Goal: Obtain resource: Obtain resource

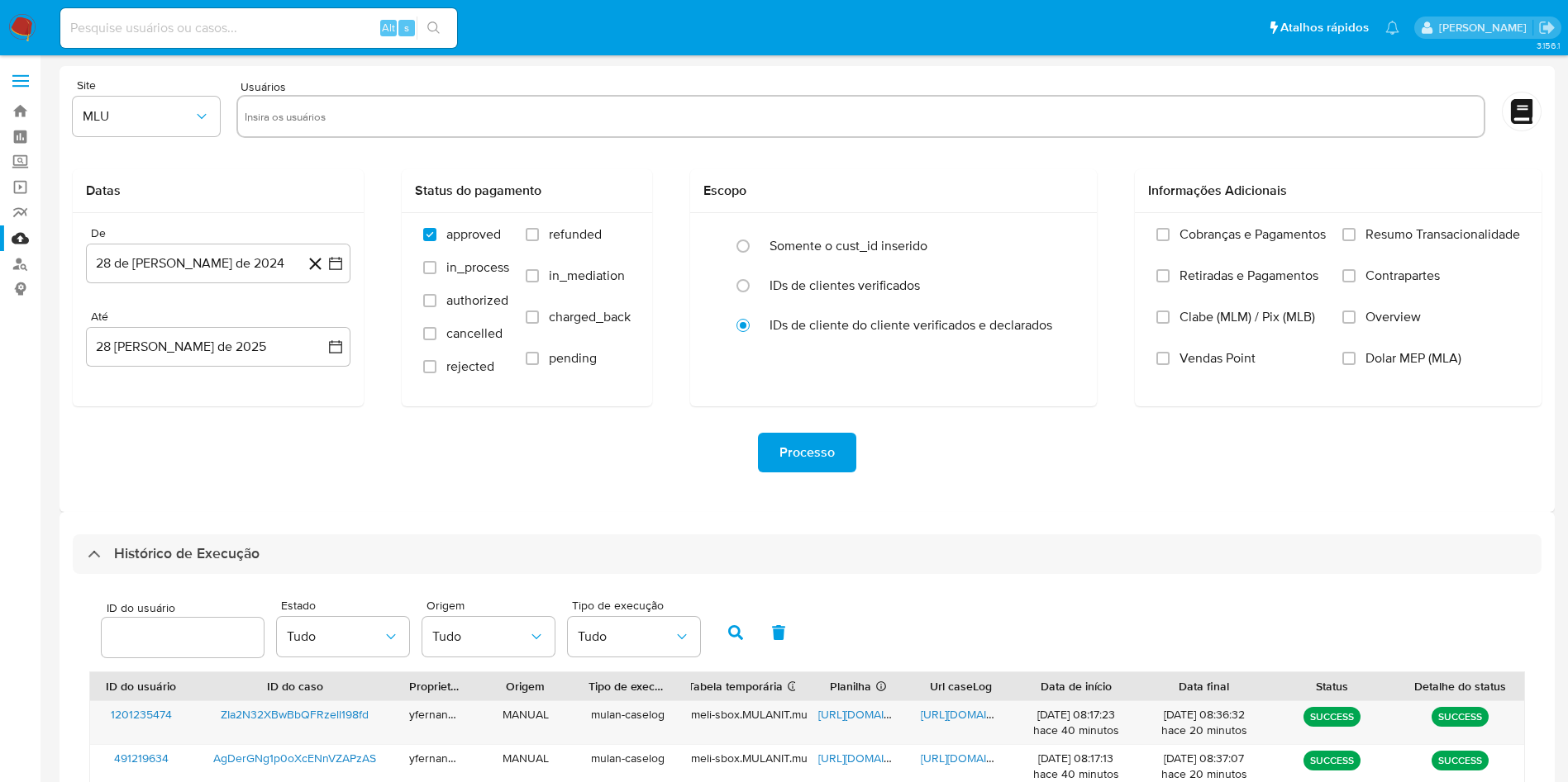
select select "10"
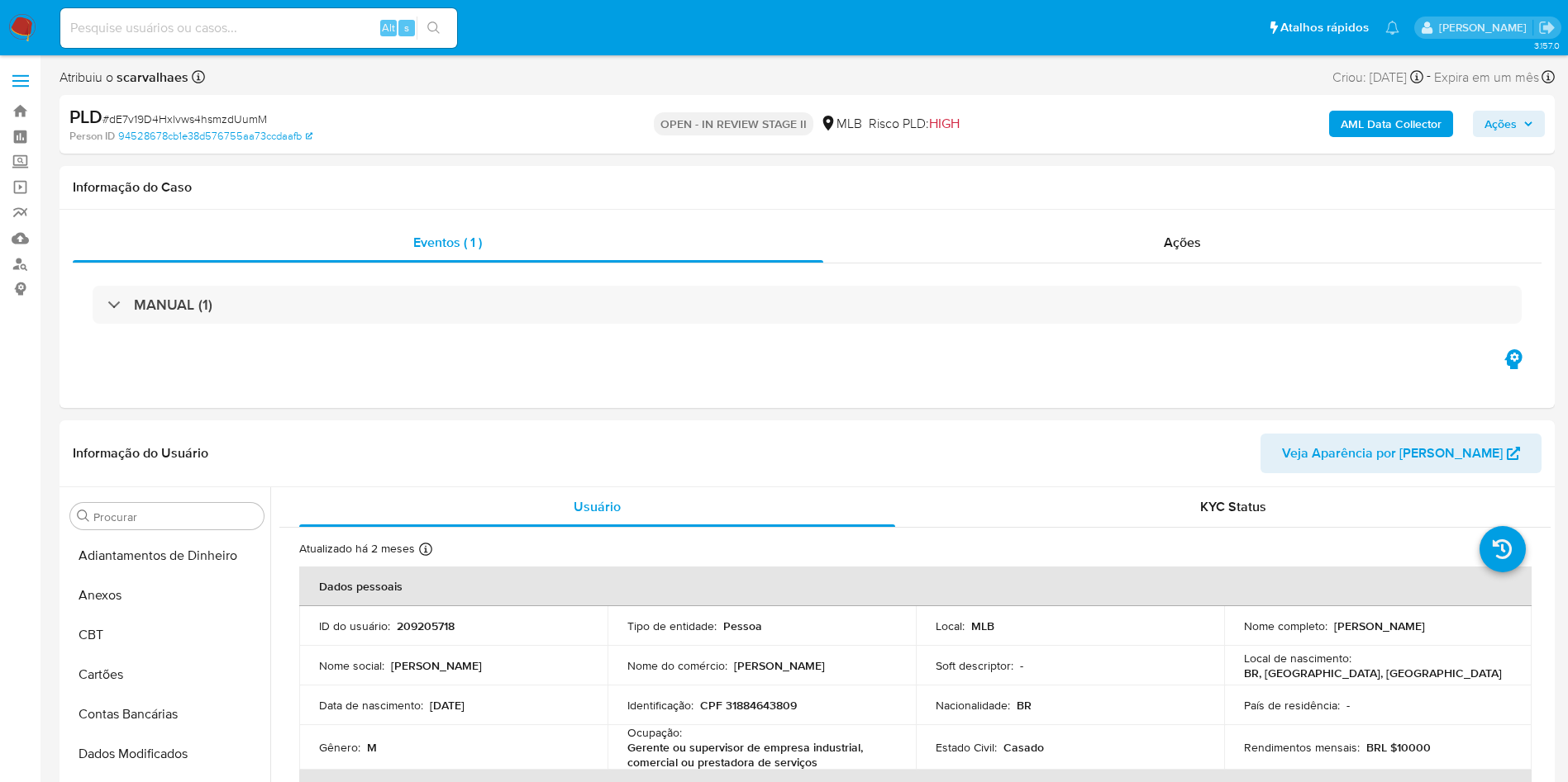
select select "10"
click at [21, 17] on img at bounding box center [23, 28] width 28 height 28
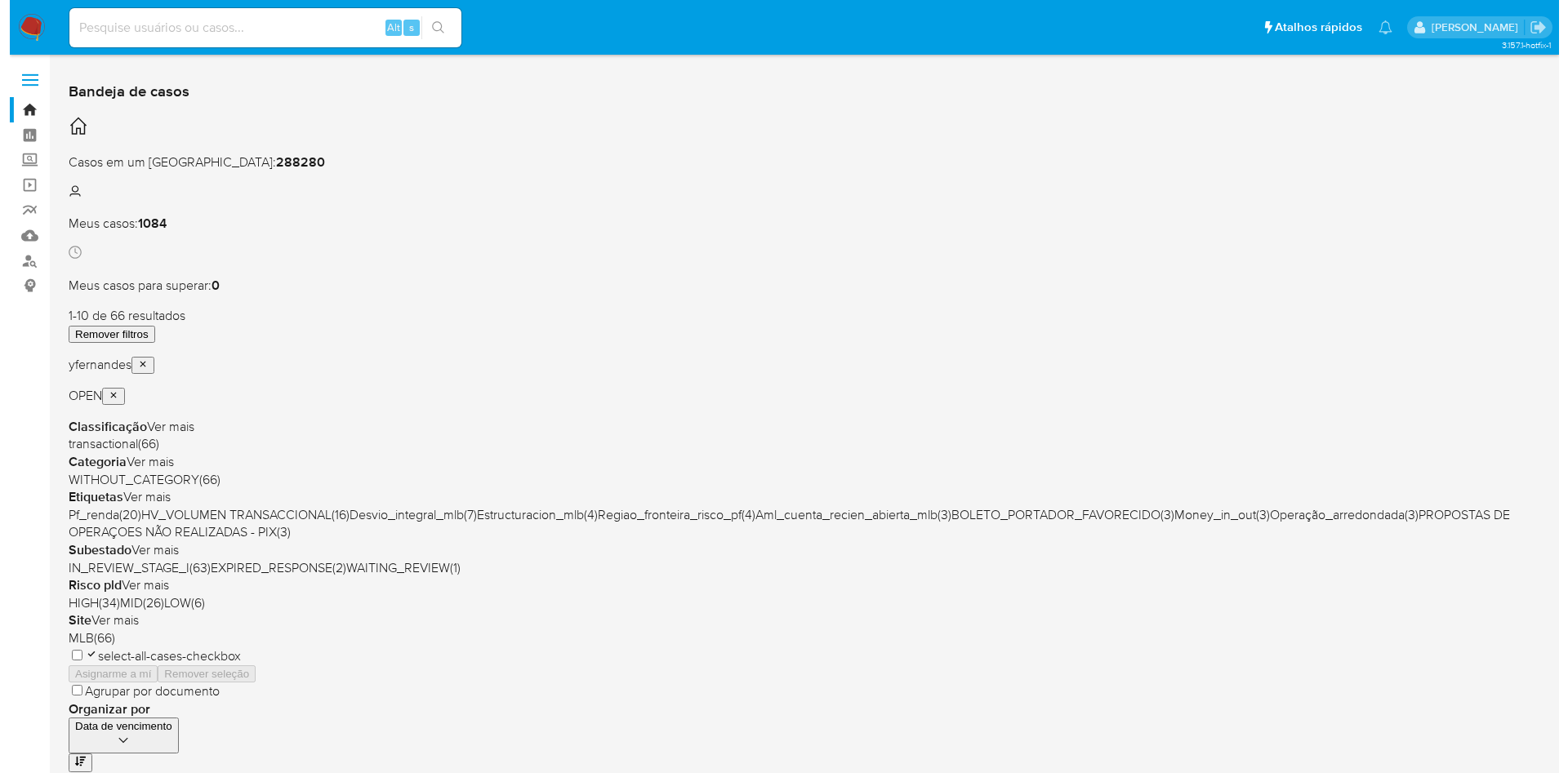
scroll to position [17, 0]
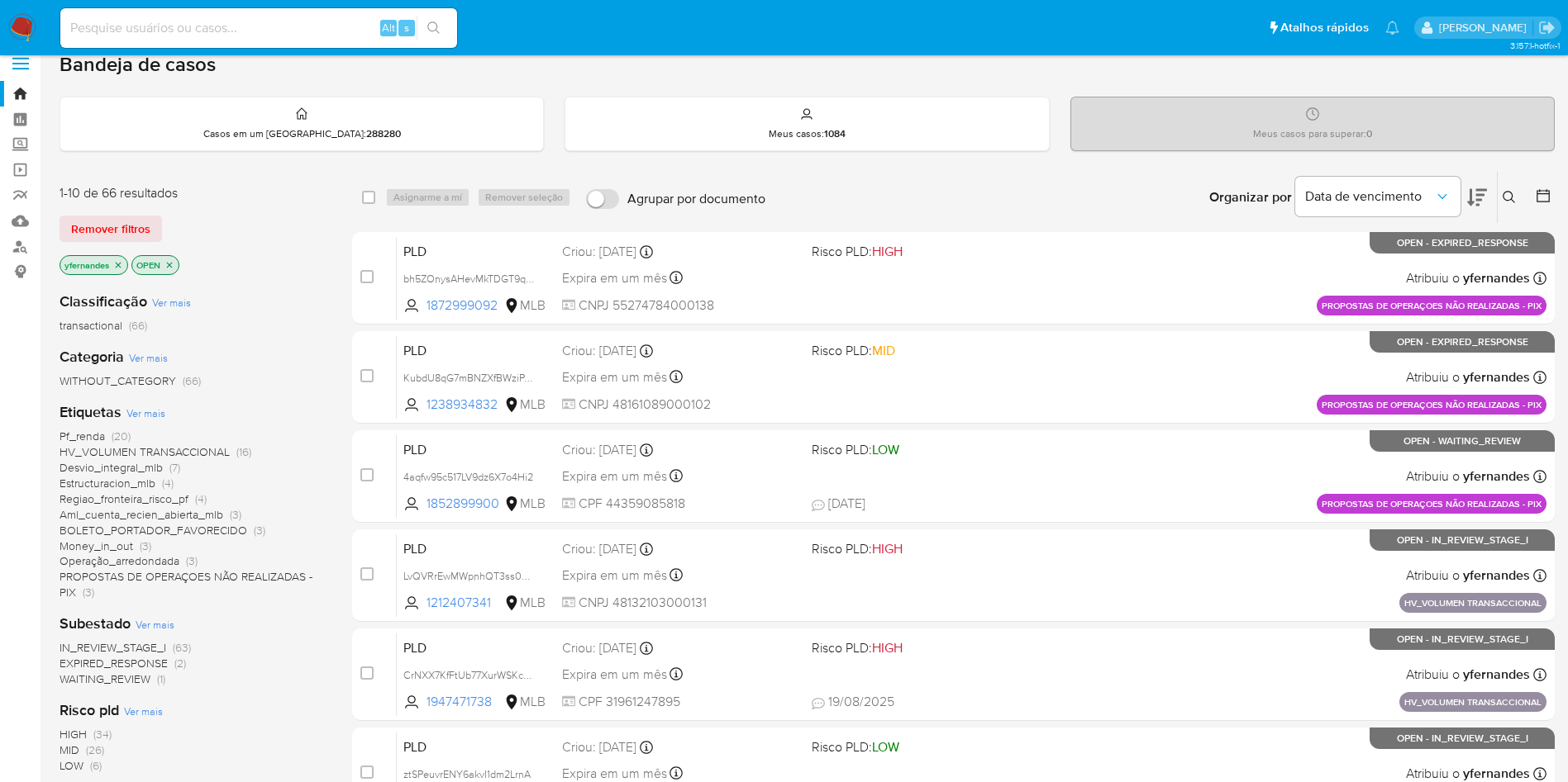
click at [133, 658] on span "EXPIRED_RESPONSE" at bounding box center [113, 664] width 108 height 17
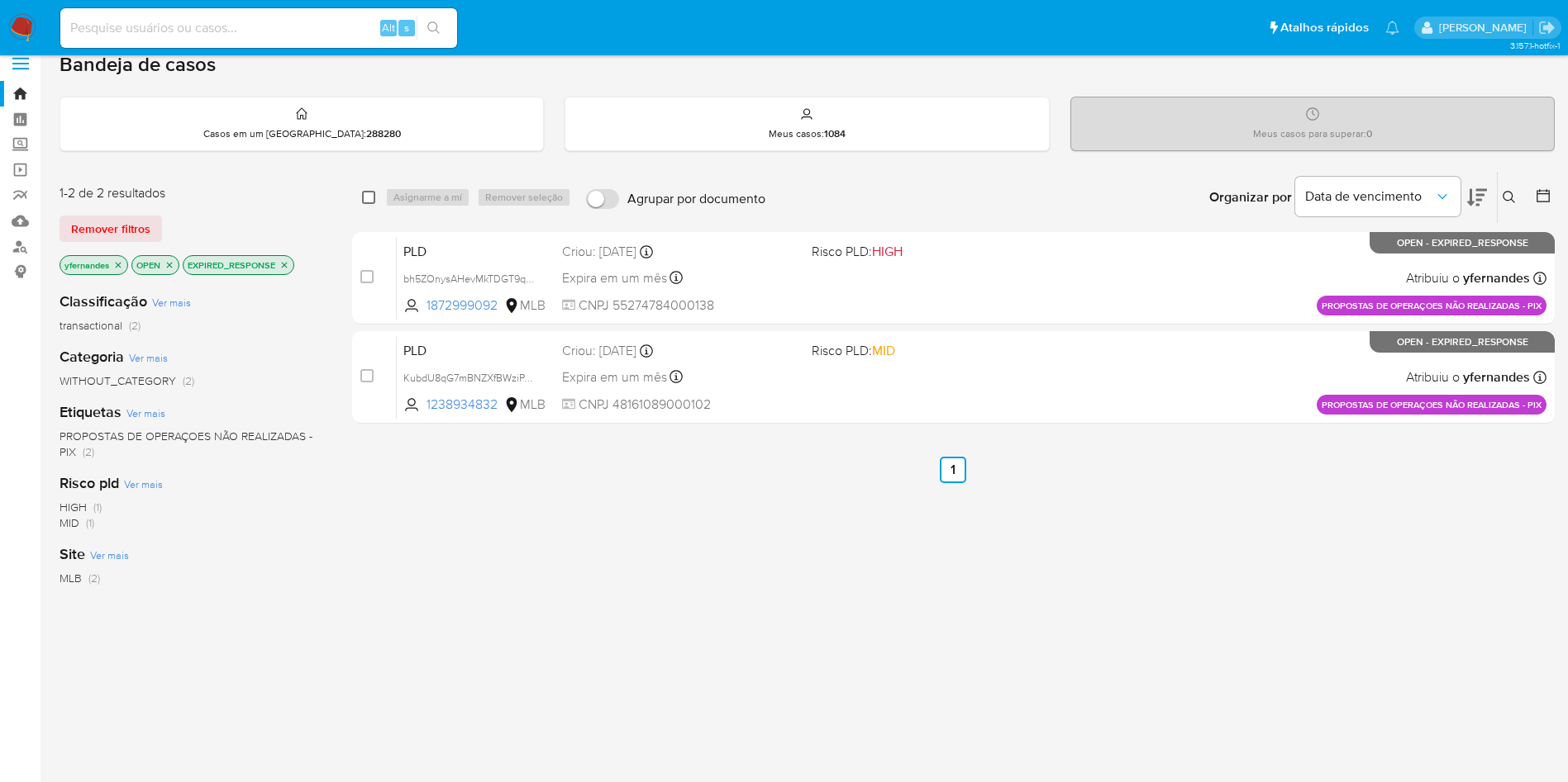
click at [369, 203] on input "checkbox" at bounding box center [369, 198] width 13 height 13
checkbox input "true"
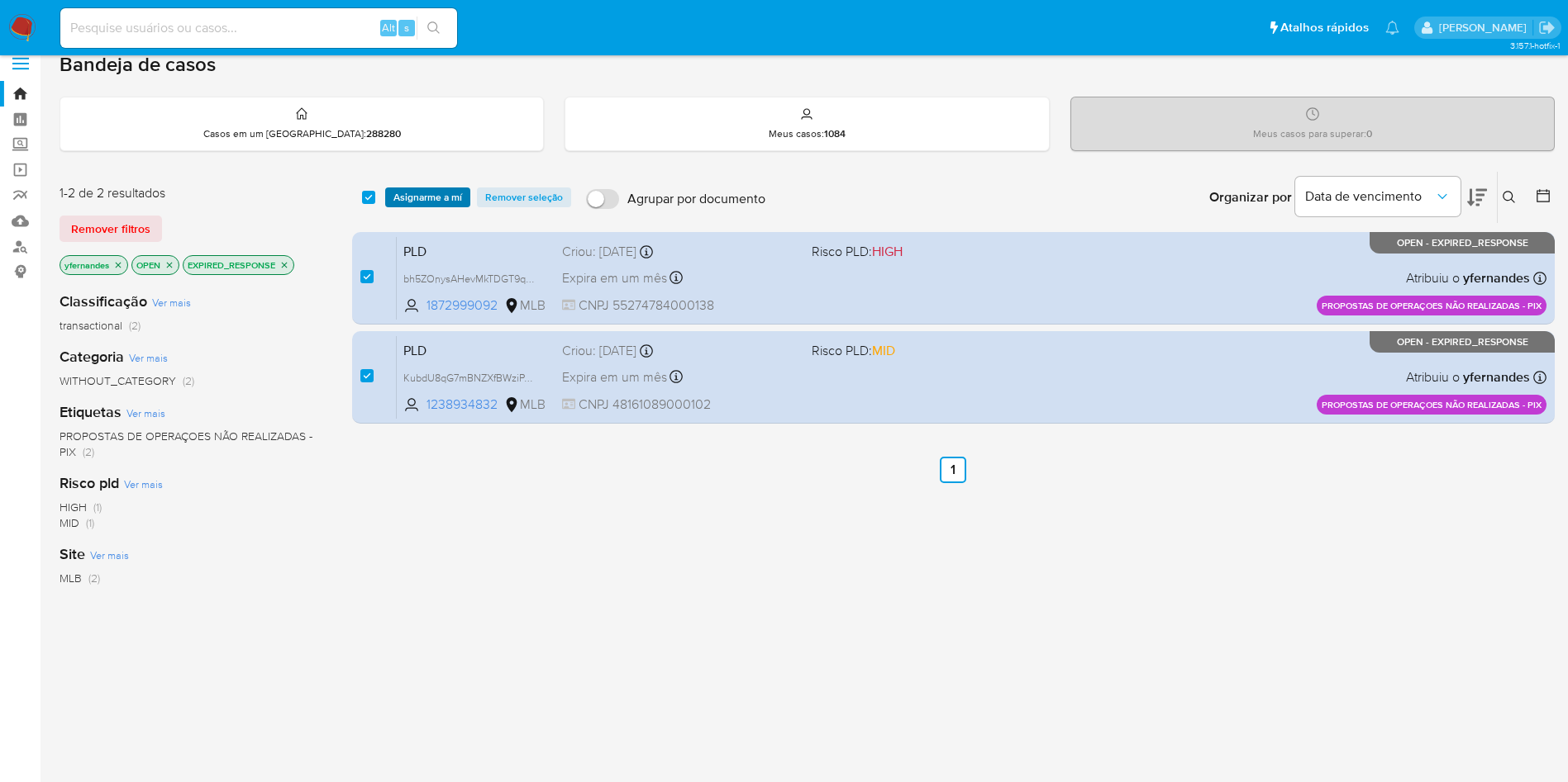
click at [425, 193] on span "Asignarme a mí" at bounding box center [428, 198] width 68 height 17
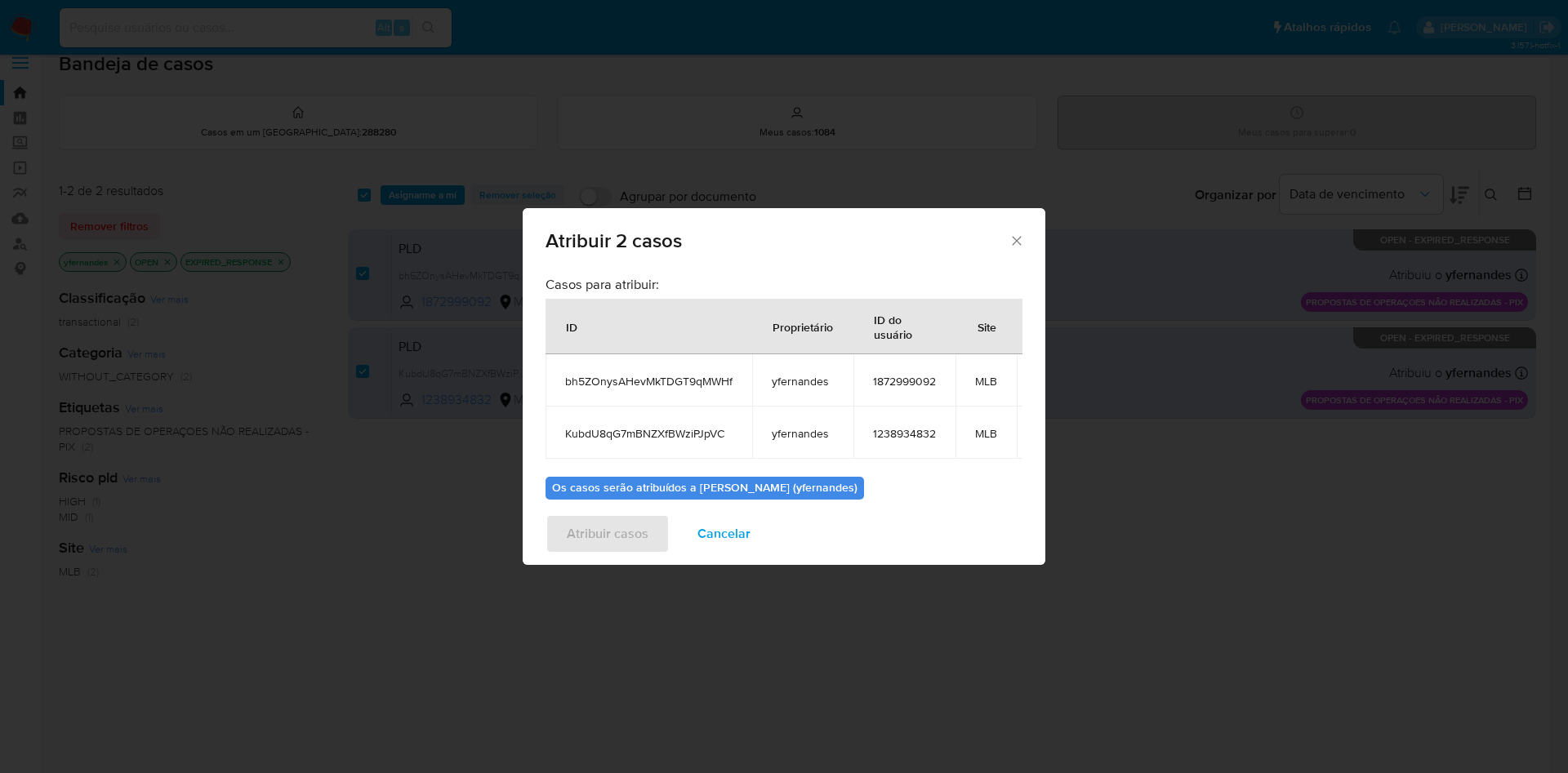
scroll to position [118, 0]
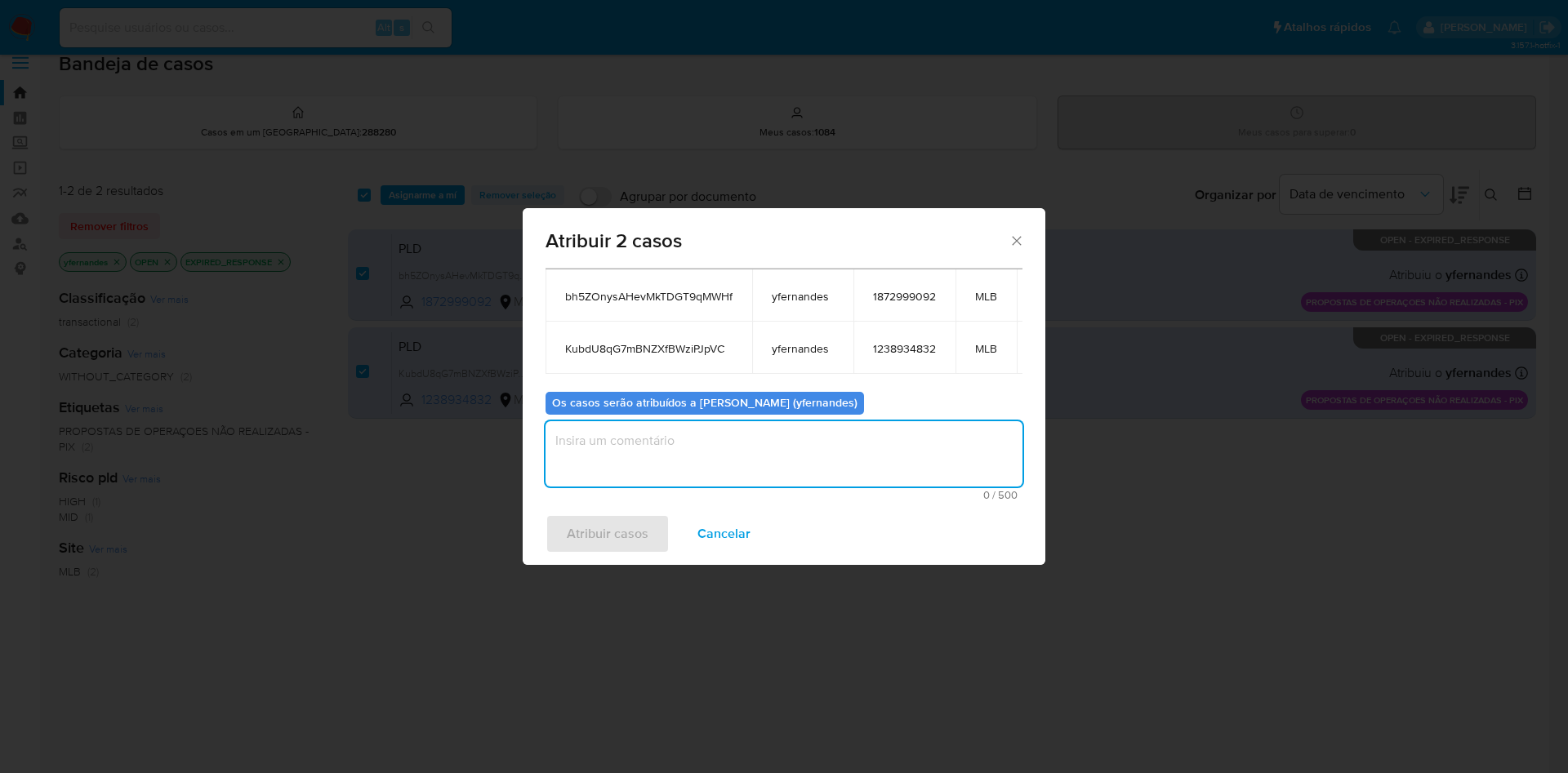
click at [616, 438] on textarea "assign-modal" at bounding box center [784, 453] width 477 height 65
type textarea "."
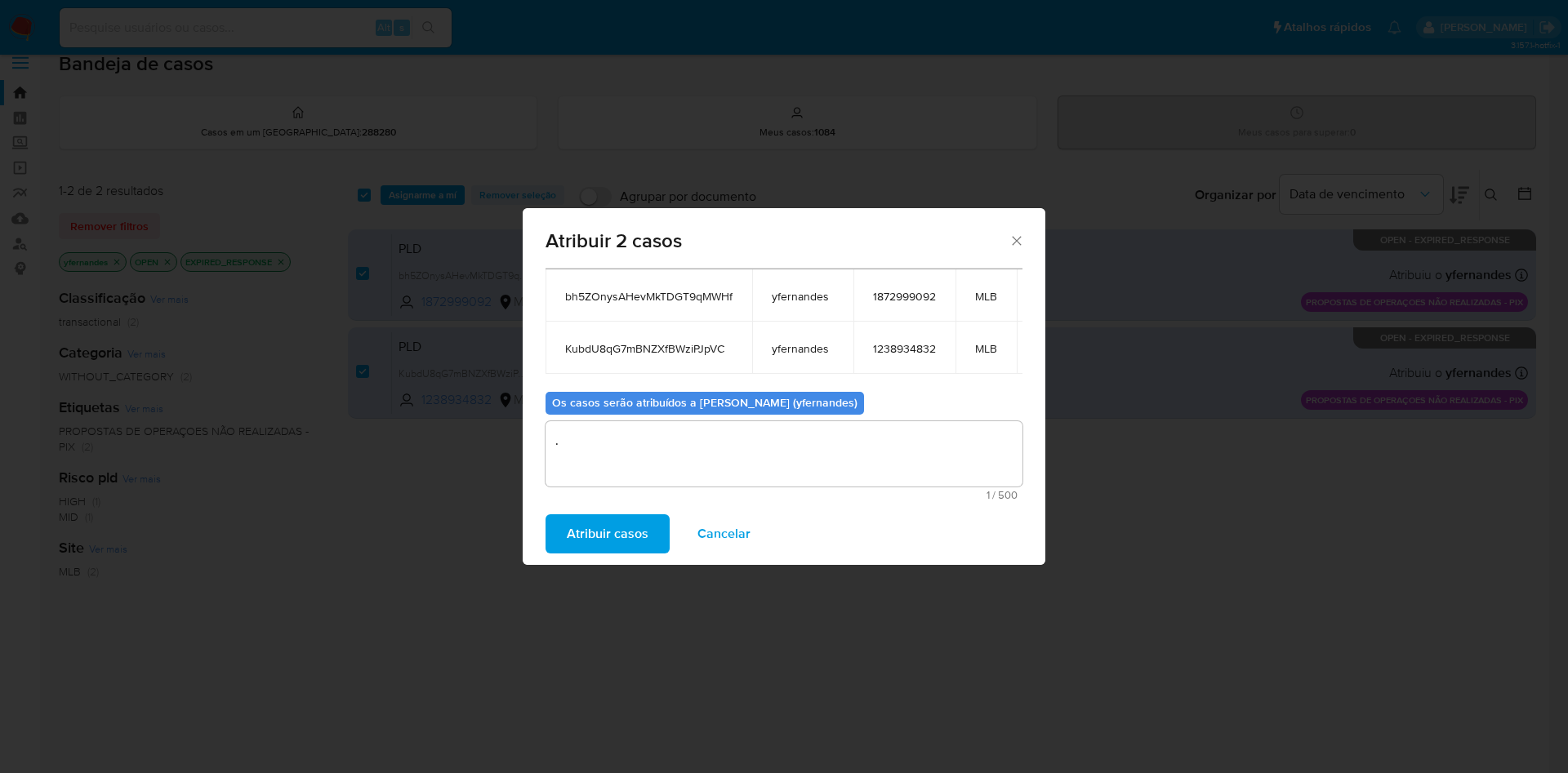
click at [617, 524] on span "Atribuir casos" at bounding box center [607, 534] width 82 height 36
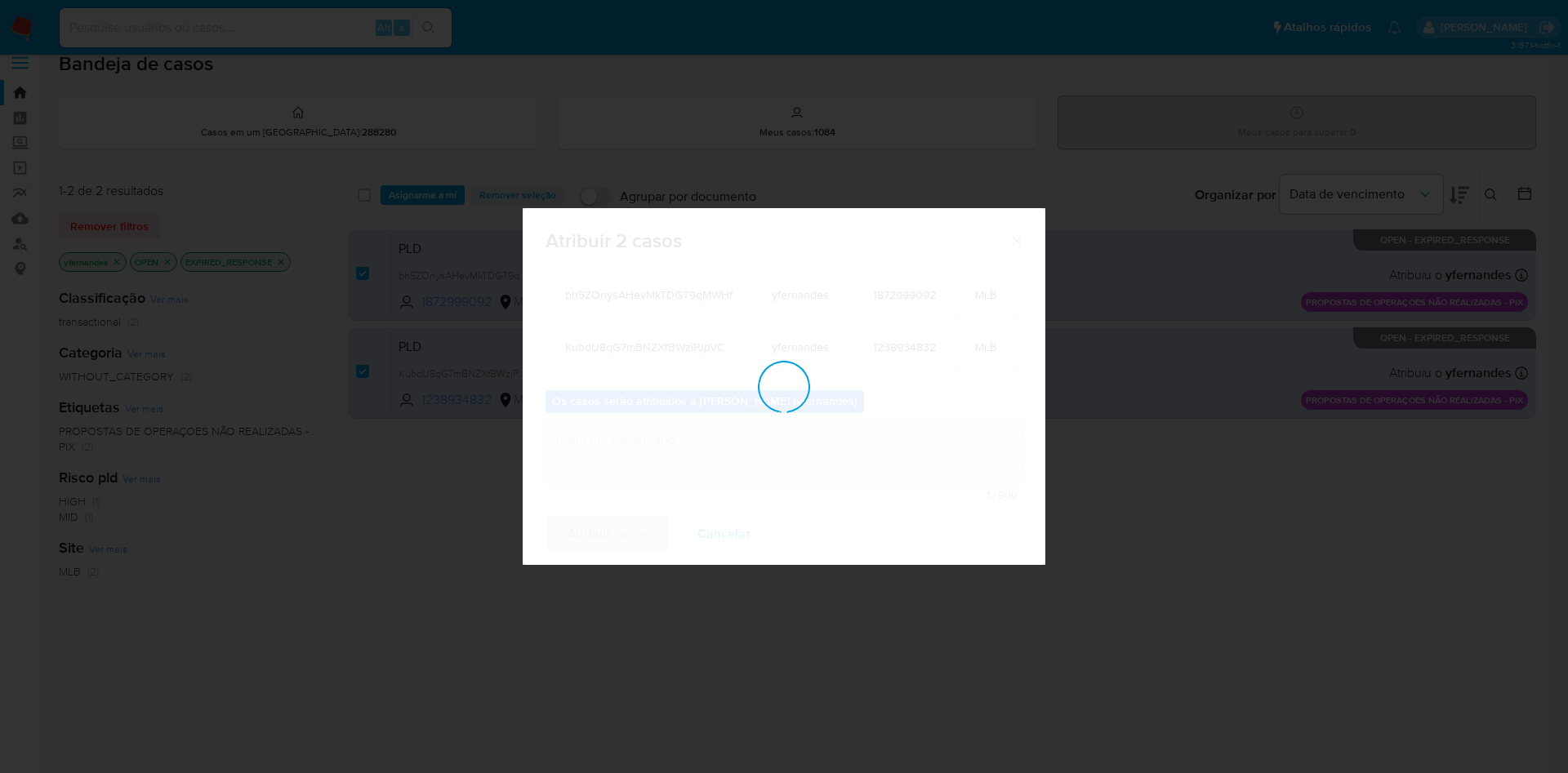
checkbox input "false"
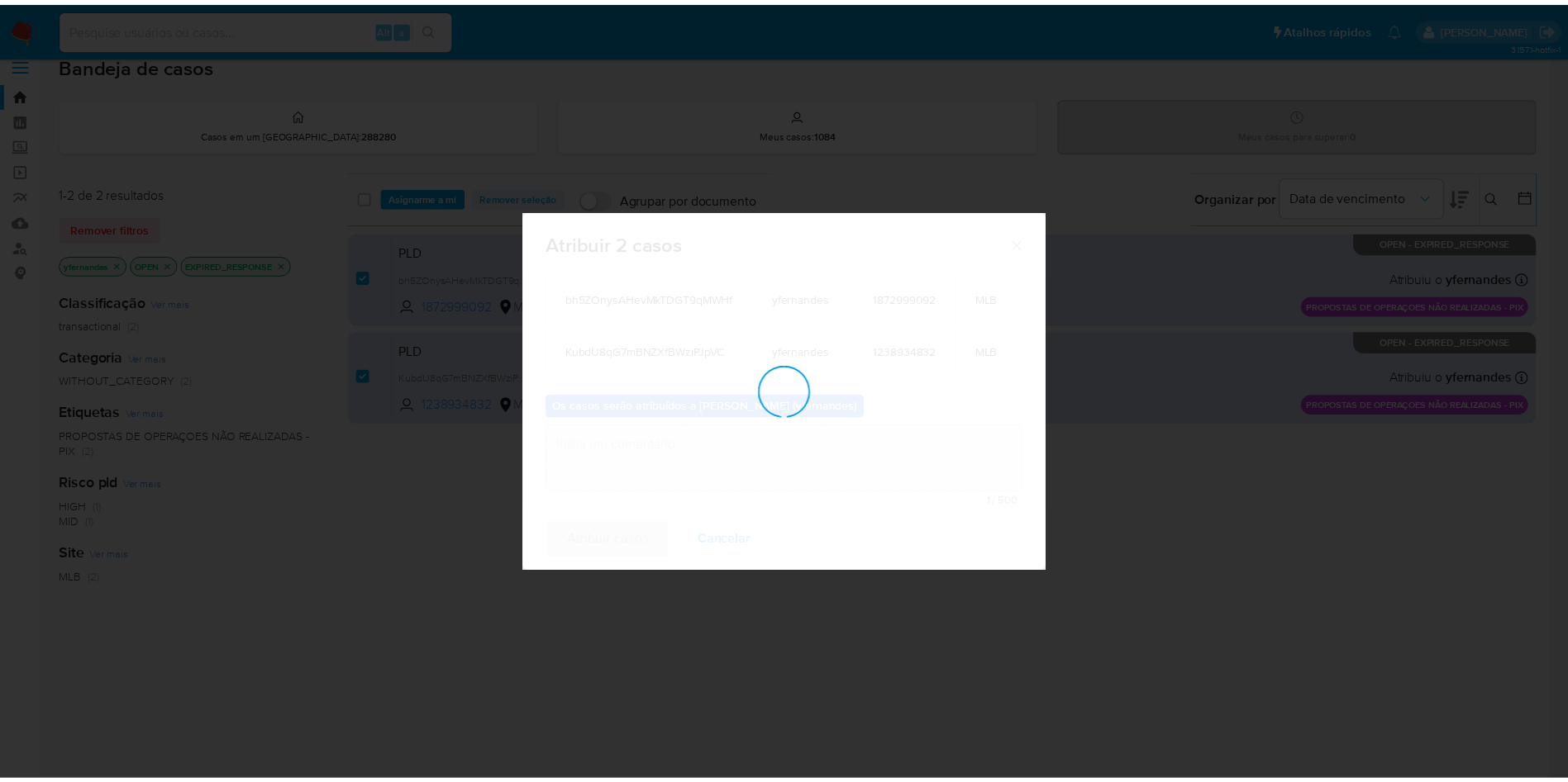
scroll to position [100, 0]
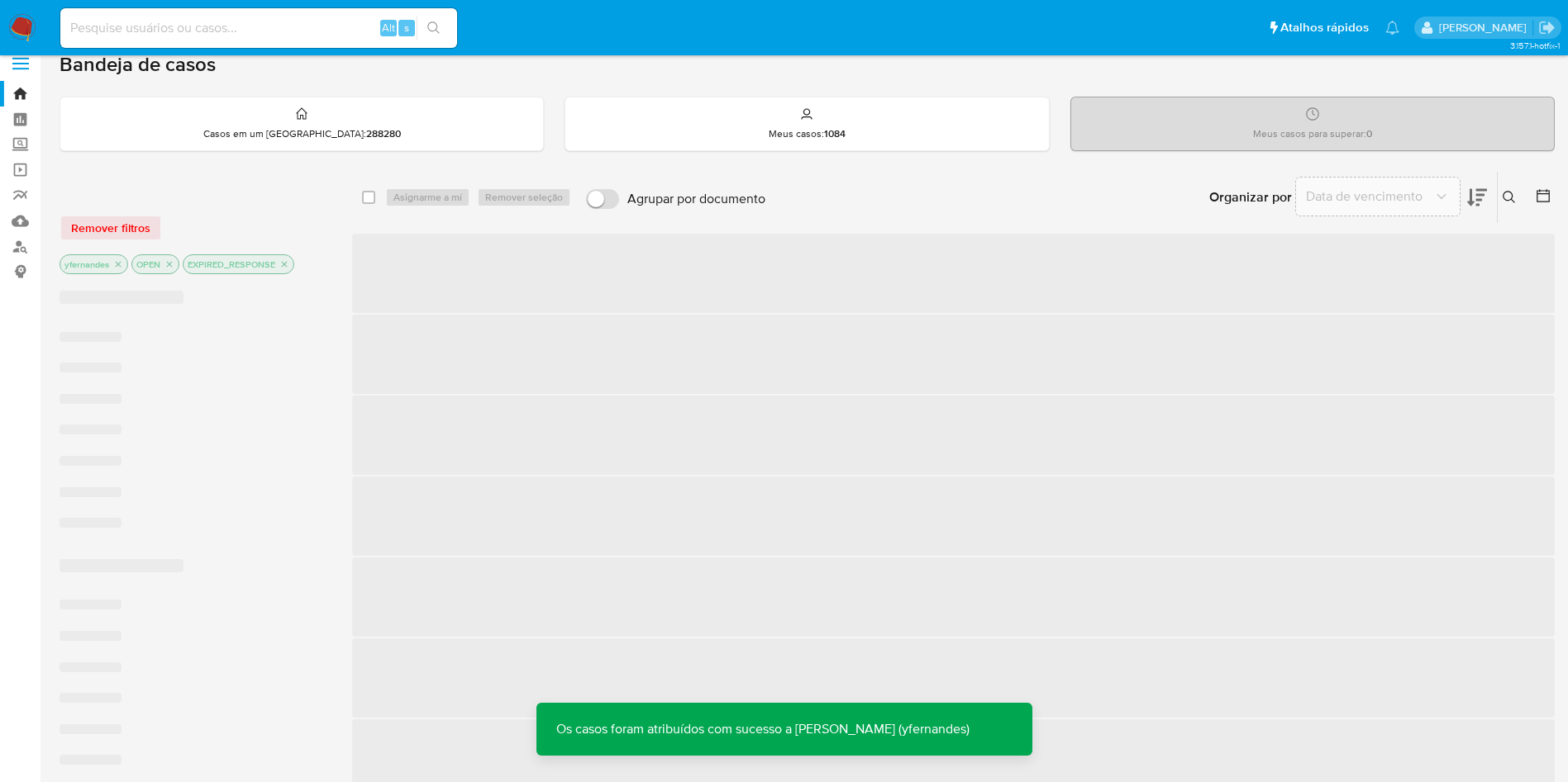
click at [25, 16] on img at bounding box center [23, 28] width 28 height 28
click at [28, 32] on img at bounding box center [23, 28] width 28 height 28
click at [22, 28] on img at bounding box center [23, 28] width 28 height 28
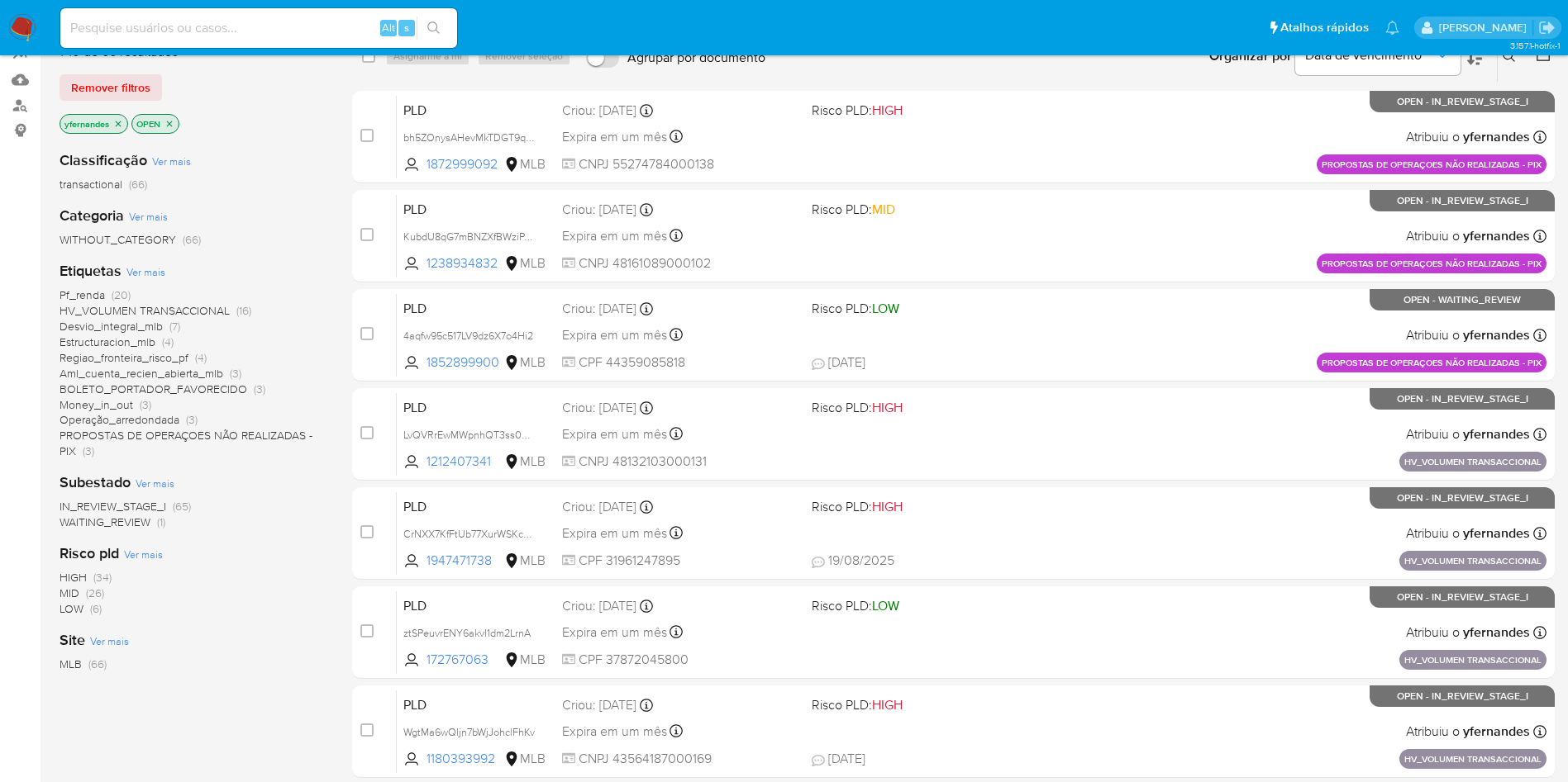
scroll to position [156, 0]
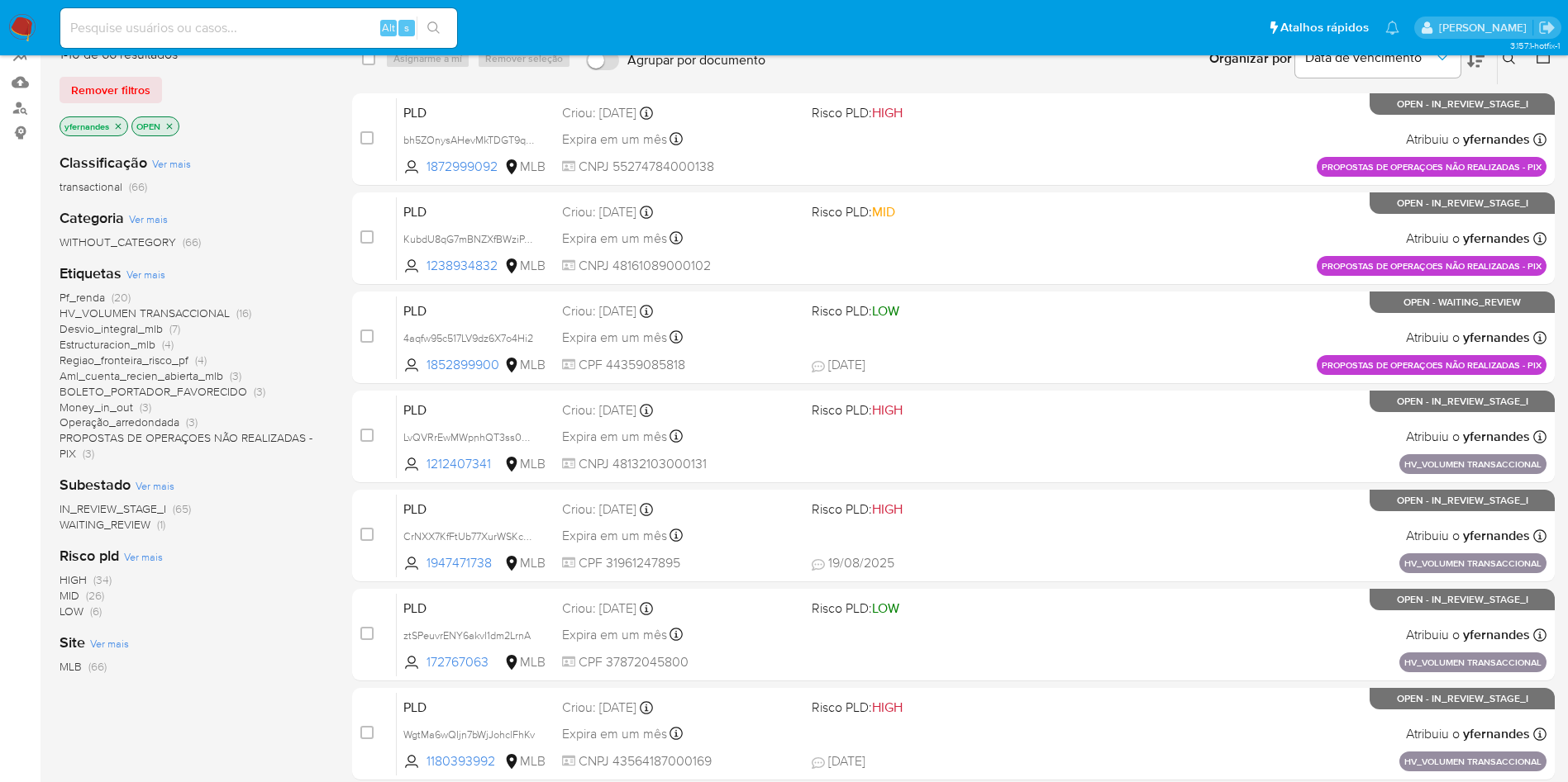
click at [125, 521] on span "WAITING_REVIEW" at bounding box center [104, 524] width 91 height 17
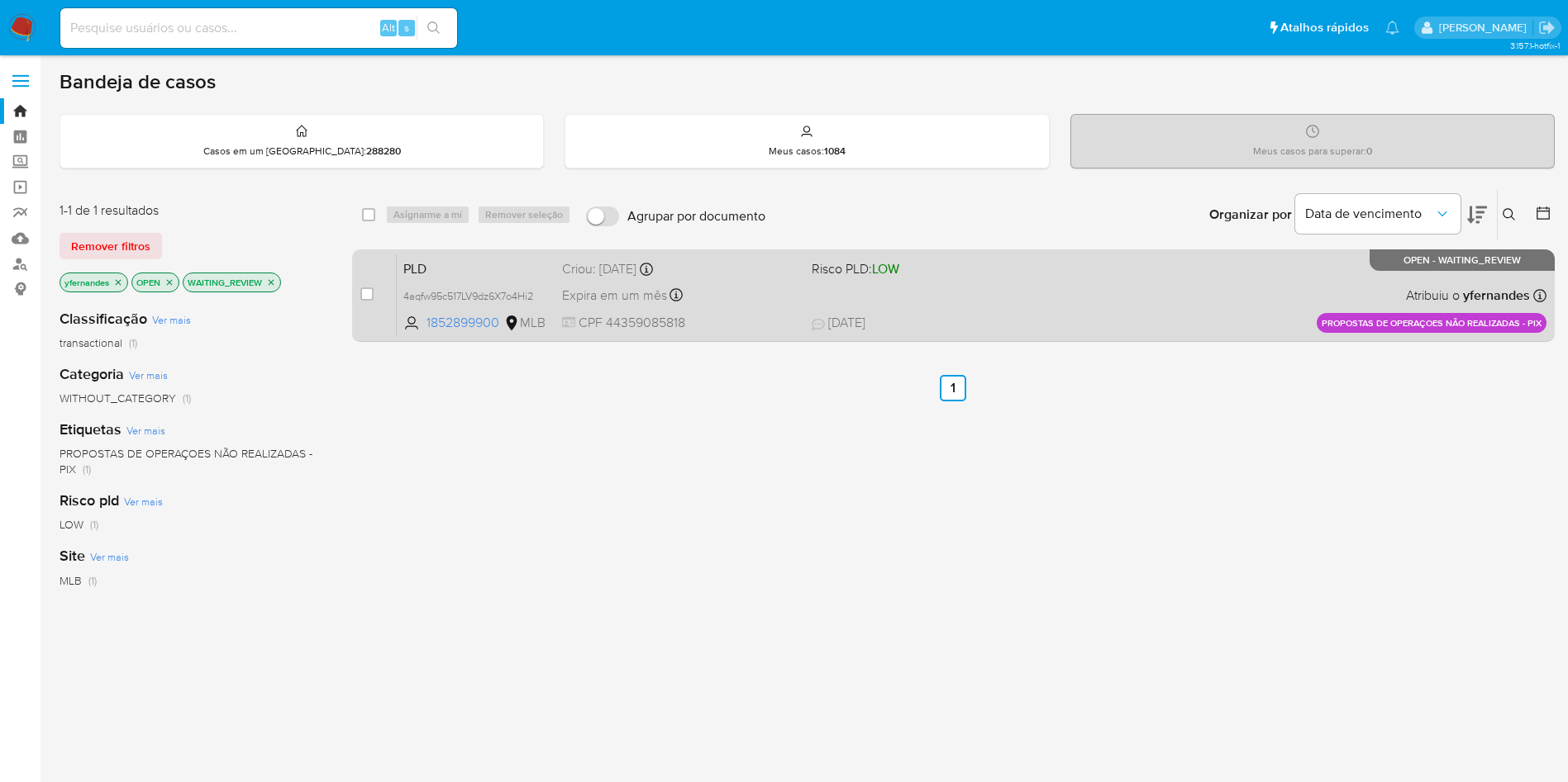
click at [364, 303] on div "case-item-checkbox" at bounding box center [367, 296] width 13 height 20
click at [365, 298] on input "checkbox" at bounding box center [367, 294] width 13 height 13
checkbox input "true"
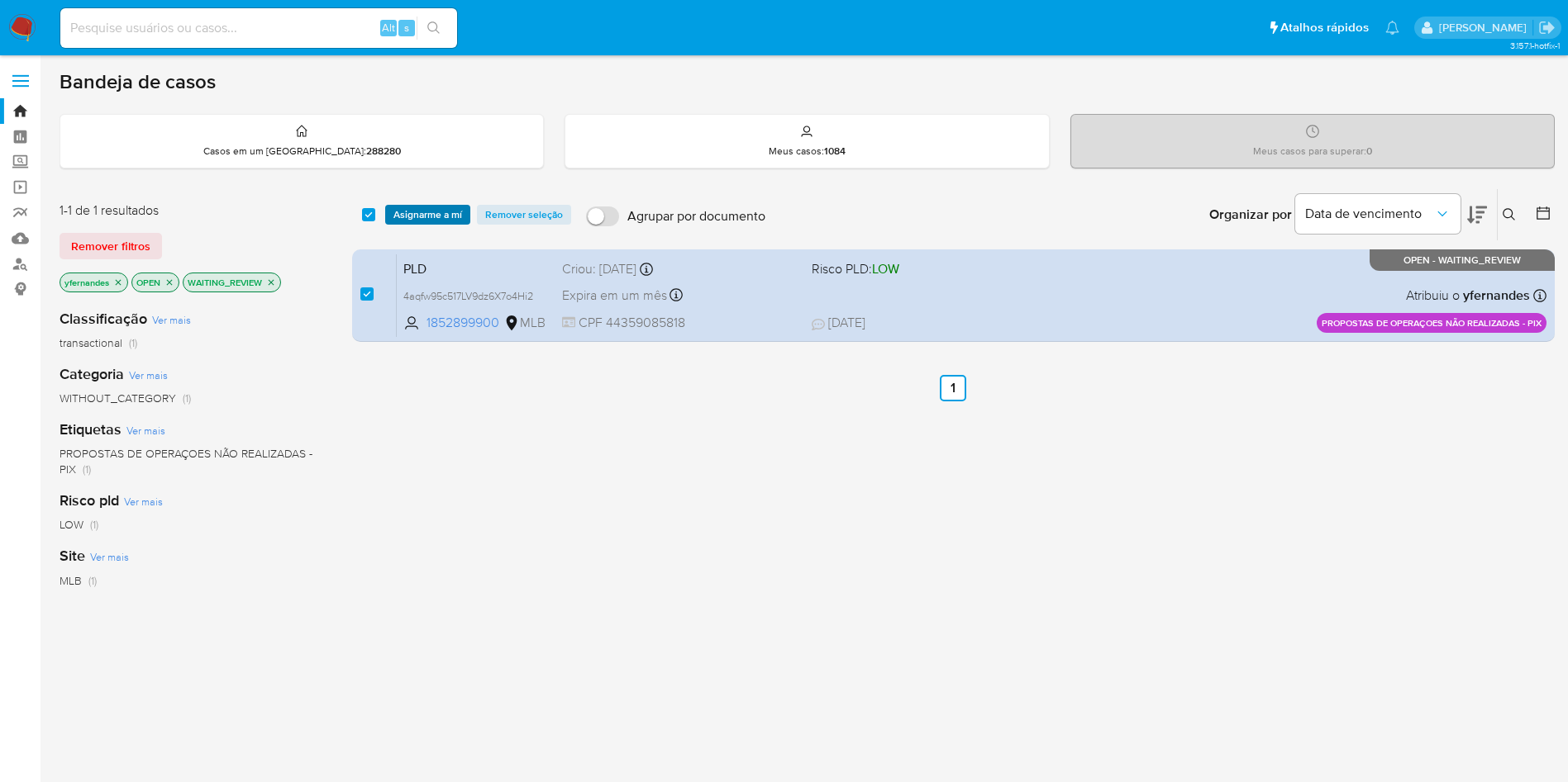
click at [420, 213] on span "Asignarme a mí" at bounding box center [428, 215] width 68 height 17
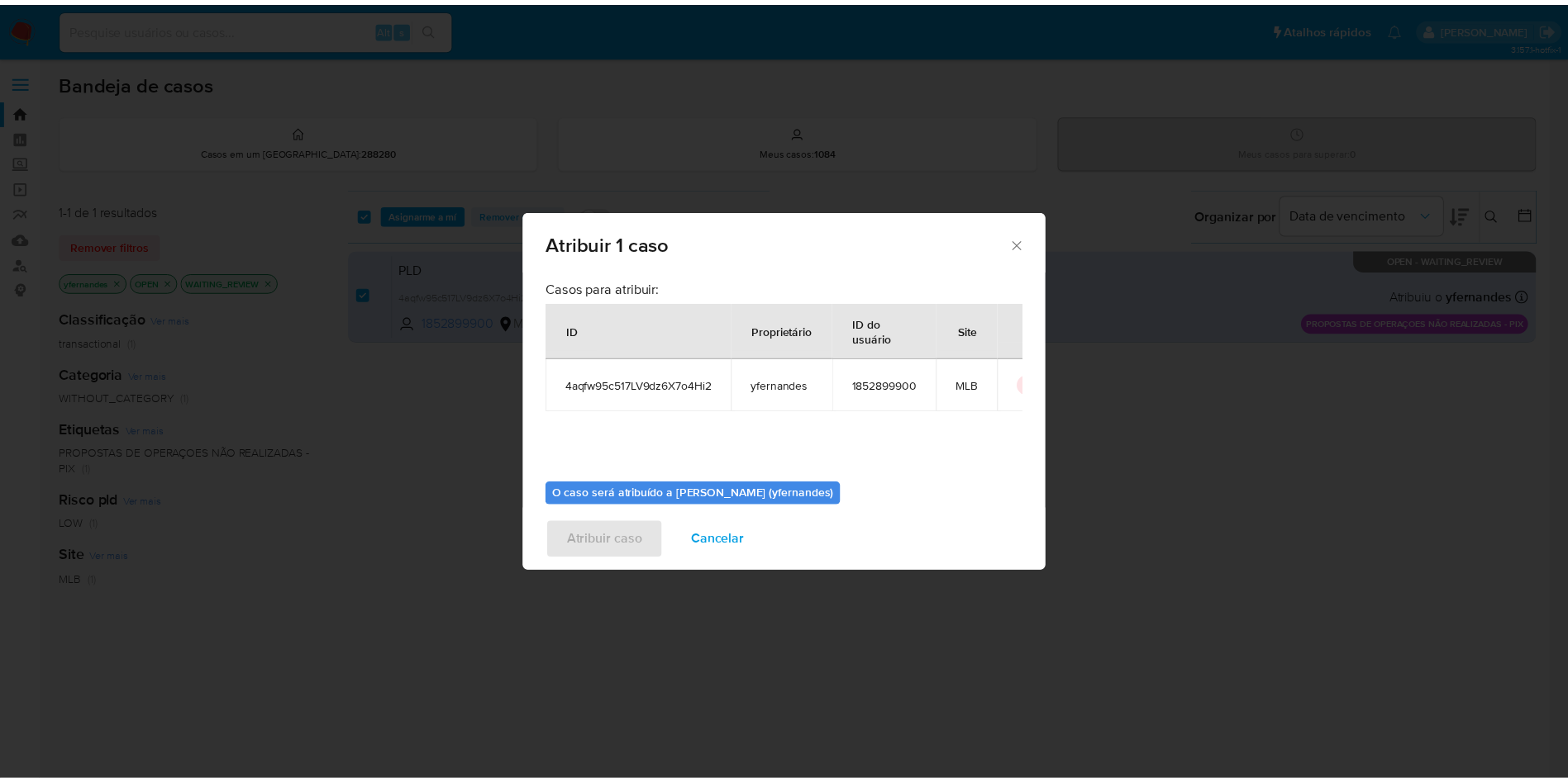
scroll to position [86, 0]
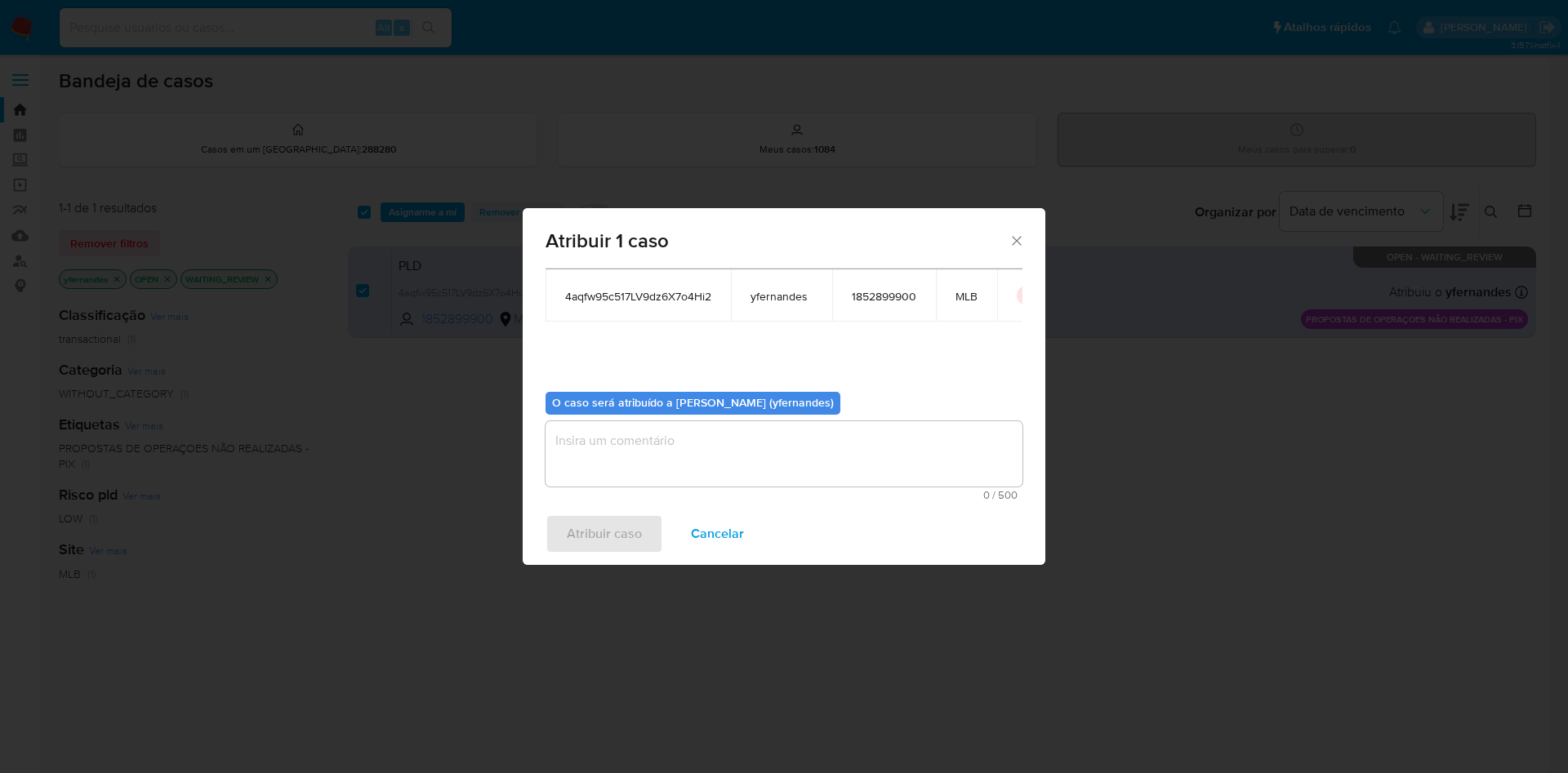
click at [646, 469] on textarea "assign-modal" at bounding box center [784, 453] width 477 height 65
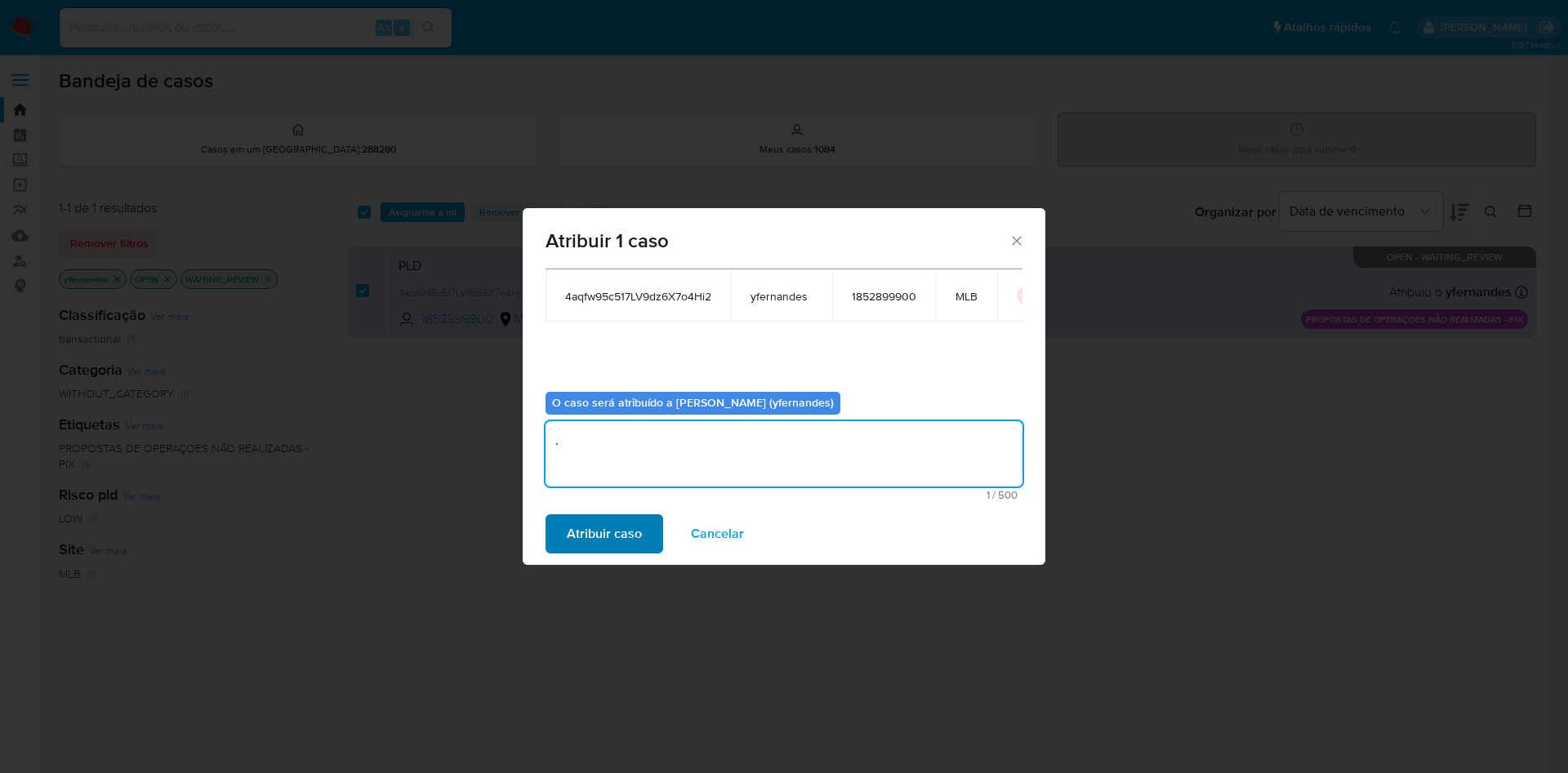
type textarea "."
click at [602, 536] on span "Atribuir caso" at bounding box center [604, 534] width 75 height 36
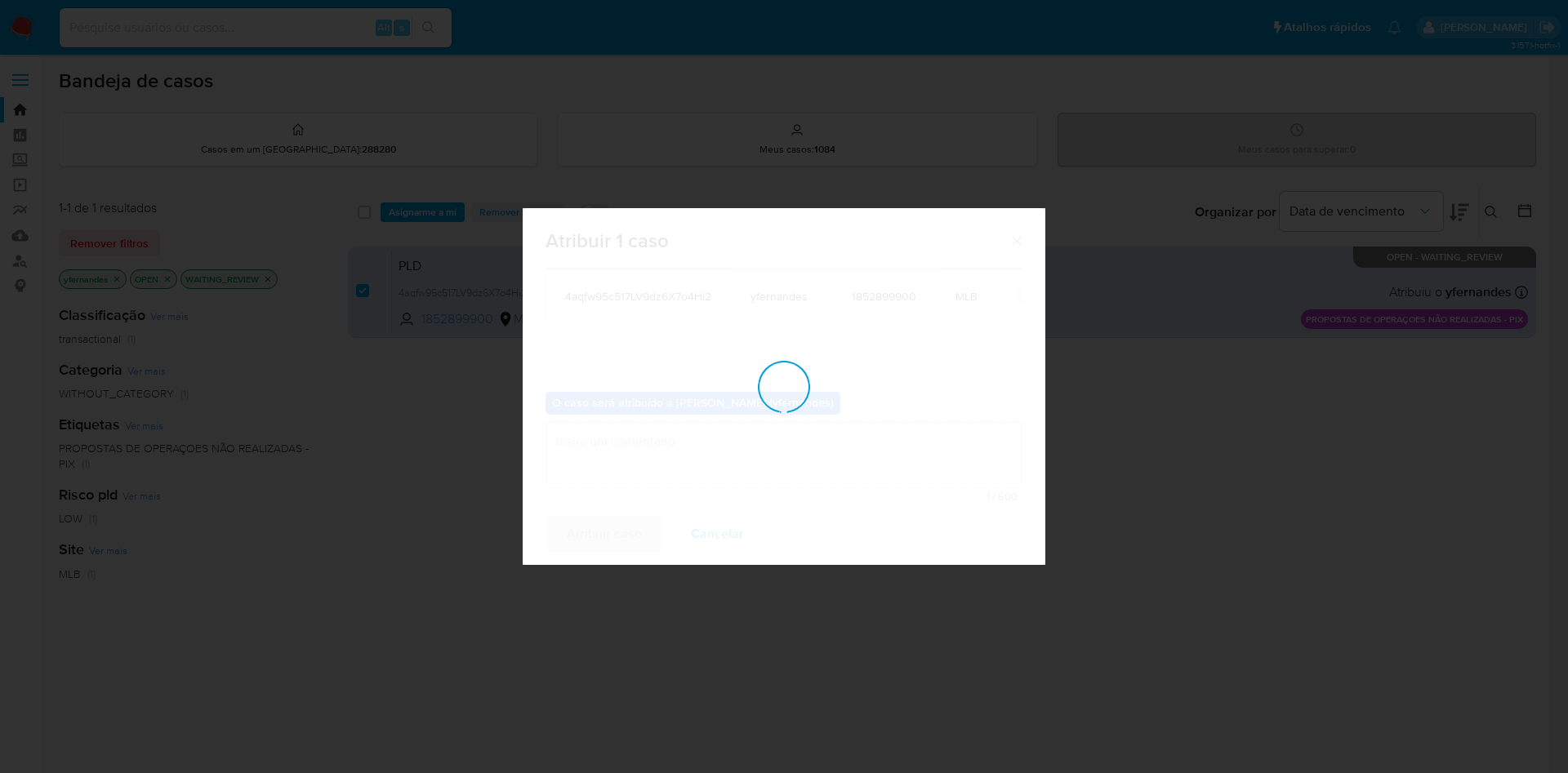
checkbox input "false"
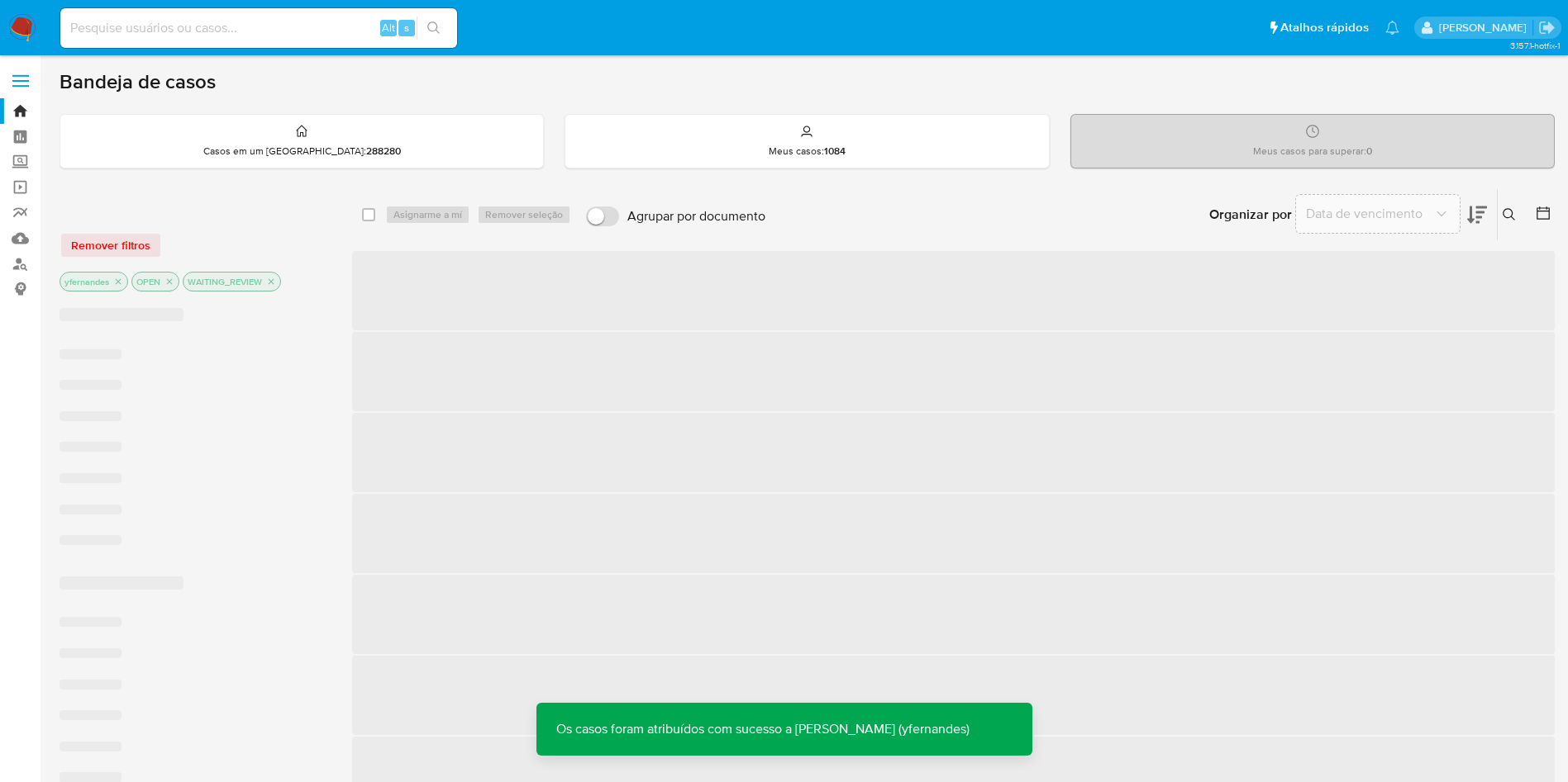
click at [22, 24] on img at bounding box center [23, 28] width 28 height 28
click at [20, 31] on img at bounding box center [23, 28] width 28 height 28
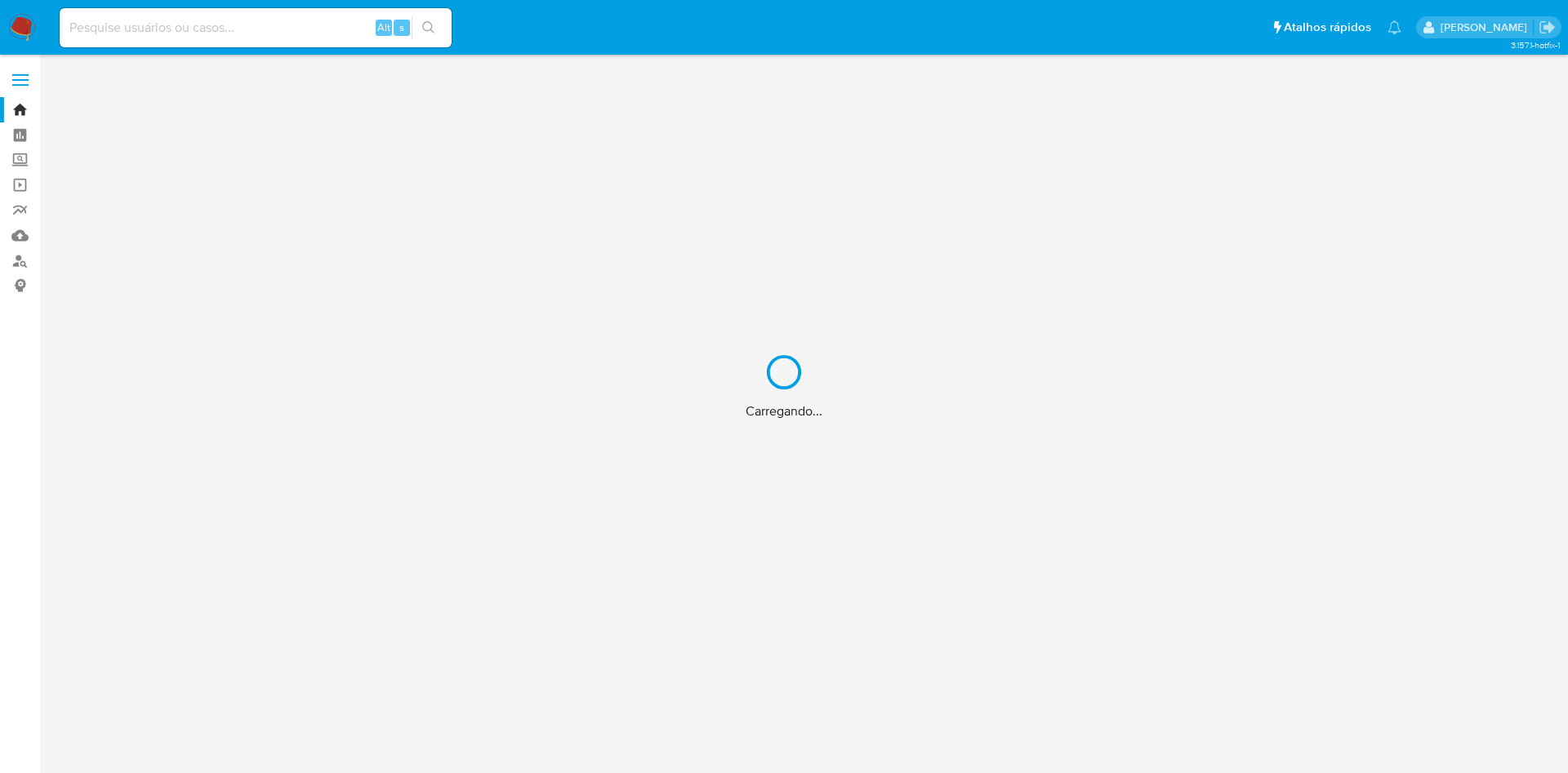
drag, startPoint x: 0, startPoint y: 0, endPoint x: 20, endPoint y: 30, distance: 36.1
click at [20, 30] on div "Carregando..." at bounding box center [784, 386] width 1568 height 773
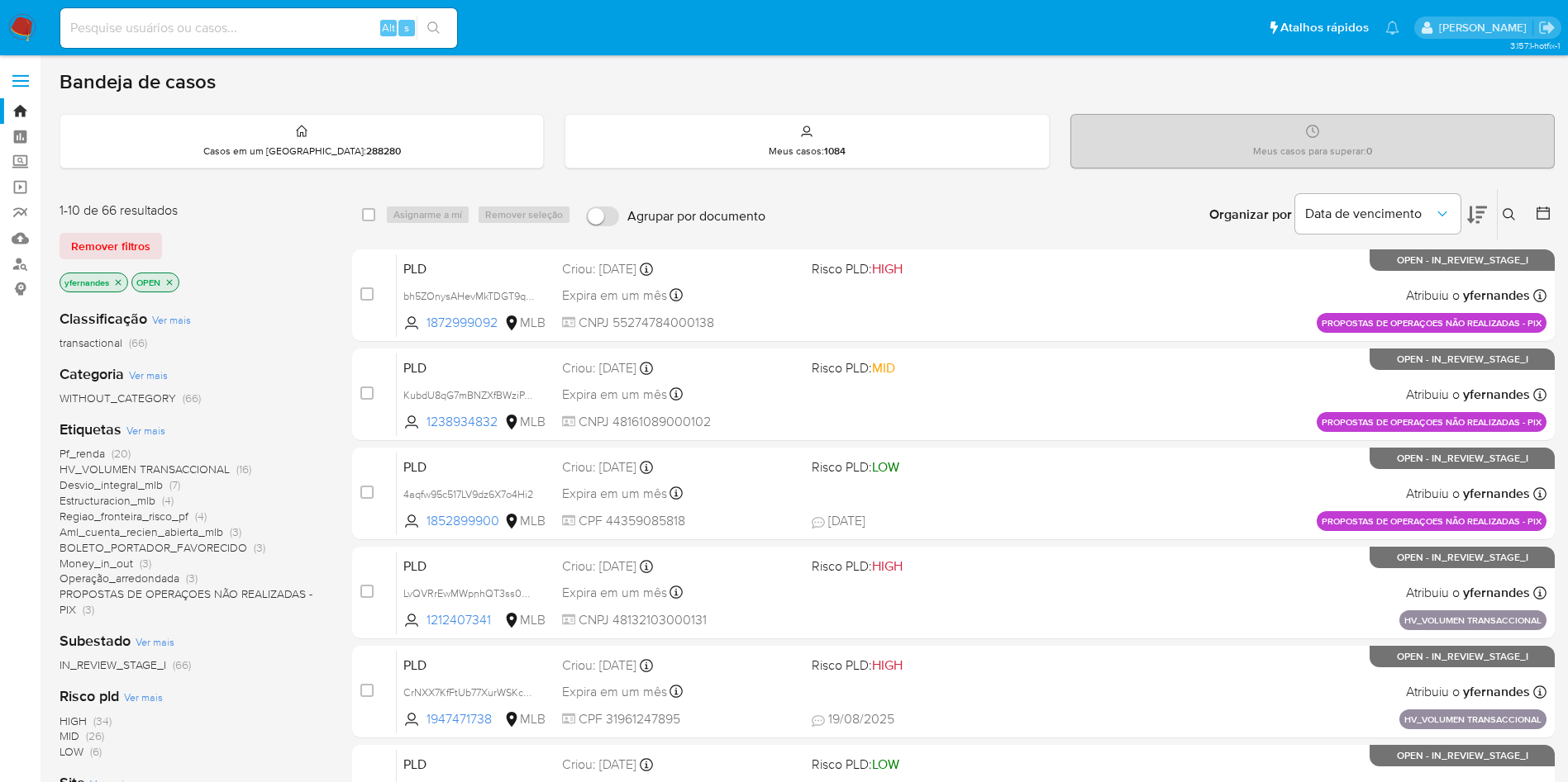
click at [20, 31] on img at bounding box center [23, 28] width 28 height 28
click at [157, 426] on span "Ver mais" at bounding box center [146, 430] width 39 height 15
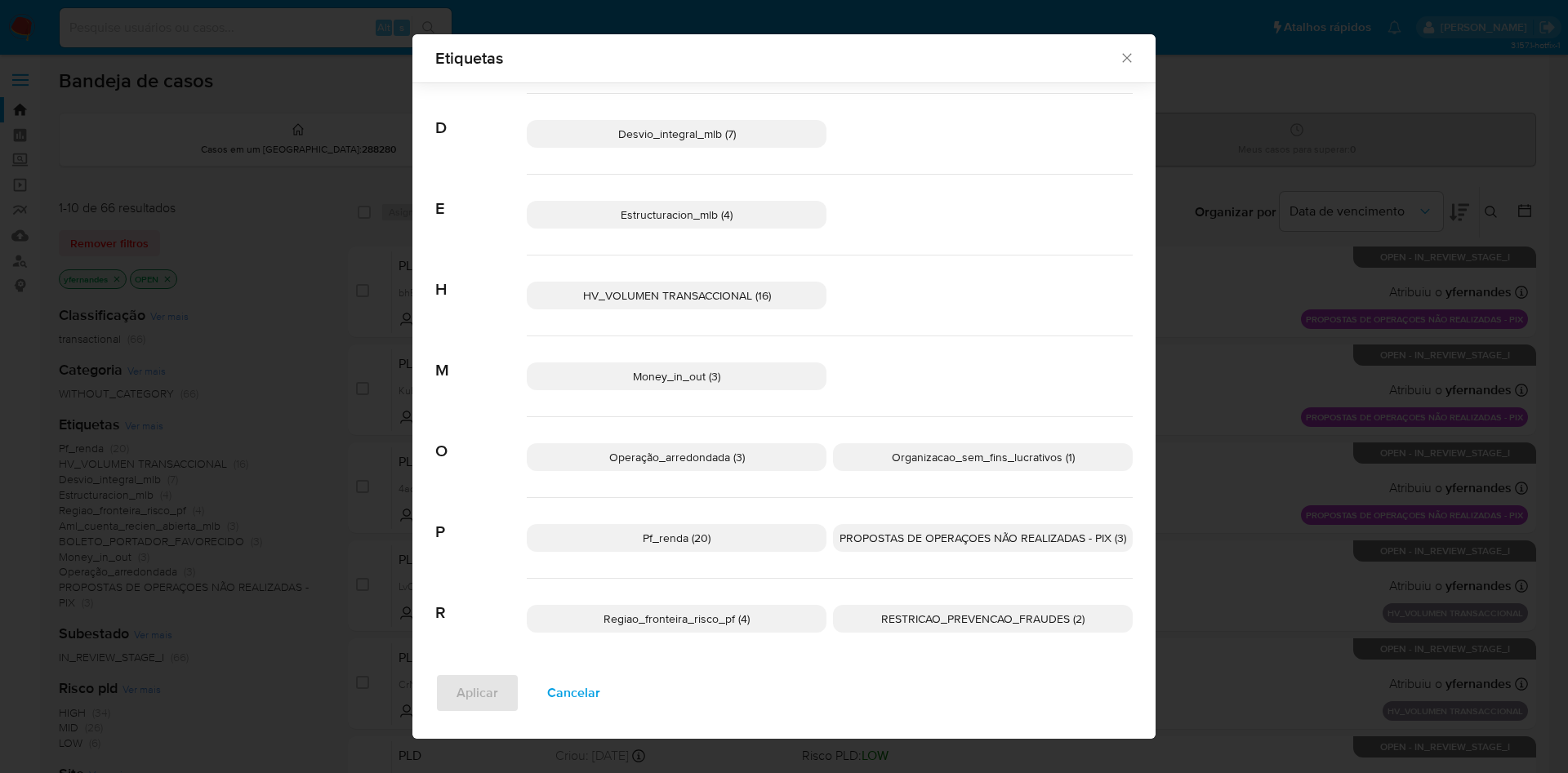
scroll to position [335, 0]
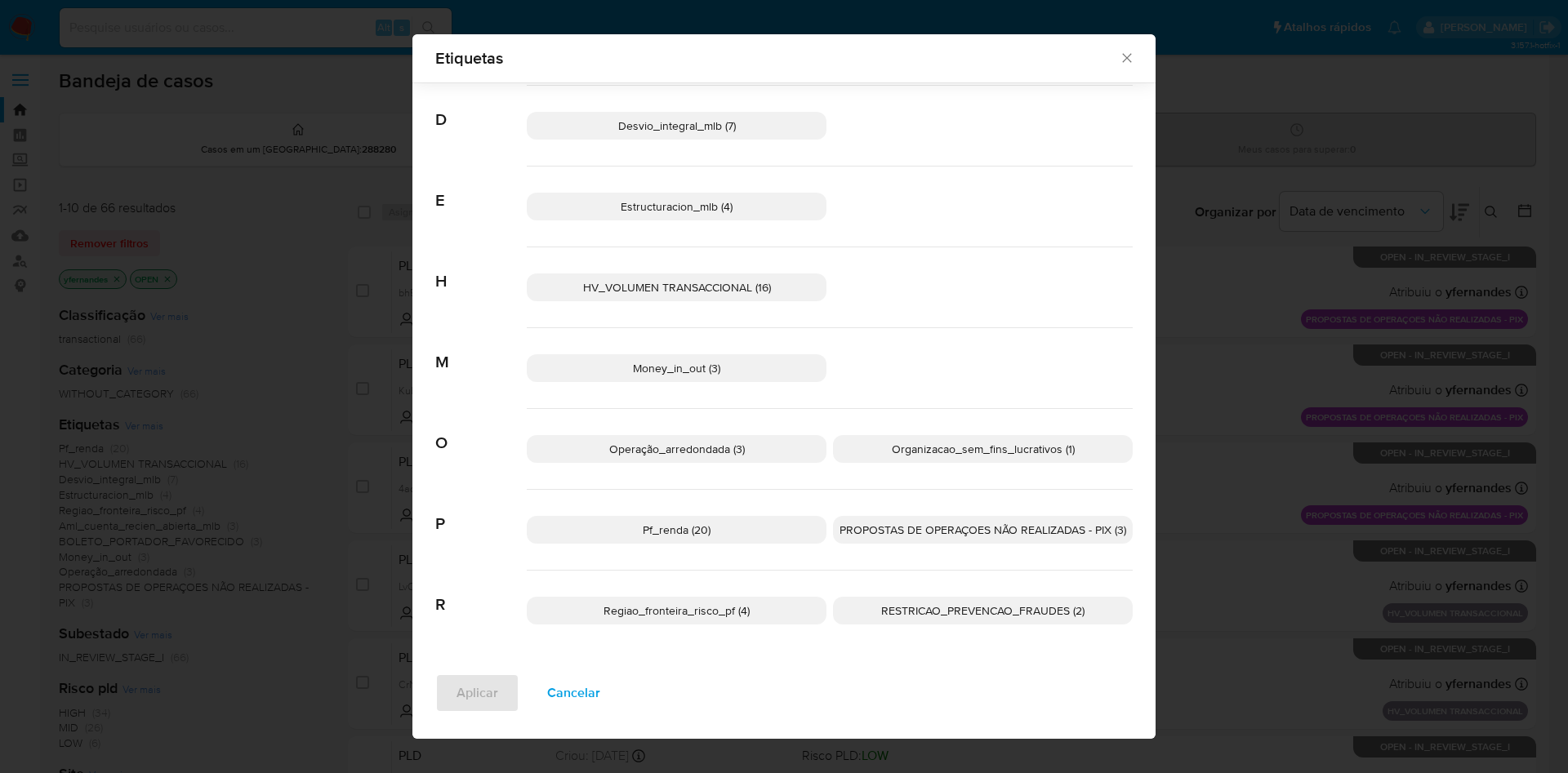
click at [566, 462] on p "Operação_arredondada (3)" at bounding box center [676, 449] width 300 height 28
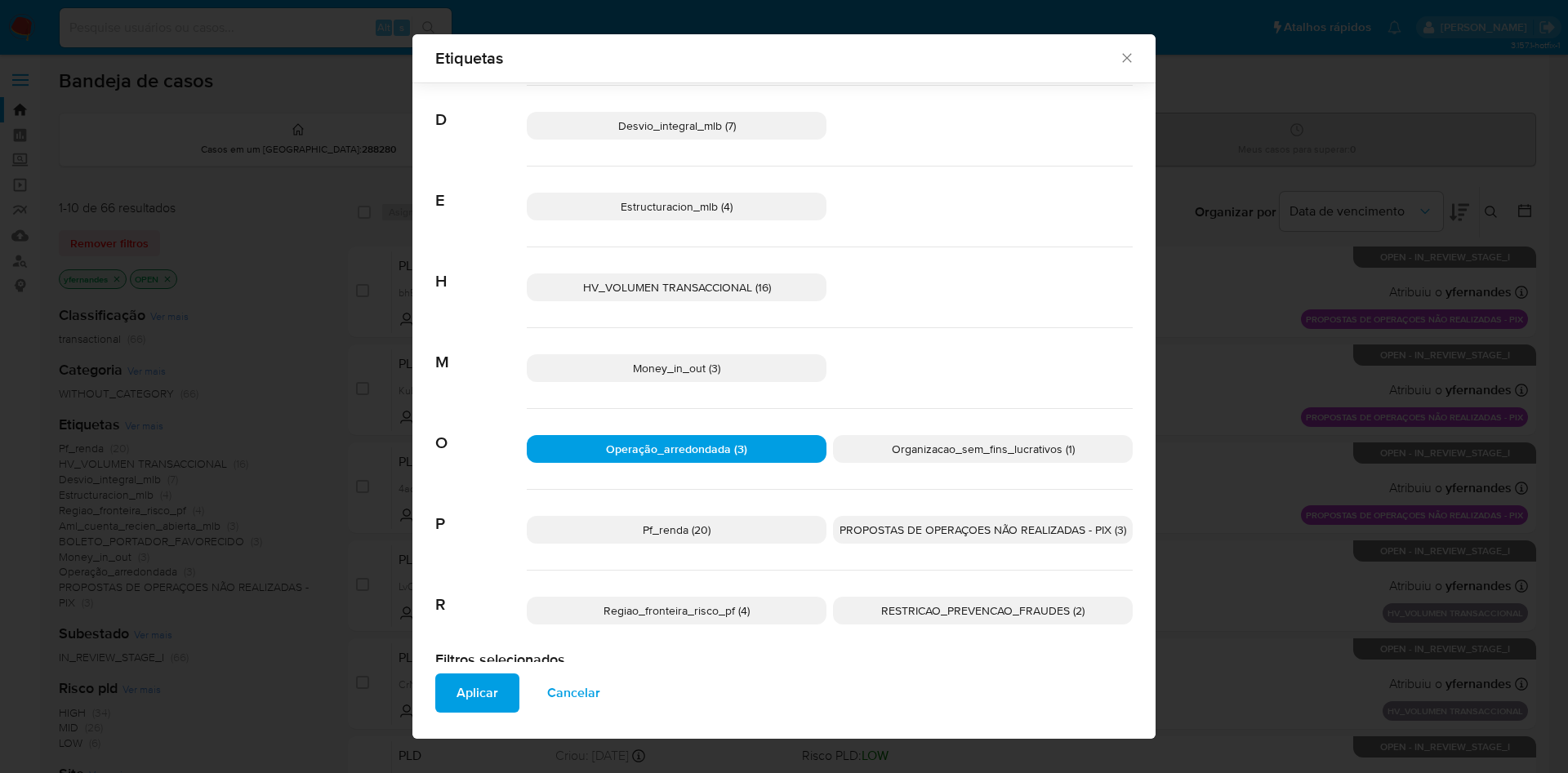
click at [622, 447] on span "Operação_arredondada (3)" at bounding box center [676, 449] width 141 height 16
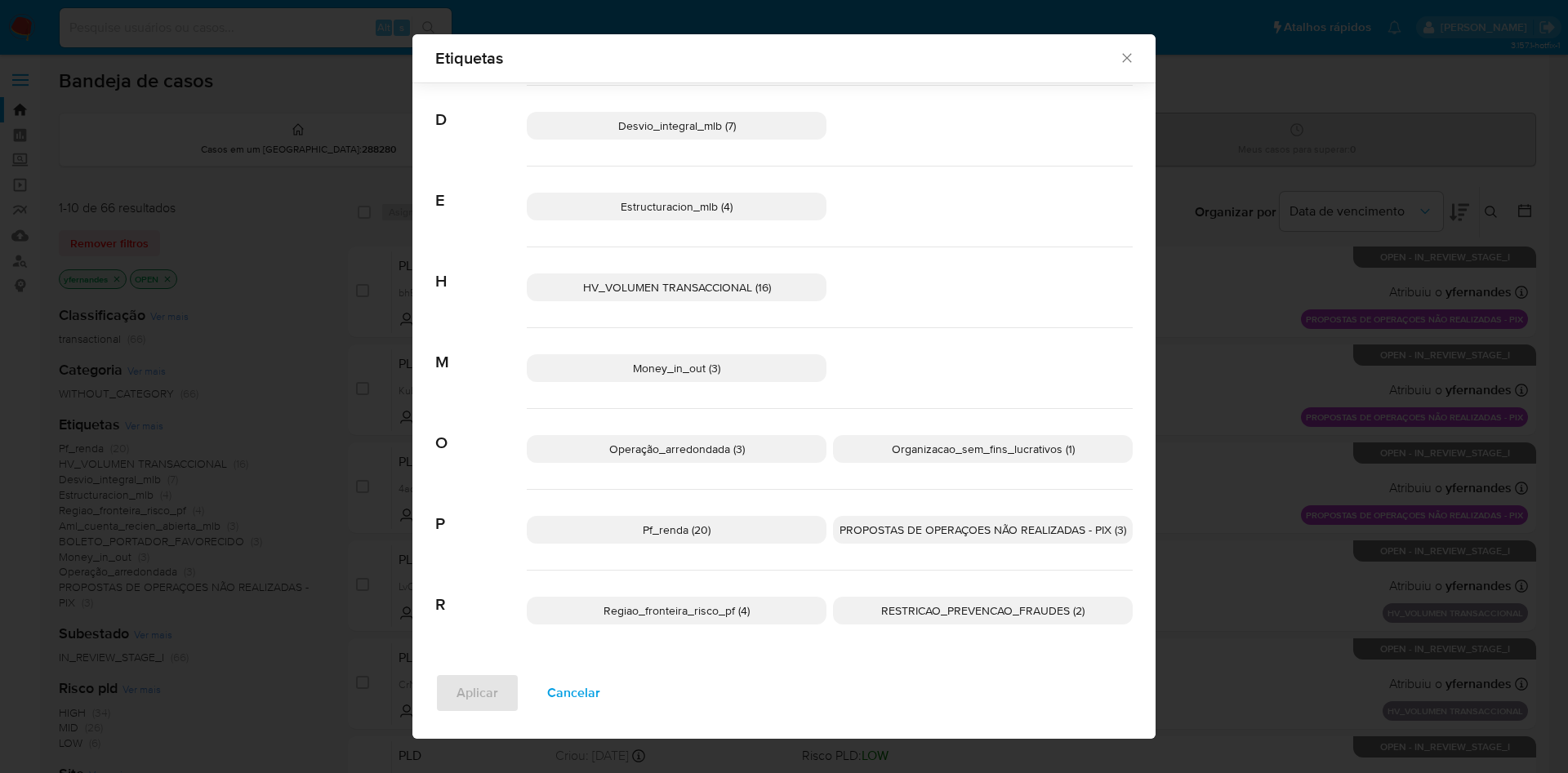
click at [749, 616] on p "Regiao_fronteira_risco_pf (4)" at bounding box center [676, 611] width 300 height 28
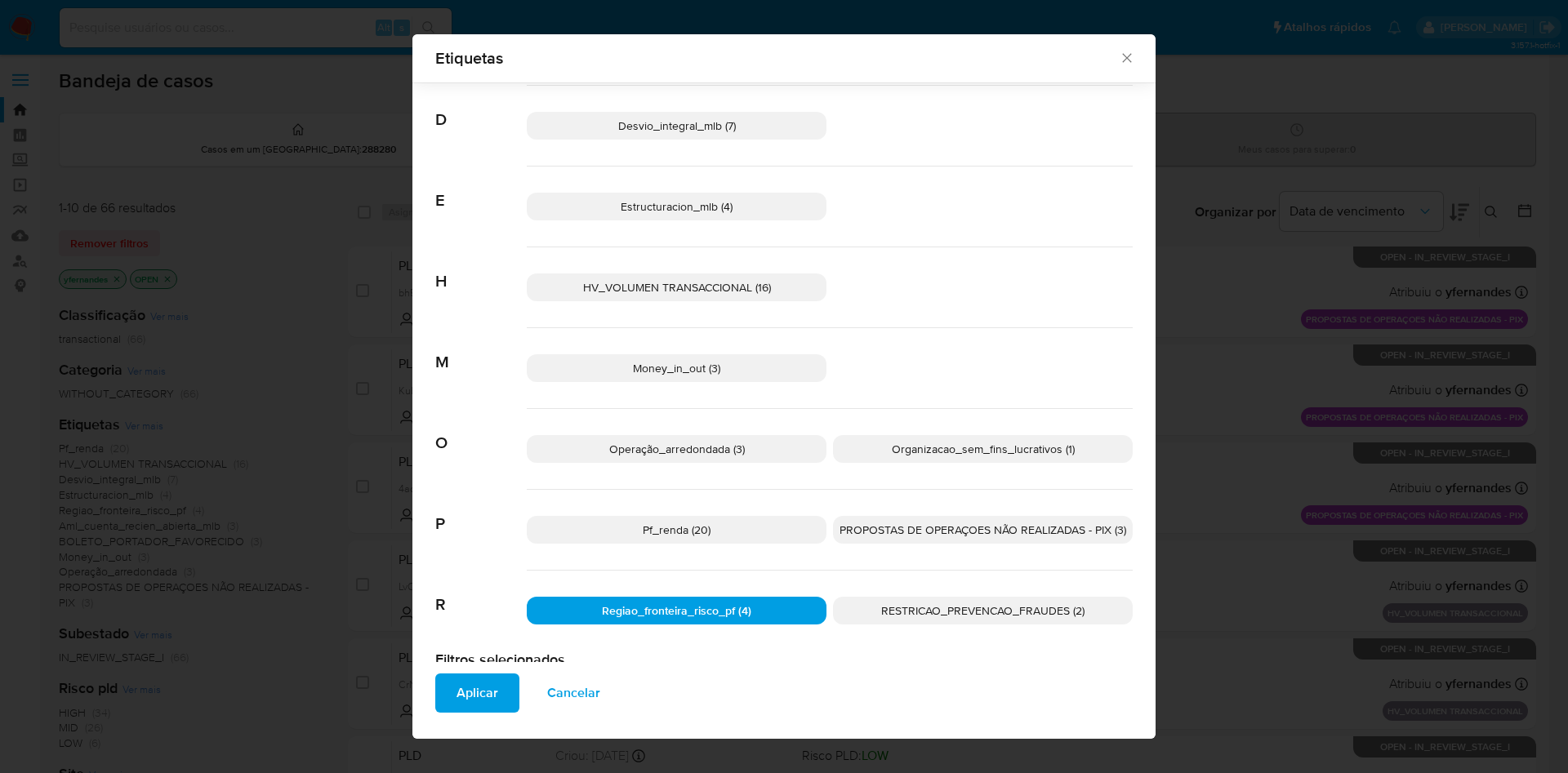
click at [478, 700] on span "Aplicar" at bounding box center [477, 694] width 42 height 36
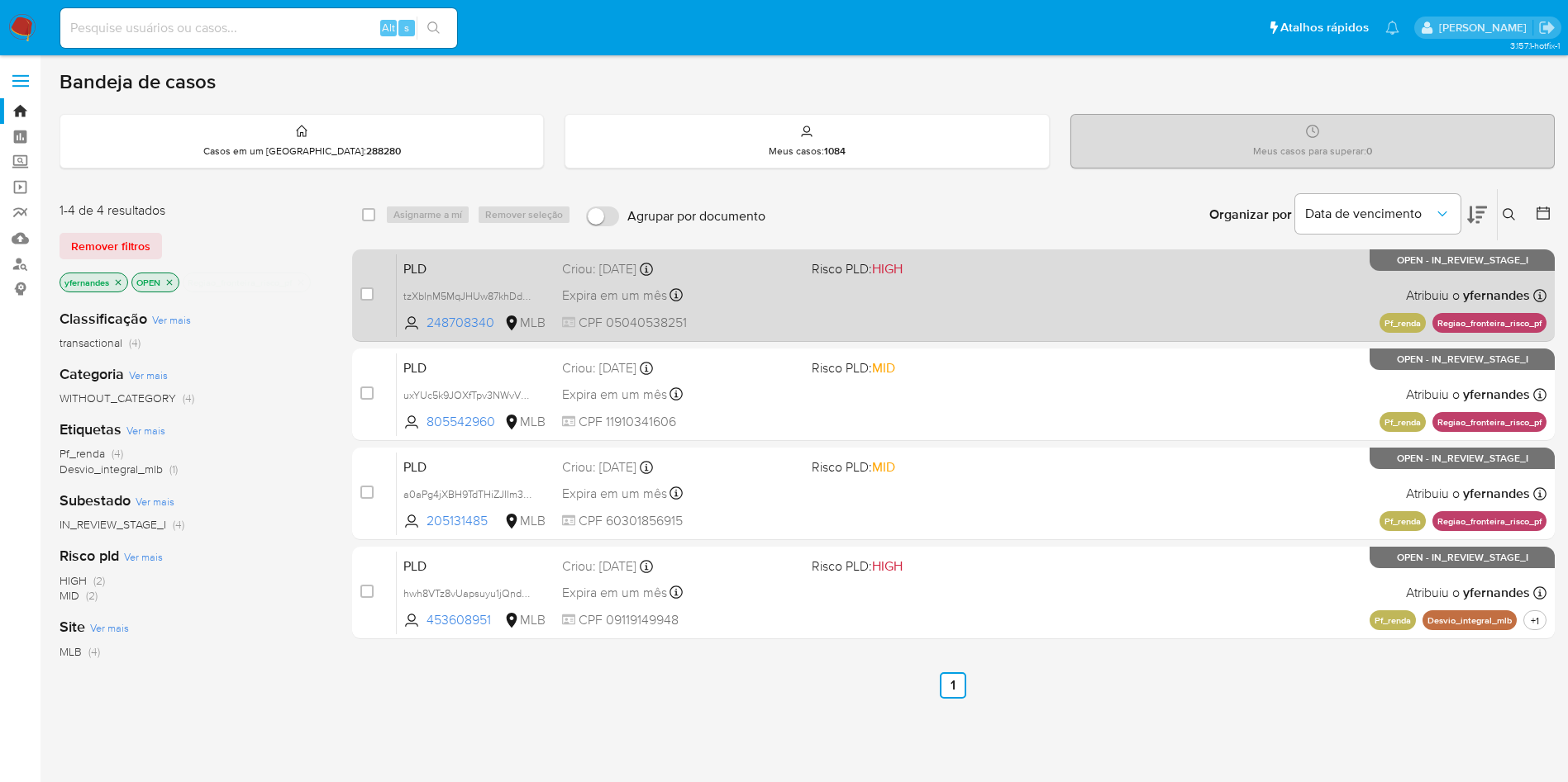
click at [830, 284] on div "PLD tzXblnM5MqJHUw87khDdPuGY 248708340 MLB Risco PLD: HIGH Criou: 12/08/2025 Cr…" at bounding box center [972, 295] width 1149 height 83
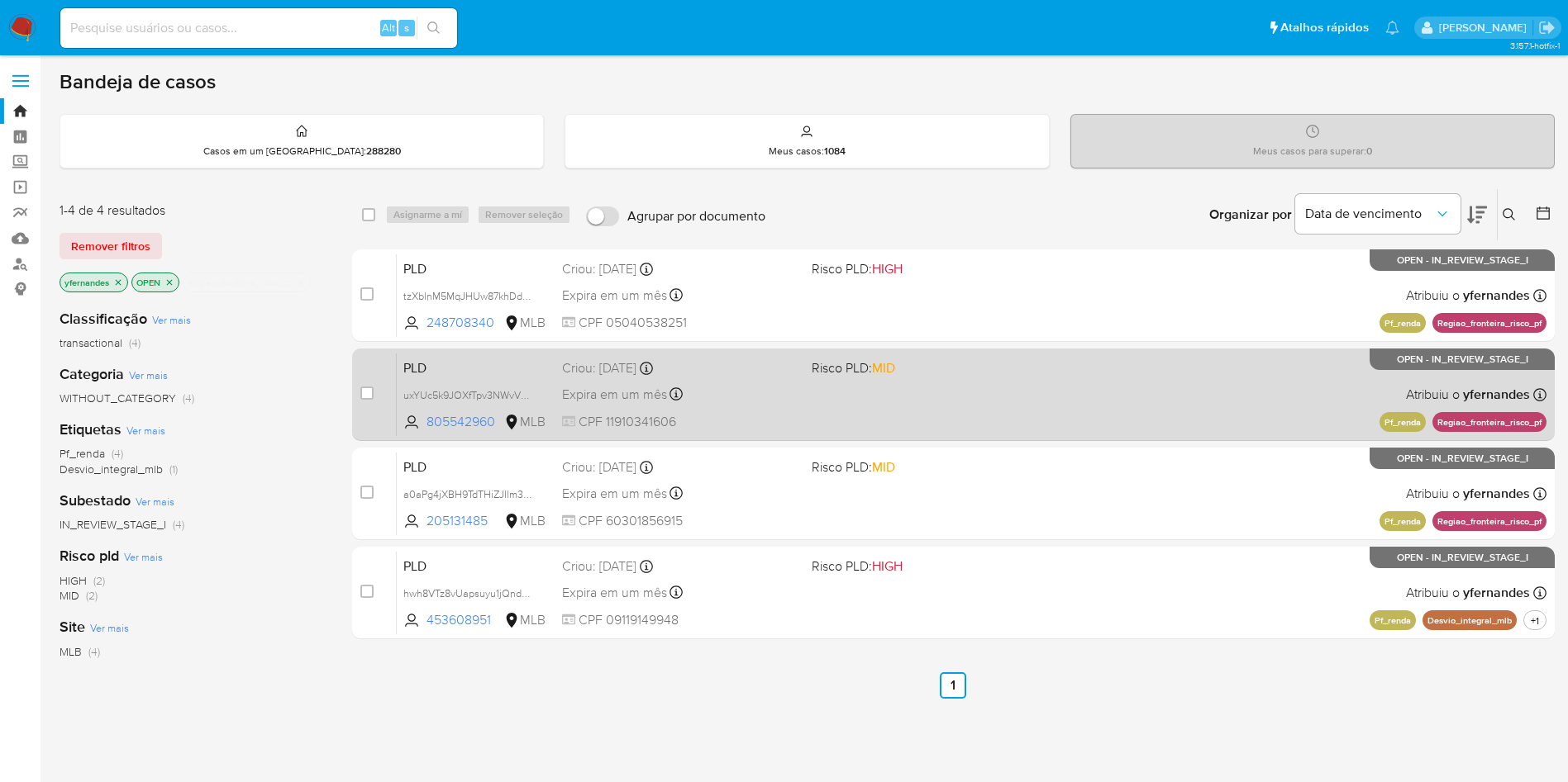
click at [872, 391] on div "PLD uxYUc5k9JOXfTpv3NWvVDS6o 805542960 MLB Risco PLD: MID Criou: 12/08/2025 Cri…" at bounding box center [972, 394] width 1149 height 83
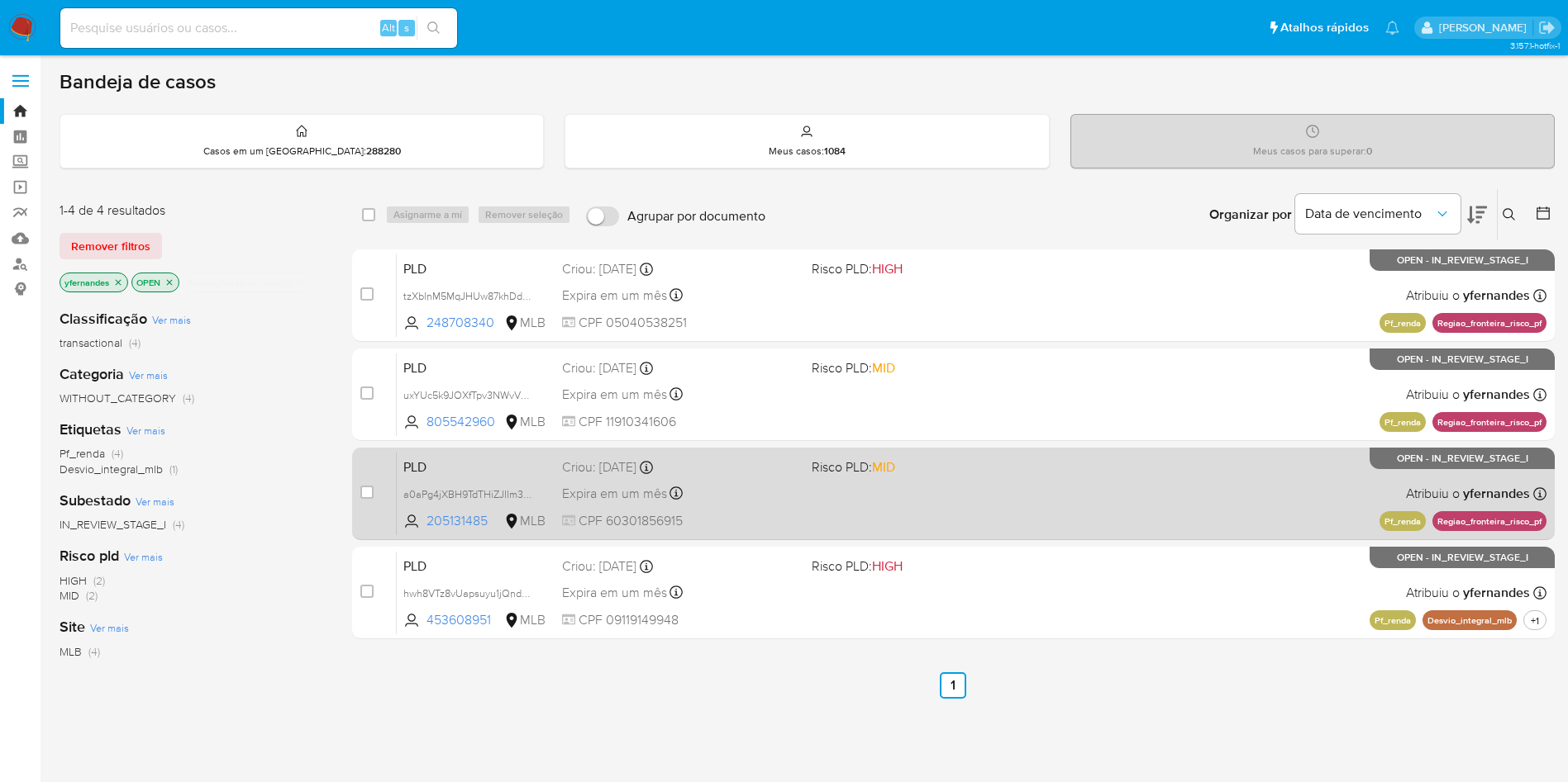
click at [843, 494] on div "PLD a0aPg4jXBH9TdTHiZJIIm3Cu 205131485 MLB Risco PLD: MID Criou: 12/08/2025 Cri…" at bounding box center [972, 494] width 1149 height 83
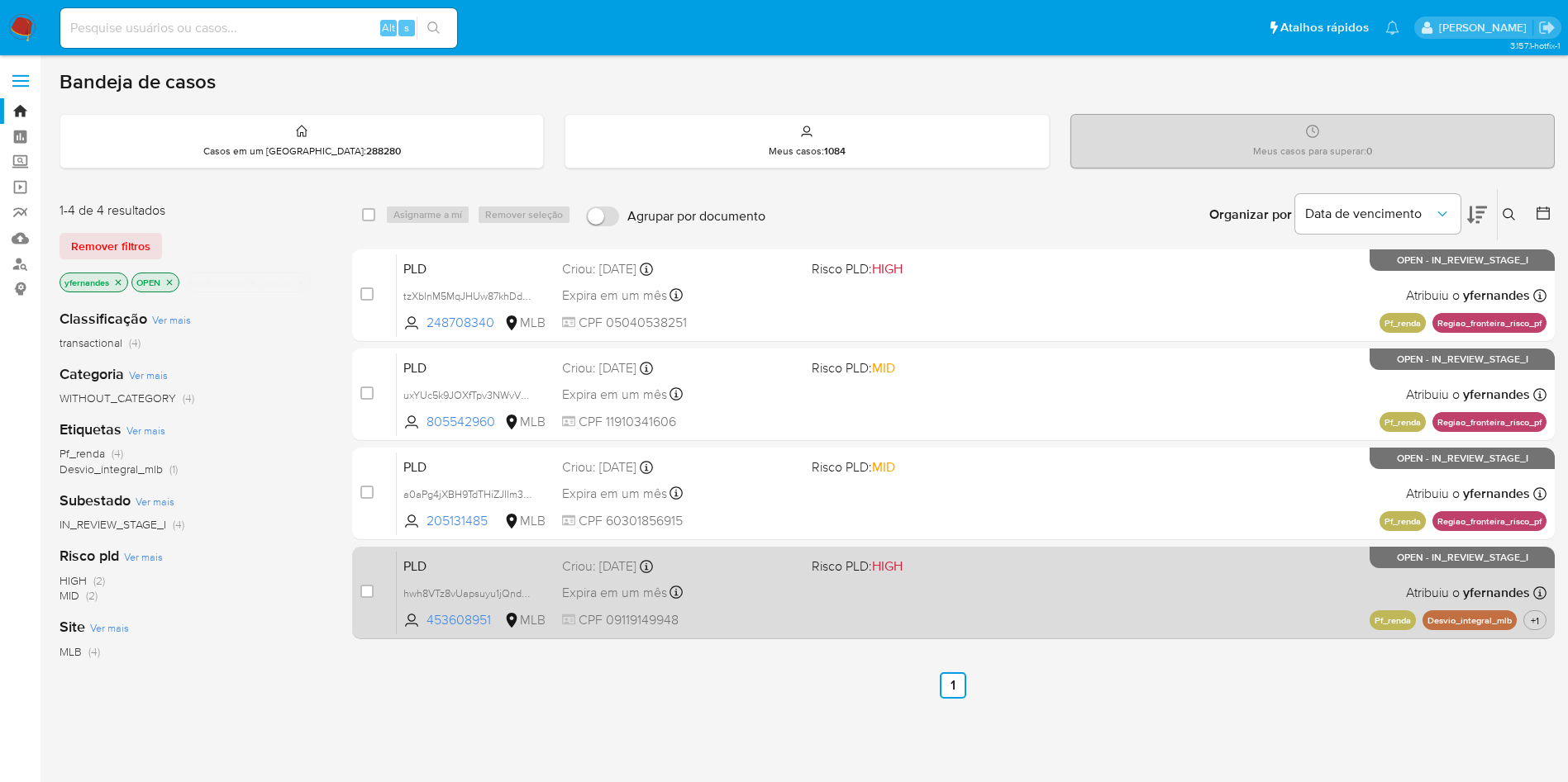
click at [724, 575] on div "Criou: 12/08/2025 Criou: 12/08/2025 00:05:22" at bounding box center [680, 567] width 236 height 18
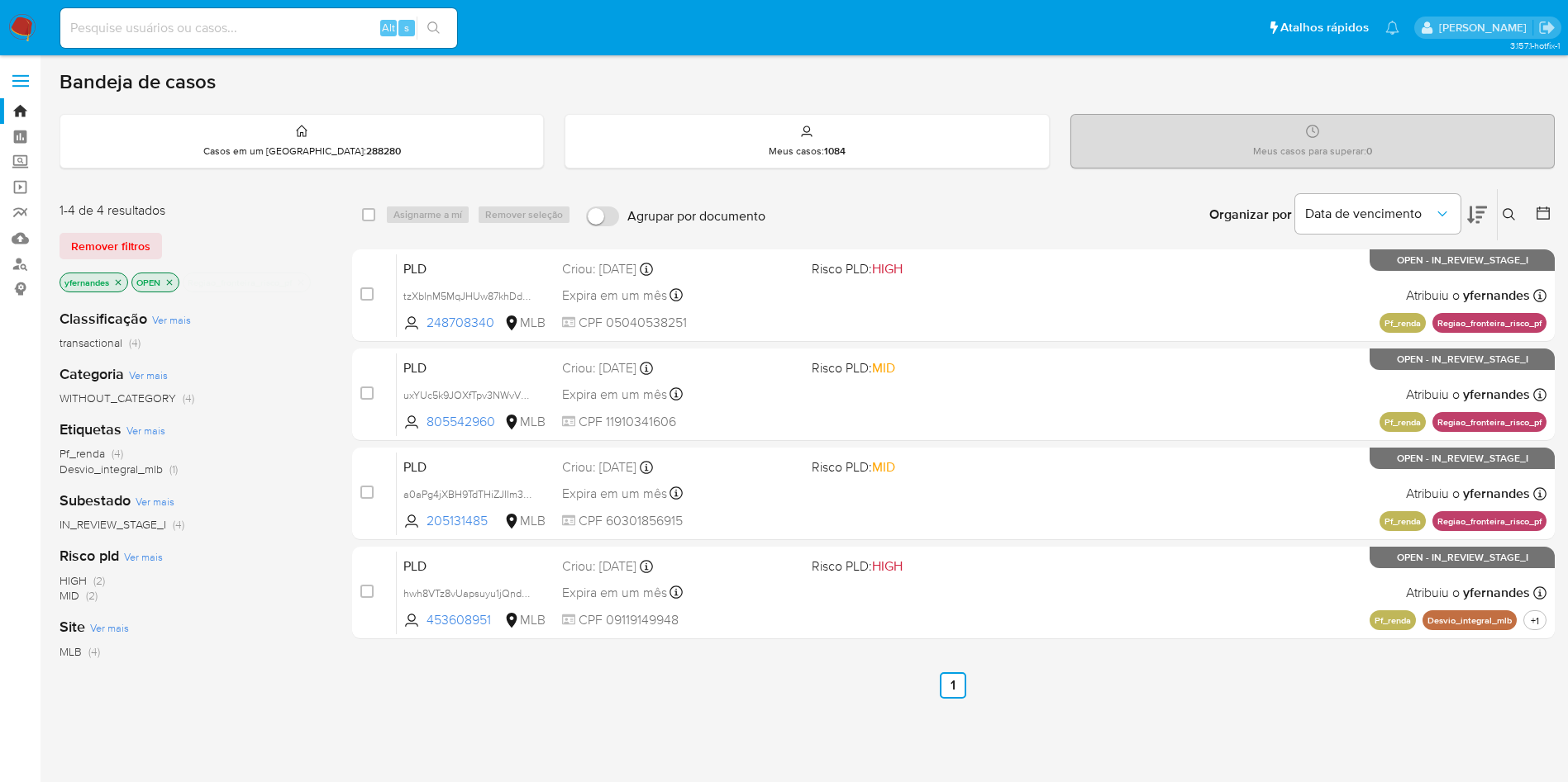
click at [304, 273] on p "Regiao_fronteira_risco_pf" at bounding box center [247, 283] width 127 height 18
click at [304, 280] on icon "close-filter" at bounding box center [301, 283] width 10 height 10
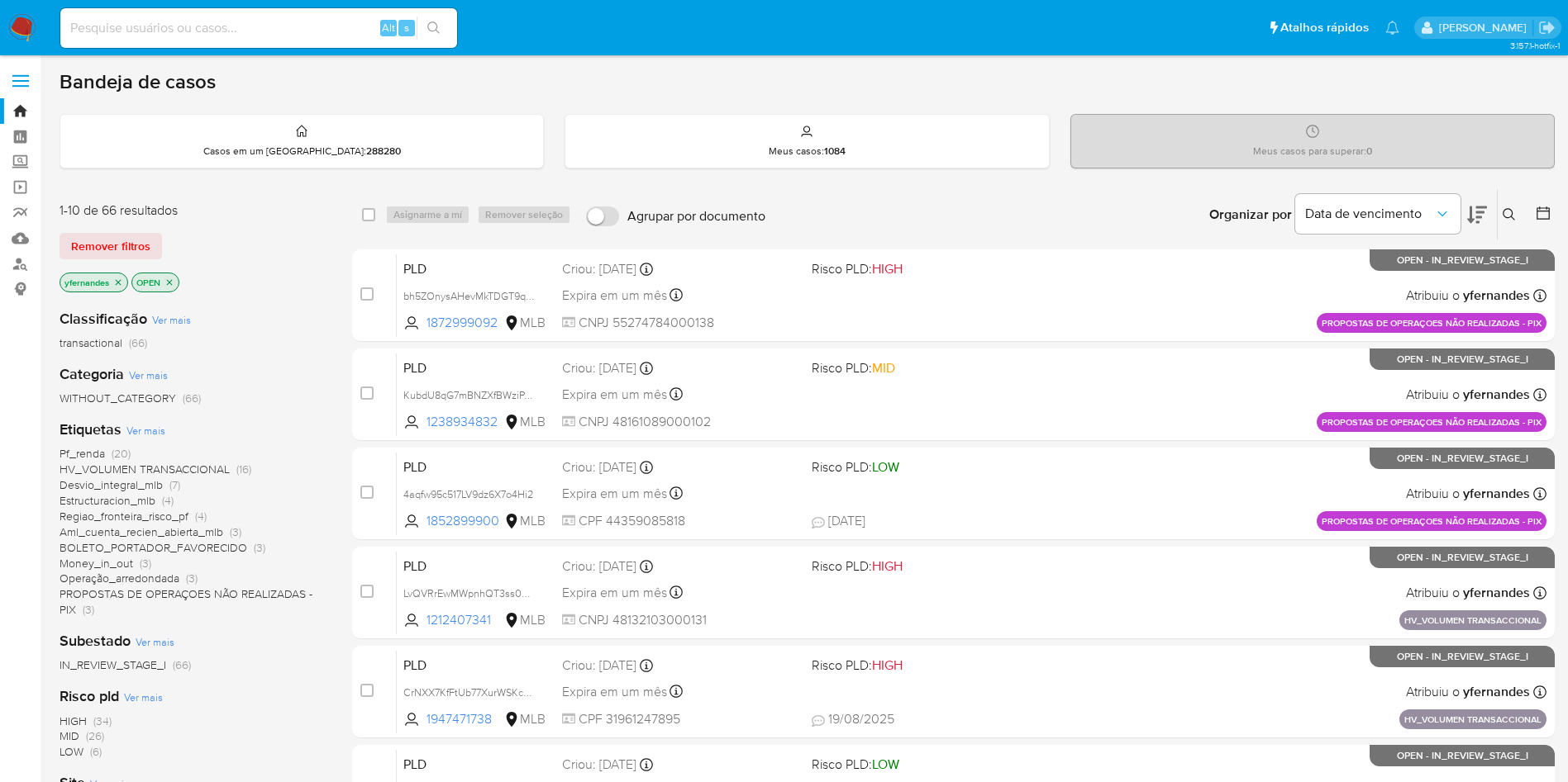
click at [145, 430] on span "Ver mais" at bounding box center [146, 430] width 39 height 15
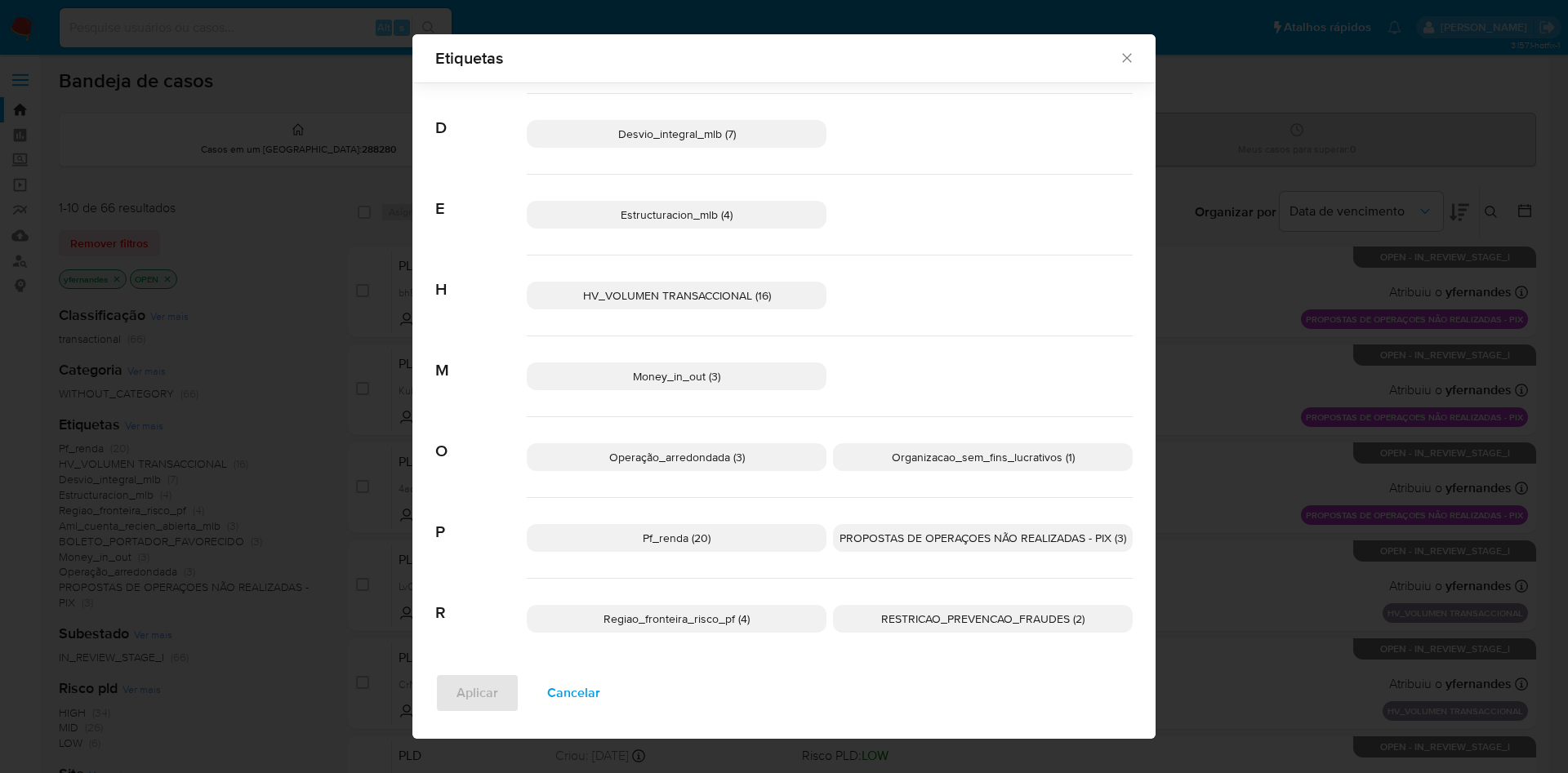
scroll to position [335, 0]
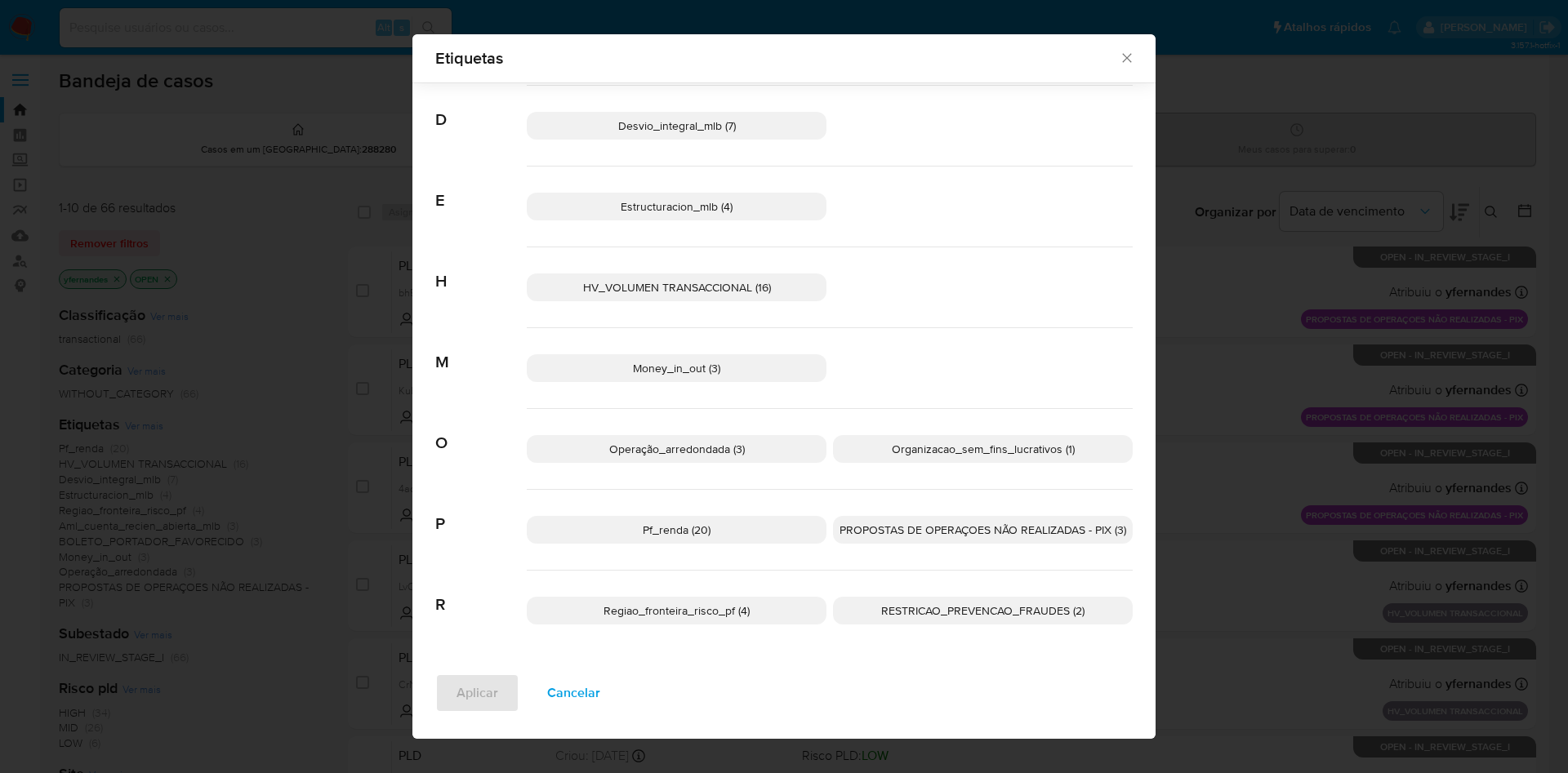
click at [708, 452] on span "Operação_arredondada (3)" at bounding box center [676, 449] width 136 height 16
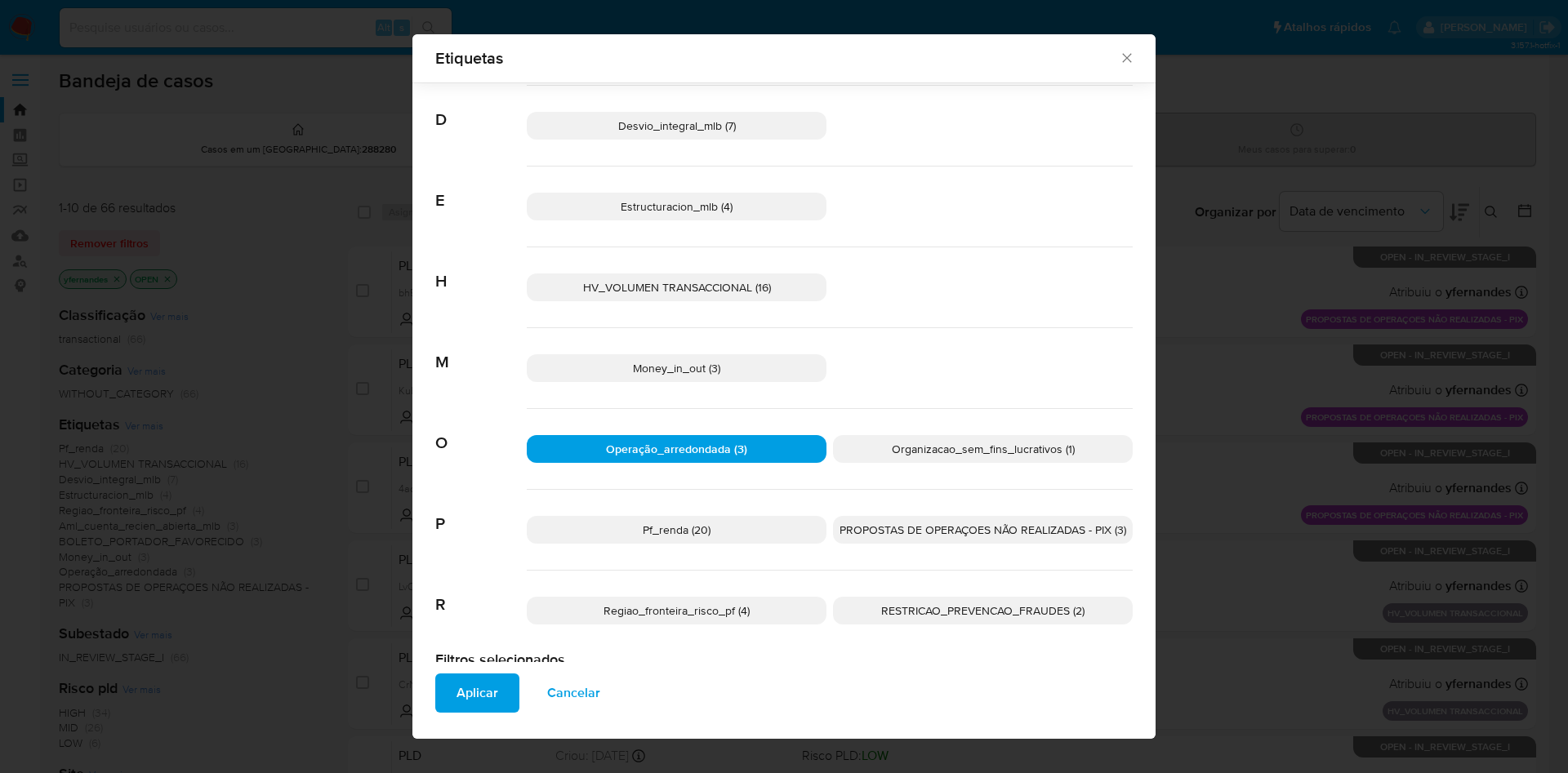
click at [748, 449] on p "Operação_arredondada (3)" at bounding box center [676, 449] width 300 height 28
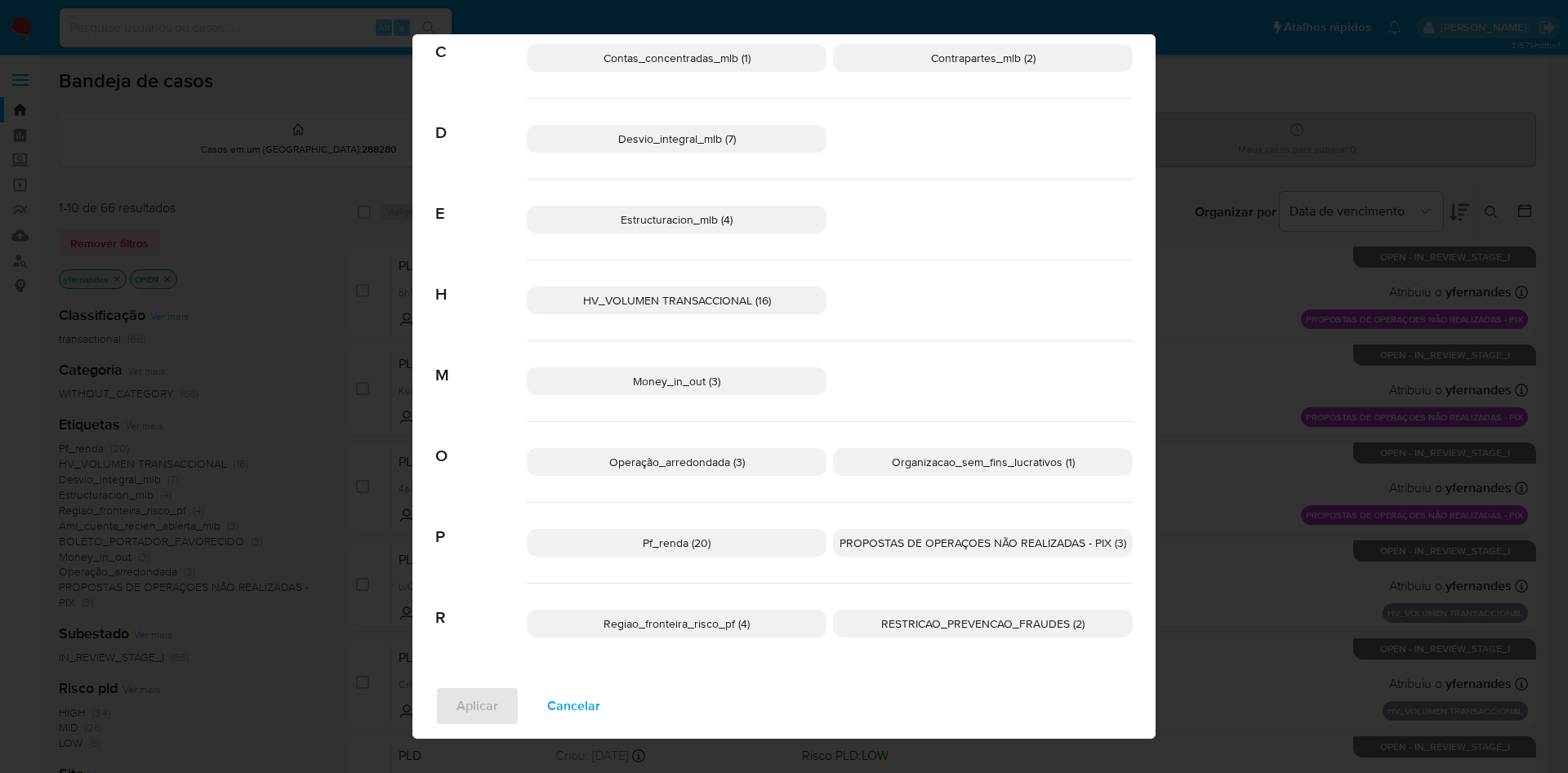
scroll to position [0, 0]
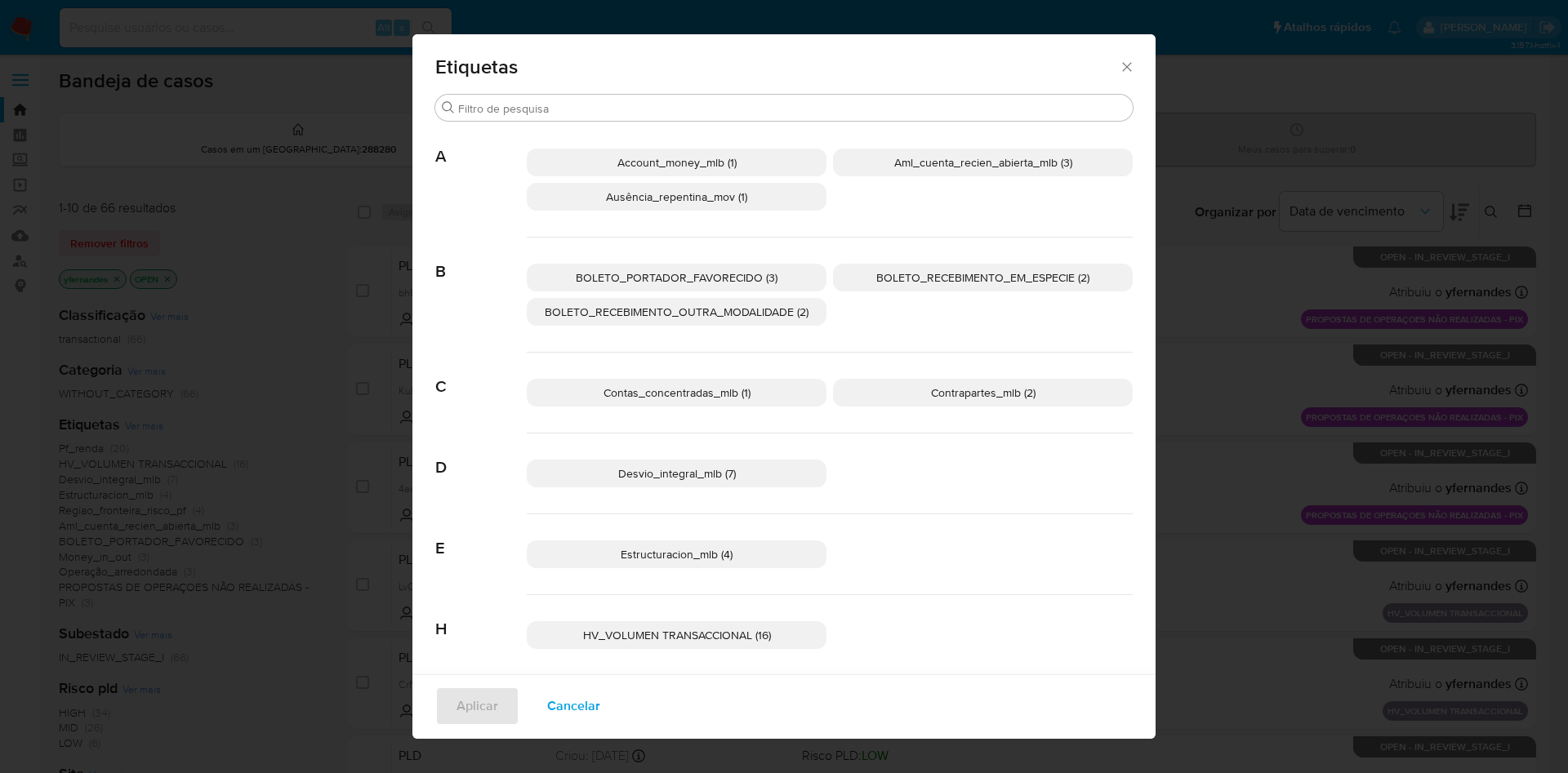
click at [742, 155] on p "Account_money_mlb (1)" at bounding box center [676, 162] width 300 height 28
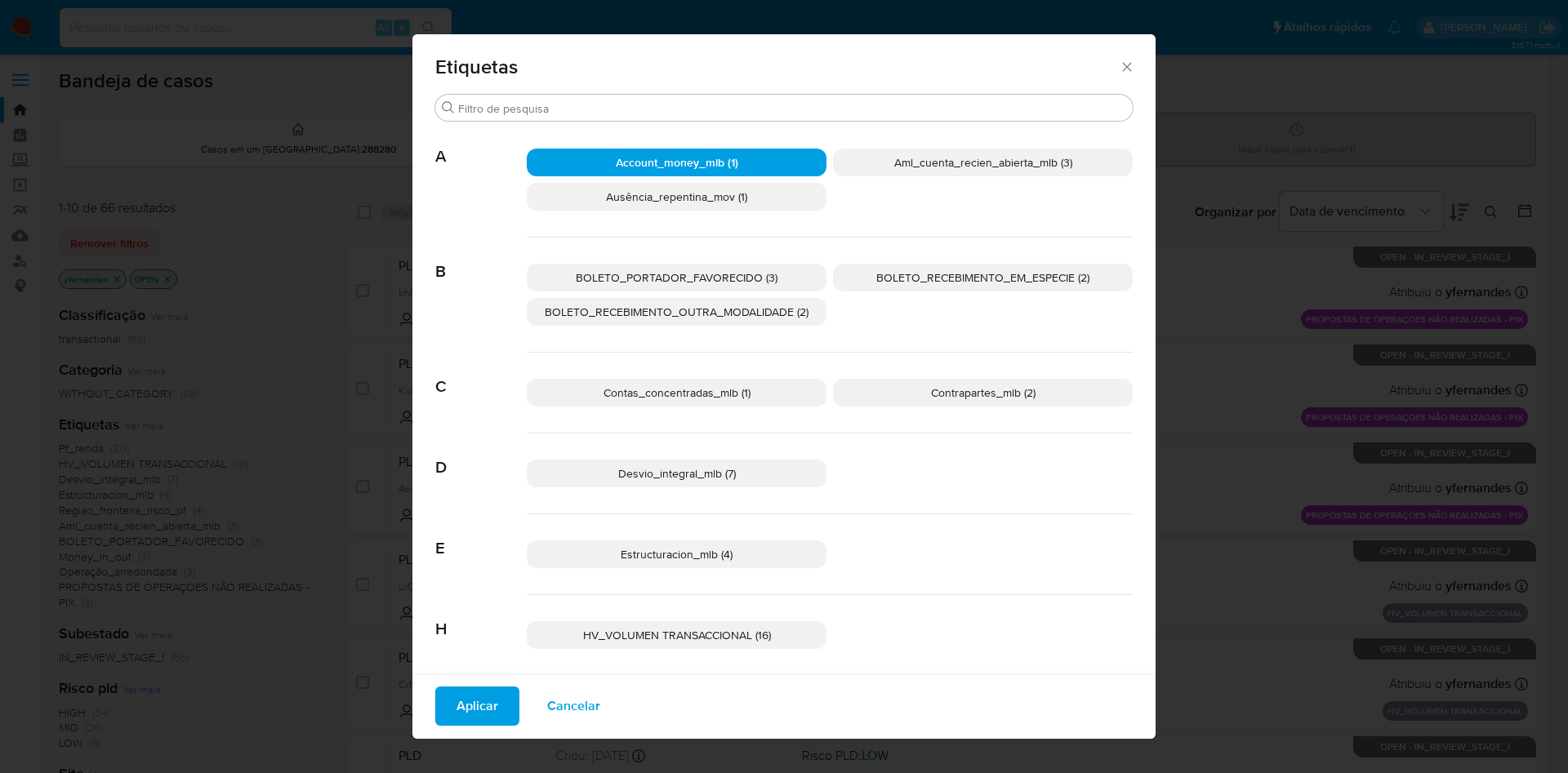
click at [473, 695] on span "Aplicar" at bounding box center [477, 706] width 42 height 36
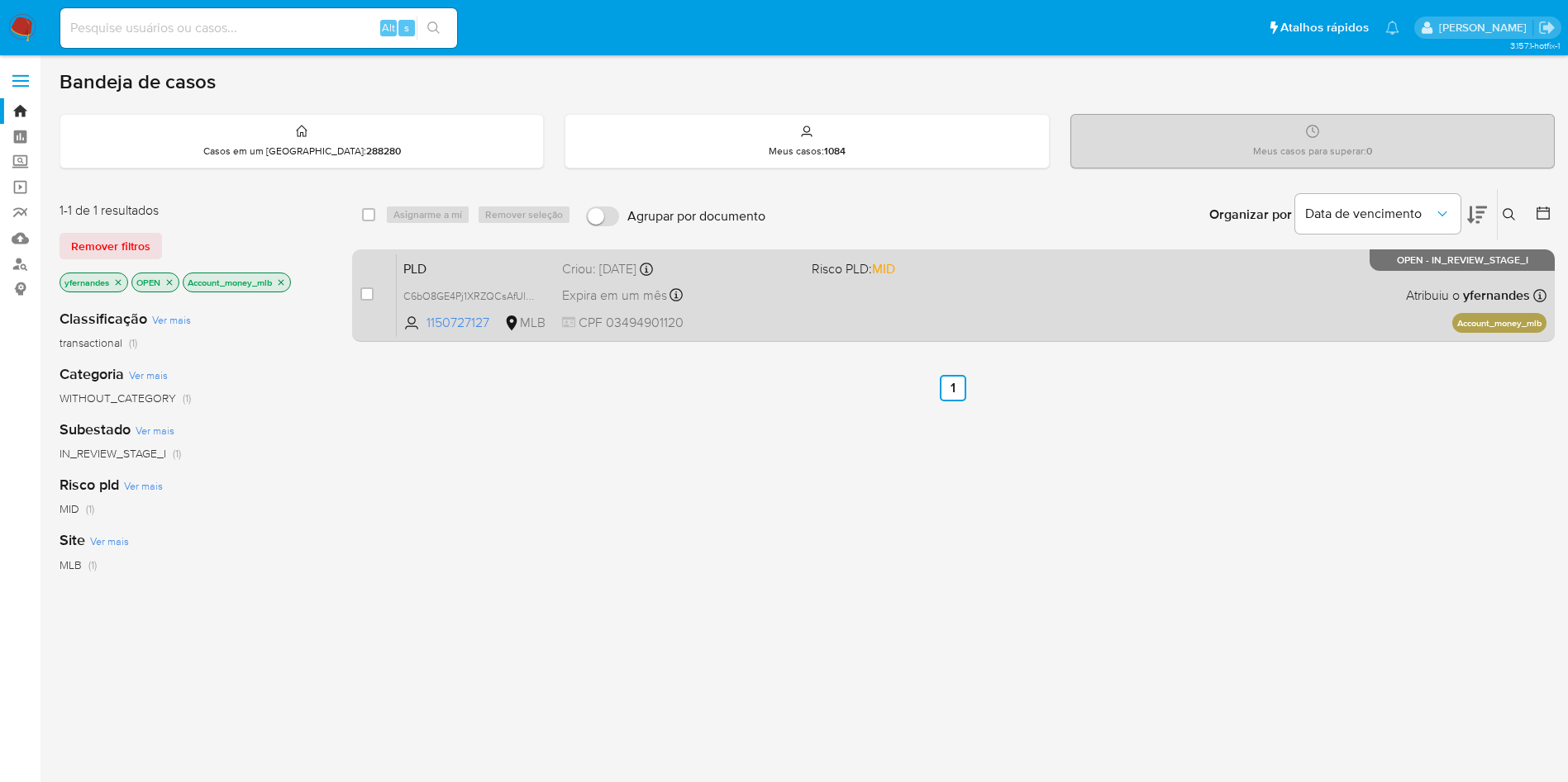
click at [844, 316] on div "PLD C6bO8GE4Pj1XRZQCsAfUlGx1 1150727127 MLB Risco PLD: MID Criou: 12/08/2025 Cr…" at bounding box center [972, 295] width 1149 height 83
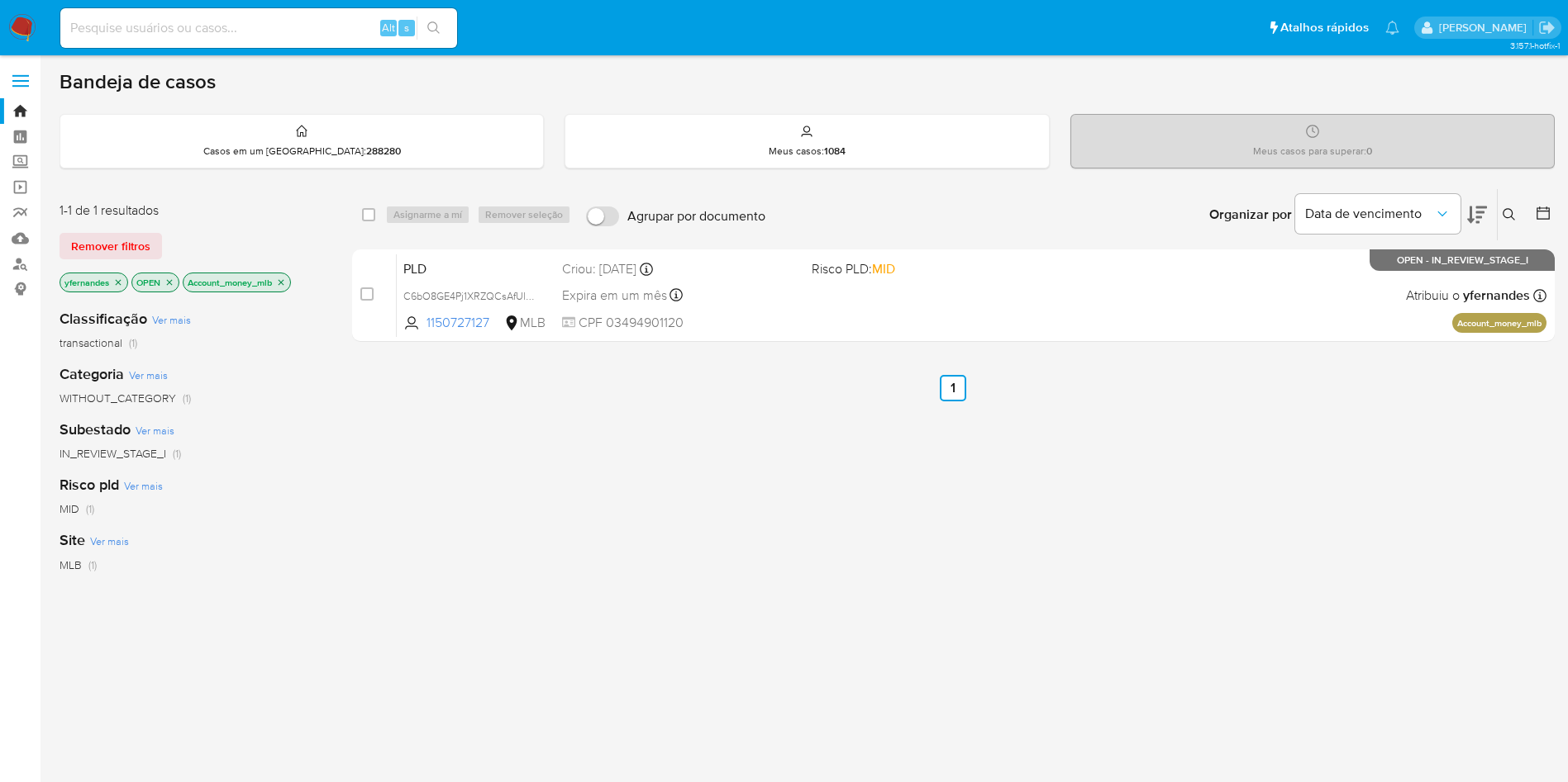
click at [276, 279] on p "Account_money_mlb" at bounding box center [237, 283] width 107 height 18
click at [283, 278] on icon "close-filter" at bounding box center [281, 283] width 10 height 10
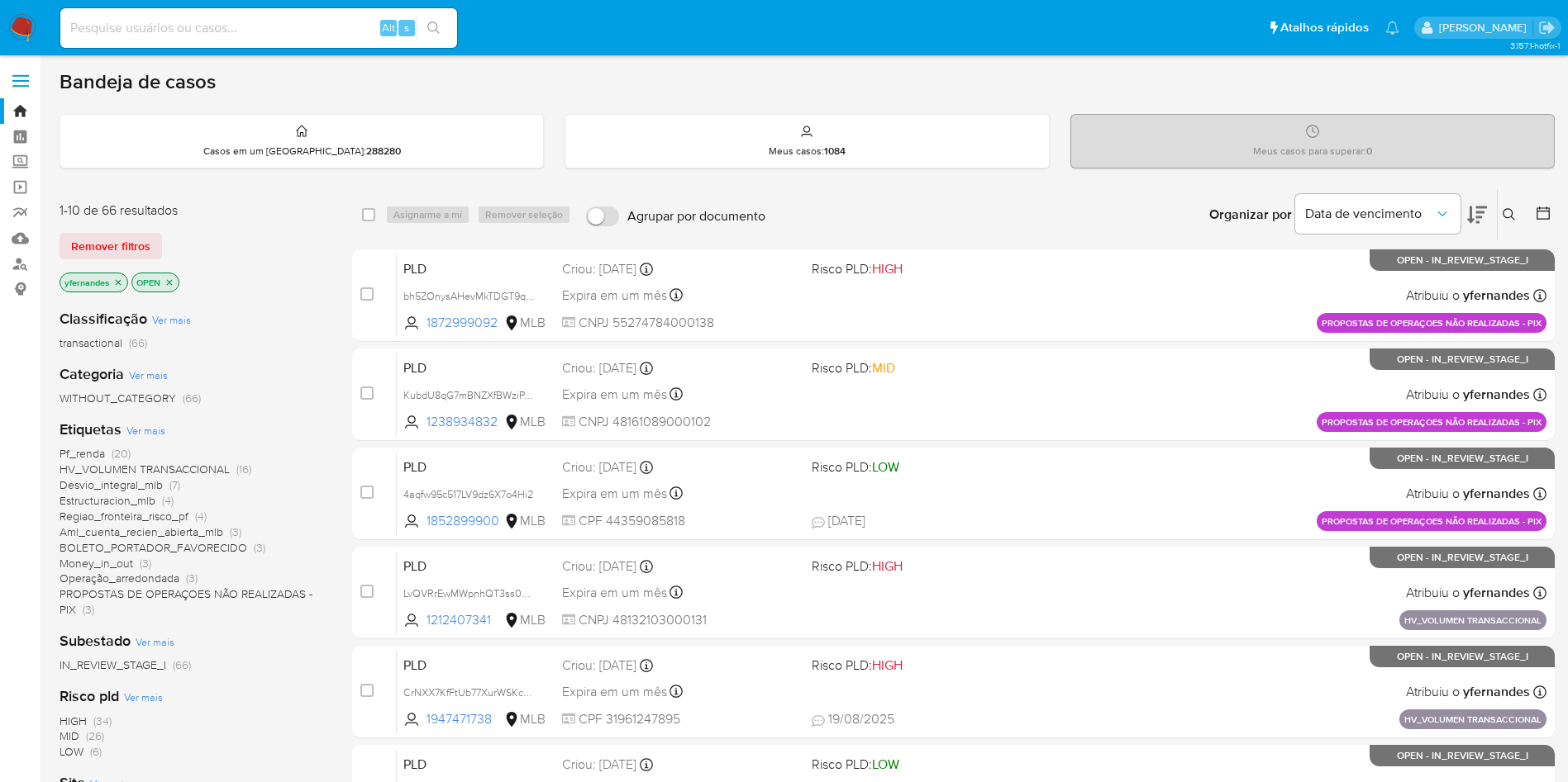
click at [140, 429] on span "Ver mais" at bounding box center [146, 430] width 39 height 15
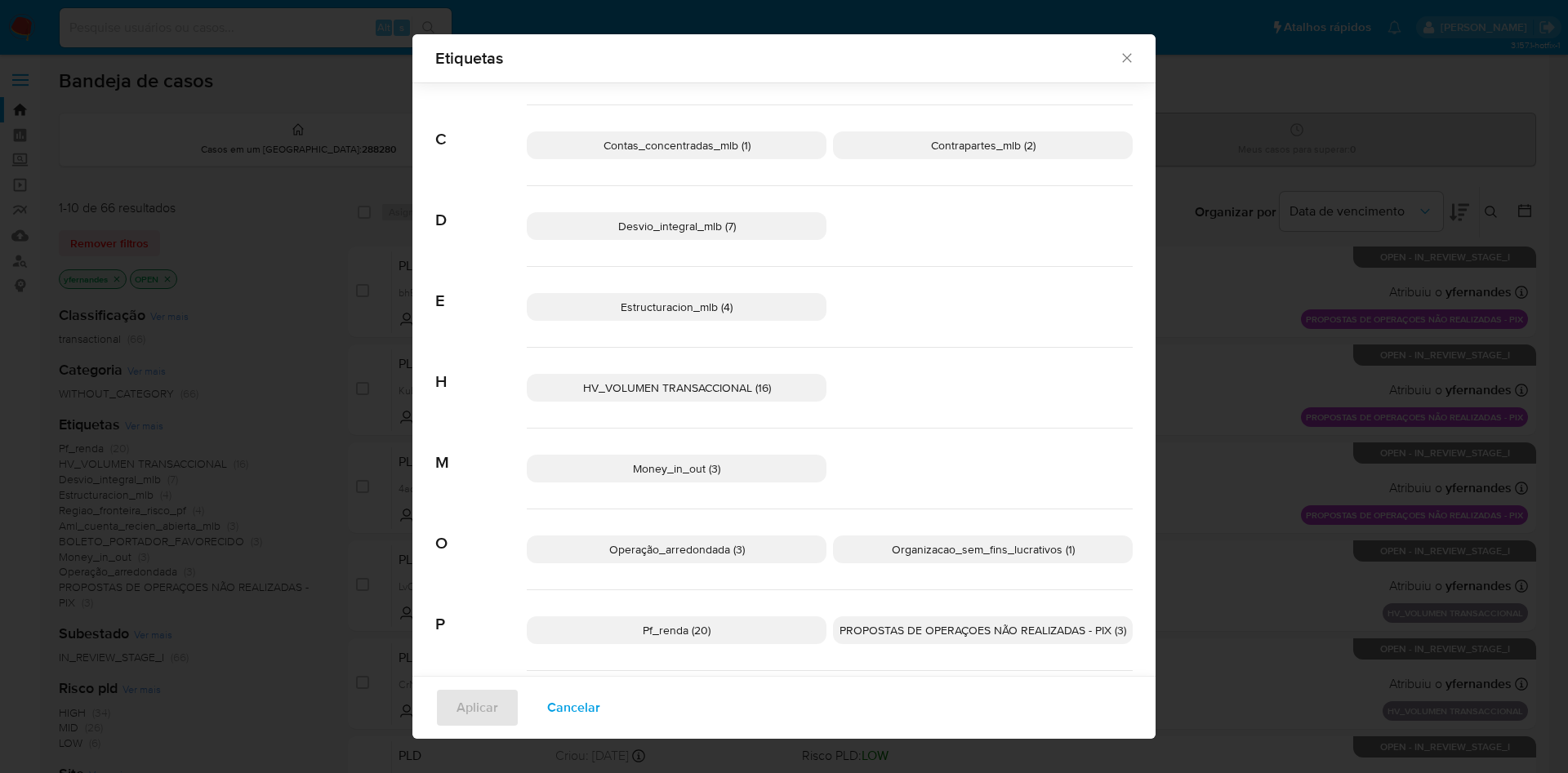
scroll to position [234, 0]
click at [737, 312] on p "Estructuracion_mlb (4)" at bounding box center [676, 308] width 300 height 28
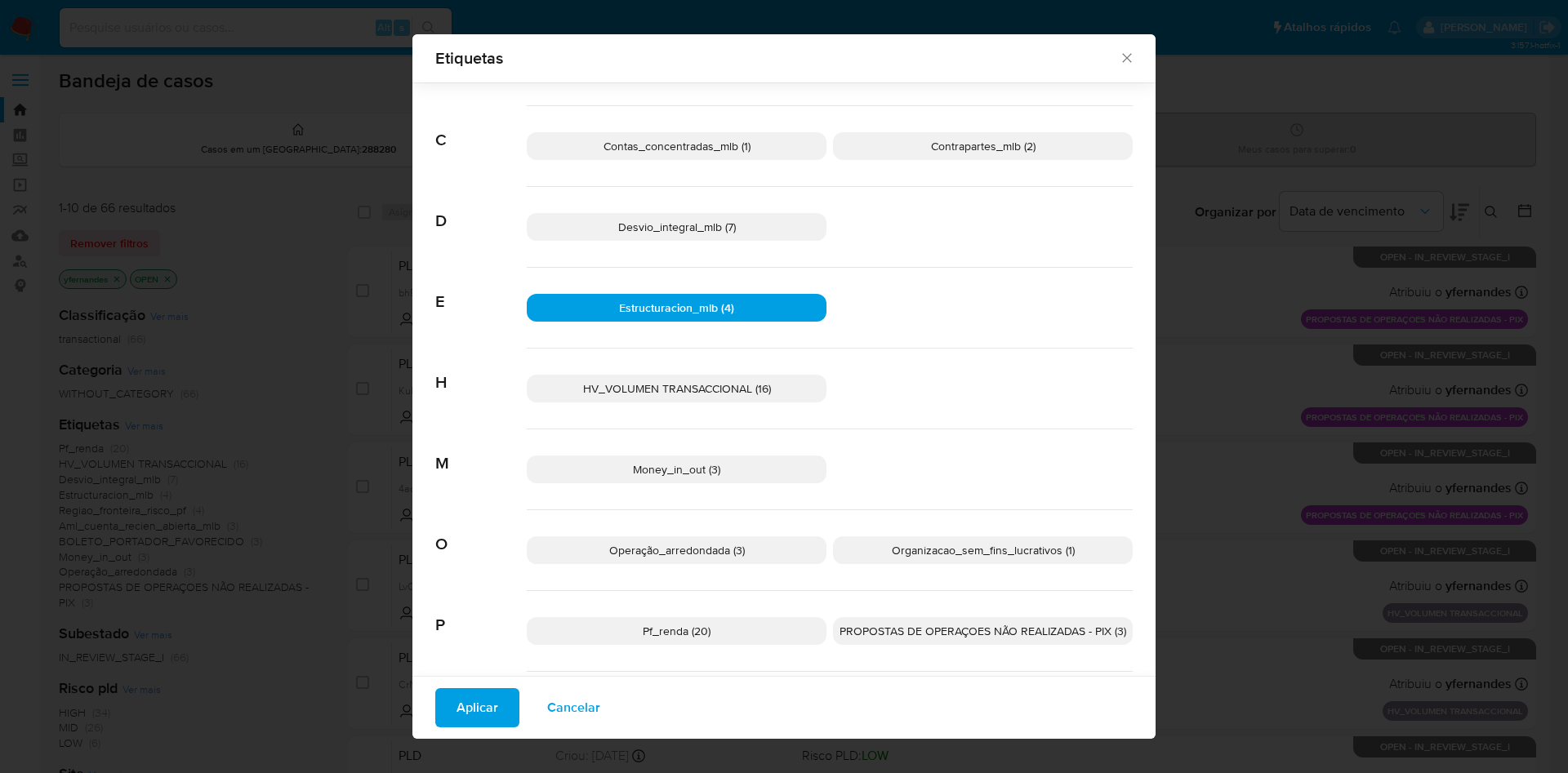
click at [478, 698] on span "Aplicar" at bounding box center [477, 708] width 42 height 36
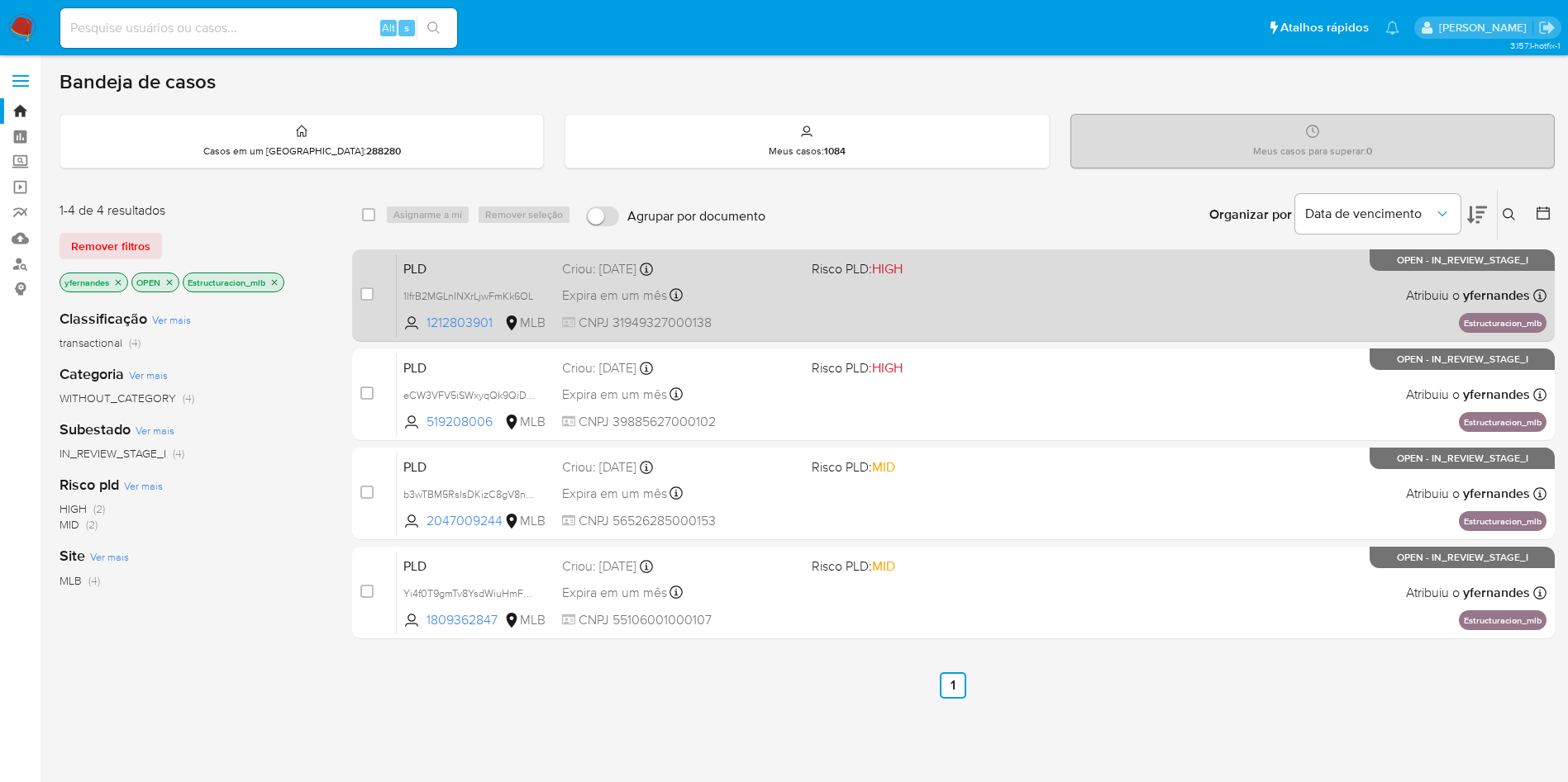
click at [954, 300] on div "PLD 1IfrB2MGLnINXrLjwFmKk6OL 1212803901 MLB Risco PLD: HIGH Criou: 12/08/2025 C…" at bounding box center [972, 295] width 1149 height 83
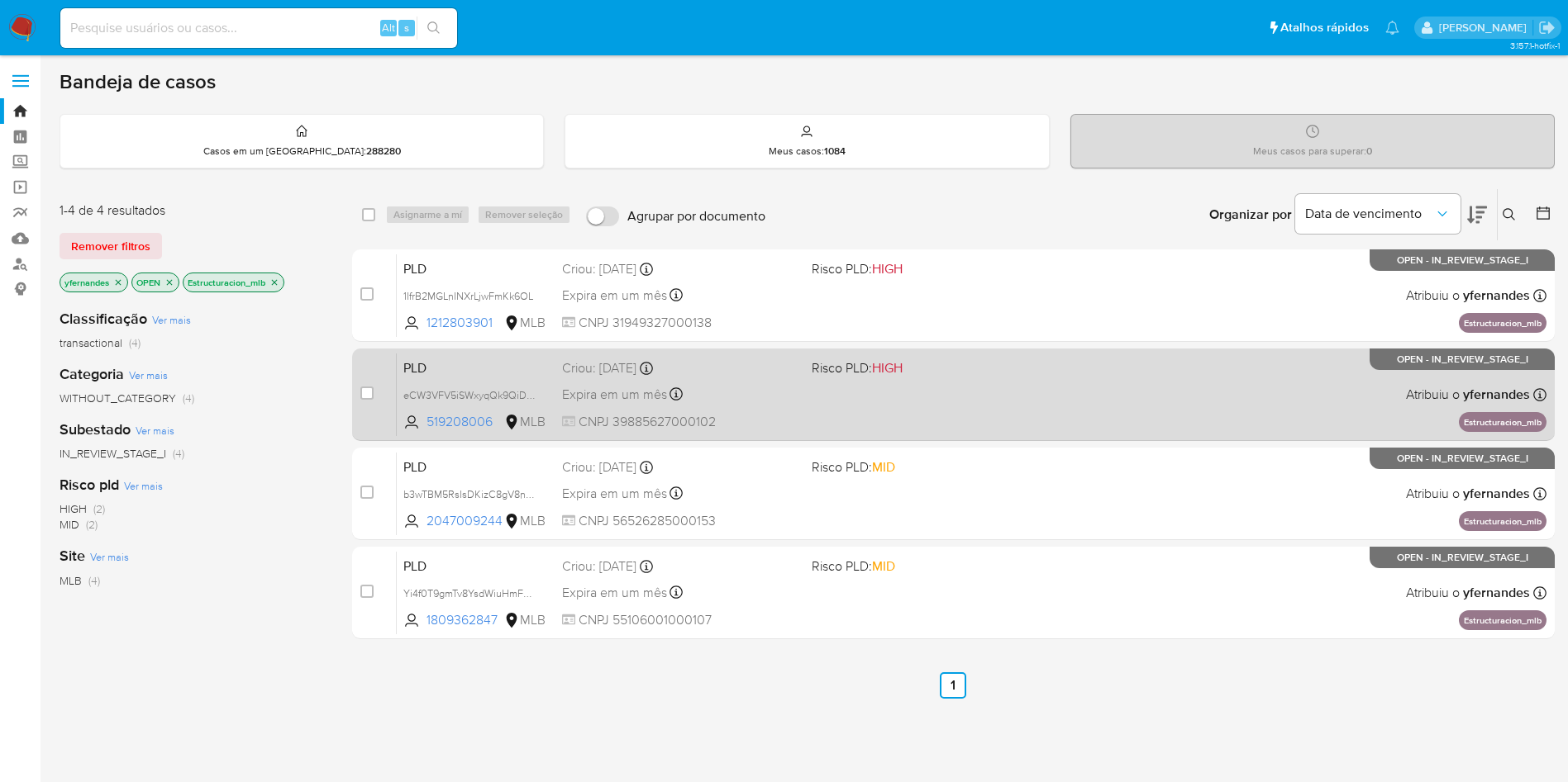
click at [792, 394] on div "Expira em um mês Expira em 26/09/2025 00:21:03" at bounding box center [680, 394] width 236 height 23
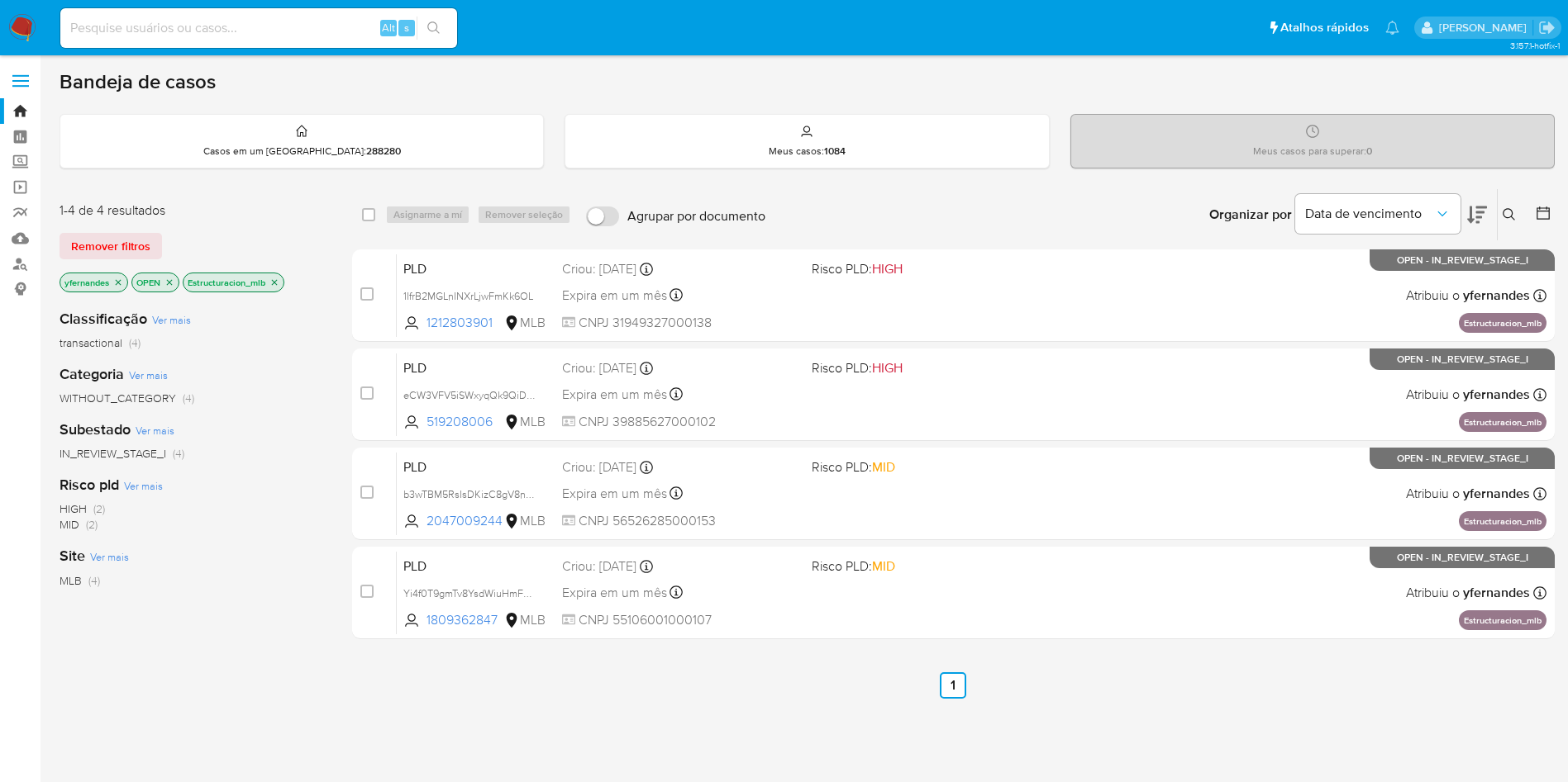
click at [279, 285] on icon "close-filter" at bounding box center [274, 283] width 10 height 10
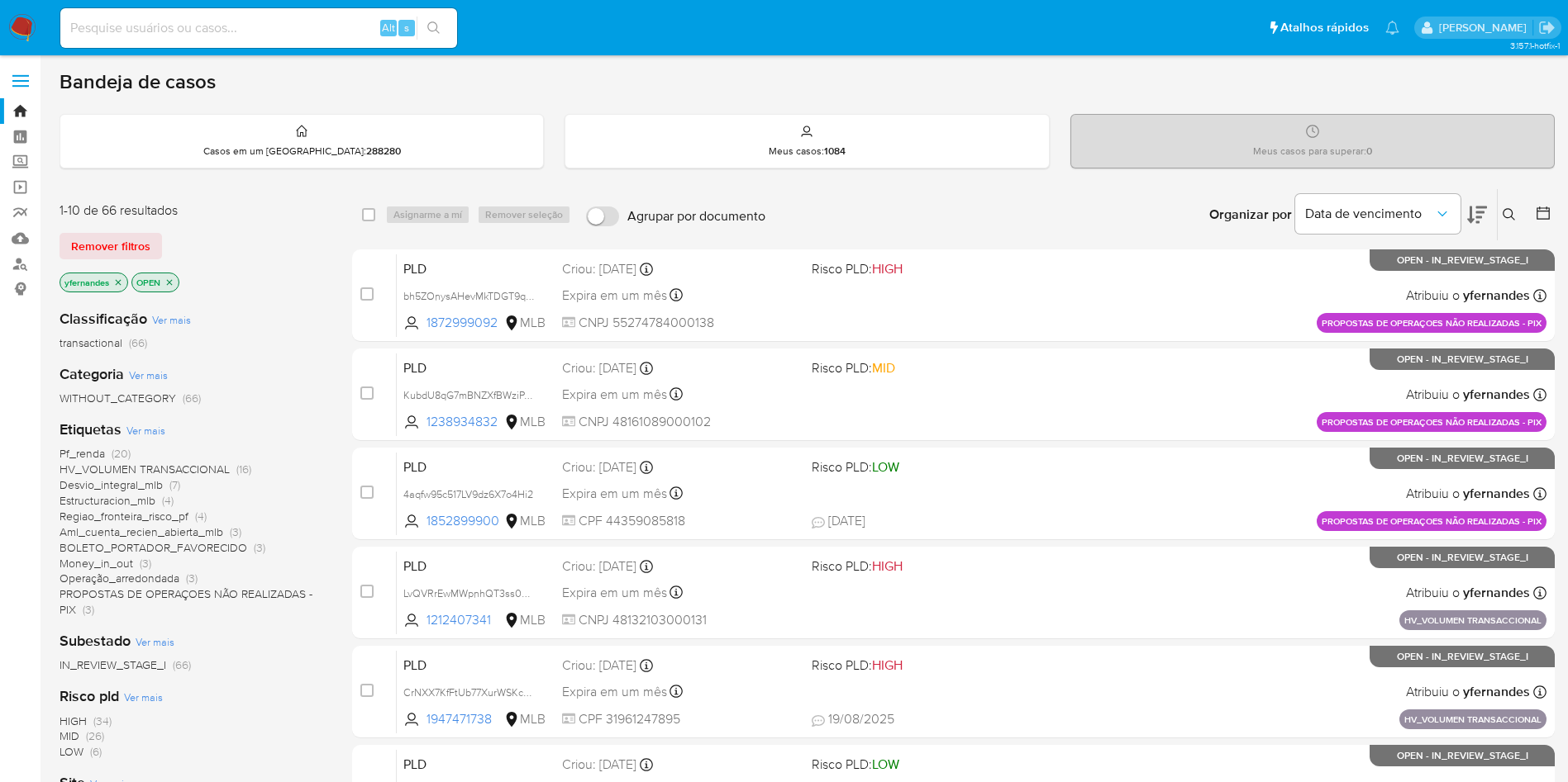
click at [148, 430] on span "Ver mais" at bounding box center [146, 430] width 39 height 15
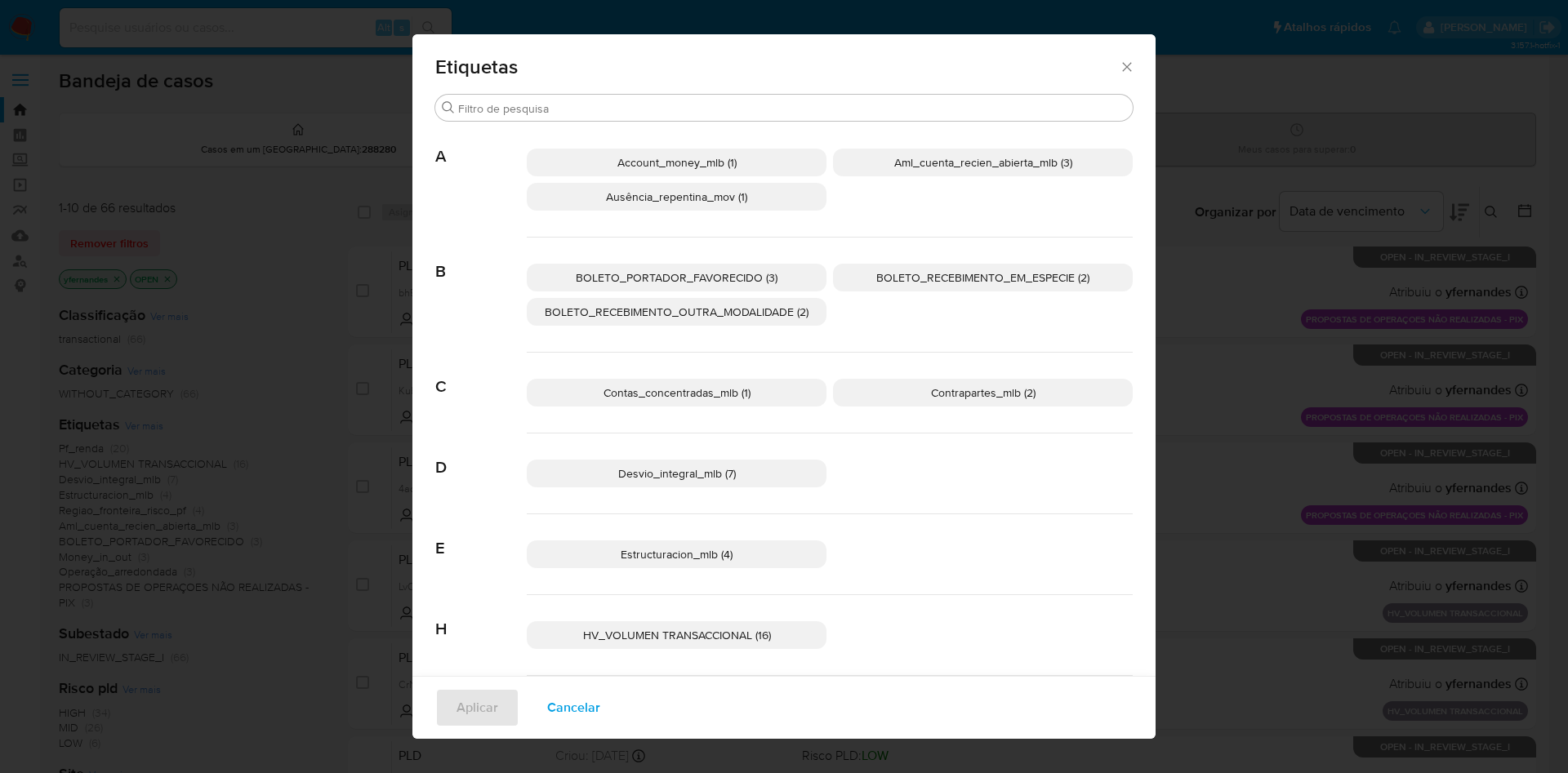
click at [886, 396] on p "Contrapartes_mlb (2)" at bounding box center [983, 393] width 300 height 28
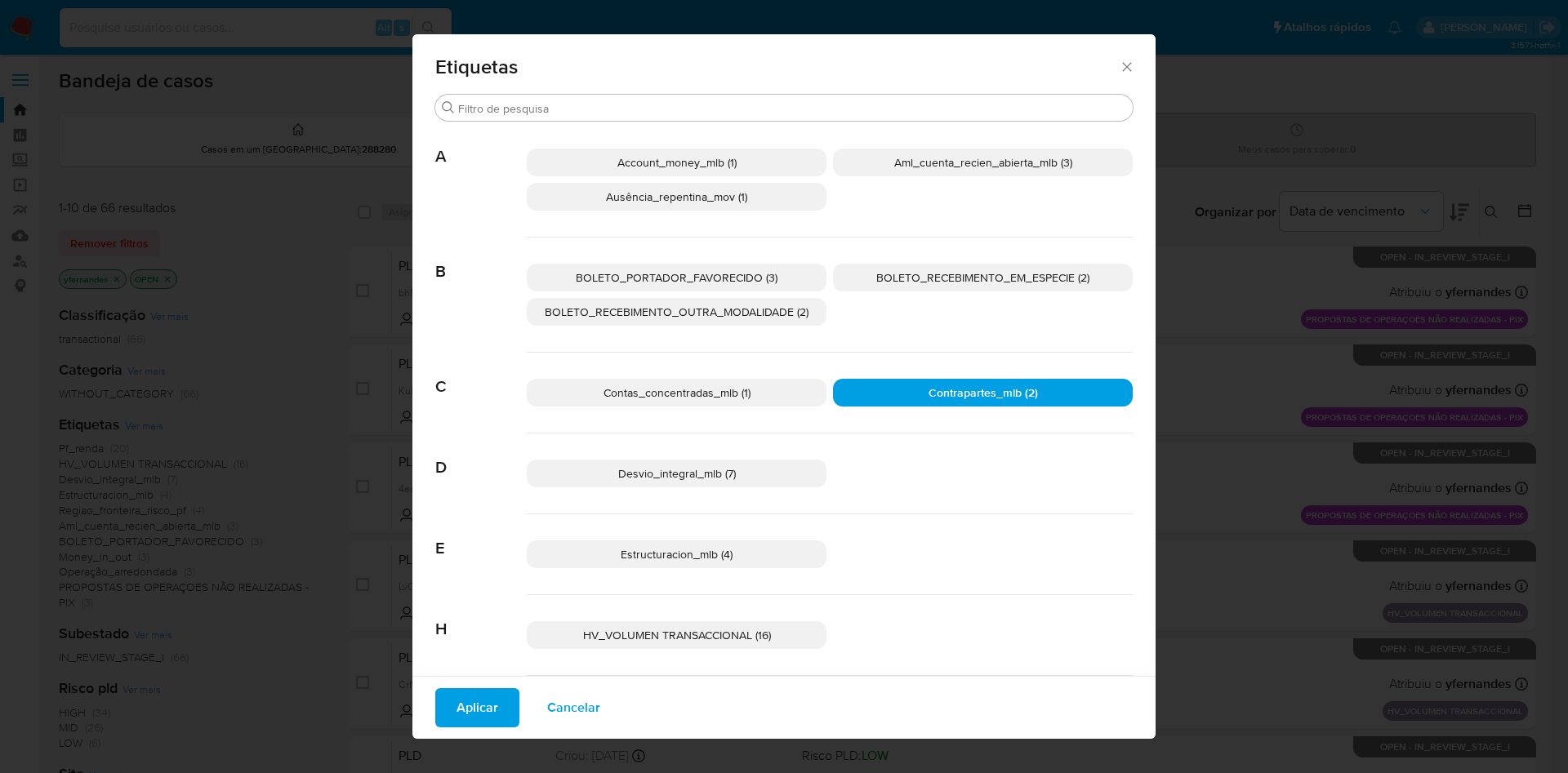
click at [456, 710] on span "Aplicar" at bounding box center [477, 708] width 42 height 36
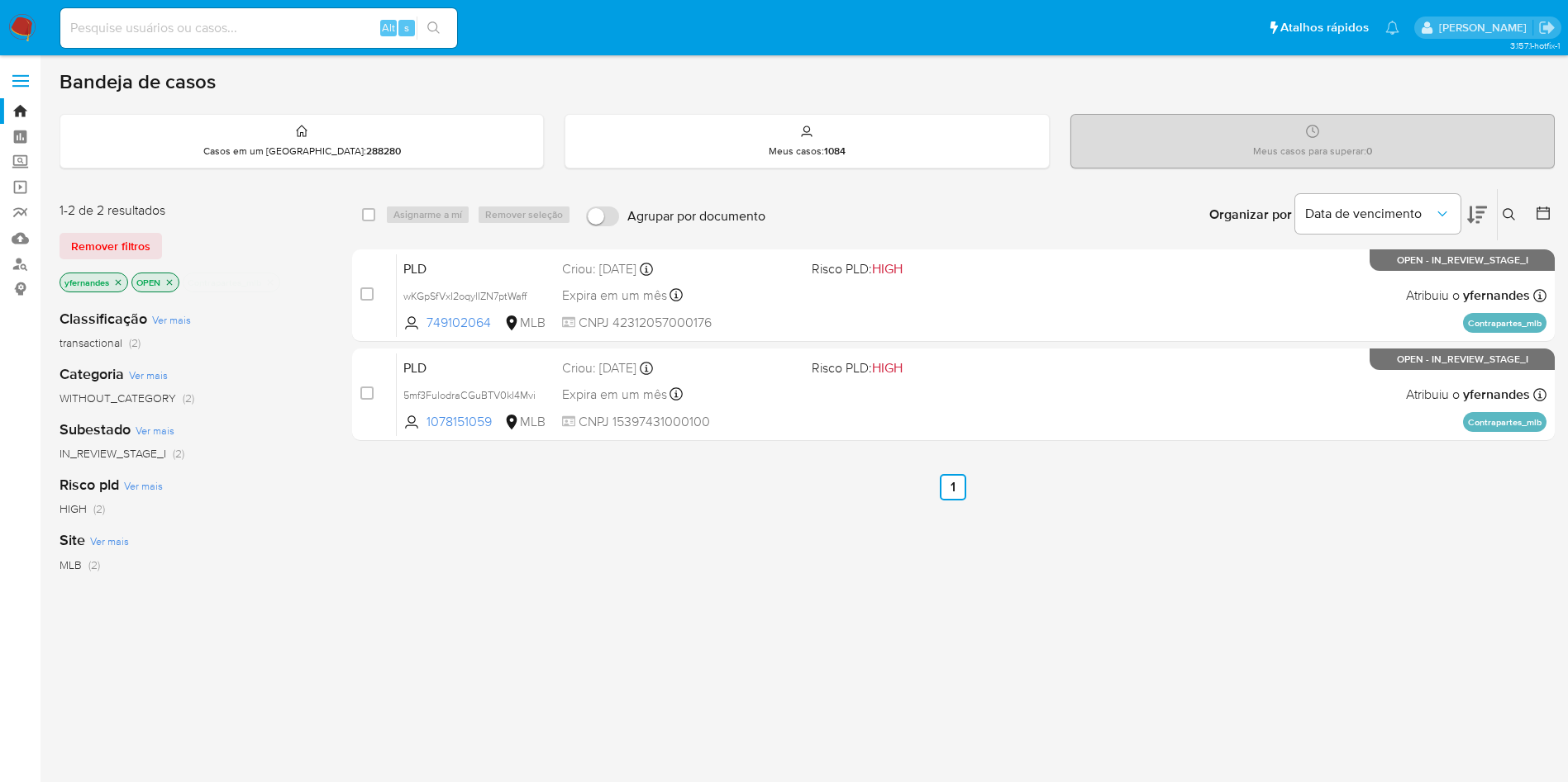
click at [272, 278] on icon "close-filter" at bounding box center [270, 283] width 10 height 10
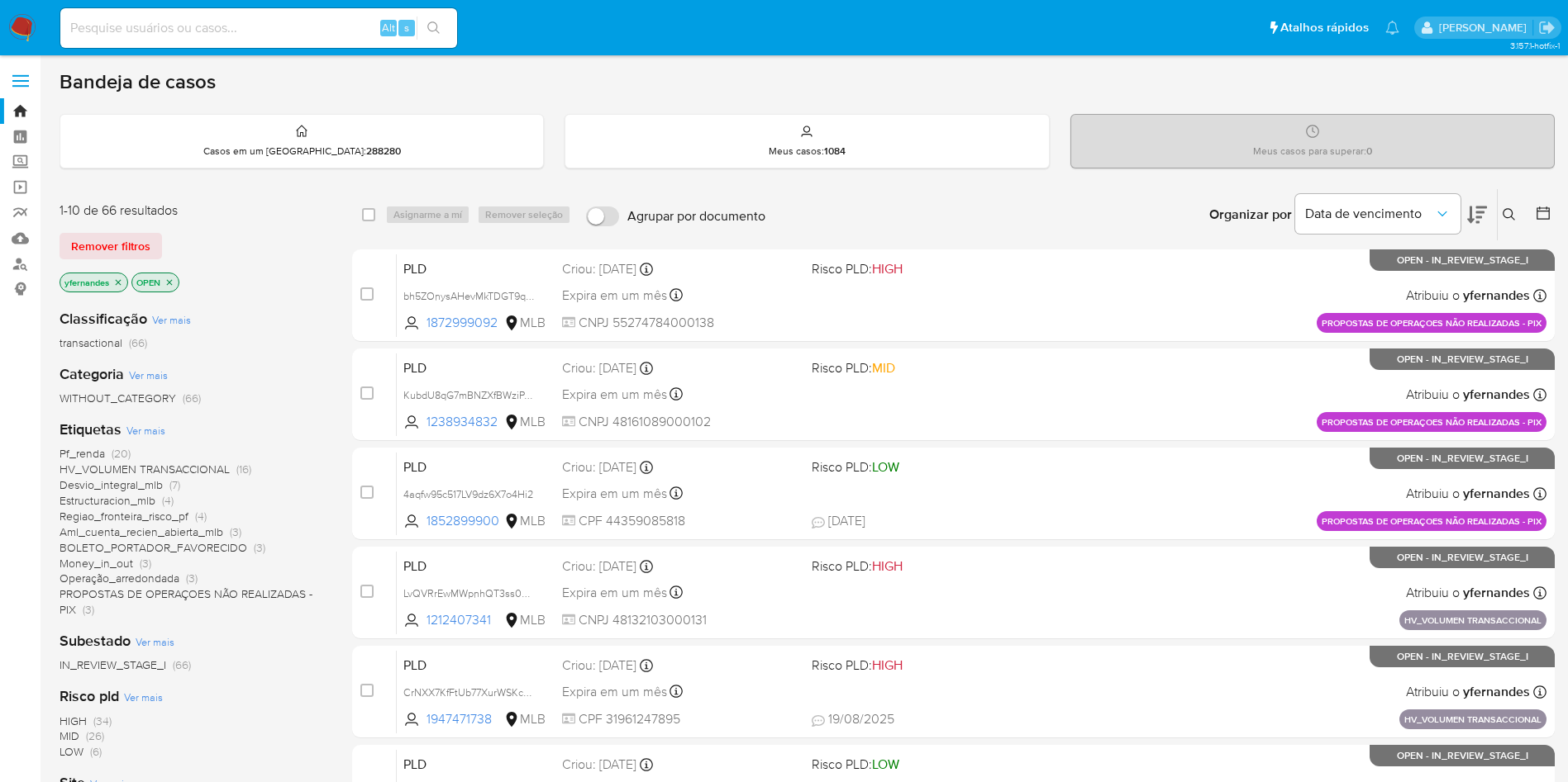
click at [145, 424] on span "Ver mais" at bounding box center [146, 430] width 39 height 15
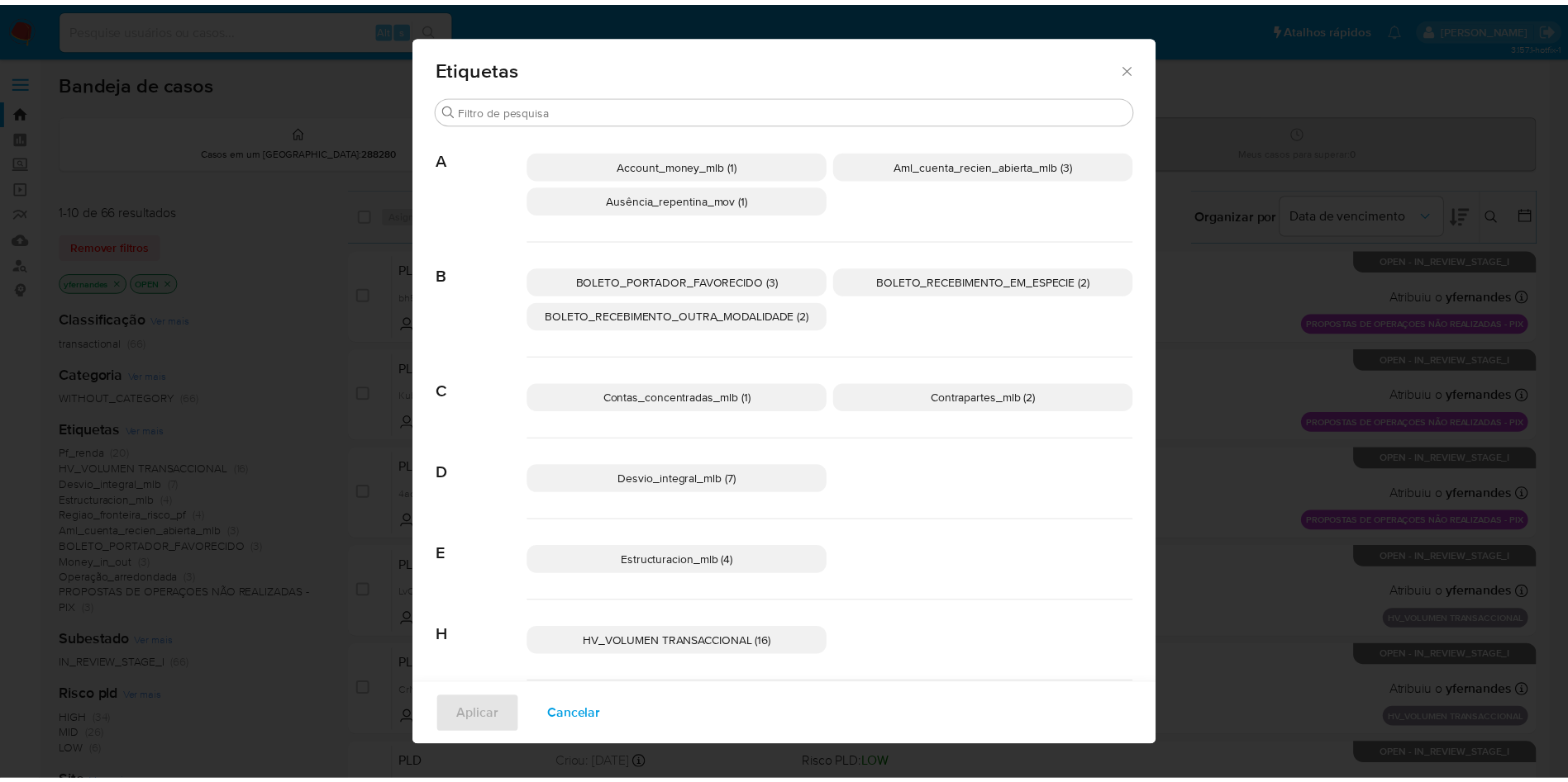
scroll to position [326, 0]
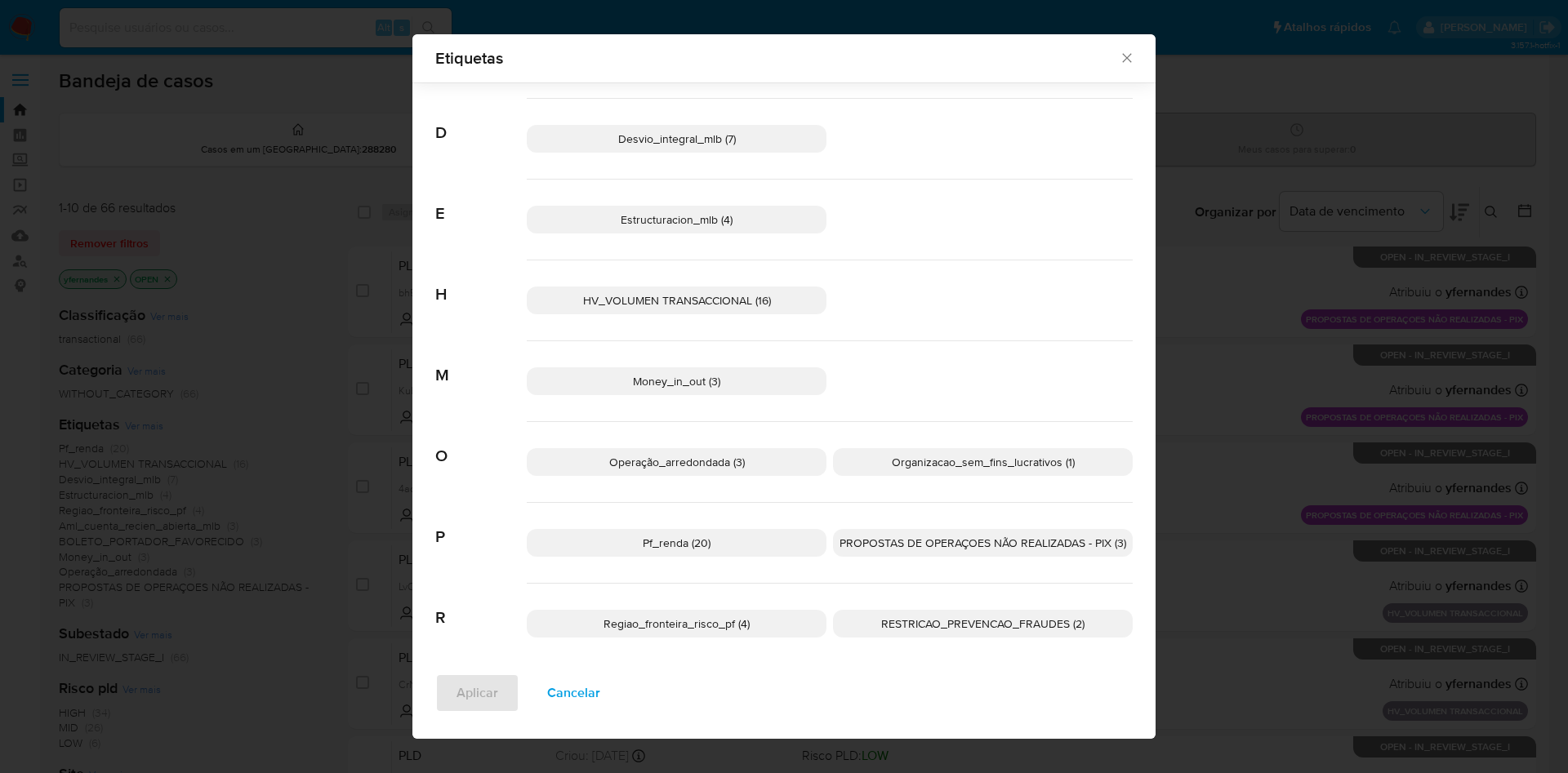
click at [733, 289] on p "HV_VOLUMEN TRANSACCIONAL (16)" at bounding box center [676, 301] width 300 height 28
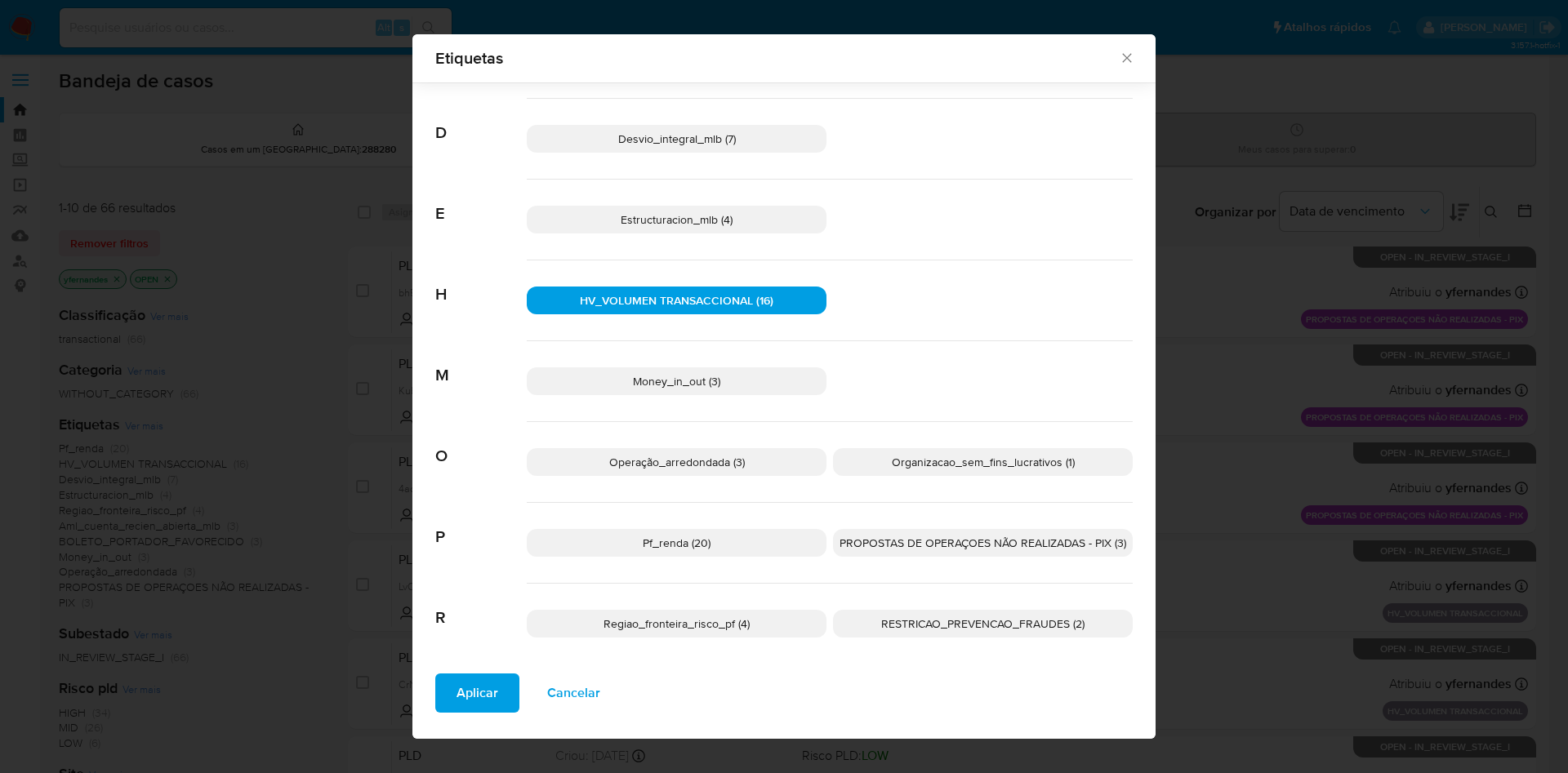
click at [461, 696] on span "Aplicar" at bounding box center [477, 694] width 42 height 36
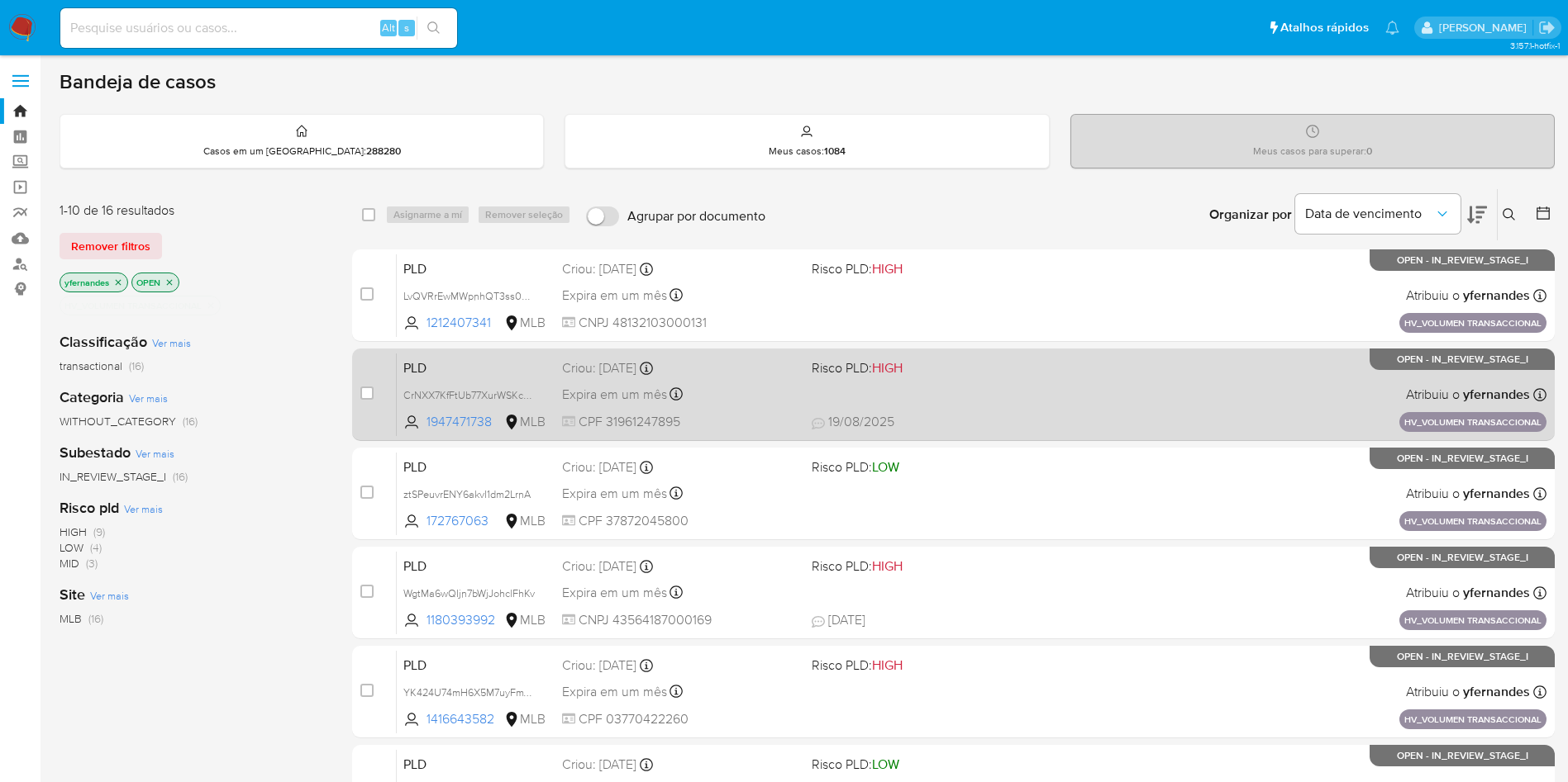
click at [734, 400] on div "Expira em um mês Expira em 28/09/2025 11:17:55" at bounding box center [680, 394] width 236 height 23
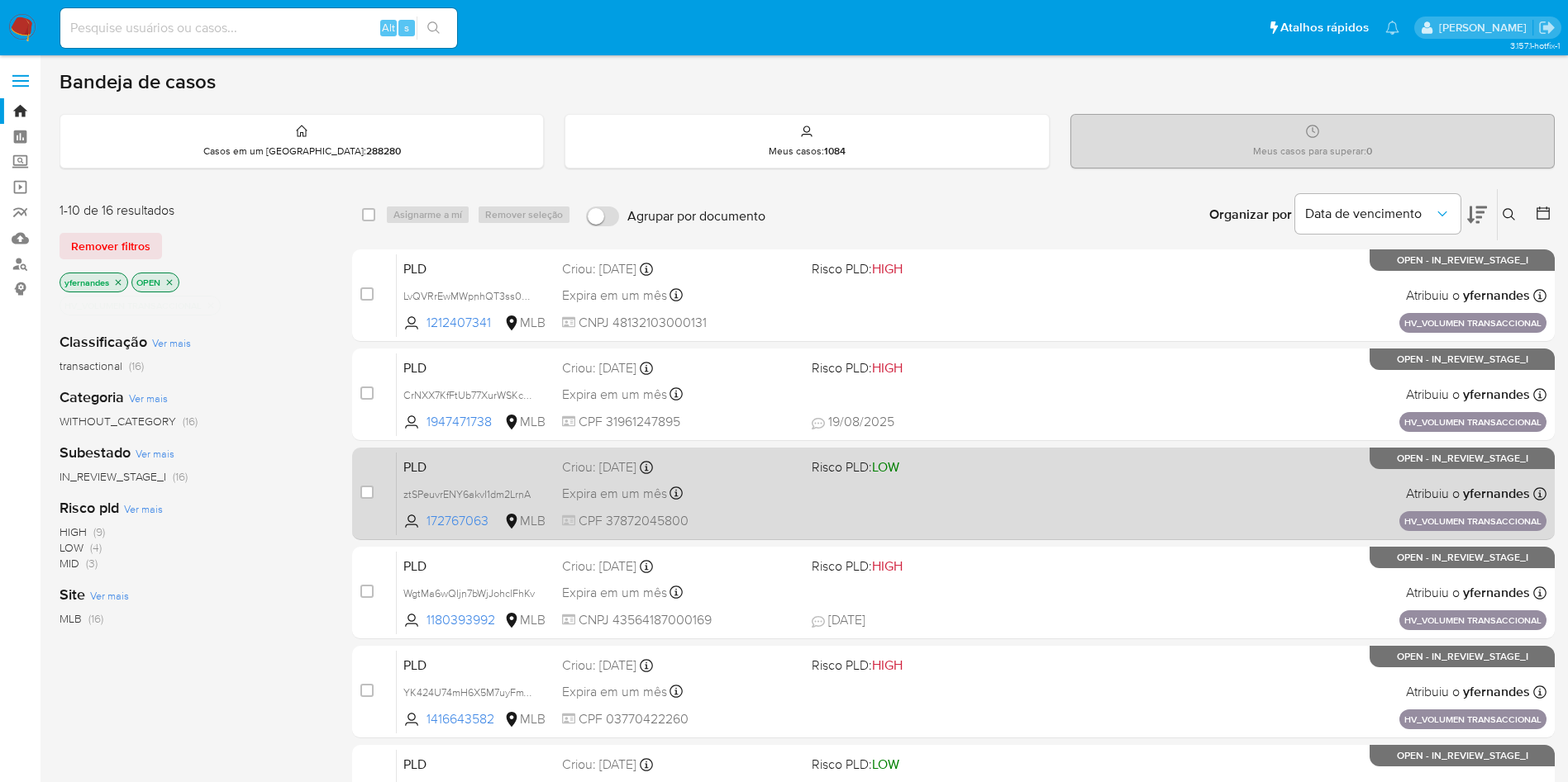
click at [746, 471] on div "Criou: 14/08/2025 Criou: 14/08/2025 11:17:43" at bounding box center [680, 468] width 236 height 18
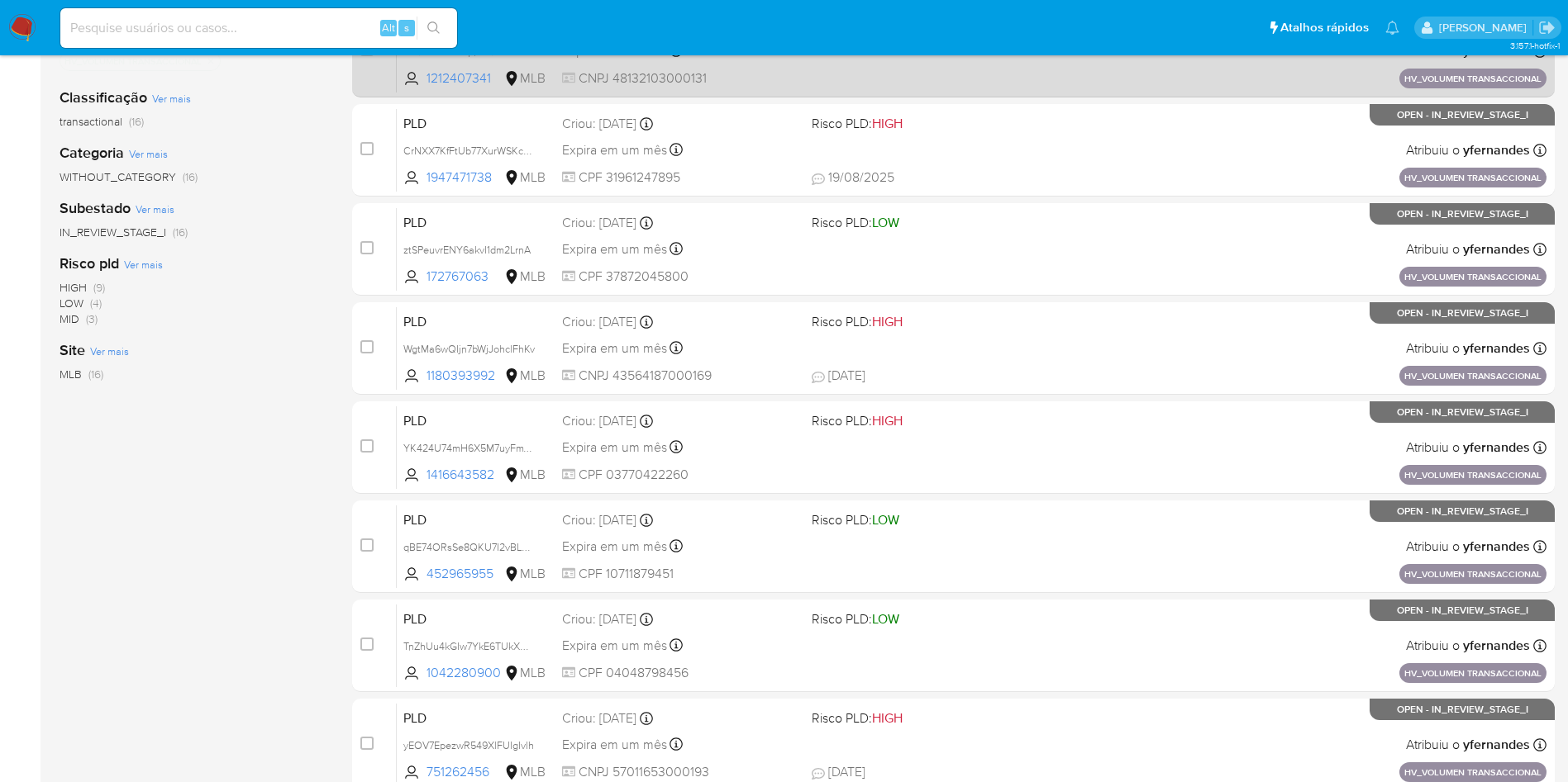
scroll to position [245, 0]
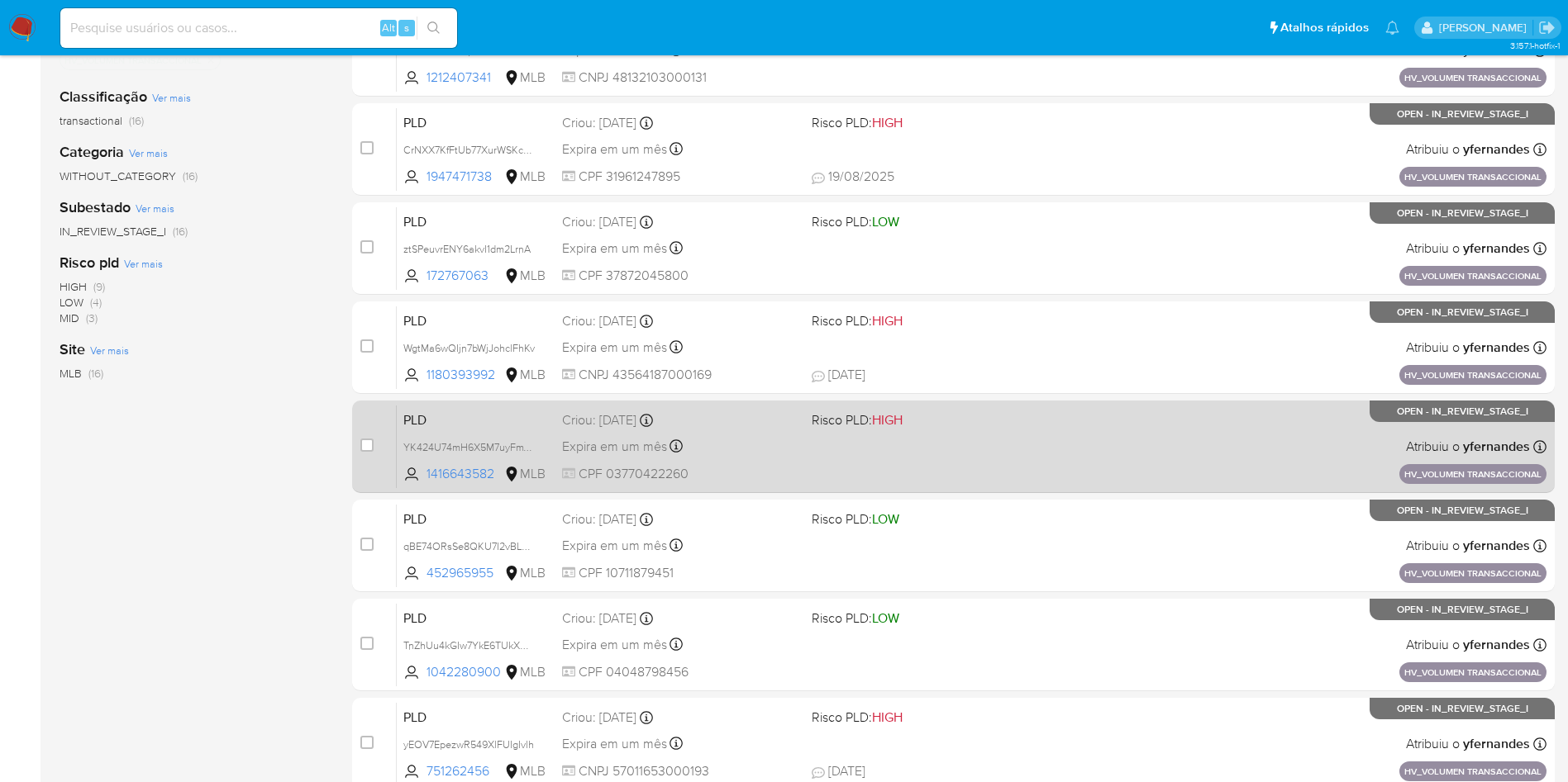
click at [755, 448] on div "Expira em um mês Expira em 28/09/2025 11:17:33" at bounding box center [680, 446] width 236 height 23
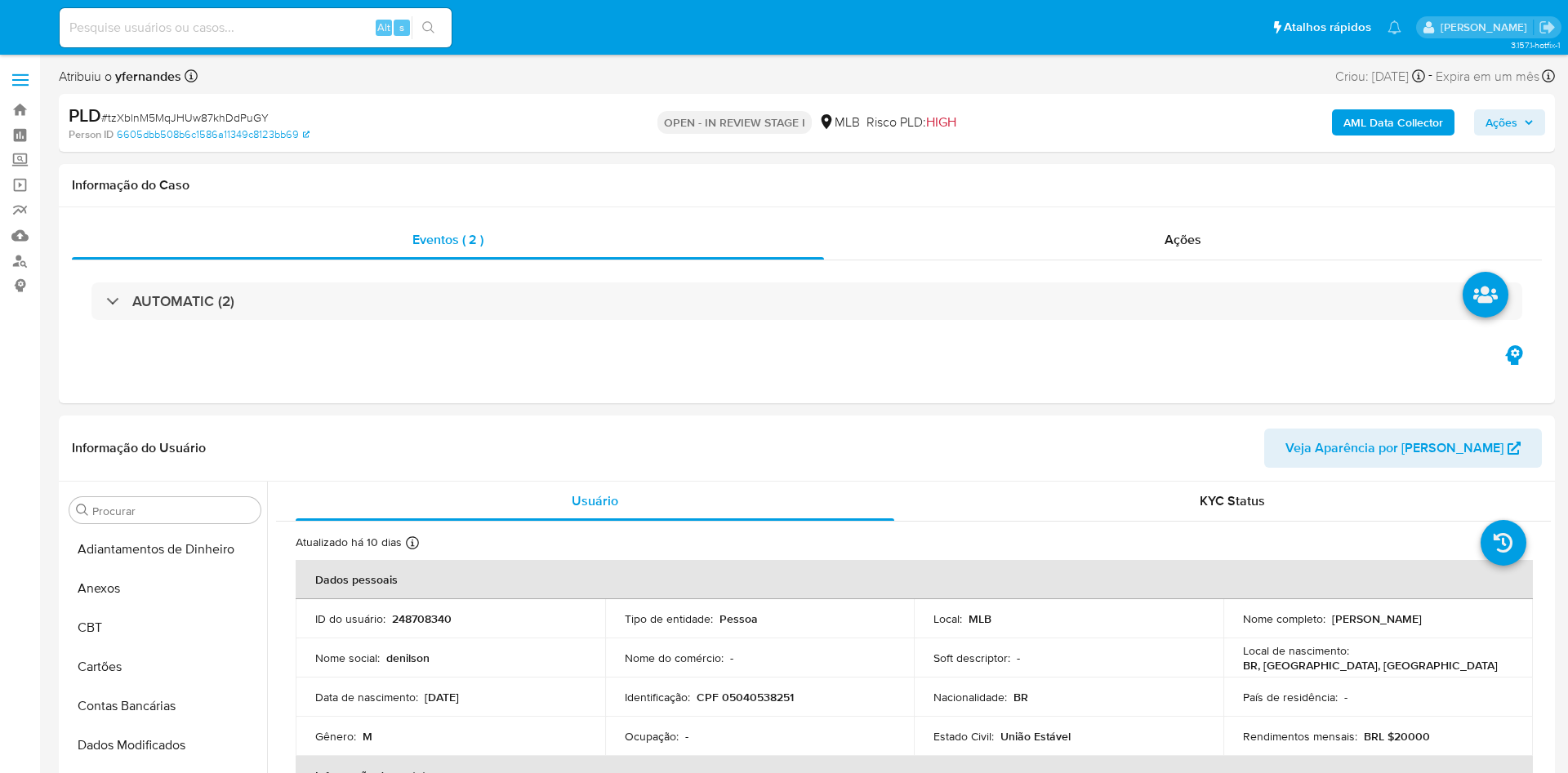
select select "10"
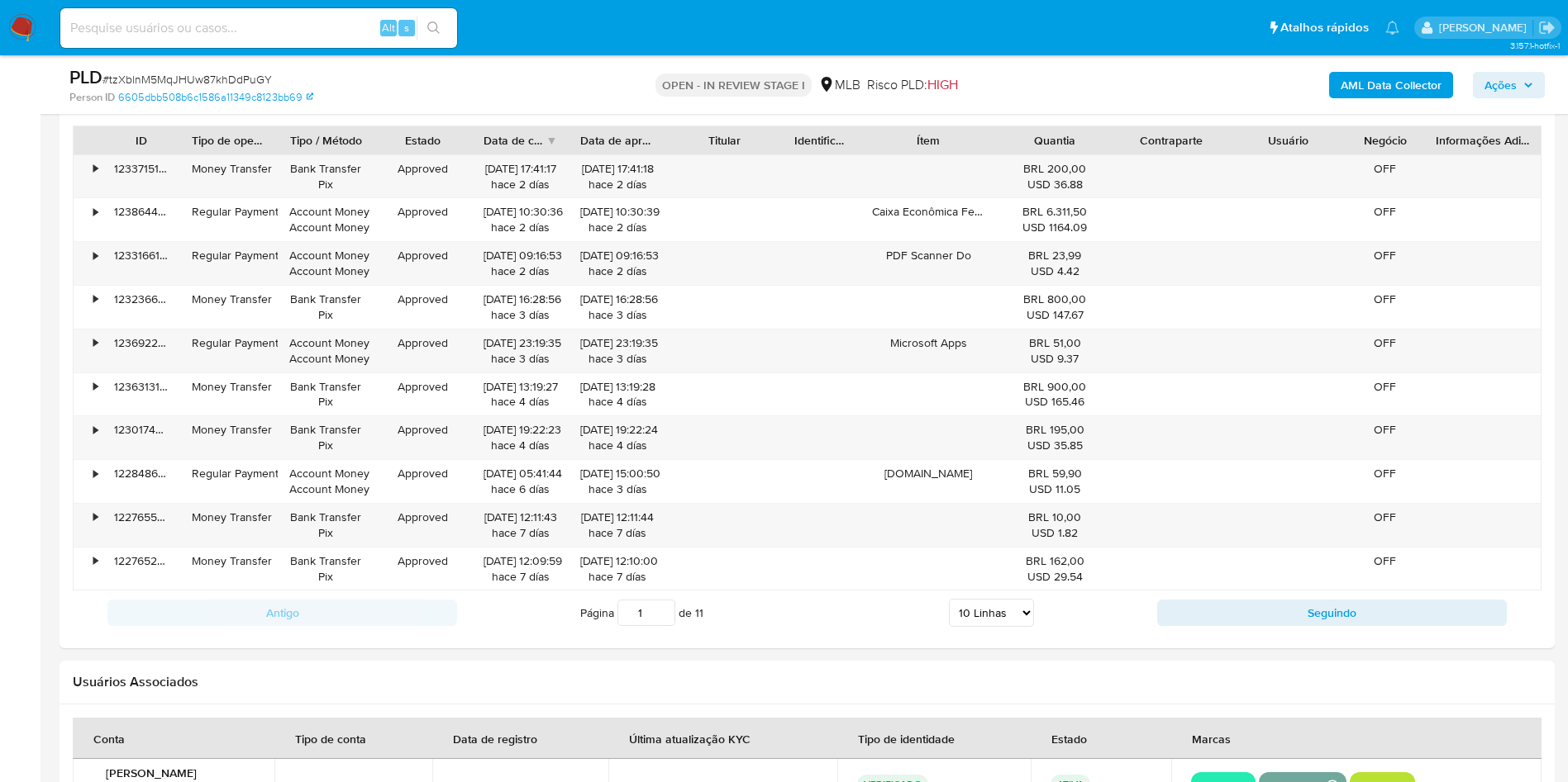
scroll to position [1660, 0]
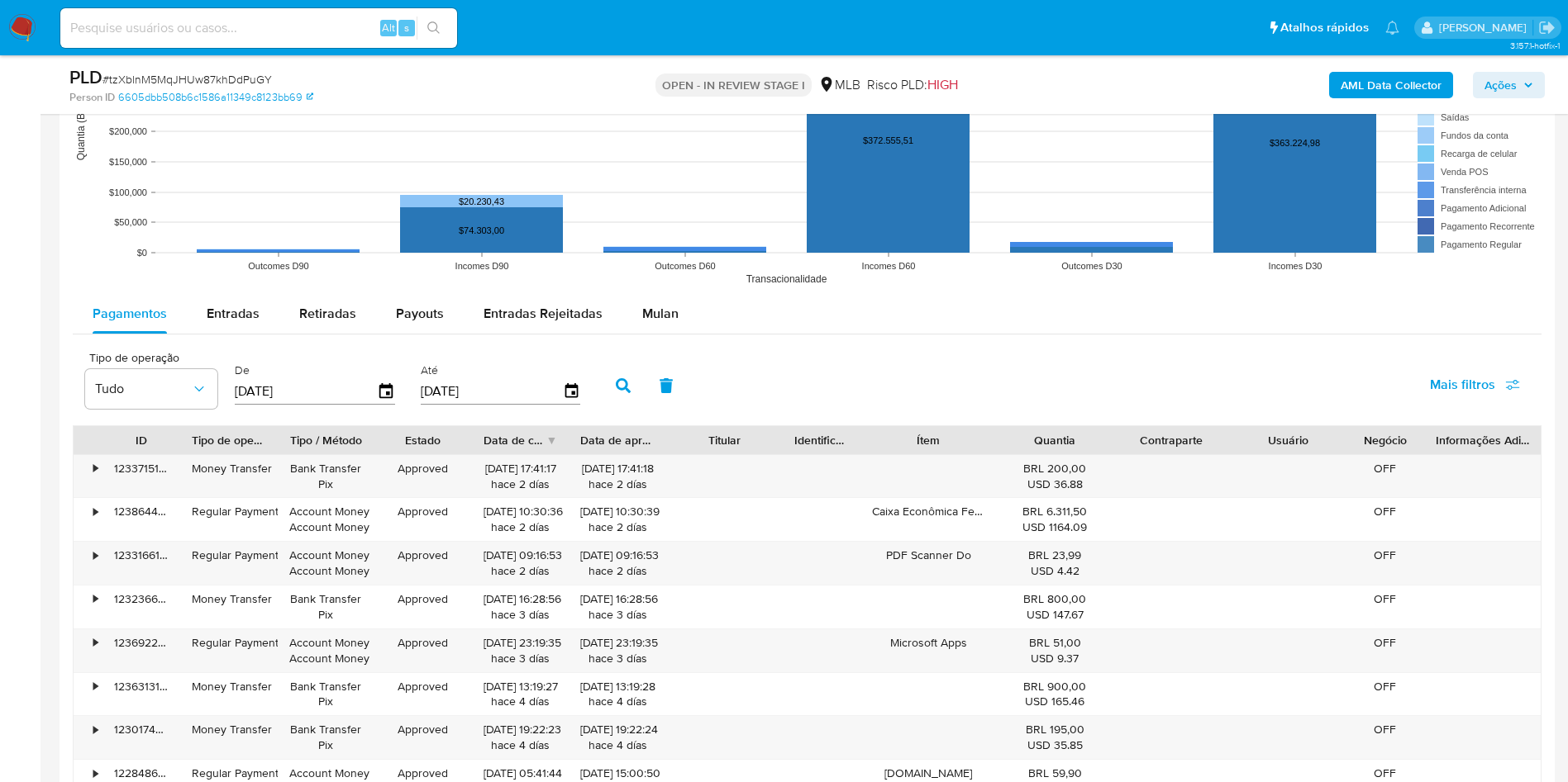
click at [678, 288] on rect at bounding box center [807, 128] width 1469 height 330
click at [670, 316] on span "Mulan" at bounding box center [661, 313] width 37 height 19
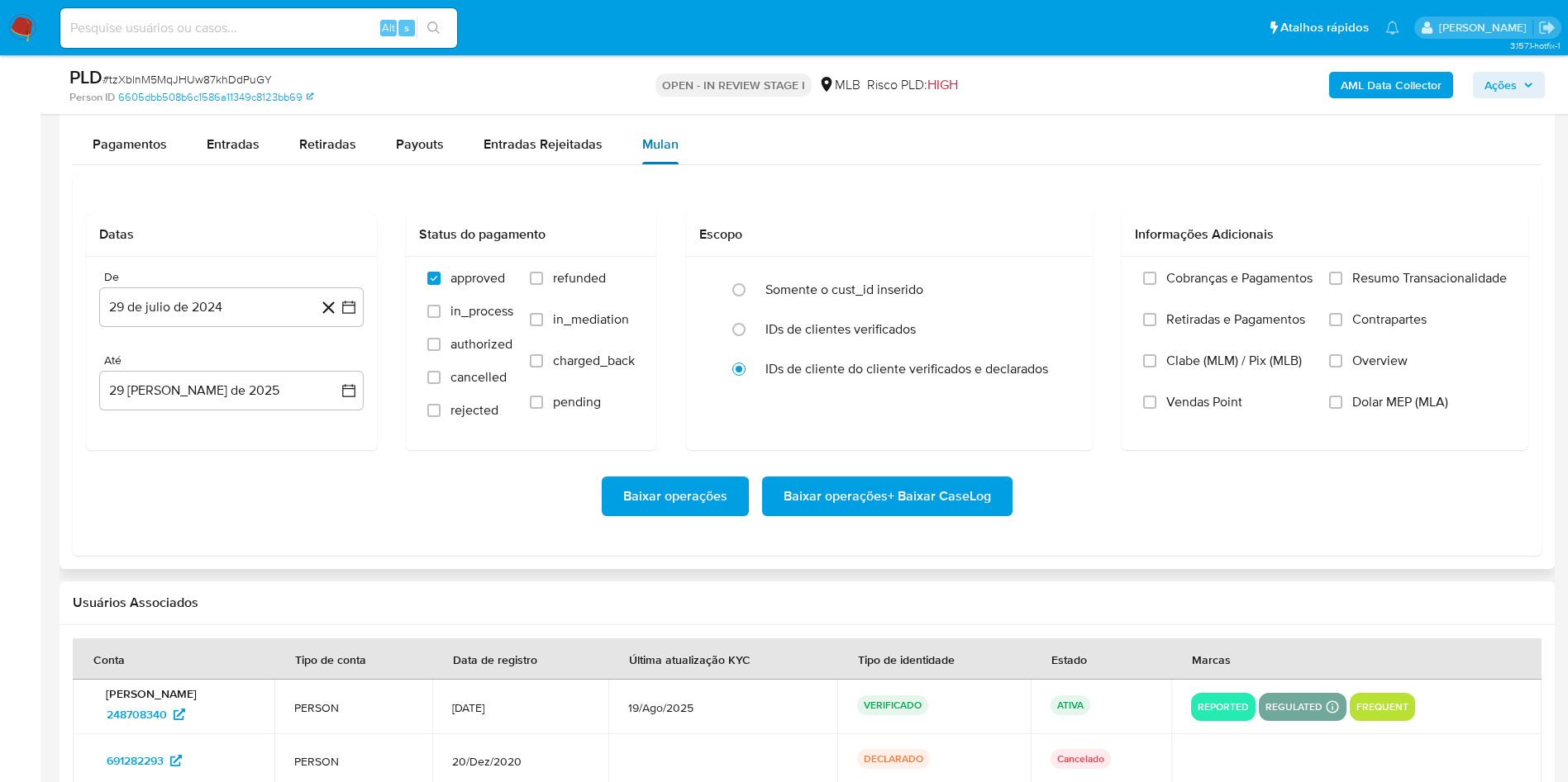
scroll to position [1843, 0]
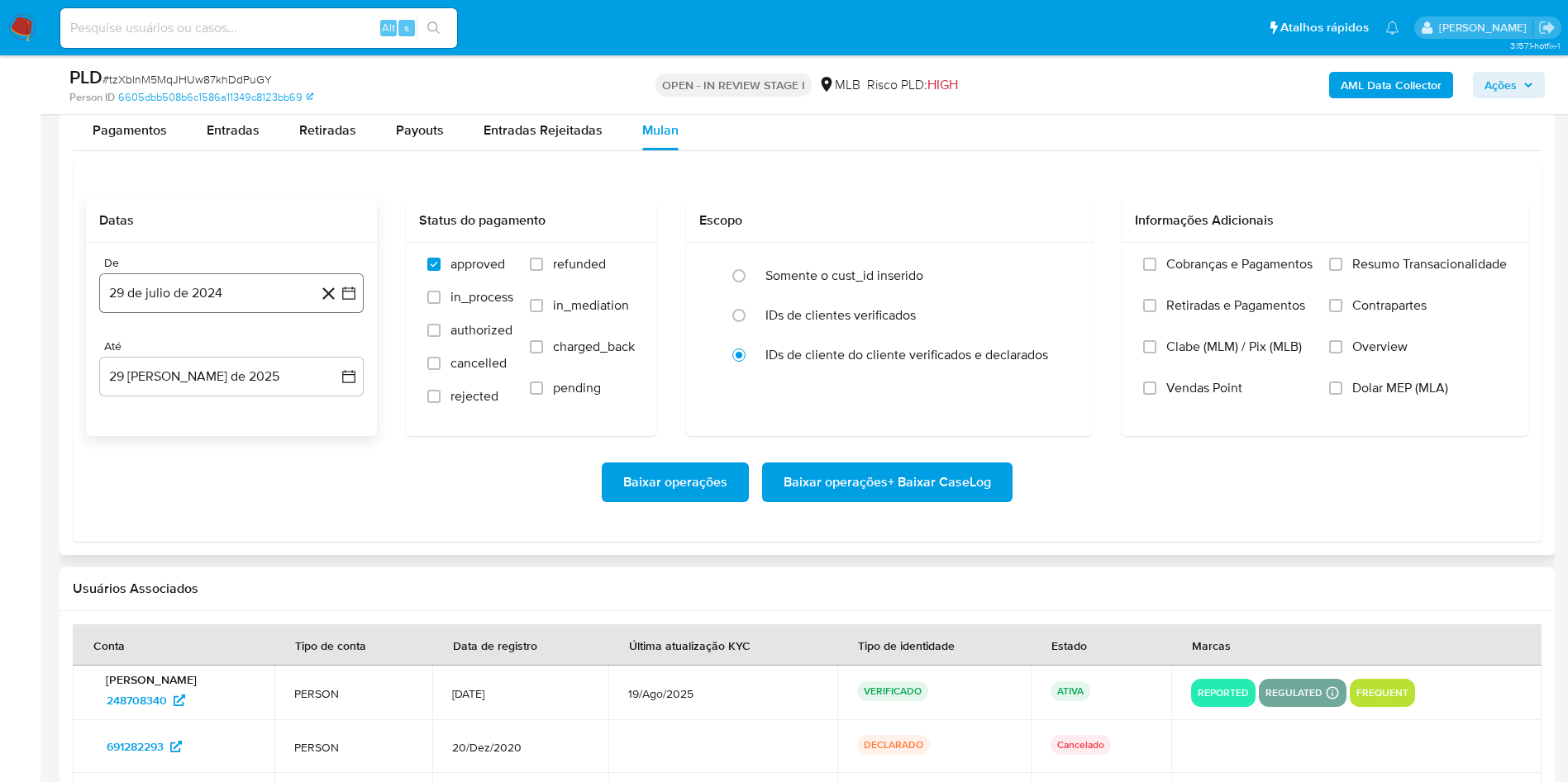
click at [163, 284] on button "29 de julio de 2024" at bounding box center [231, 293] width 264 height 40
click at [225, 356] on span "julio 2024" at bounding box center [224, 353] width 62 height 17
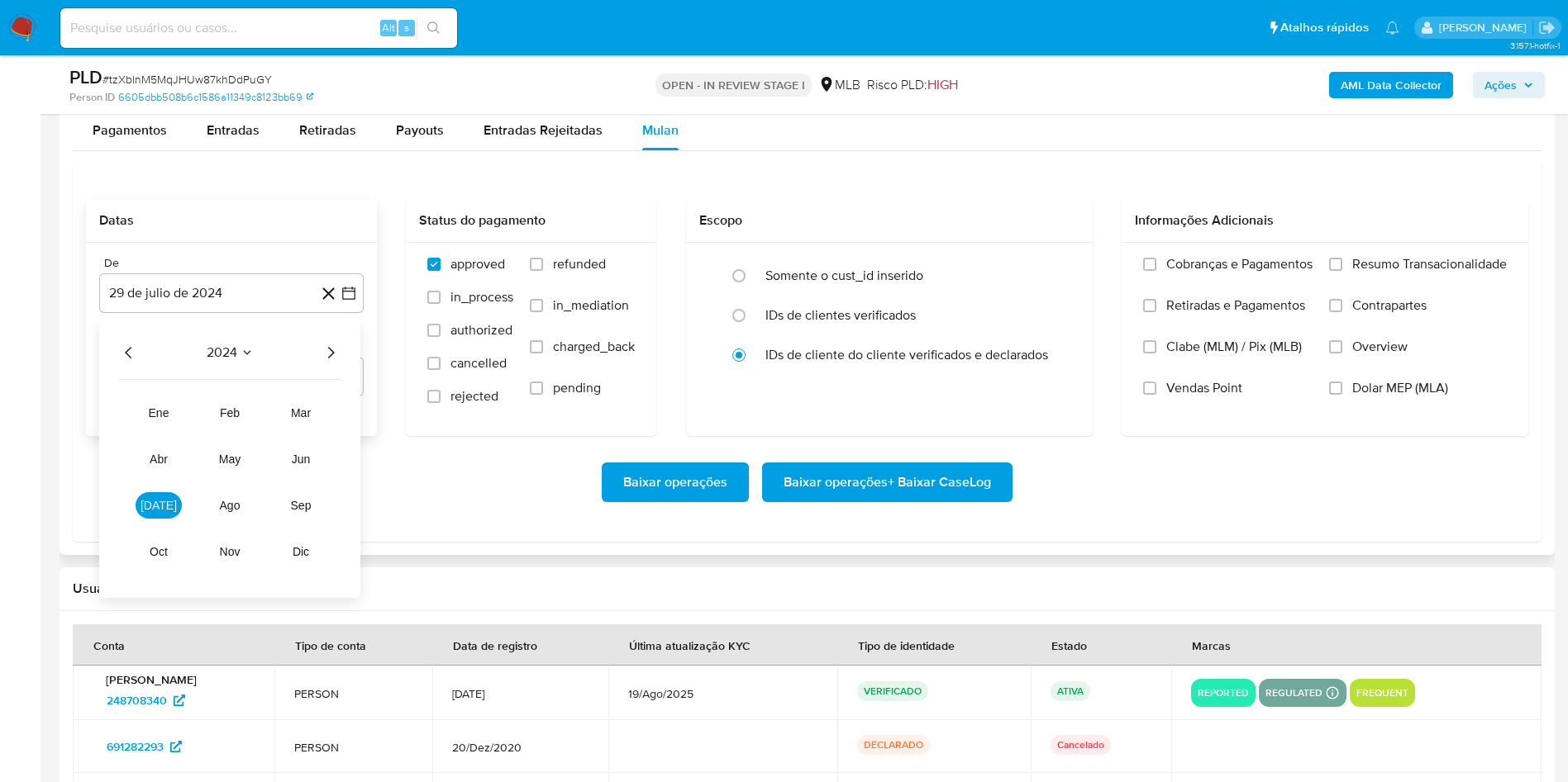
click at [326, 360] on icon "Año siguiente" at bounding box center [330, 353] width 20 height 20
click at [149, 509] on button "[DATE]" at bounding box center [158, 506] width 46 height 27
click at [161, 412] on button "1" at bounding box center [165, 414] width 27 height 27
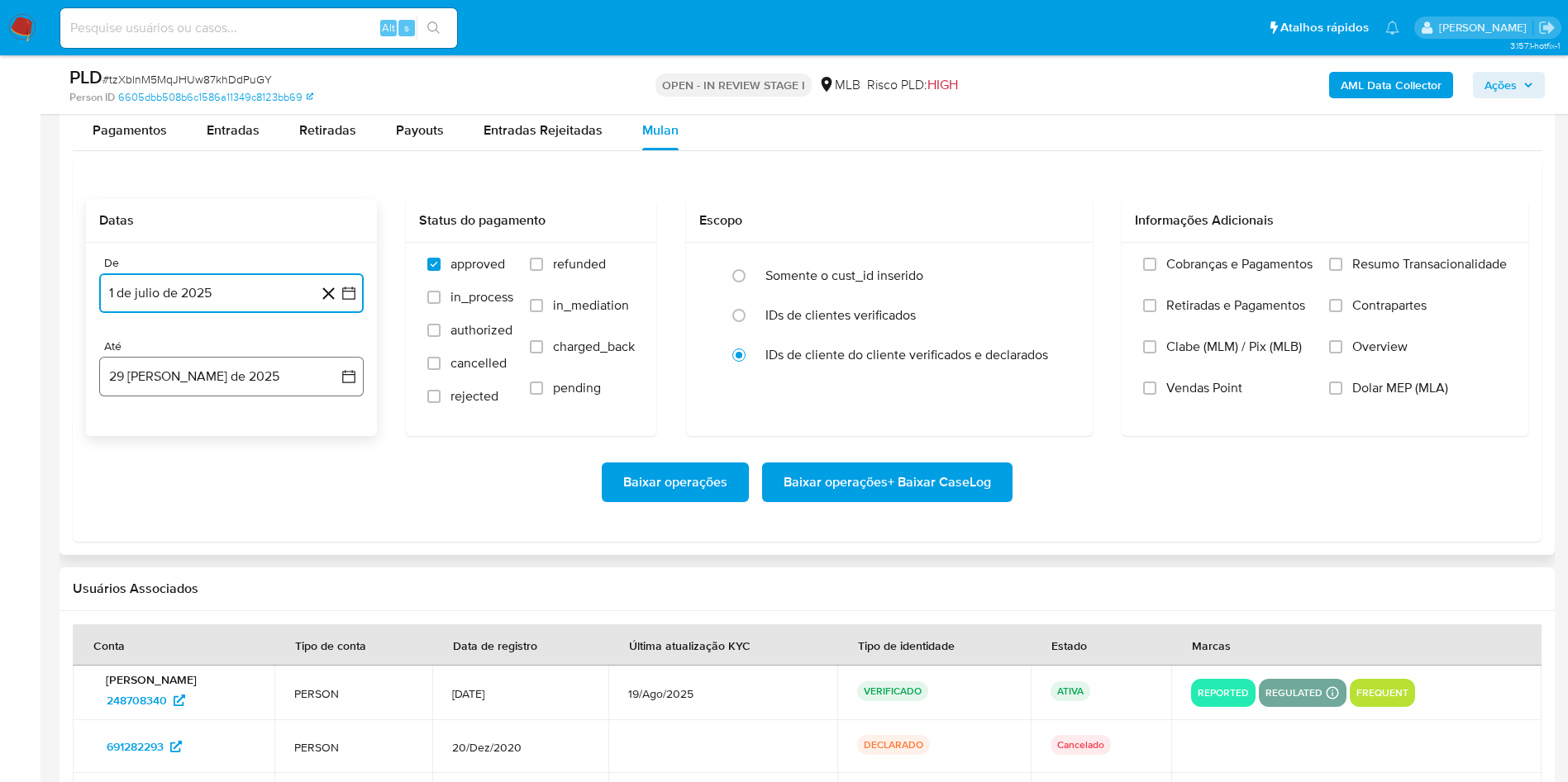
click at [154, 396] on button "29 [PERSON_NAME] de 2025" at bounding box center [231, 377] width 264 height 40
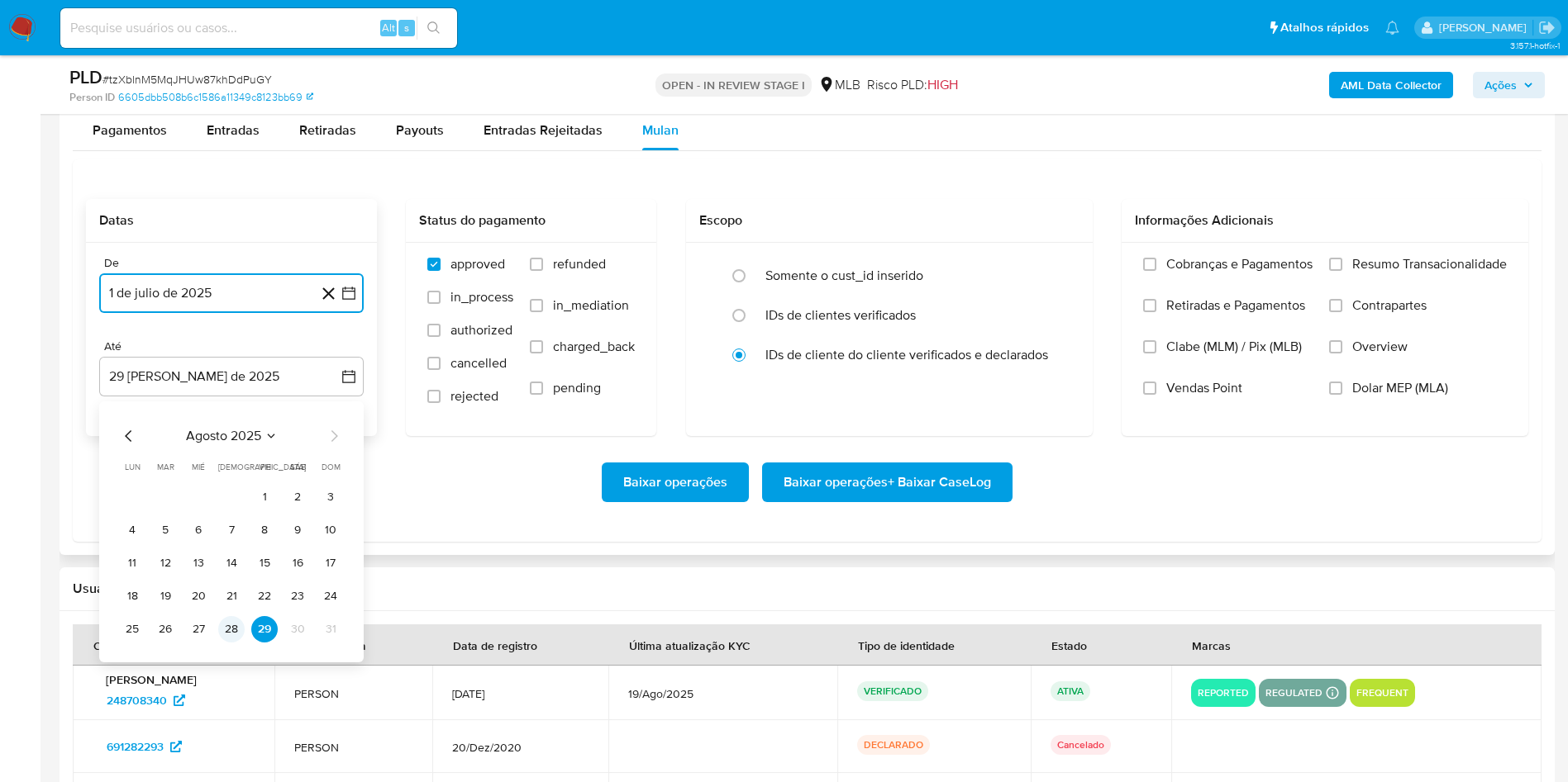
click at [235, 641] on button "28" at bounding box center [232, 629] width 27 height 27
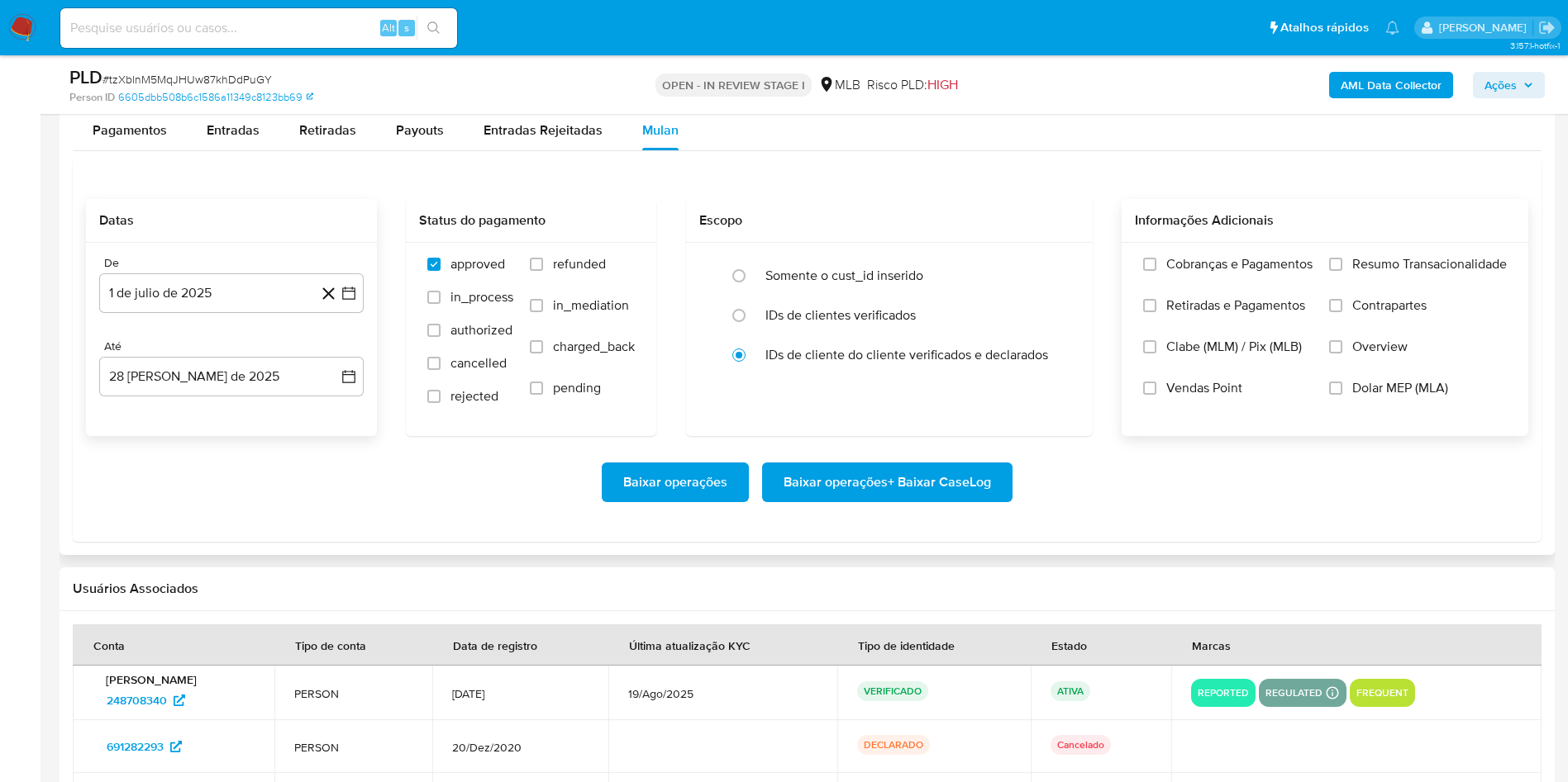
click at [1405, 273] on label "Resumo Transacionalidade" at bounding box center [1417, 277] width 178 height 42
click at [1342, 271] on input "Resumo Transacionalidade" at bounding box center [1335, 264] width 13 height 13
click at [886, 493] on span "Baixar operações + Baixar CaseLog" at bounding box center [887, 483] width 208 height 37
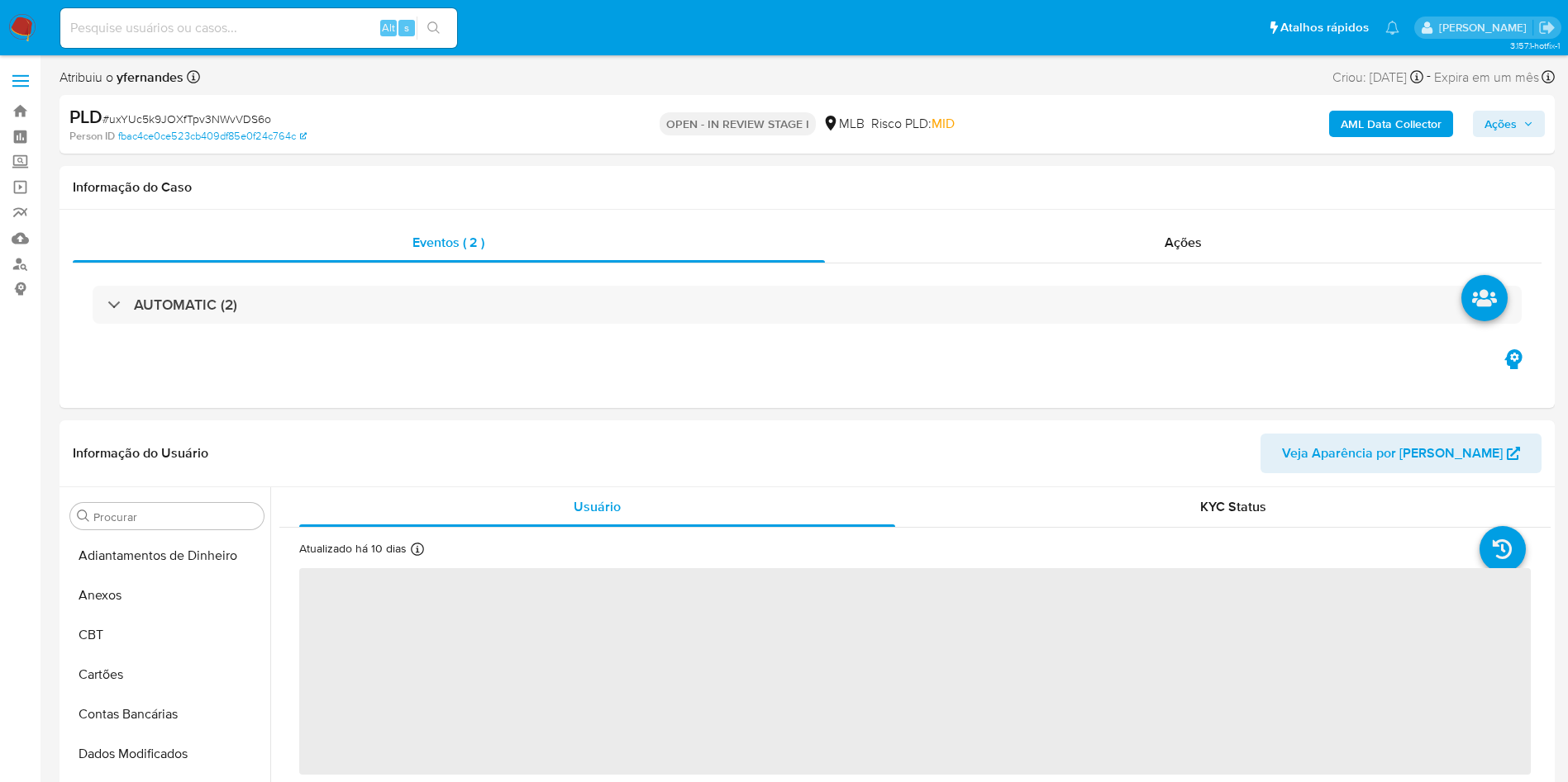
select select "10"
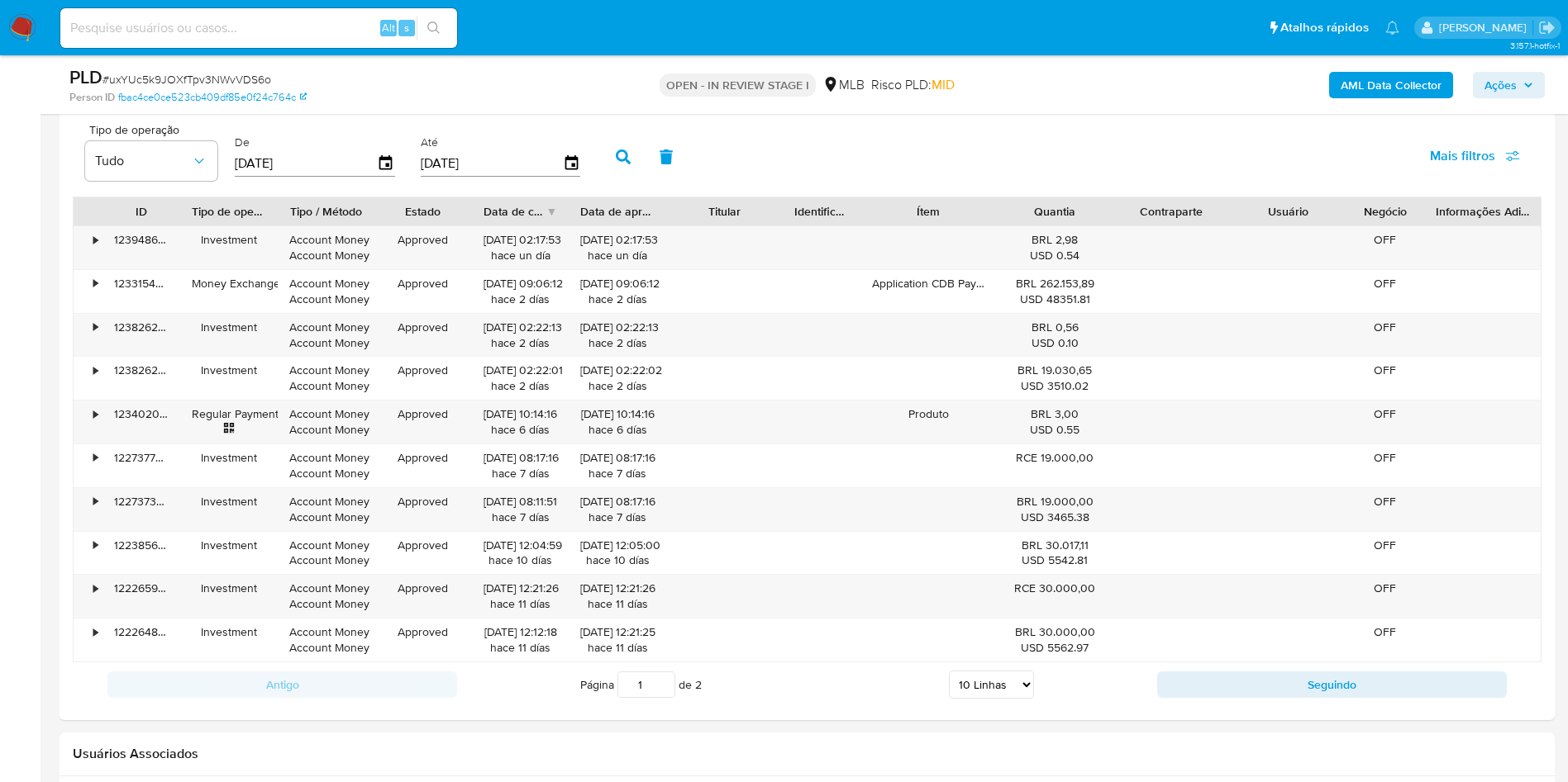
scroll to position [1712, 0]
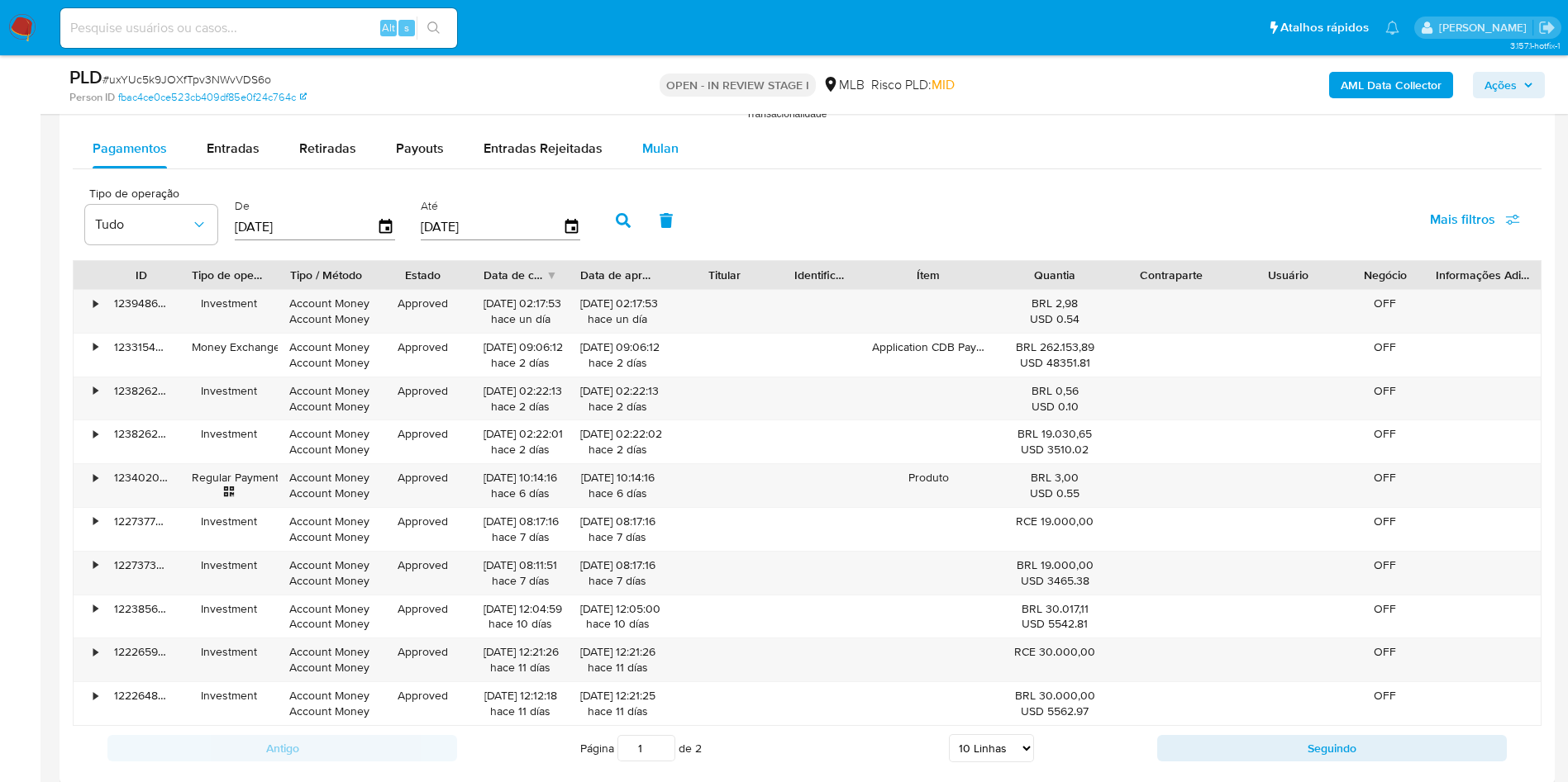
click at [642, 165] on div "Mulan" at bounding box center [661, 149] width 37 height 40
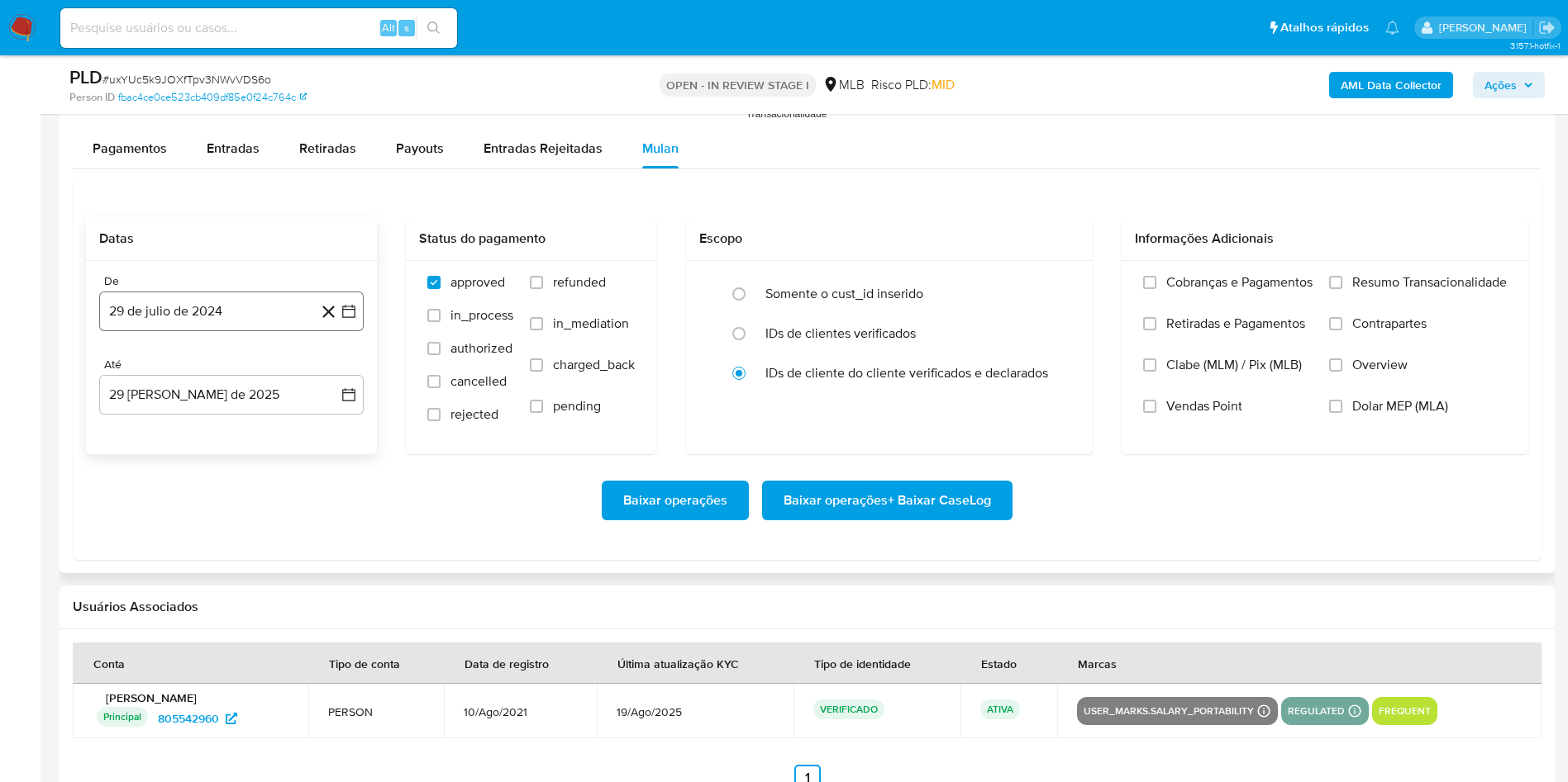
click at [251, 292] on button "29 de julio de 2024" at bounding box center [231, 312] width 264 height 40
click at [224, 367] on span "julio 2024" at bounding box center [224, 371] width 62 height 17
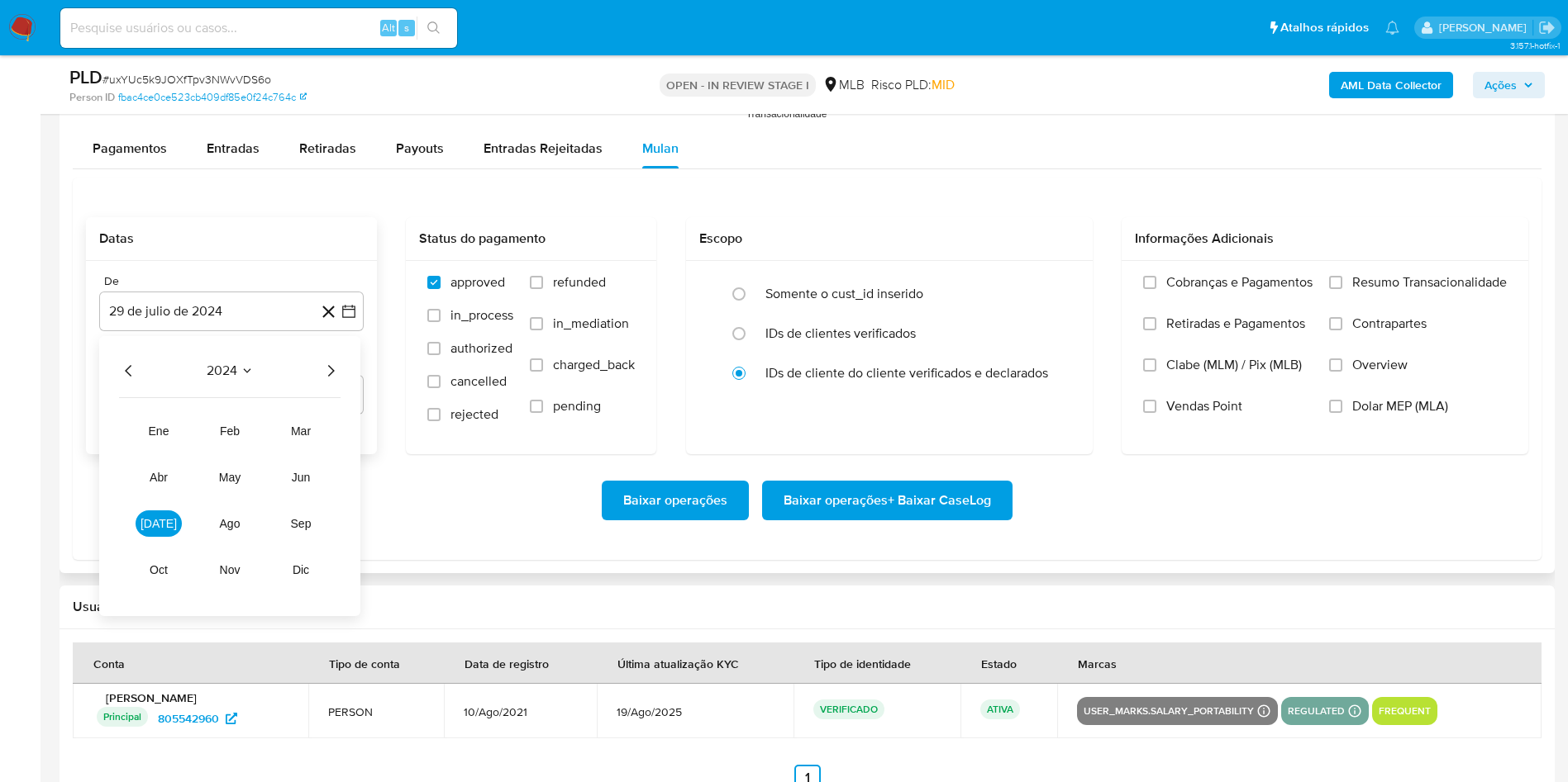
click at [319, 368] on div "2024" at bounding box center [230, 371] width 222 height 20
click at [339, 367] on icon "Año siguiente" at bounding box center [330, 371] width 20 height 20
click at [168, 524] on button "[DATE]" at bounding box center [158, 524] width 46 height 27
click at [170, 433] on button "1" at bounding box center [165, 432] width 27 height 27
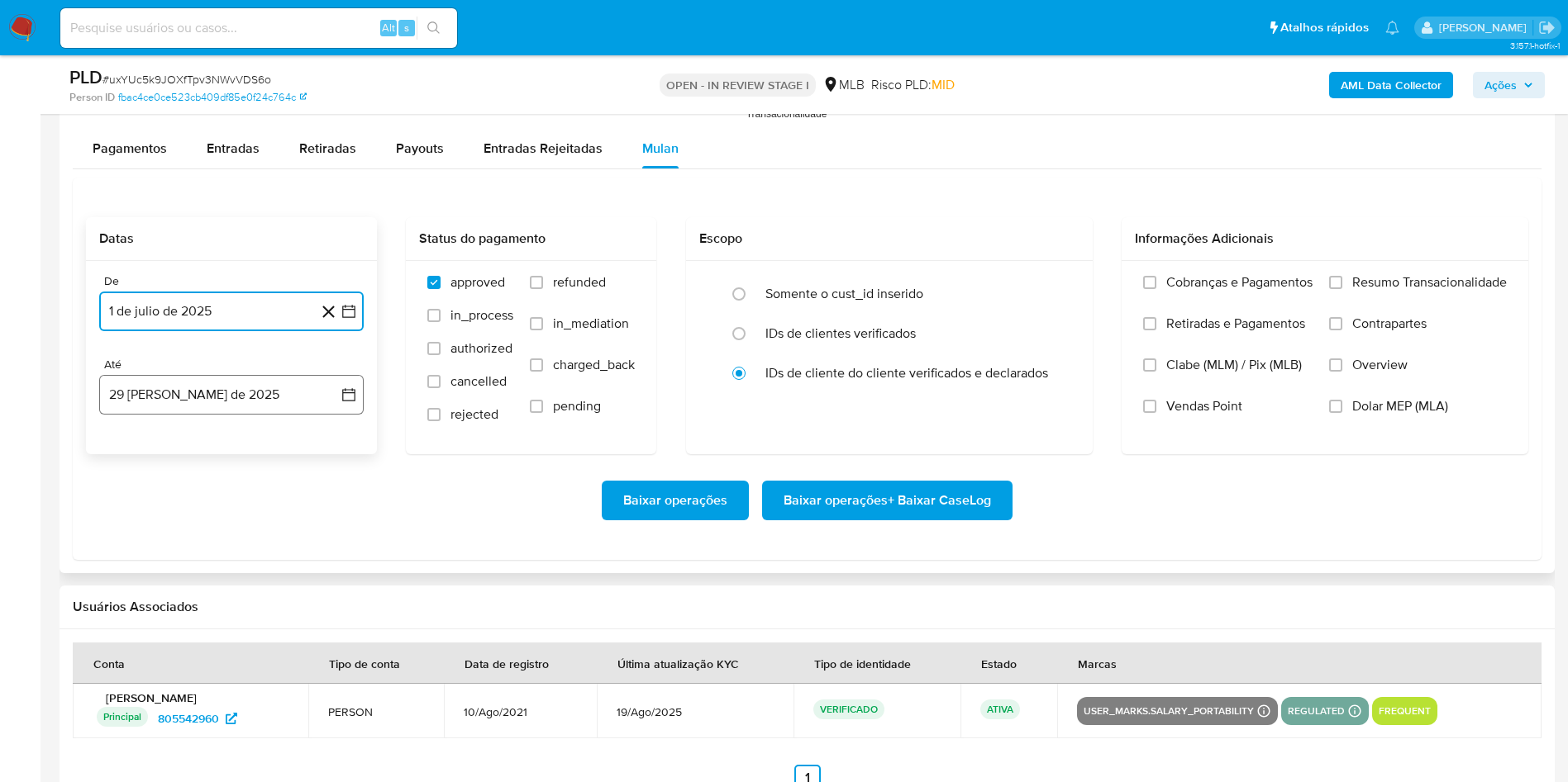
click at [156, 391] on button "29 [PERSON_NAME] de 2025" at bounding box center [231, 395] width 264 height 40
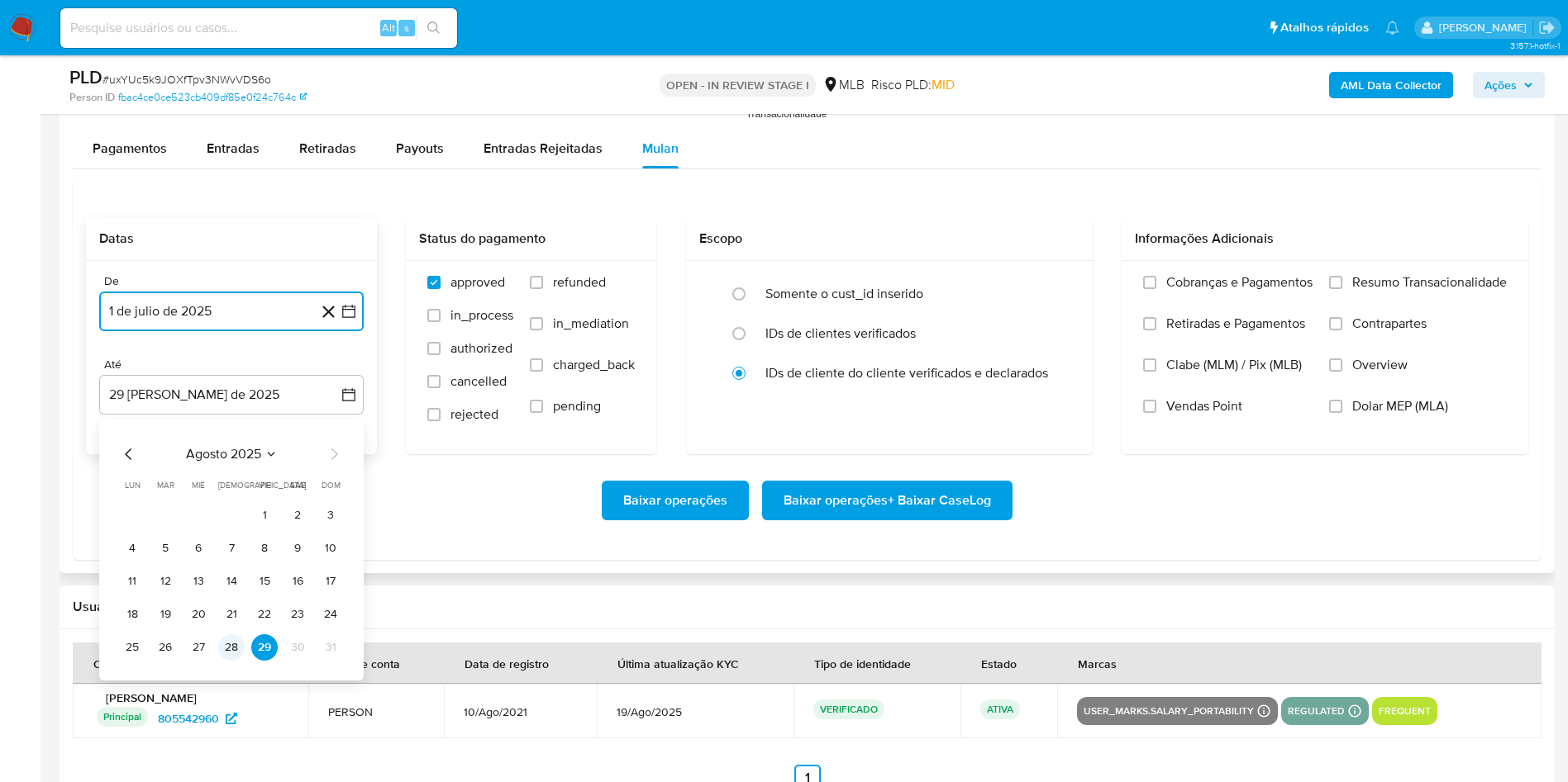
click at [229, 638] on button "28" at bounding box center [232, 648] width 27 height 27
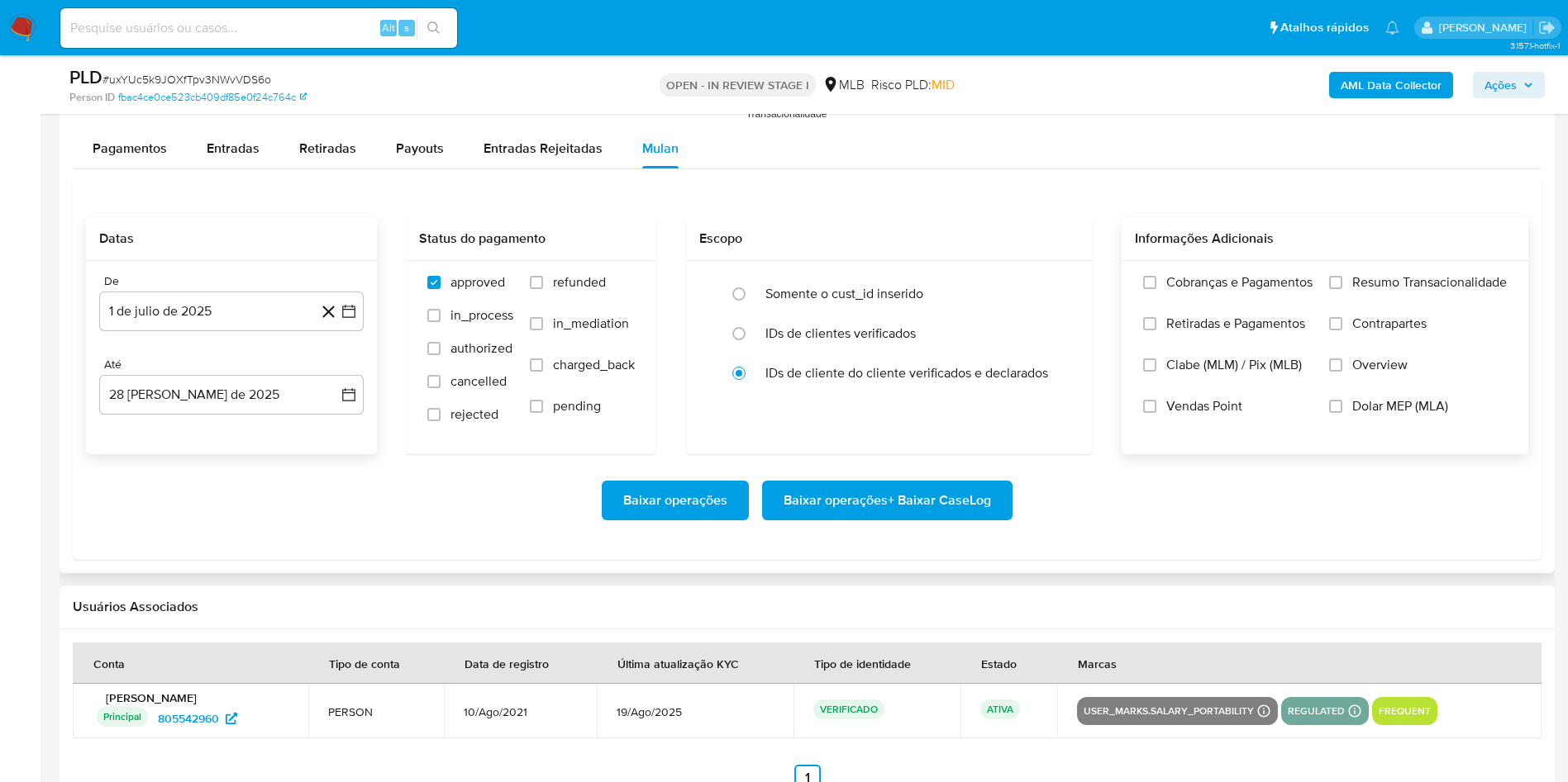
click at [1419, 286] on span "Resumo Transacionalidade" at bounding box center [1429, 283] width 154 height 17
click at [1342, 286] on input "Resumo Transacionalidade" at bounding box center [1335, 283] width 13 height 13
click at [922, 497] on span "Baixar operações + Baixar CaseLog" at bounding box center [887, 501] width 208 height 37
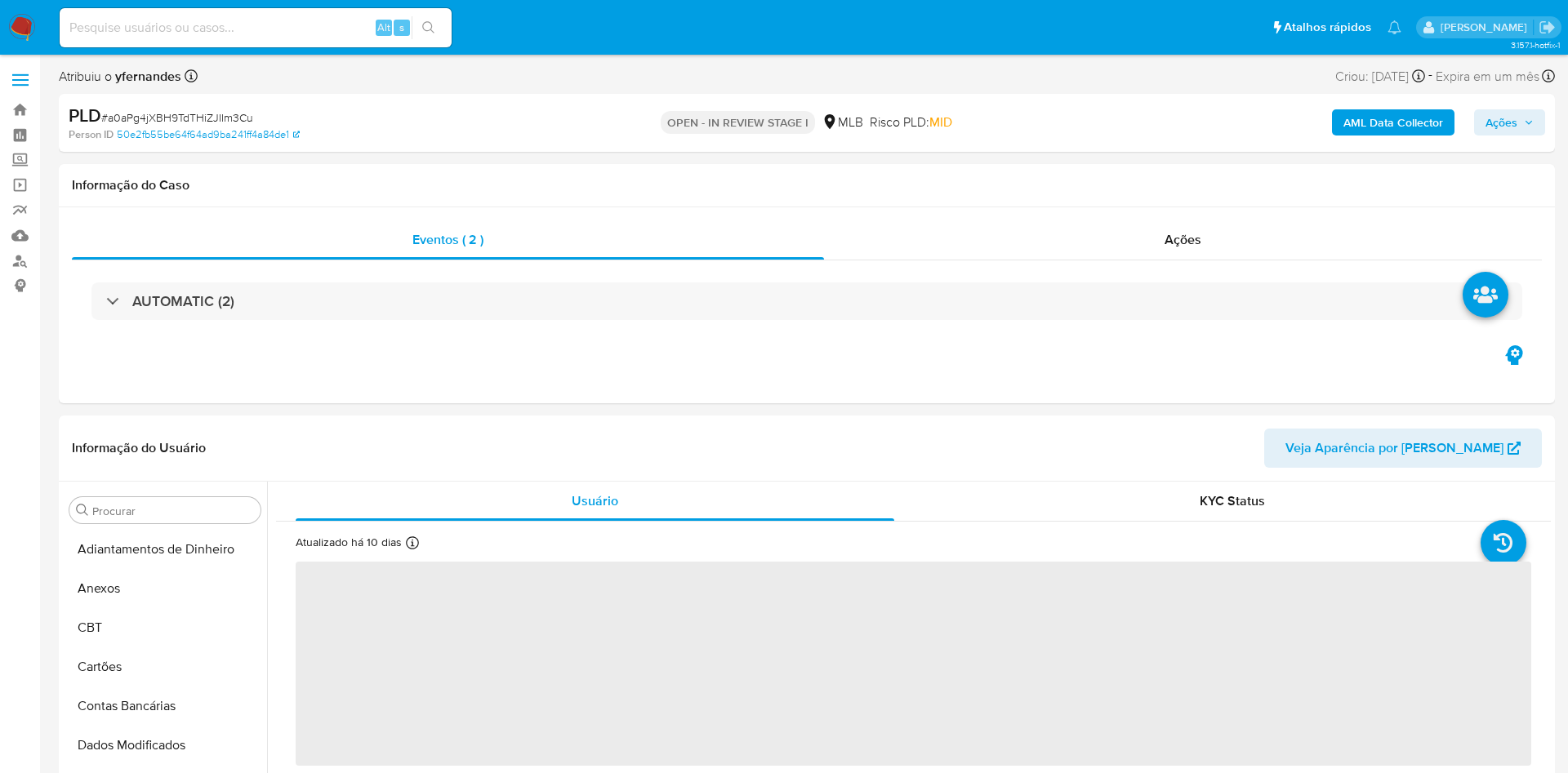
select select "10"
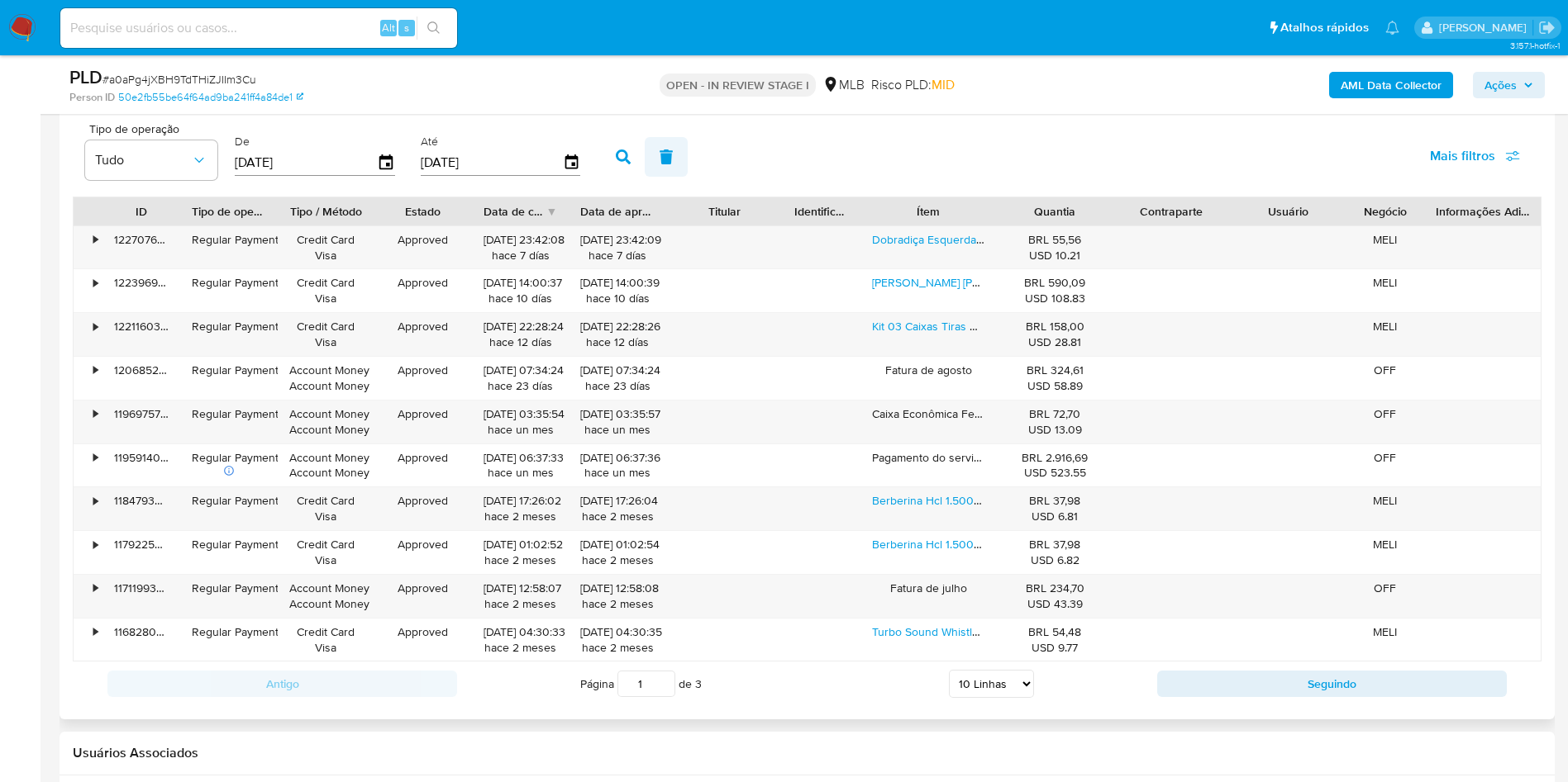
scroll to position [1801, 0]
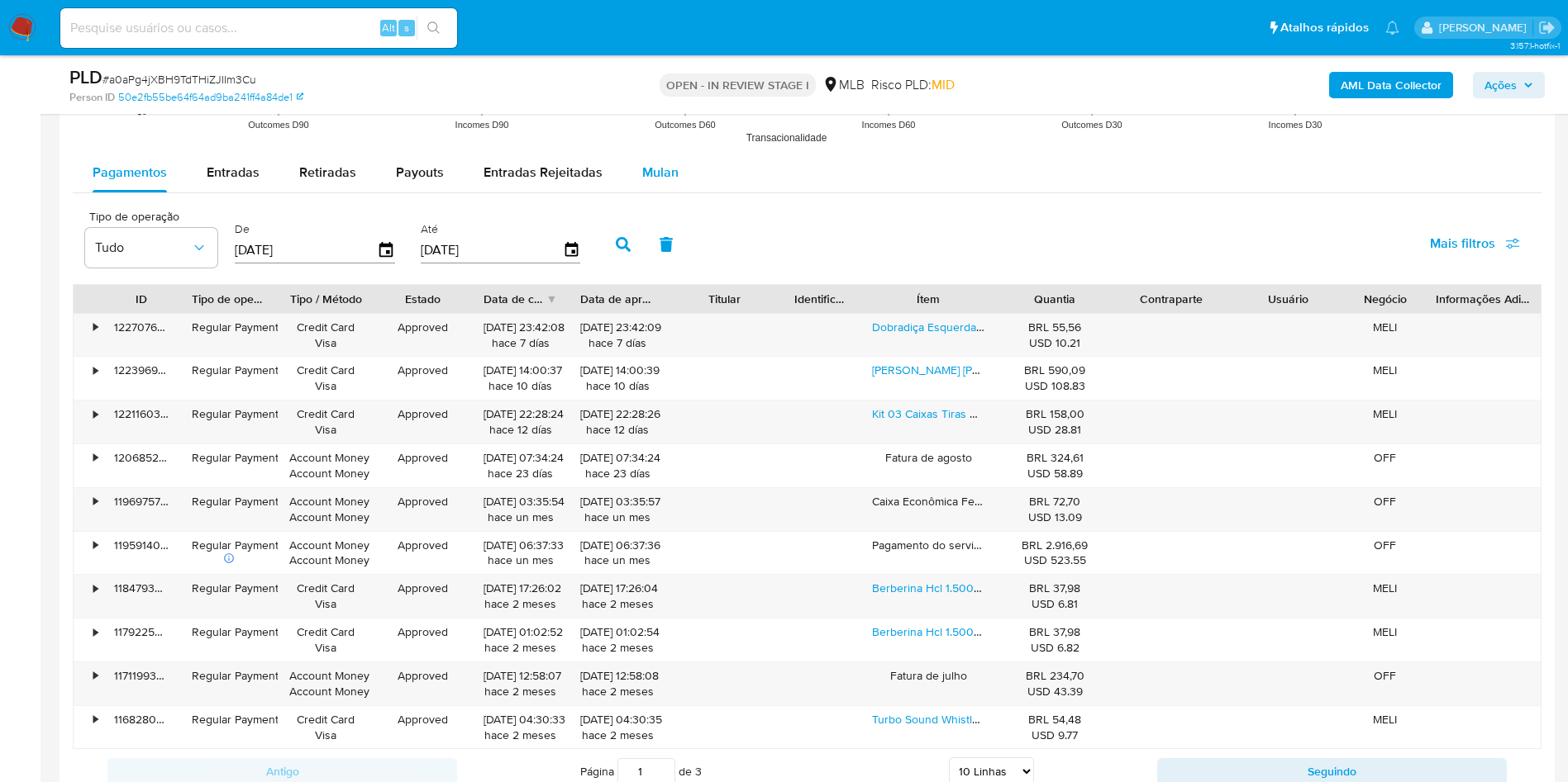
click at [670, 175] on span "Mulan" at bounding box center [661, 172] width 37 height 19
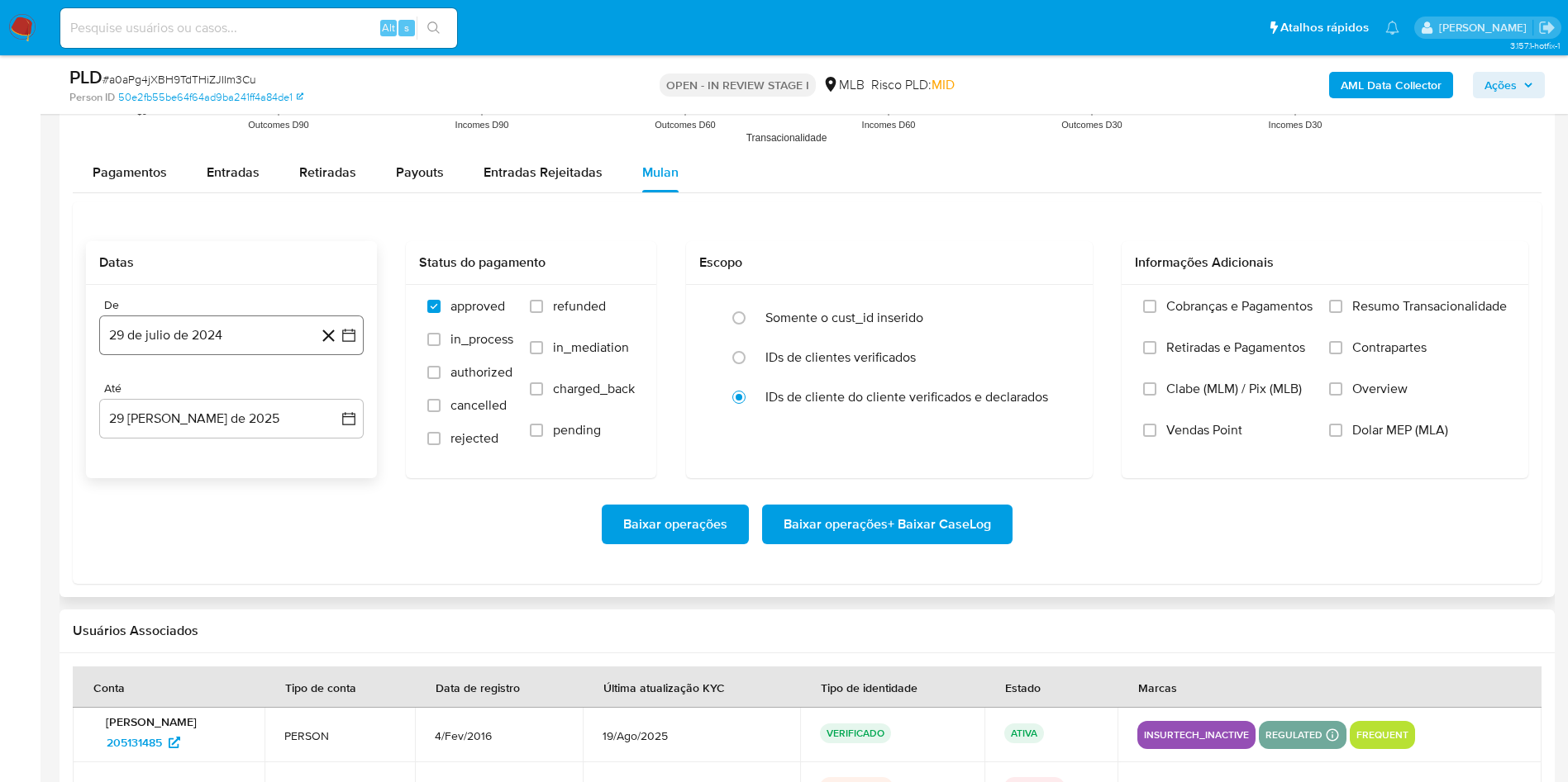
drag, startPoint x: 237, startPoint y: 326, endPoint x: 242, endPoint y: 340, distance: 14.9
click at [242, 340] on button "29 de julio de 2024" at bounding box center [231, 336] width 264 height 40
click at [238, 403] on span "julio 2024" at bounding box center [224, 395] width 62 height 17
click at [328, 399] on icon "Año siguiente" at bounding box center [330, 395] width 20 height 20
click at [148, 541] on button "[DATE]" at bounding box center [158, 548] width 46 height 27
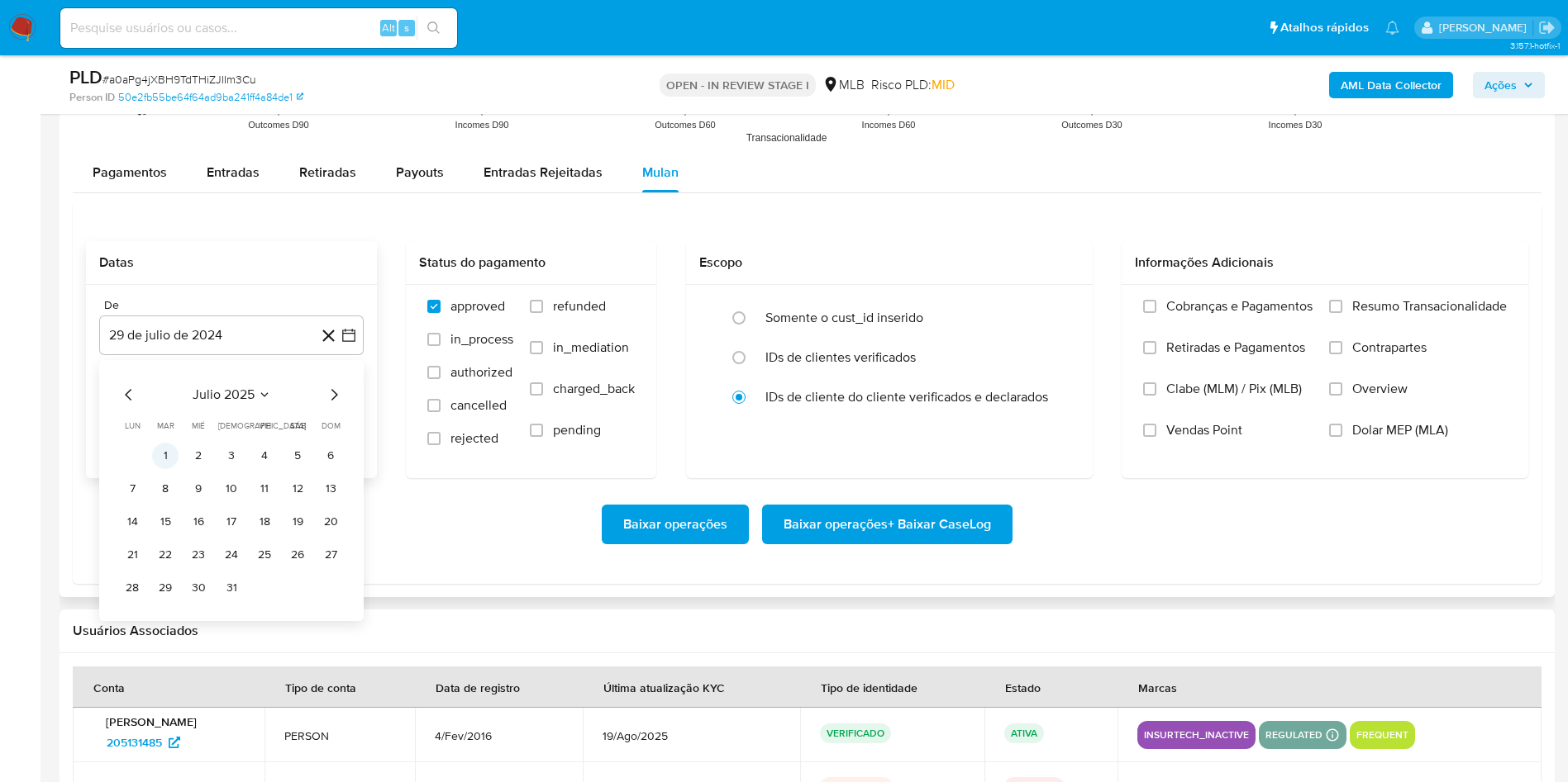
click at [155, 457] on button "1" at bounding box center [165, 456] width 27 height 27
click at [146, 440] on div "De 1 de [PERSON_NAME] de 2025 [DATE] Até 29 [PERSON_NAME] de 2025 [DATE]" at bounding box center [231, 382] width 291 height 193
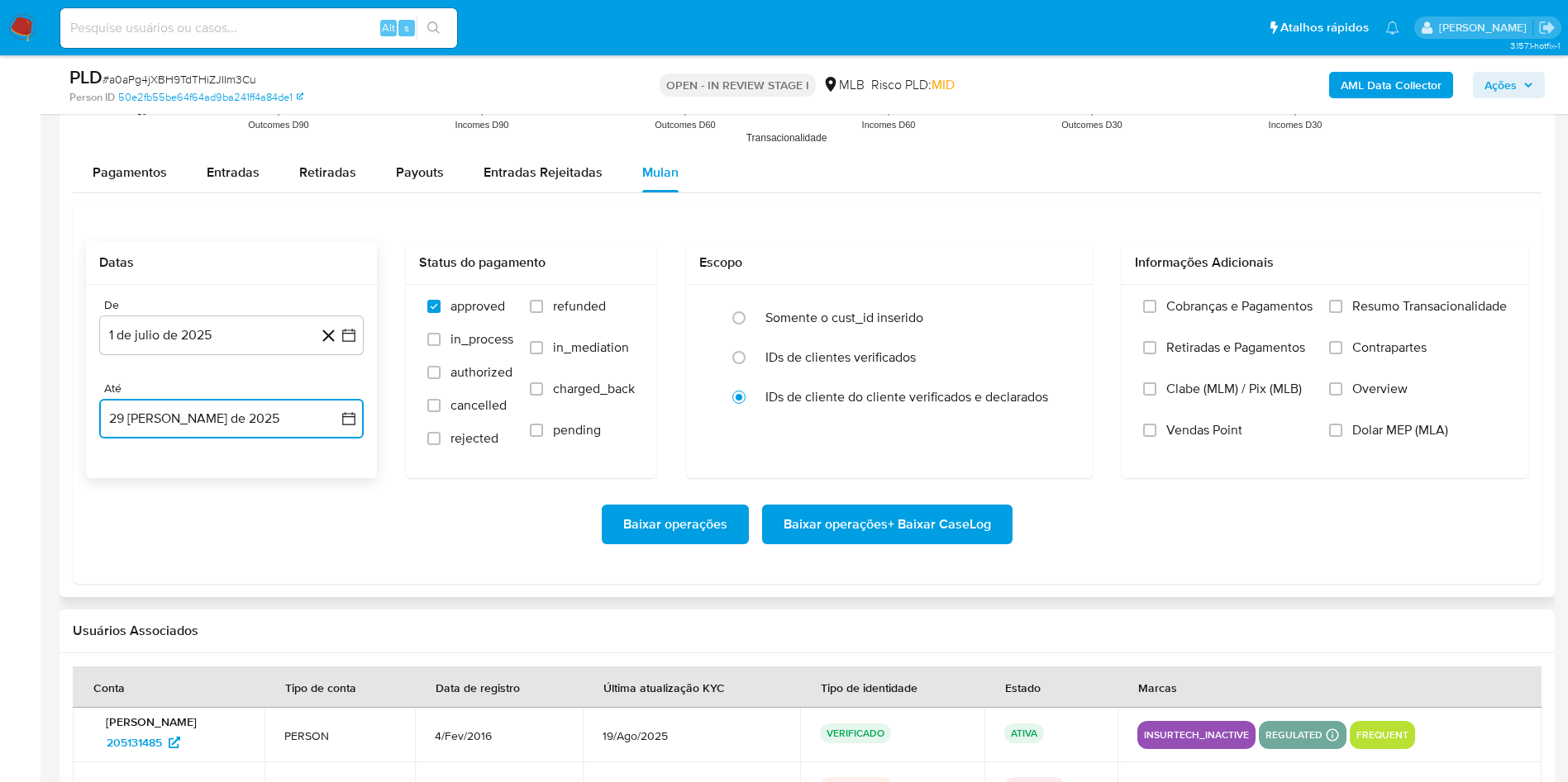
click at [146, 428] on button "29 [PERSON_NAME] de 2025" at bounding box center [231, 419] width 264 height 40
click at [233, 677] on button "28" at bounding box center [232, 672] width 27 height 27
click at [1385, 306] on span "Resumo Transacionalidade" at bounding box center [1429, 307] width 154 height 17
click at [1342, 306] on input "Resumo Transacionalidade" at bounding box center [1335, 307] width 13 height 13
click at [925, 509] on span "Baixar operações + Baixar CaseLog" at bounding box center [887, 524] width 208 height 37
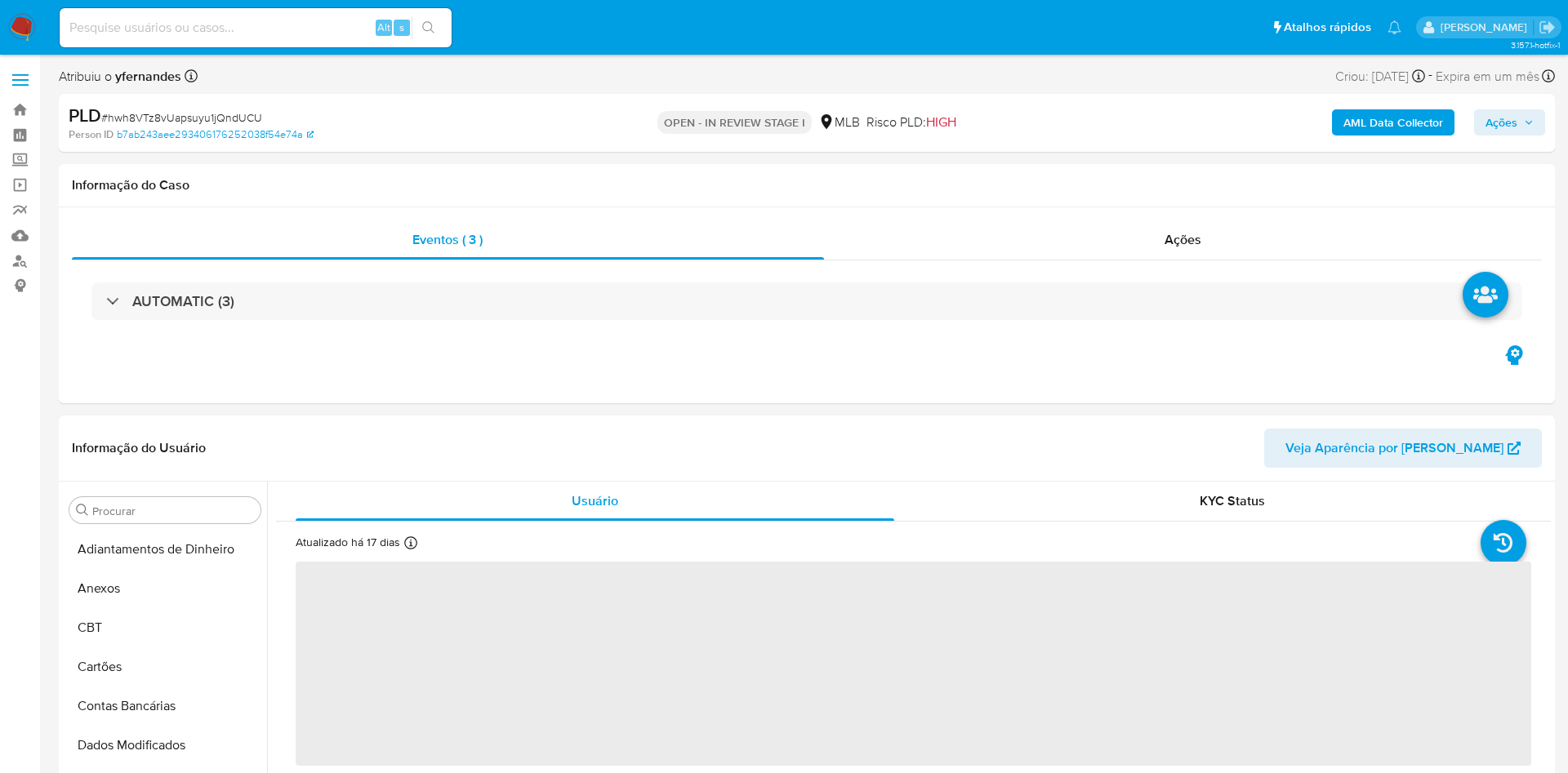
select select "10"
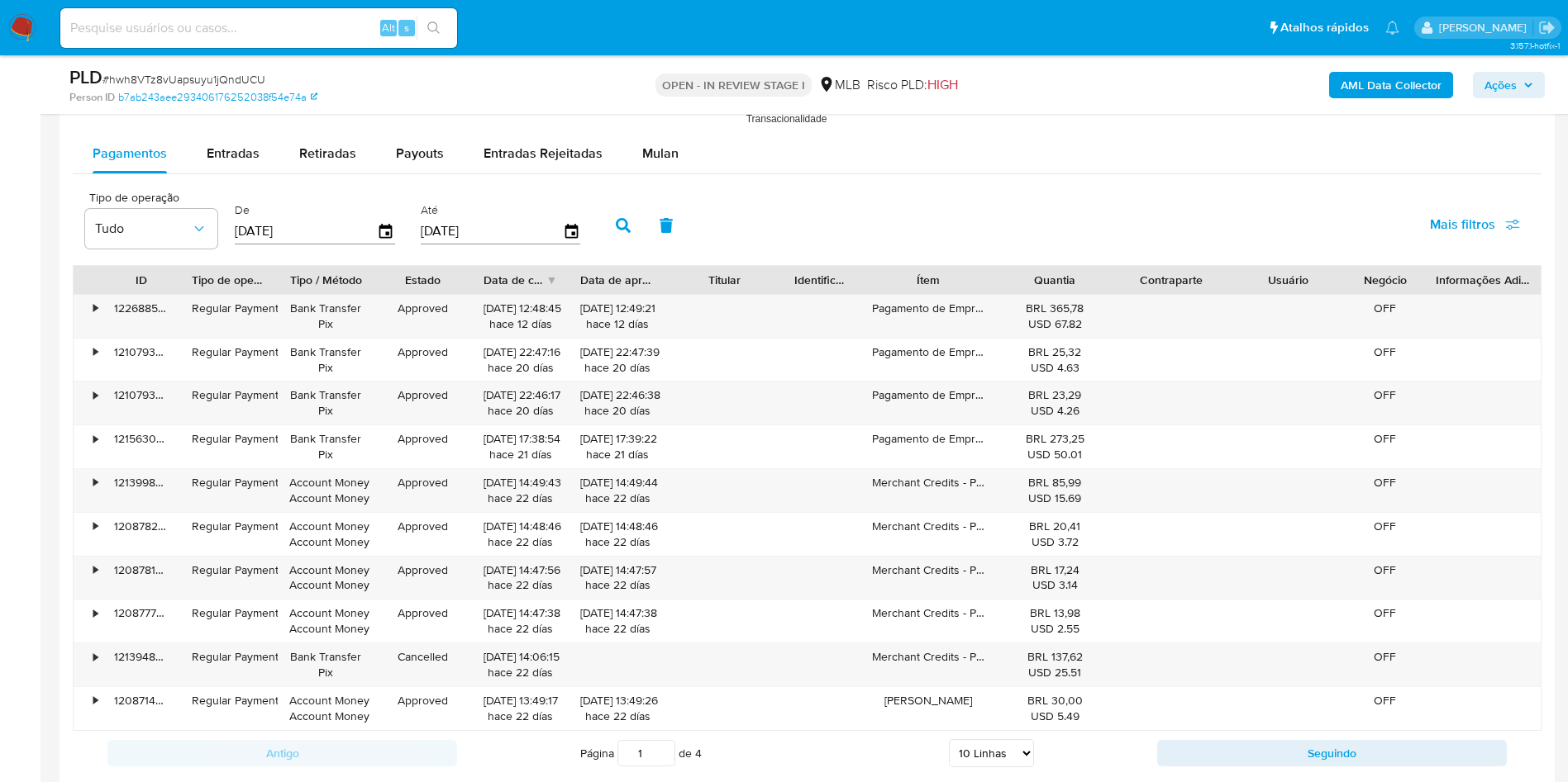
scroll to position [1762, 0]
click at [658, 138] on div "Mulan" at bounding box center [661, 156] width 37 height 40
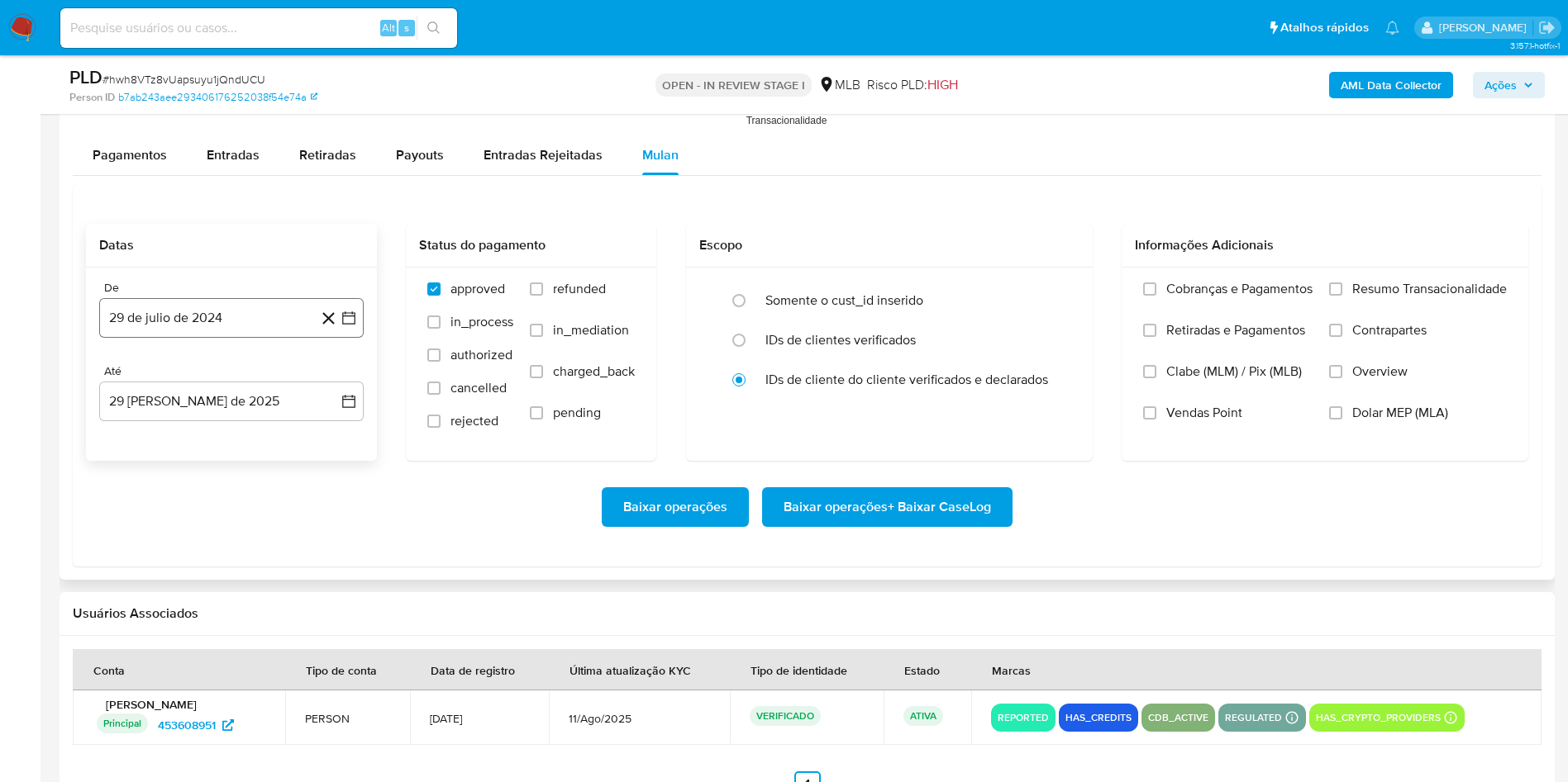
click at [209, 334] on button "29 de julio de 2024" at bounding box center [231, 318] width 264 height 40
click at [214, 373] on span "julio 2024" at bounding box center [224, 378] width 62 height 17
click at [324, 377] on icon "Año siguiente" at bounding box center [330, 378] width 20 height 20
click at [143, 534] on button "[DATE]" at bounding box center [158, 530] width 46 height 27
click at [168, 432] on button "1" at bounding box center [165, 439] width 27 height 27
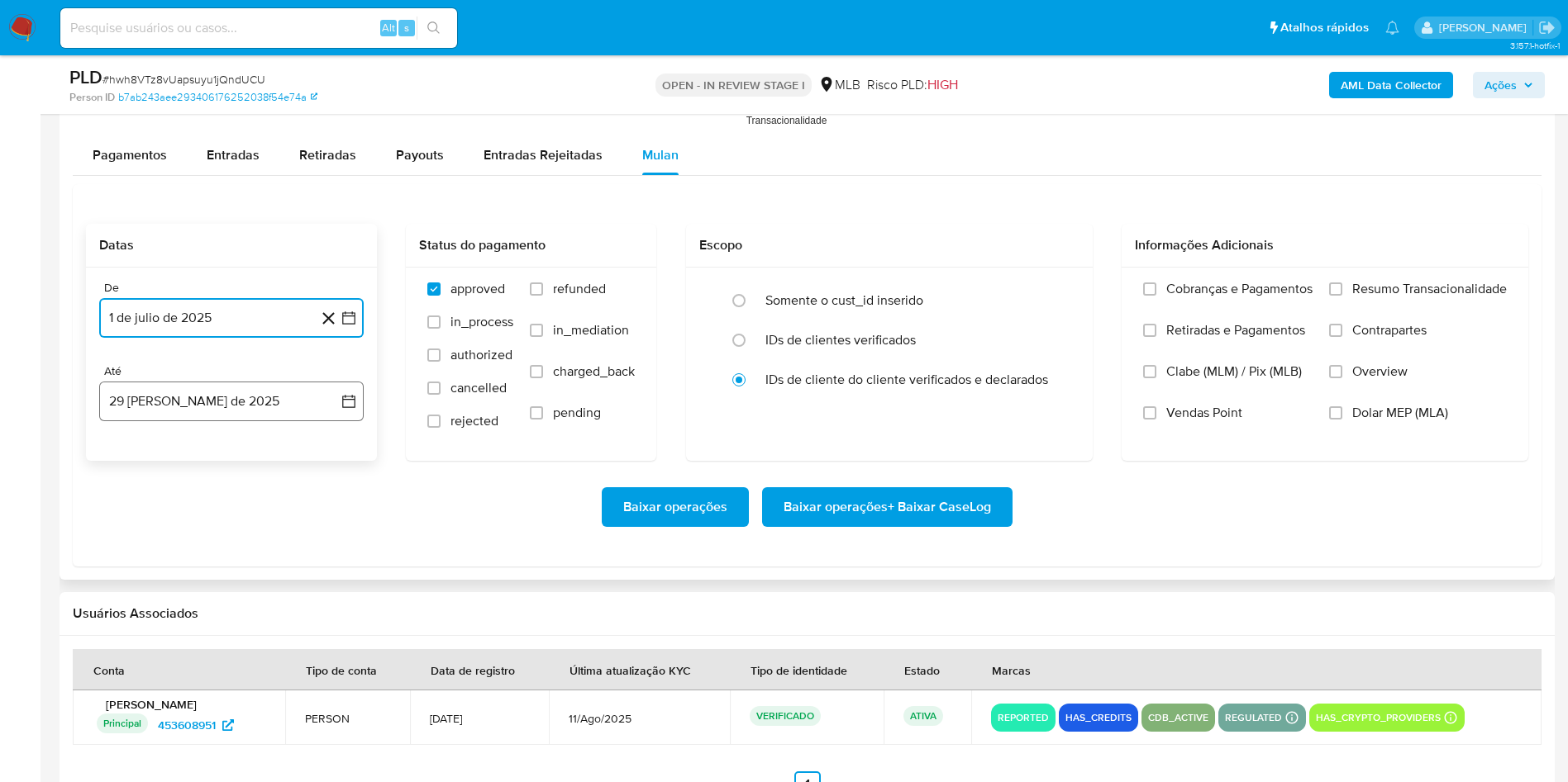
click at [153, 389] on button "29 [PERSON_NAME] de 2025" at bounding box center [231, 402] width 264 height 40
click at [239, 645] on button "28" at bounding box center [232, 654] width 27 height 27
click at [1393, 281] on span "Resumo Transacionalidade" at bounding box center [1429, 289] width 154 height 17
click at [1342, 283] on input "Resumo Transacionalidade" at bounding box center [1335, 289] width 13 height 13
click at [914, 519] on span "Baixar operações + Baixar CaseLog" at bounding box center [887, 508] width 208 height 37
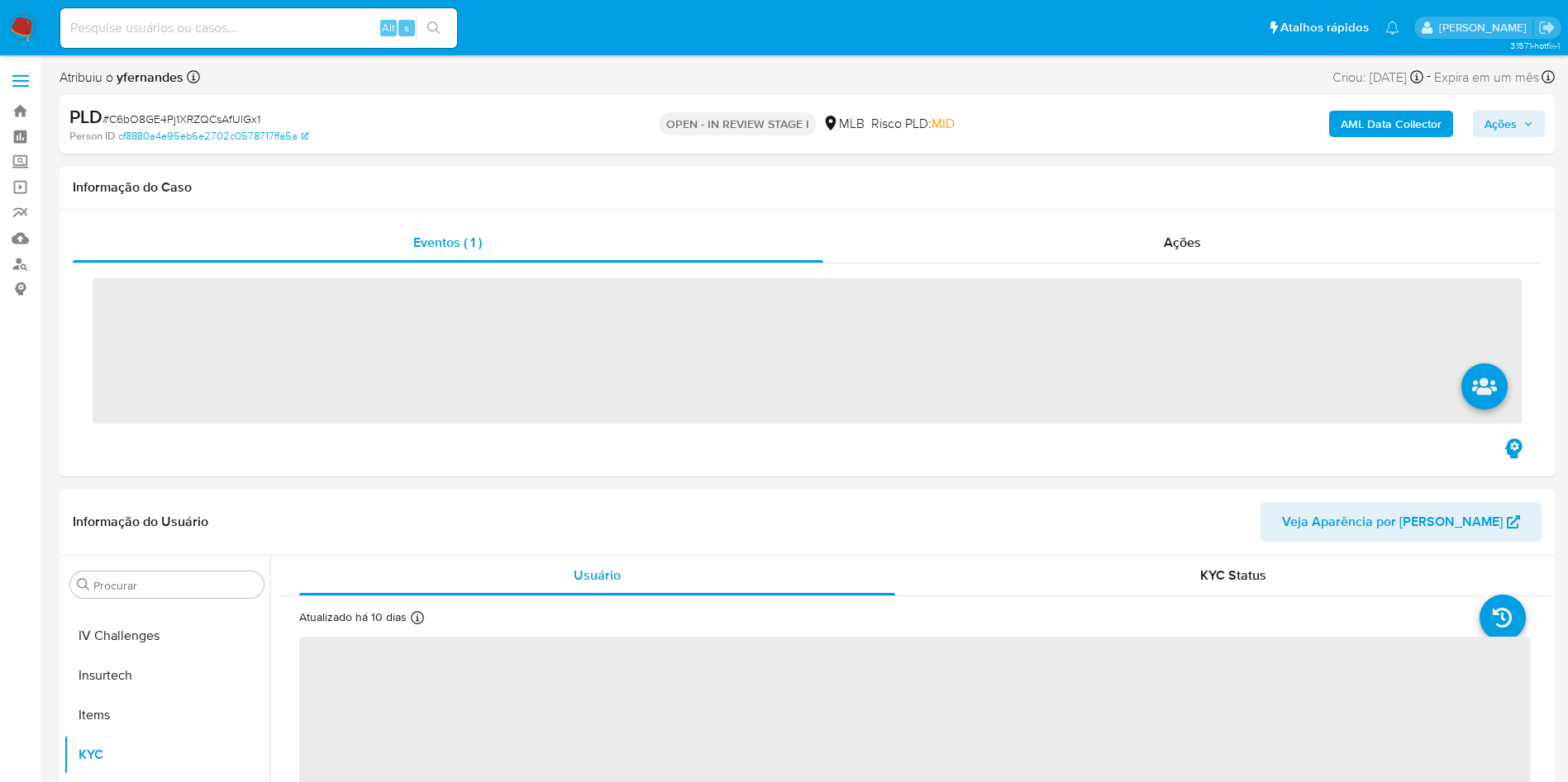
scroll to position [738, 0]
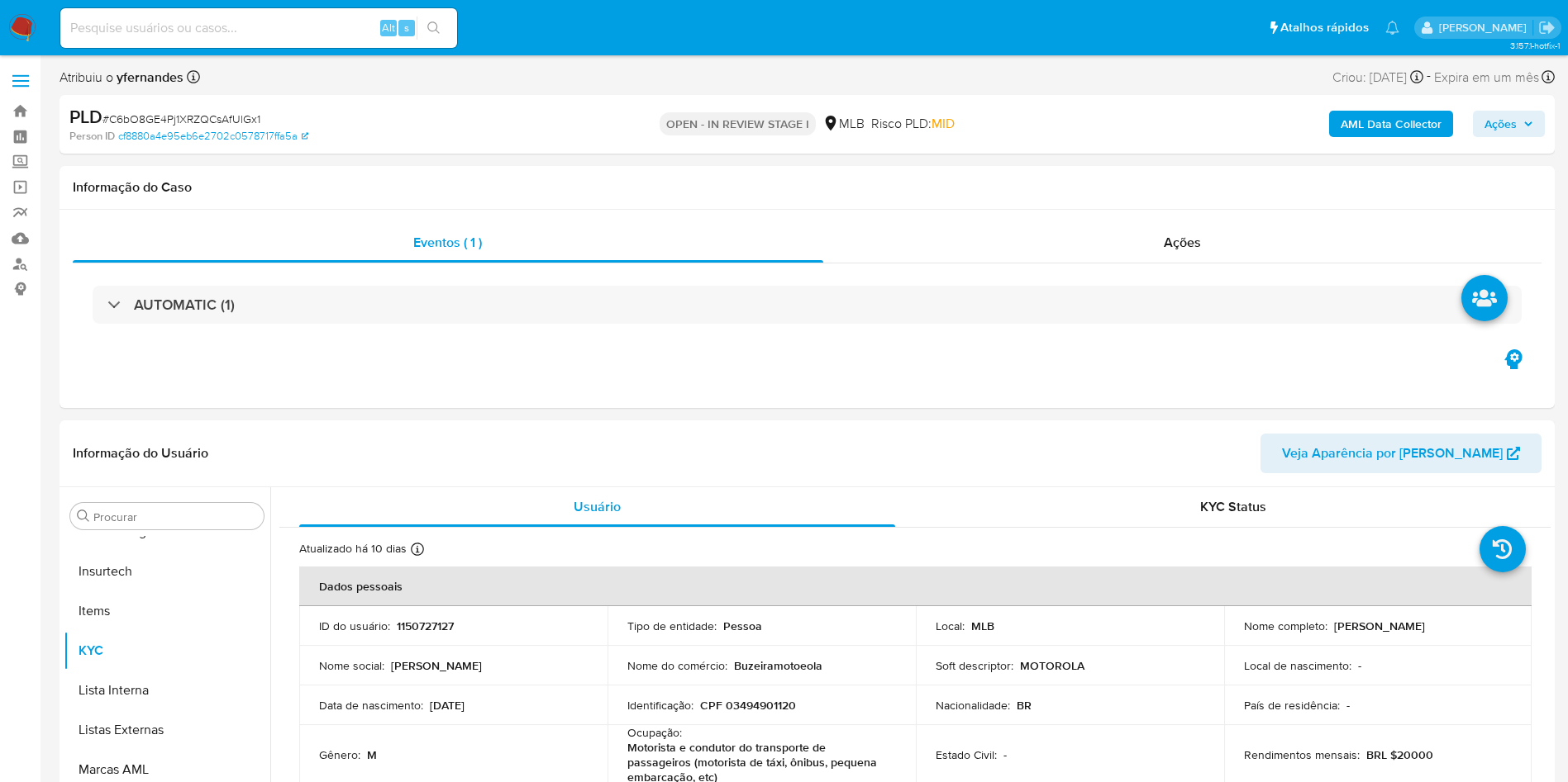
select select "10"
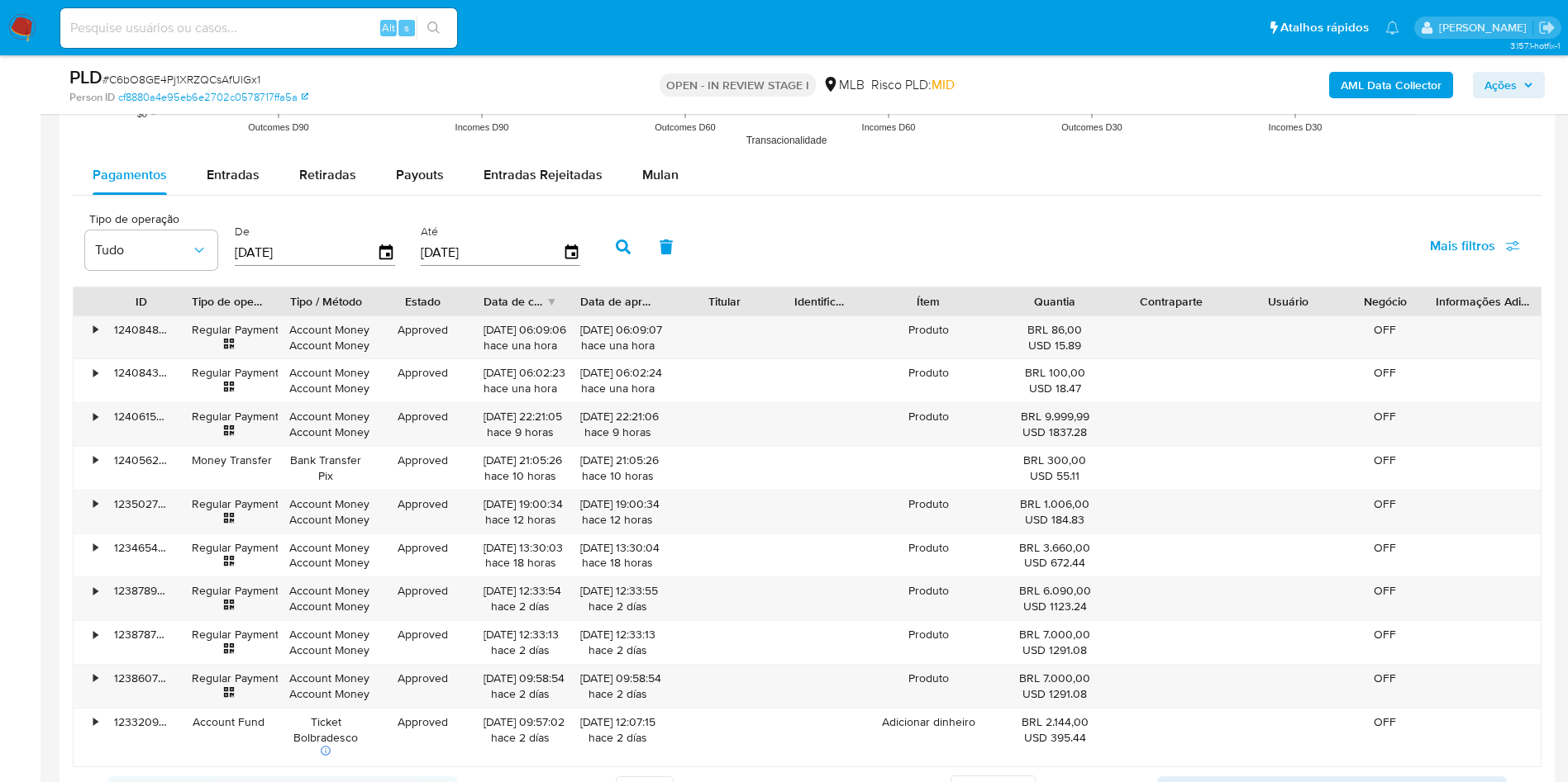
scroll to position [1786, 0]
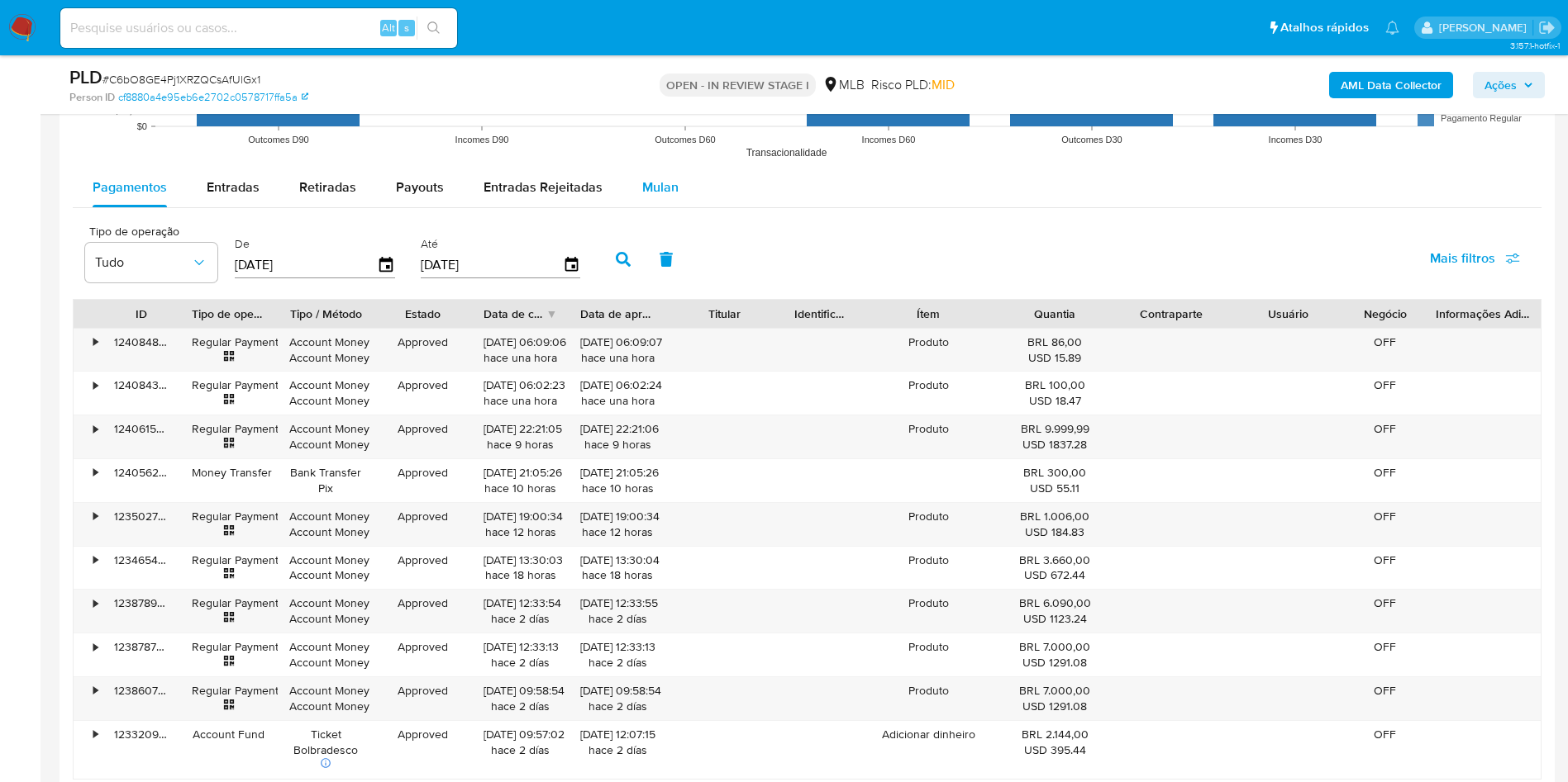
click at [655, 193] on span "Mulan" at bounding box center [661, 187] width 37 height 19
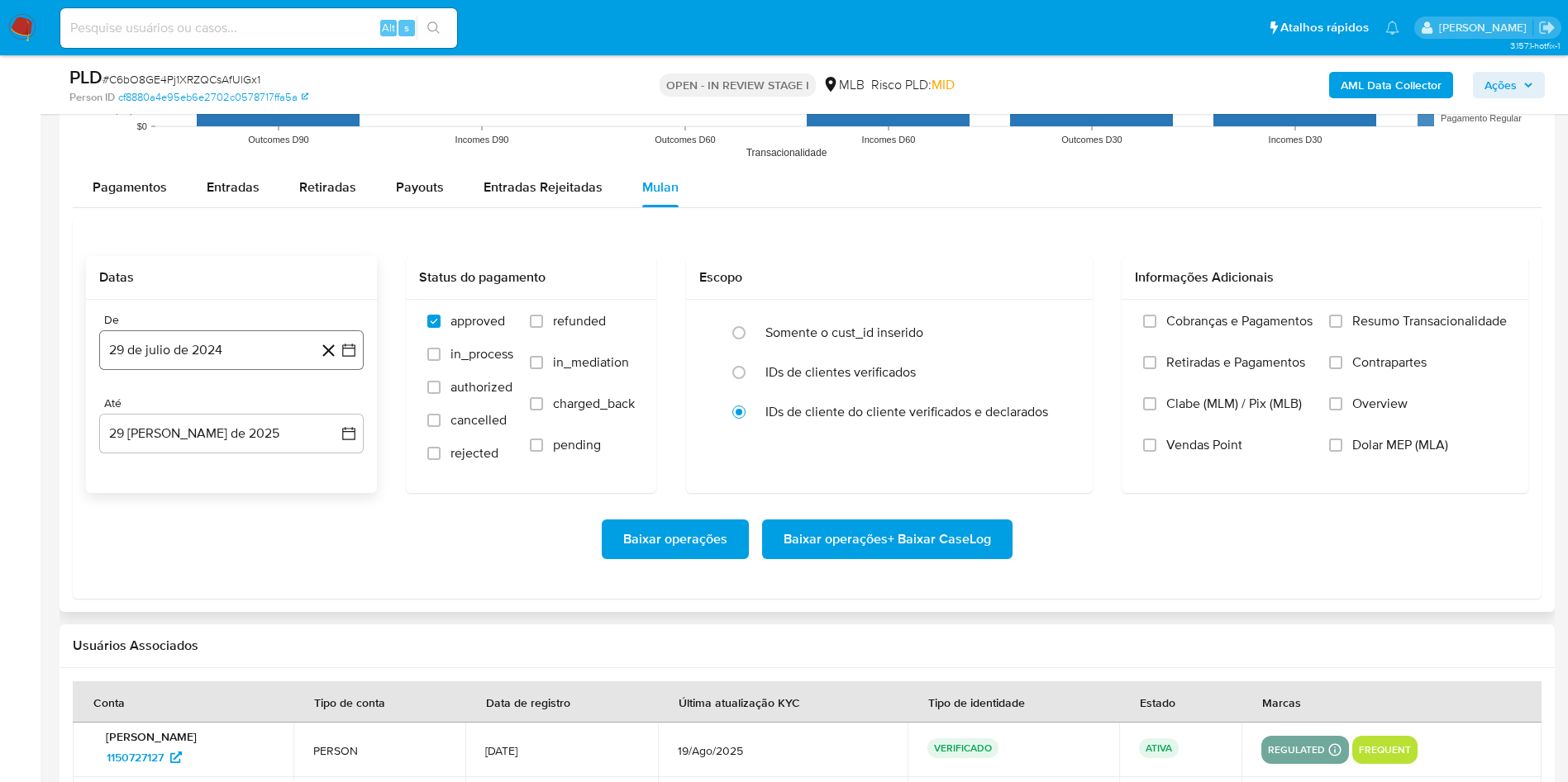
click at [201, 341] on button "29 de julio de 2024" at bounding box center [231, 350] width 264 height 40
click at [225, 409] on span "julio 2024" at bounding box center [224, 410] width 62 height 17
click at [327, 412] on icon "Año siguiente" at bounding box center [330, 410] width 20 height 20
click at [154, 547] on tr "ene feb mar abr may jun jul ago sep oct nov dic" at bounding box center [230, 539] width 188 height 165
click at [154, 554] on button "[DATE]" at bounding box center [158, 563] width 46 height 27
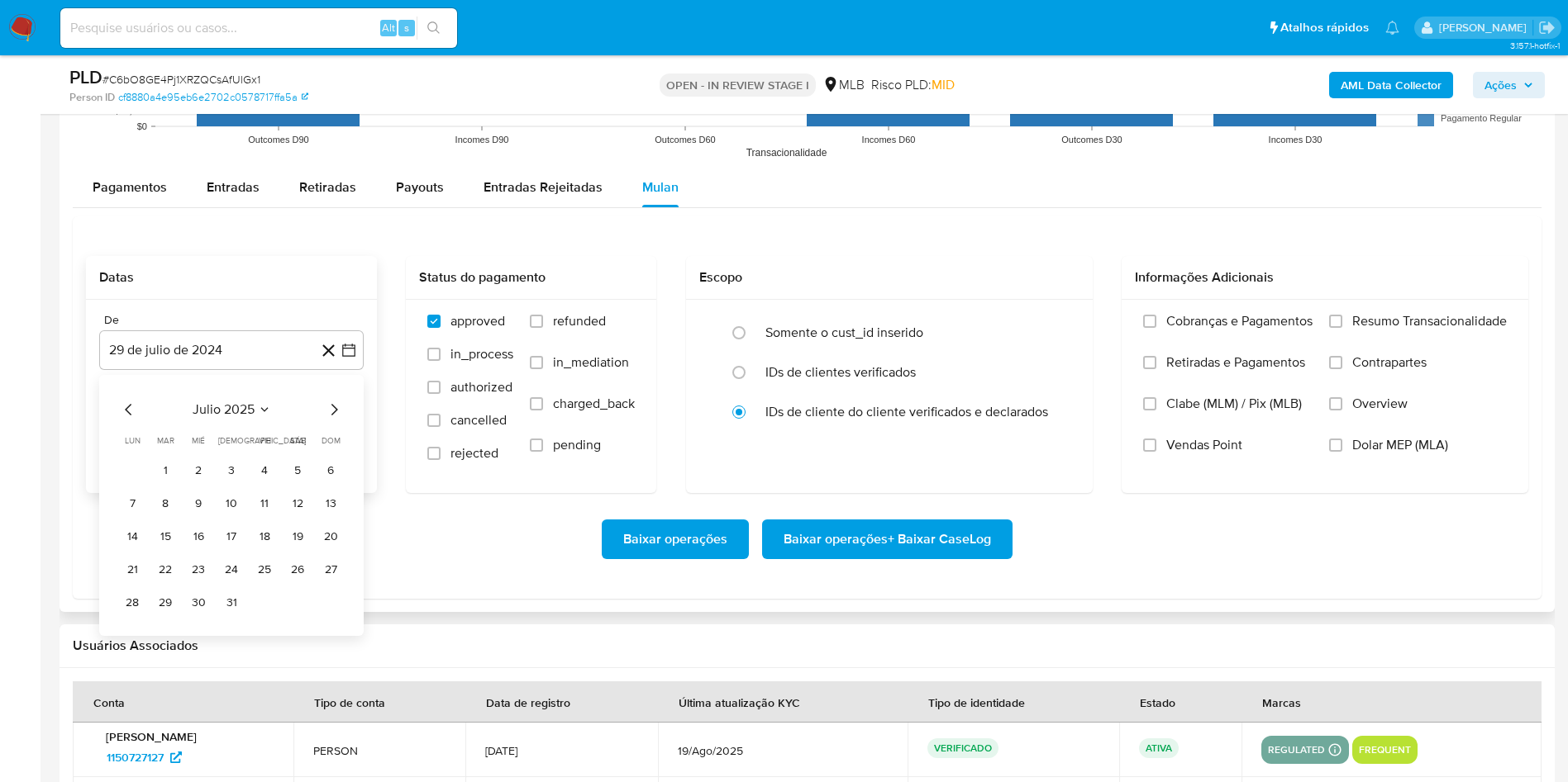
click at [163, 453] on table "lun lunes mar martes mié miércoles jue jueves vie viernes sáb sábado dom doming…" at bounding box center [232, 525] width 225 height 182
click at [165, 469] on button "1" at bounding box center [165, 471] width 27 height 27
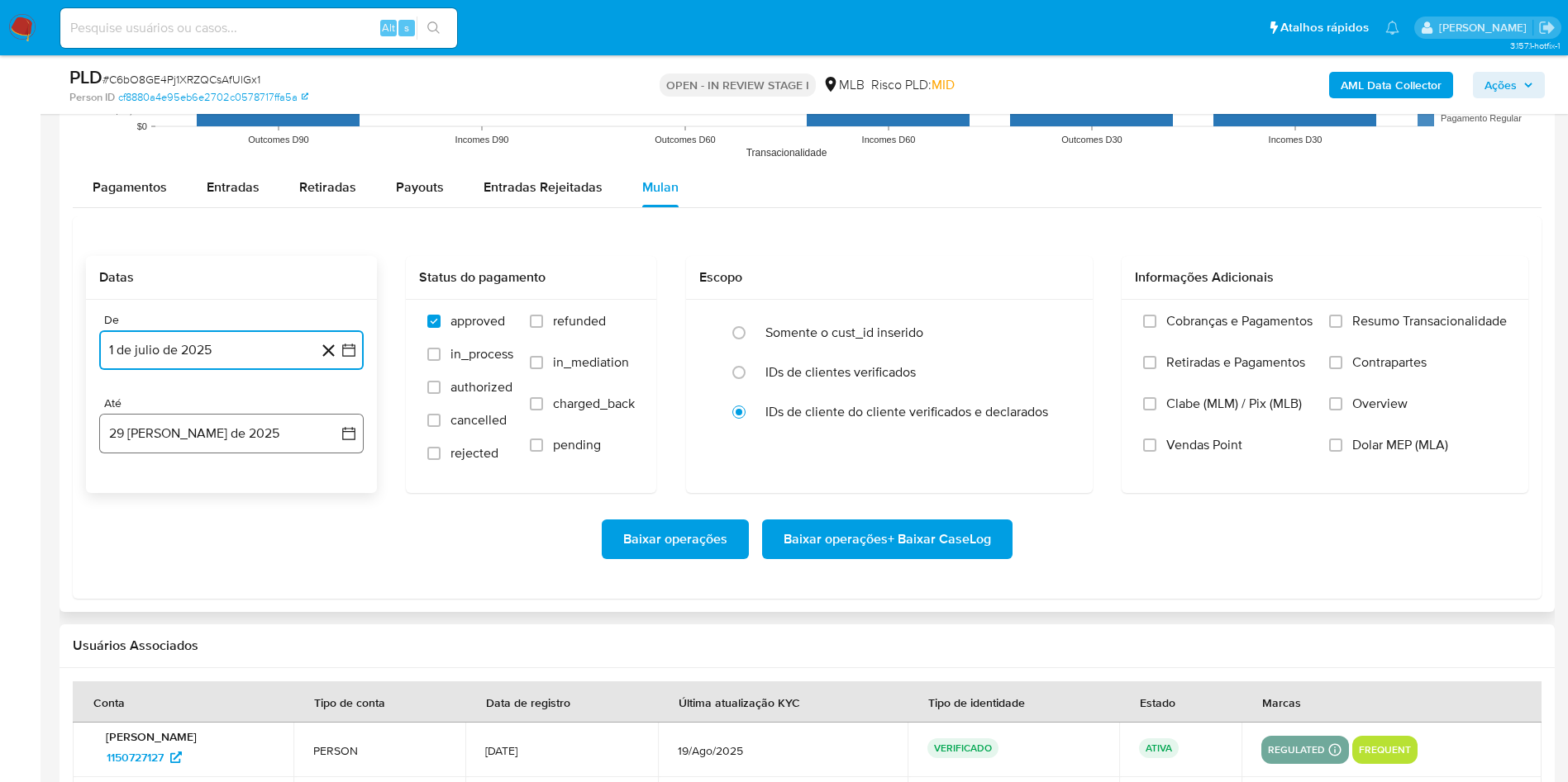
click at [162, 445] on button "29 [PERSON_NAME] de 2025" at bounding box center [231, 434] width 264 height 40
click at [238, 687] on button "28" at bounding box center [232, 687] width 27 height 27
click at [1500, 328] on span "Resumo Transacionalidade" at bounding box center [1429, 322] width 154 height 17
click at [1342, 328] on input "Resumo Transacionalidade" at bounding box center [1335, 322] width 13 height 13
click at [930, 539] on span "Baixar operações + Baixar CaseLog" at bounding box center [887, 539] width 208 height 37
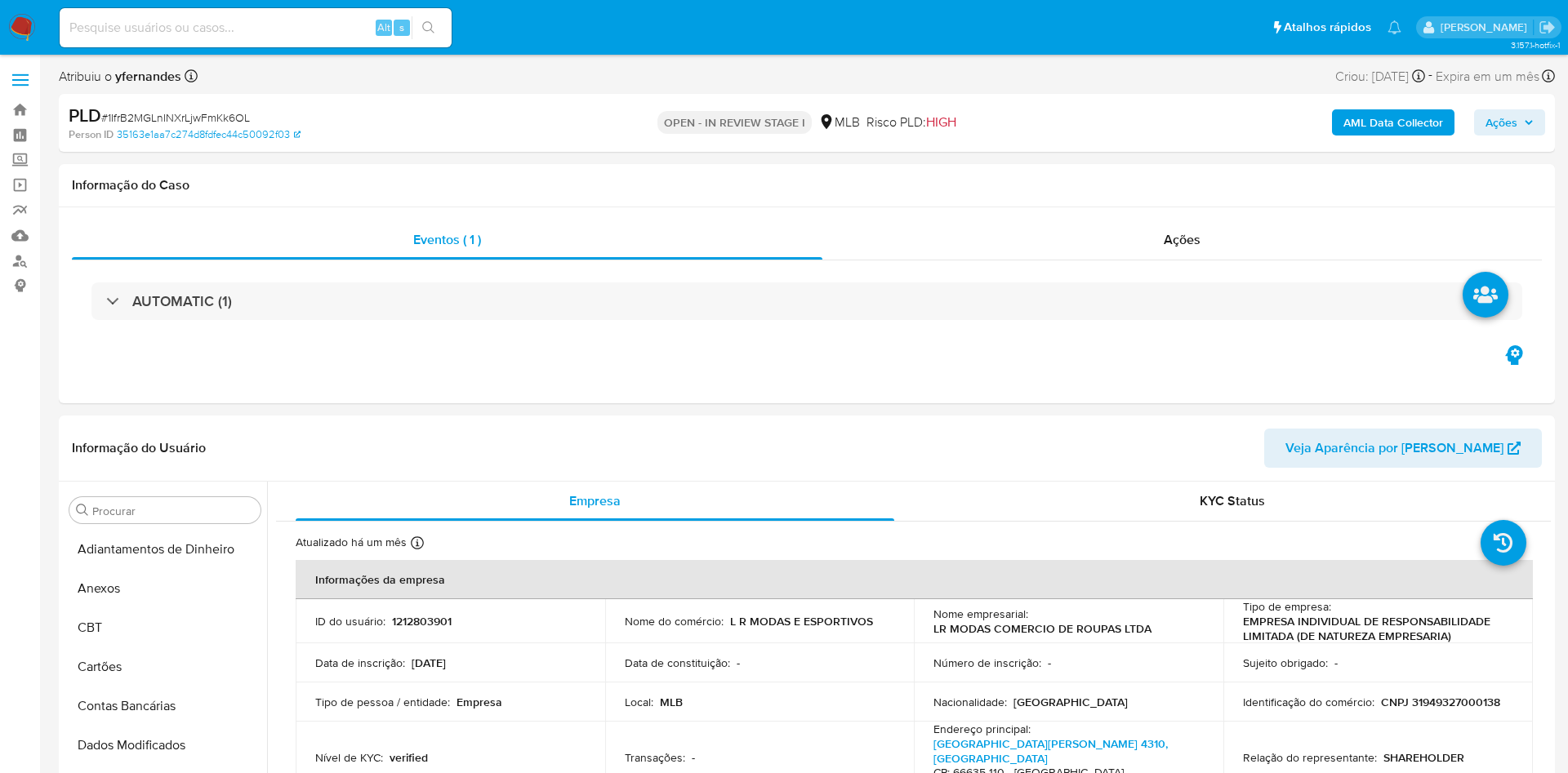
select select "10"
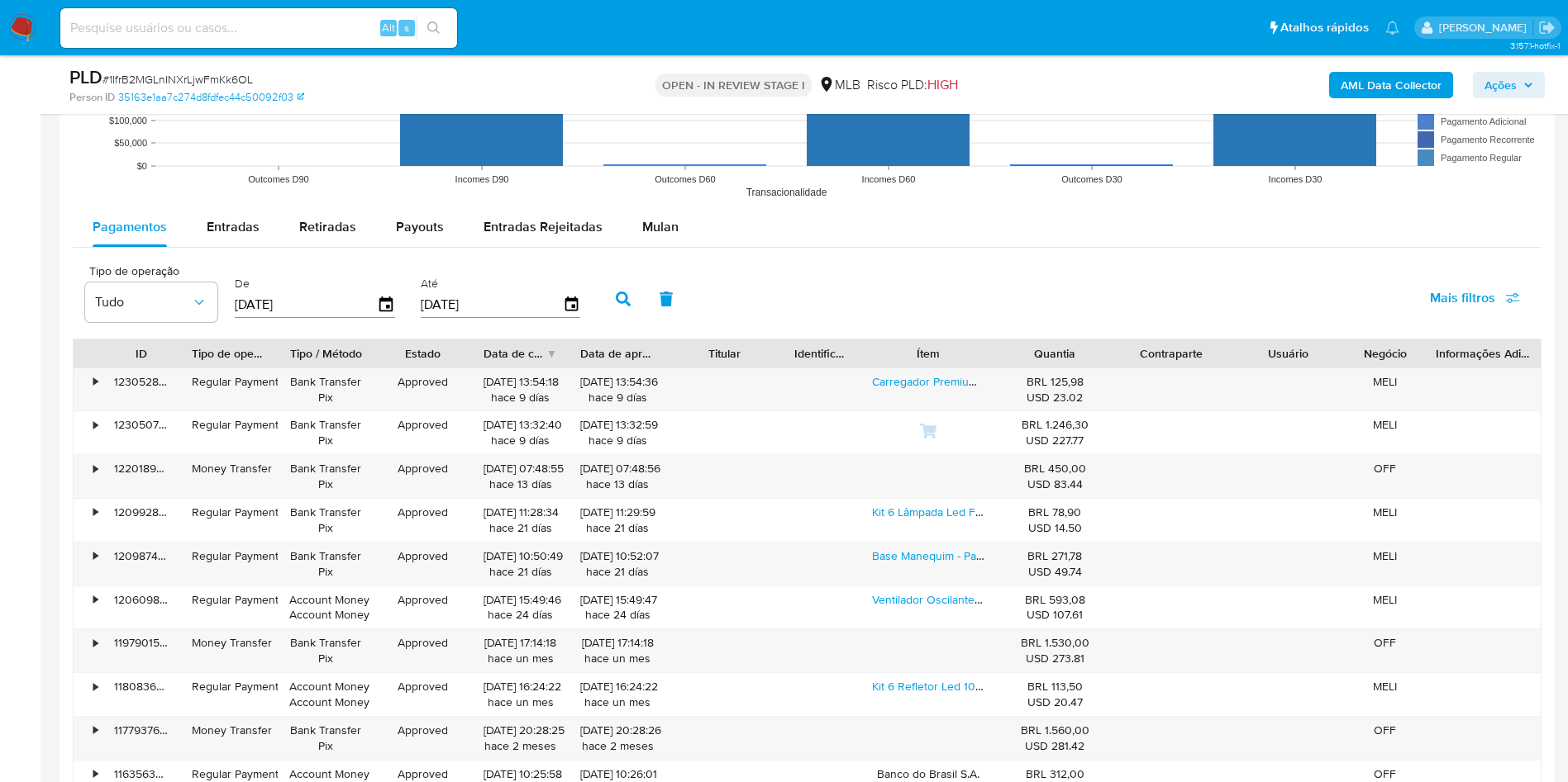
scroll to position [1765, 0]
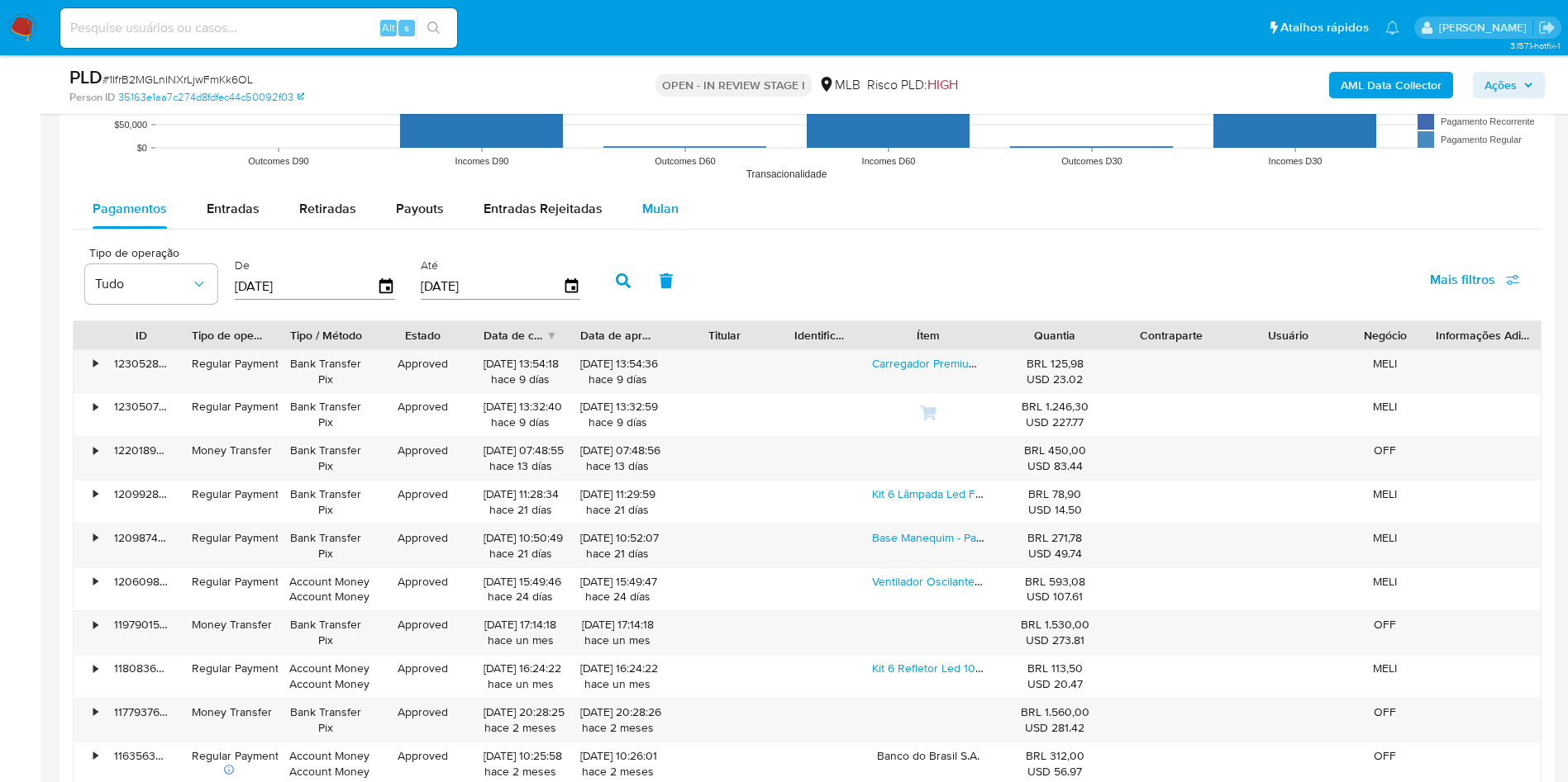
click at [648, 218] on span "Mulan" at bounding box center [661, 208] width 37 height 19
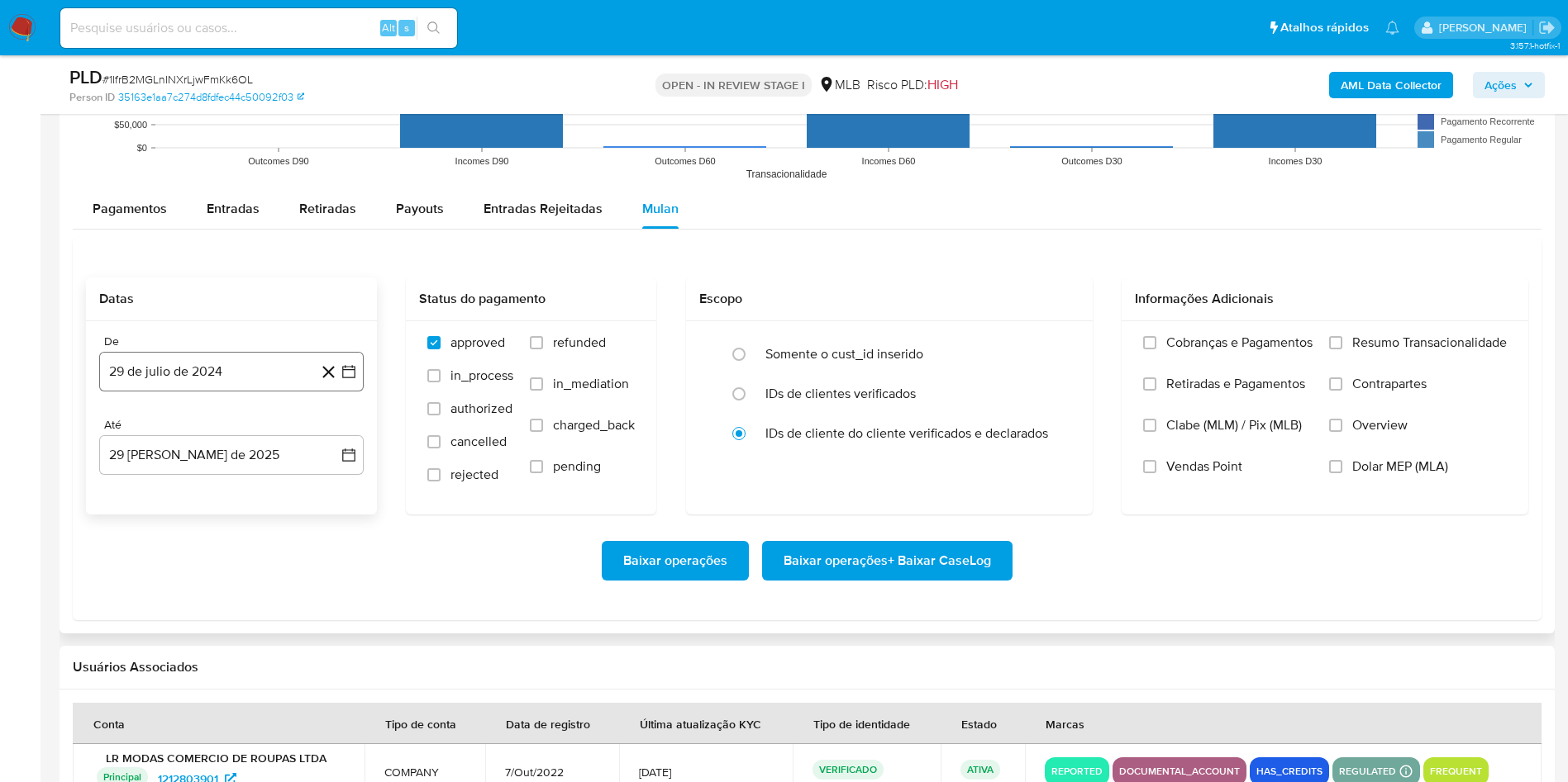
click at [201, 362] on button "29 de julio de 2024" at bounding box center [231, 372] width 264 height 40
click at [229, 445] on div "julio 2024 julio 2024 lun lunes mar martes mié miércoles jue jueves vie viernes…" at bounding box center [232, 529] width 225 height 217
click at [227, 424] on span "julio 2024" at bounding box center [224, 431] width 62 height 17
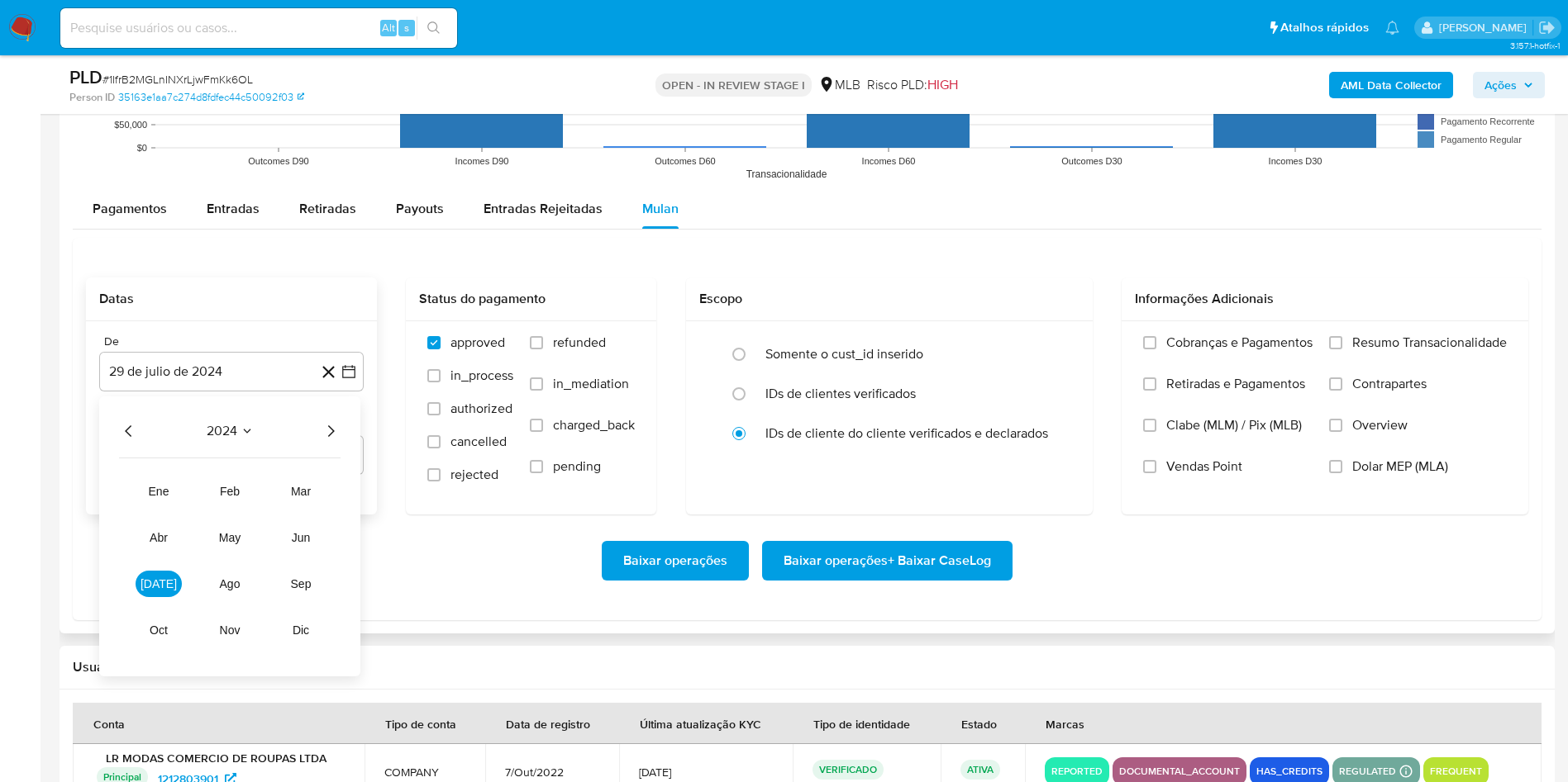
click at [332, 435] on icon "Año siguiente" at bounding box center [330, 431] width 20 height 20
click at [159, 586] on span "[DATE]" at bounding box center [158, 584] width 37 height 13
click at [168, 492] on button "1" at bounding box center [165, 493] width 27 height 27
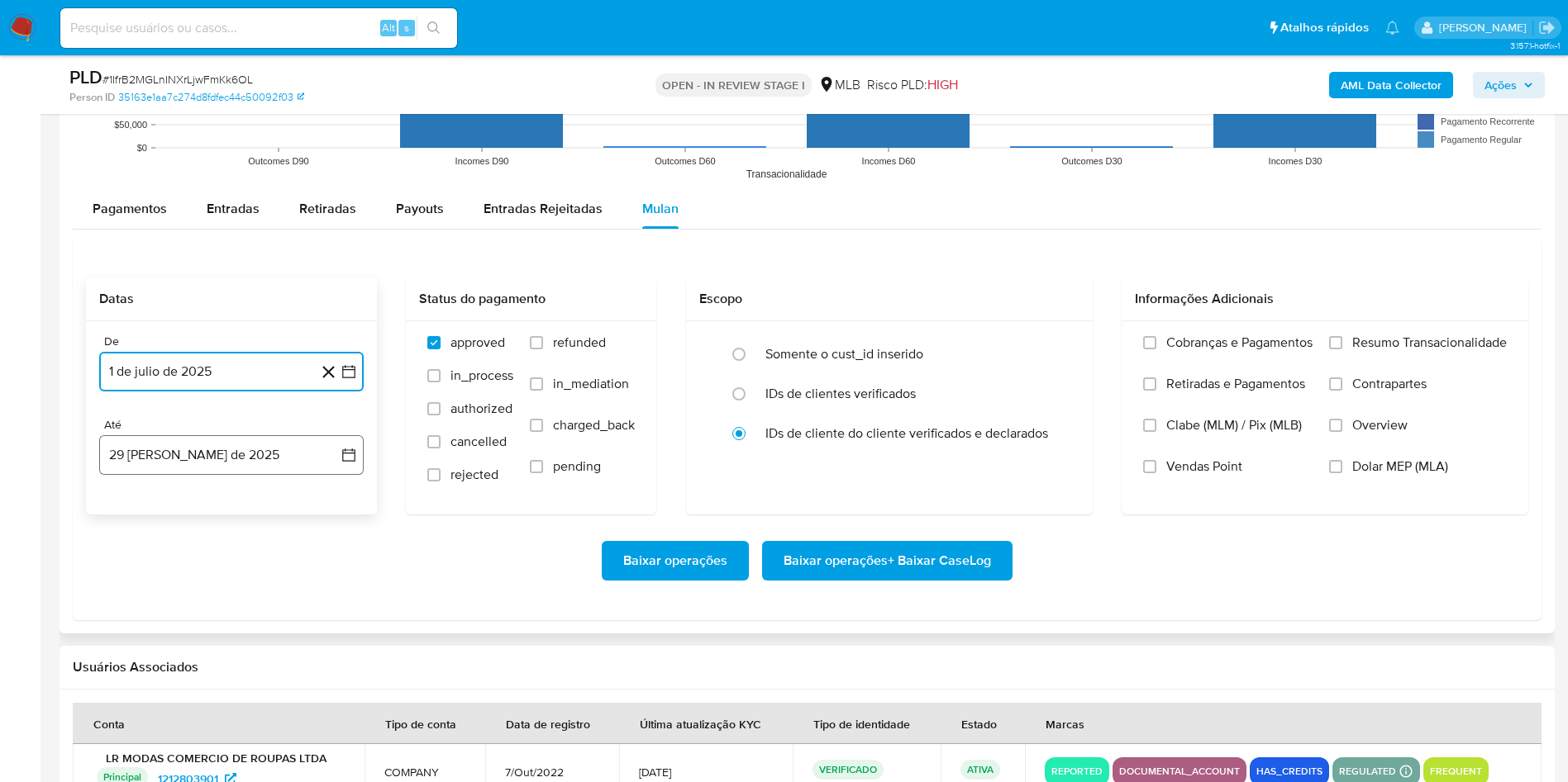
click at [154, 458] on button "29 [PERSON_NAME] de 2025" at bounding box center [231, 455] width 264 height 40
click at [234, 708] on button "28" at bounding box center [232, 708] width 27 height 27
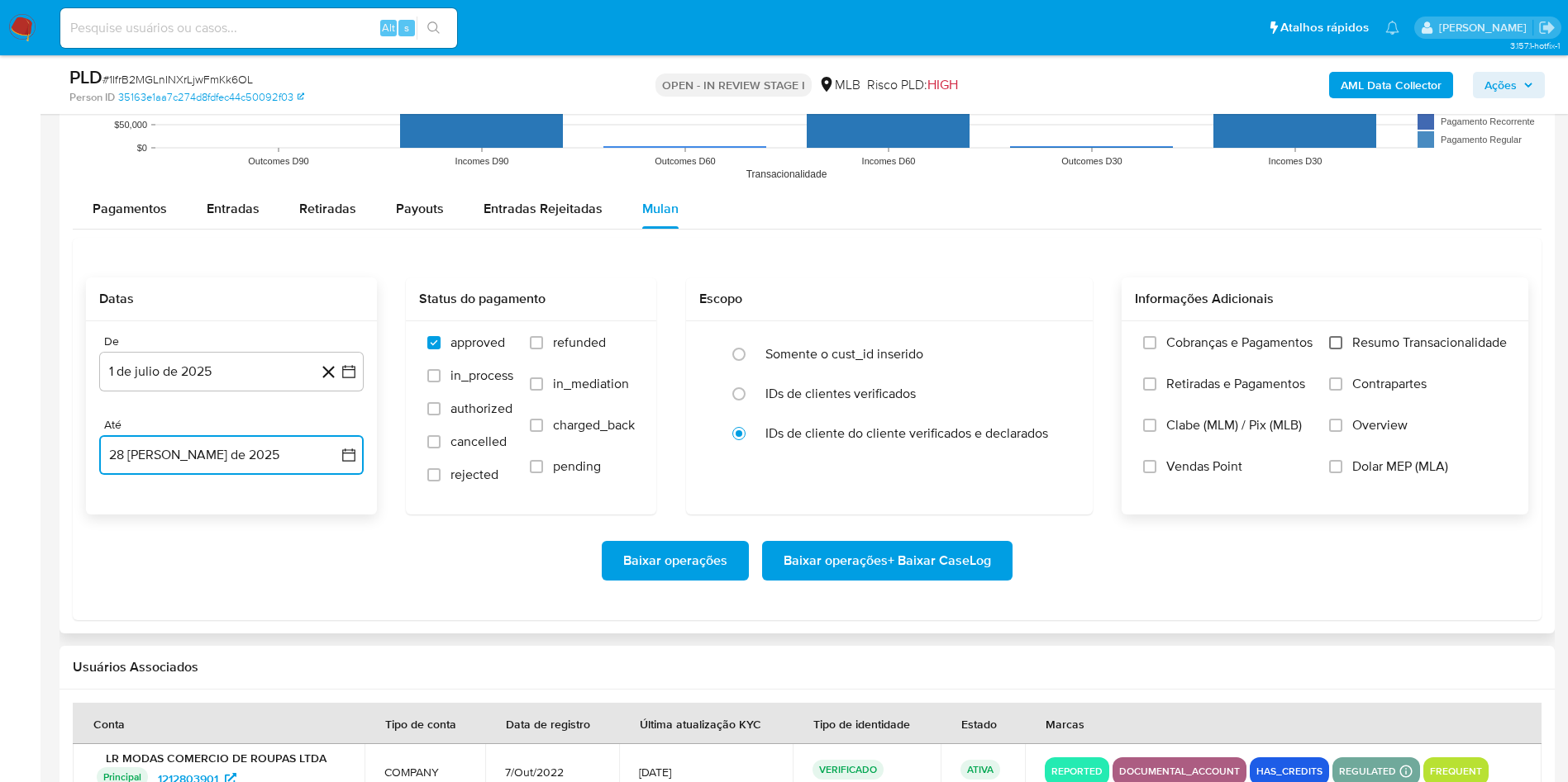
click at [1339, 348] on input "Resumo Transacionalidade" at bounding box center [1335, 343] width 13 height 13
click at [870, 564] on span "Baixar operações + Baixar CaseLog" at bounding box center [887, 561] width 208 height 37
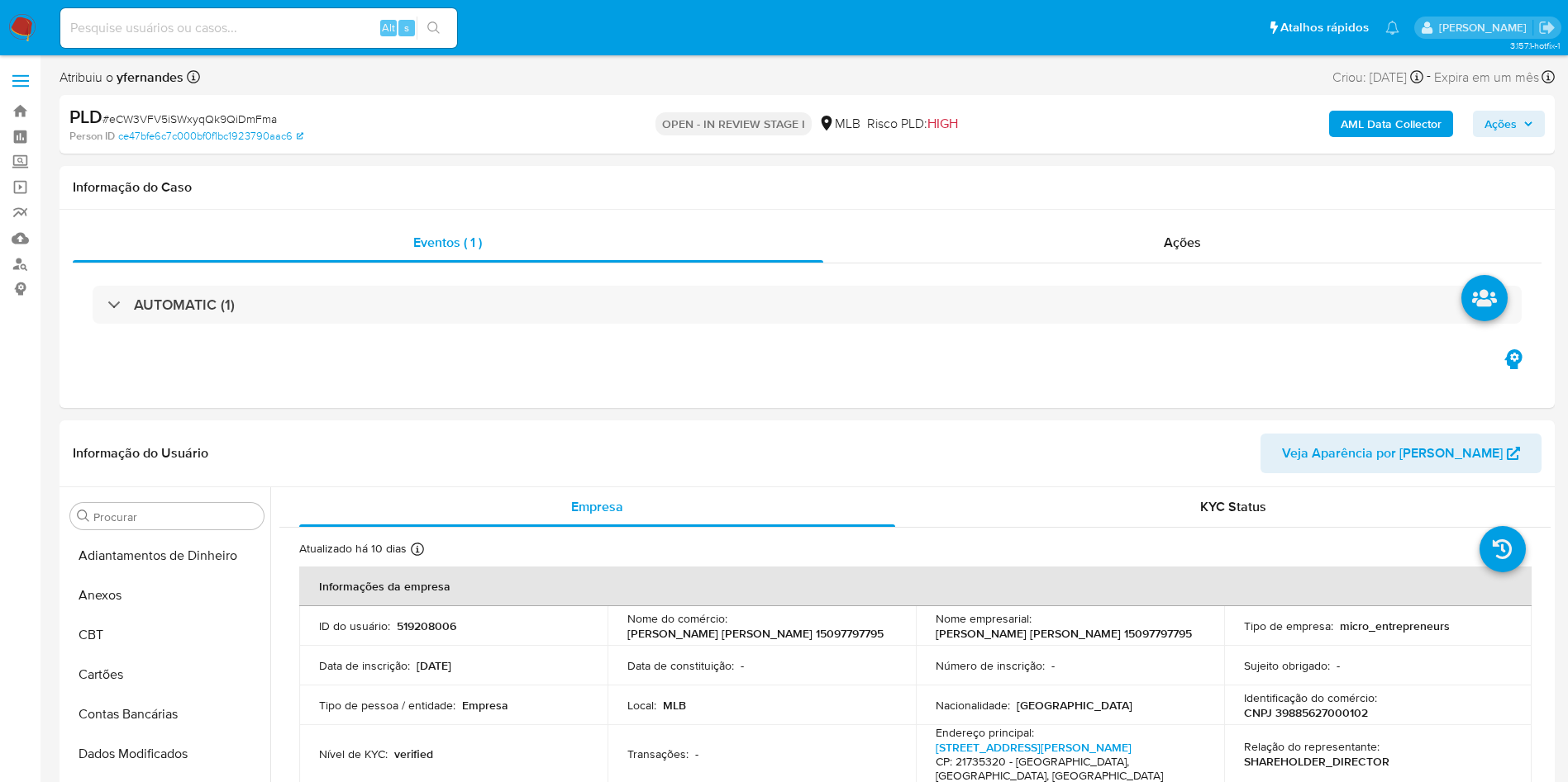
select select "10"
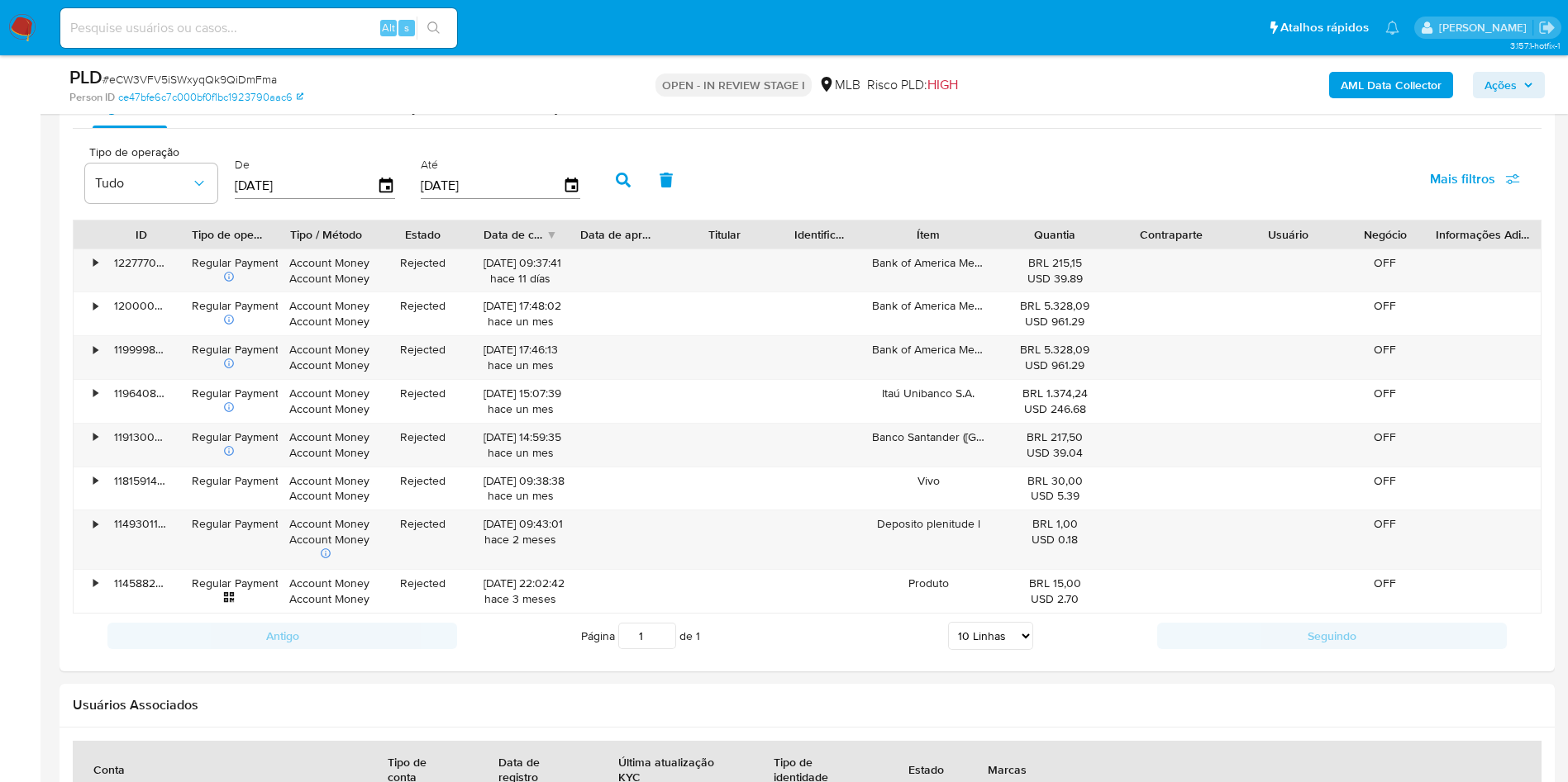
scroll to position [1803, 0]
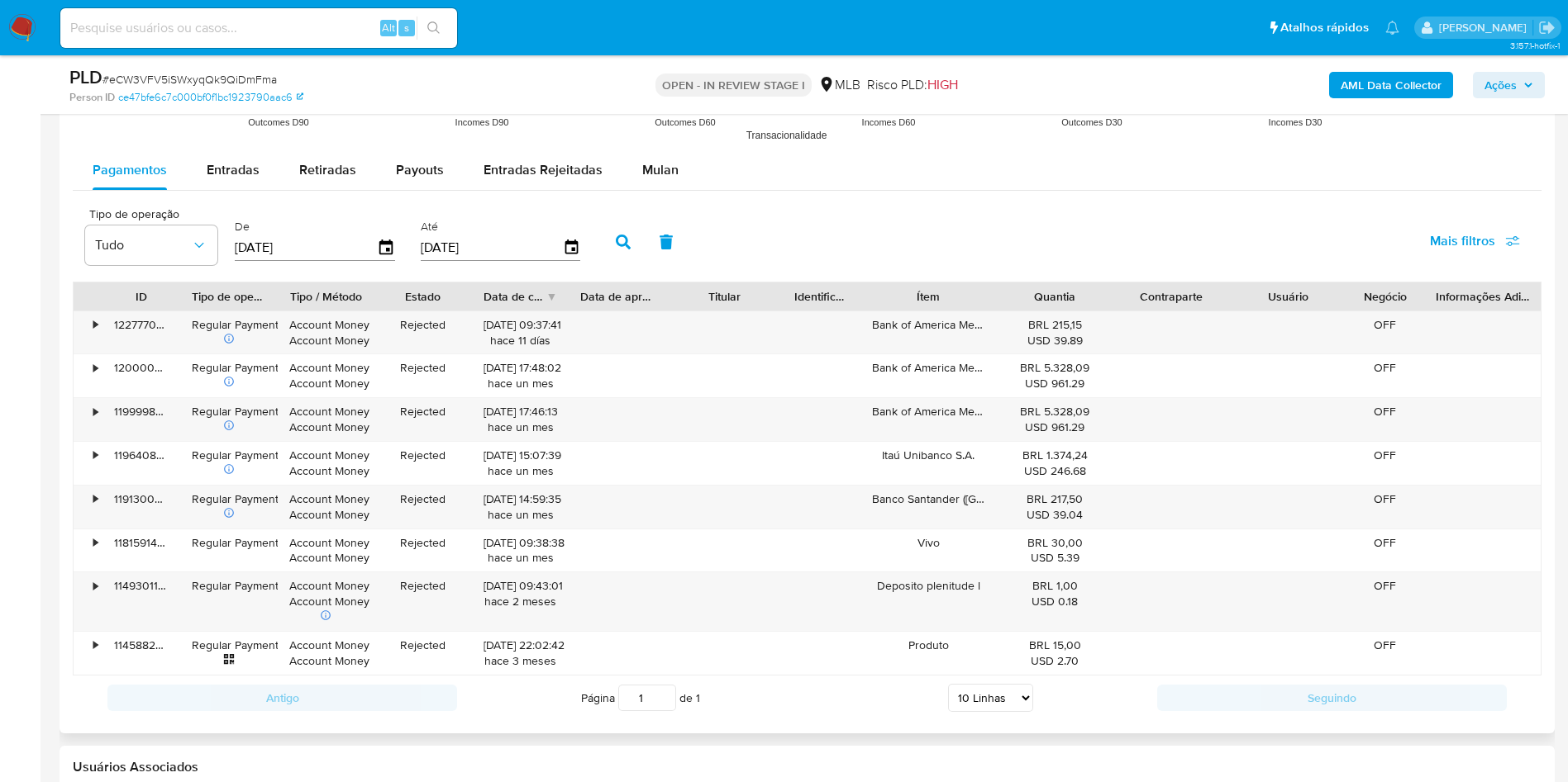
click at [646, 168] on span "Mulan" at bounding box center [661, 169] width 37 height 19
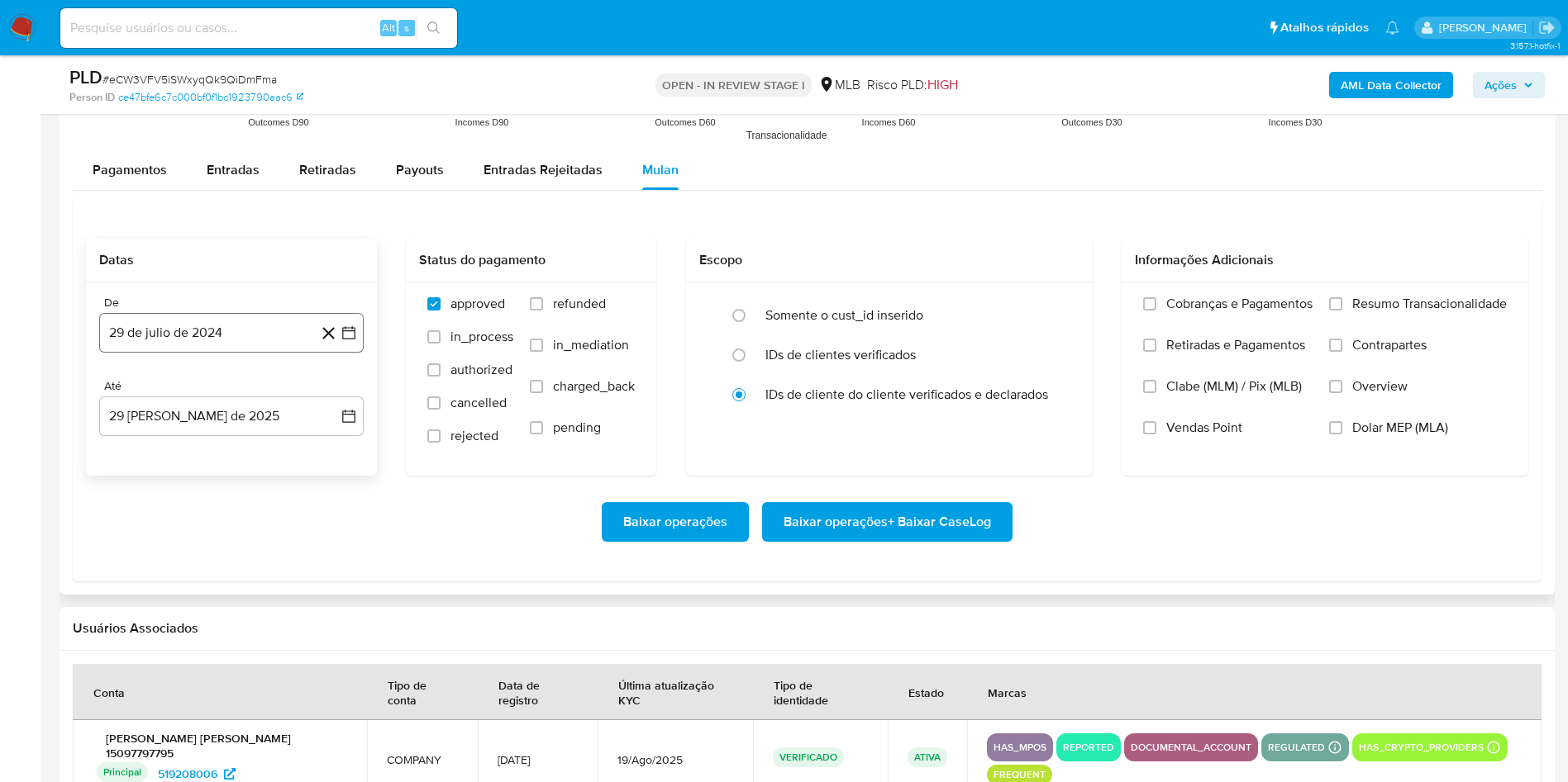
click at [227, 348] on button "29 de julio de 2024" at bounding box center [231, 333] width 264 height 40
click at [223, 417] on th "[DEMOGRAPHIC_DATA] jueves" at bounding box center [232, 424] width 27 height 13
click at [219, 394] on span "julio 2024" at bounding box center [224, 393] width 62 height 17
click at [322, 399] on icon "Año siguiente" at bounding box center [330, 393] width 20 height 20
click at [165, 548] on span "[DATE]" at bounding box center [158, 545] width 37 height 13
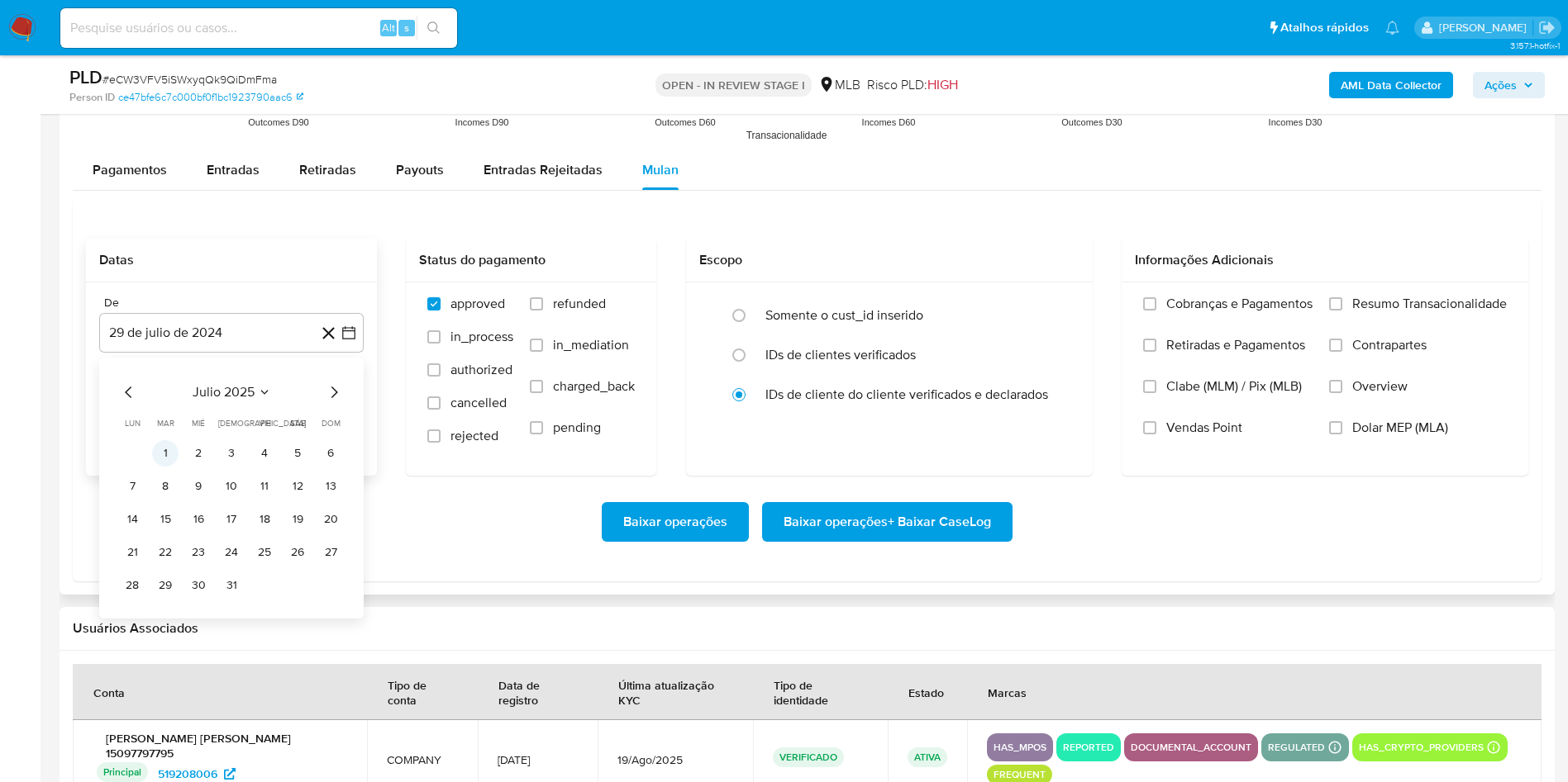
click at [163, 466] on button "1" at bounding box center [165, 454] width 27 height 27
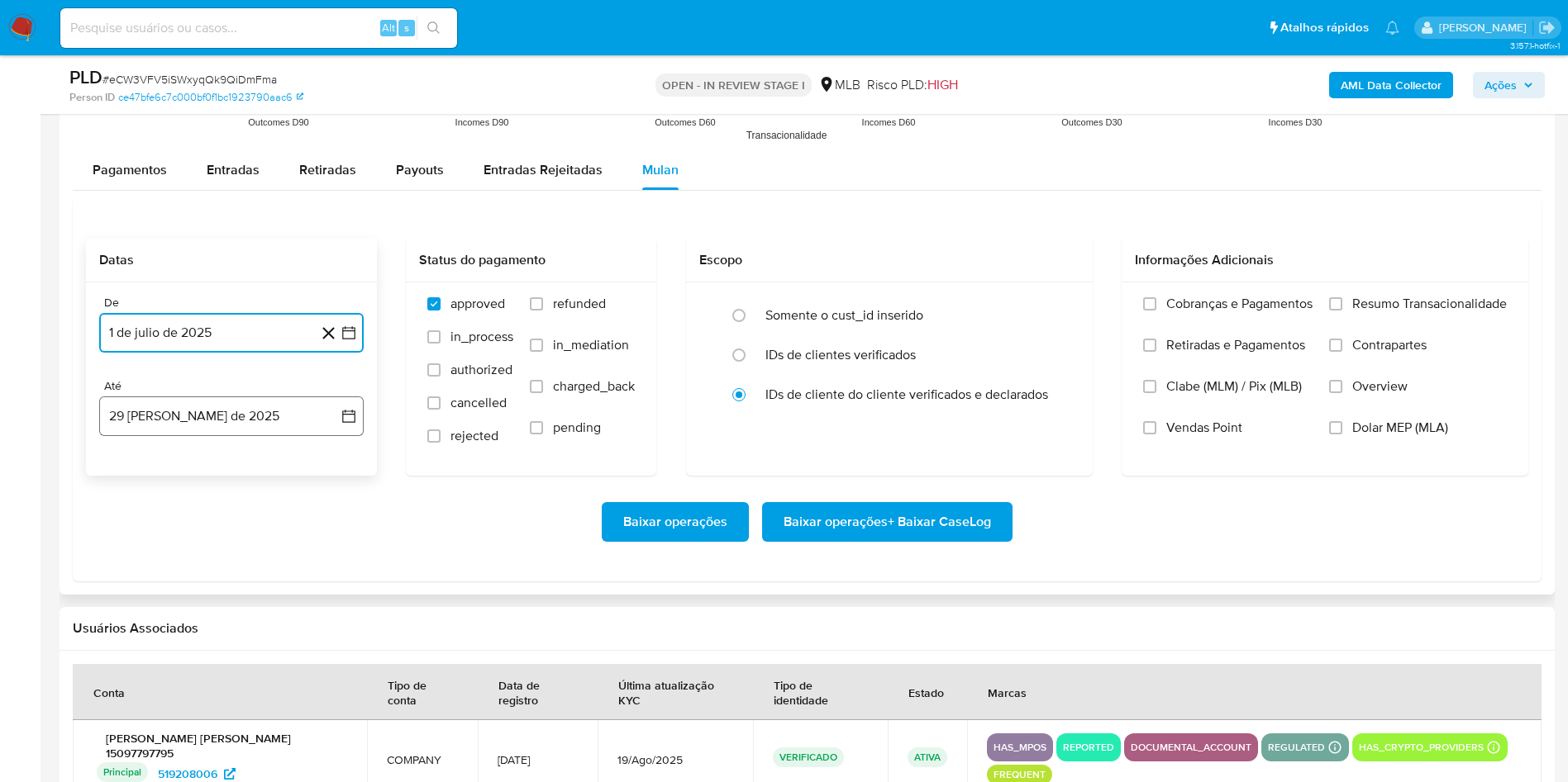
click at [153, 427] on button "29 [PERSON_NAME] de 2025" at bounding box center [231, 417] width 264 height 40
click at [229, 675] on button "28" at bounding box center [232, 669] width 27 height 27
click at [1380, 316] on label "Resumo Transacionalidade" at bounding box center [1417, 317] width 178 height 42
click at [1342, 311] on input "Resumo Transacionalidade" at bounding box center [1335, 304] width 13 height 13
click at [852, 524] on span "Baixar operações + Baixar CaseLog" at bounding box center [887, 522] width 208 height 37
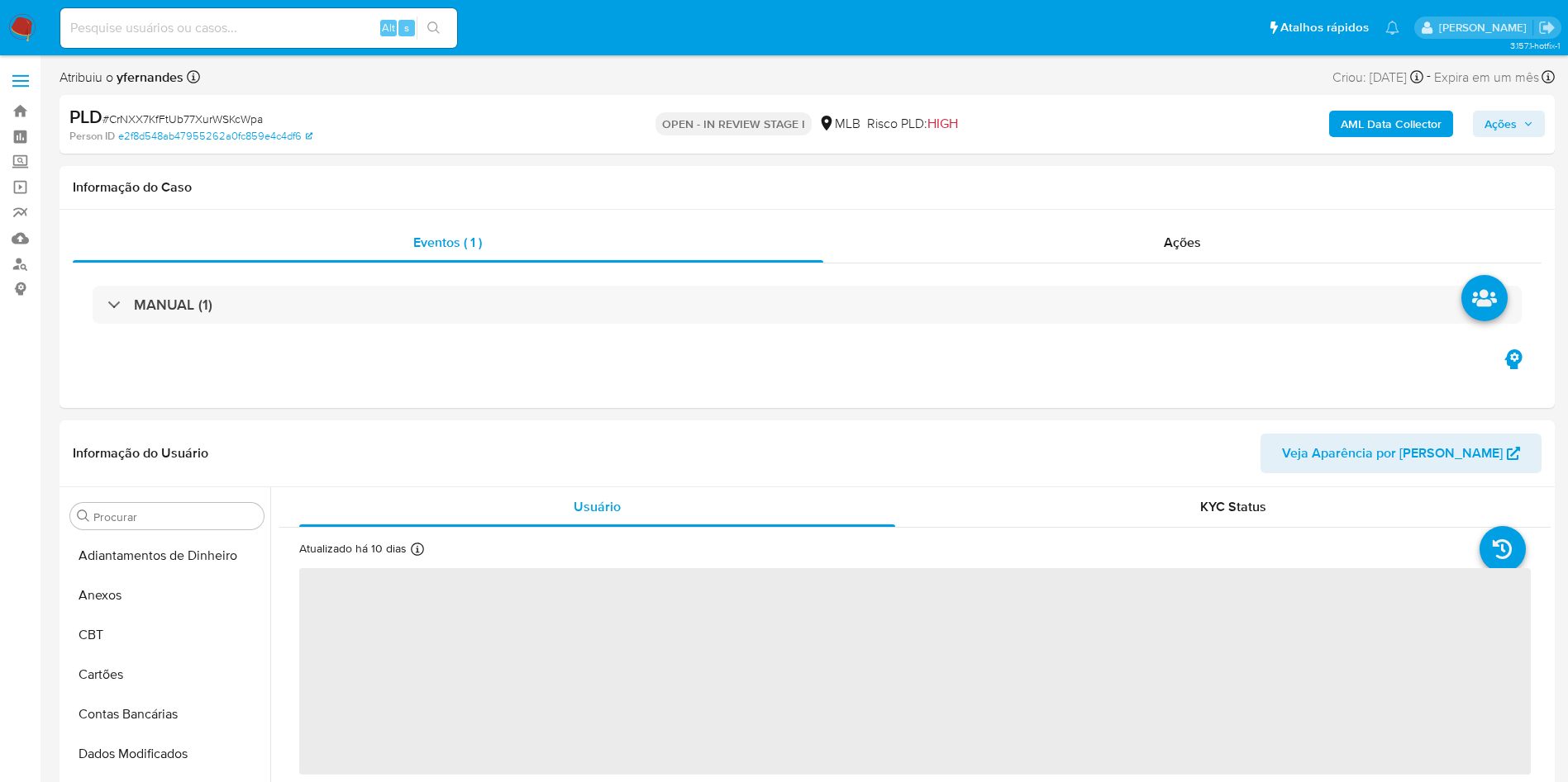
select select "10"
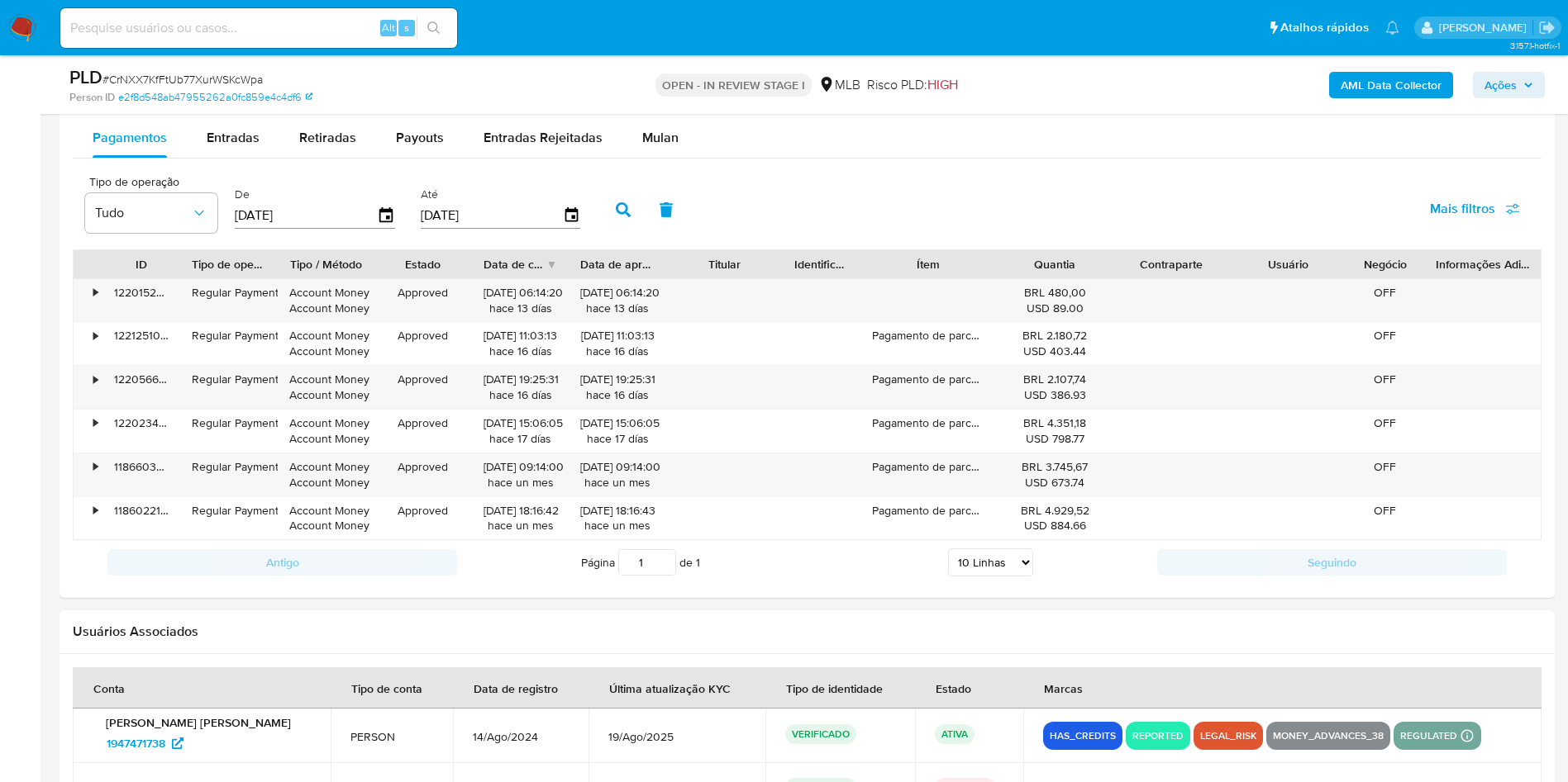
scroll to position [1829, 0]
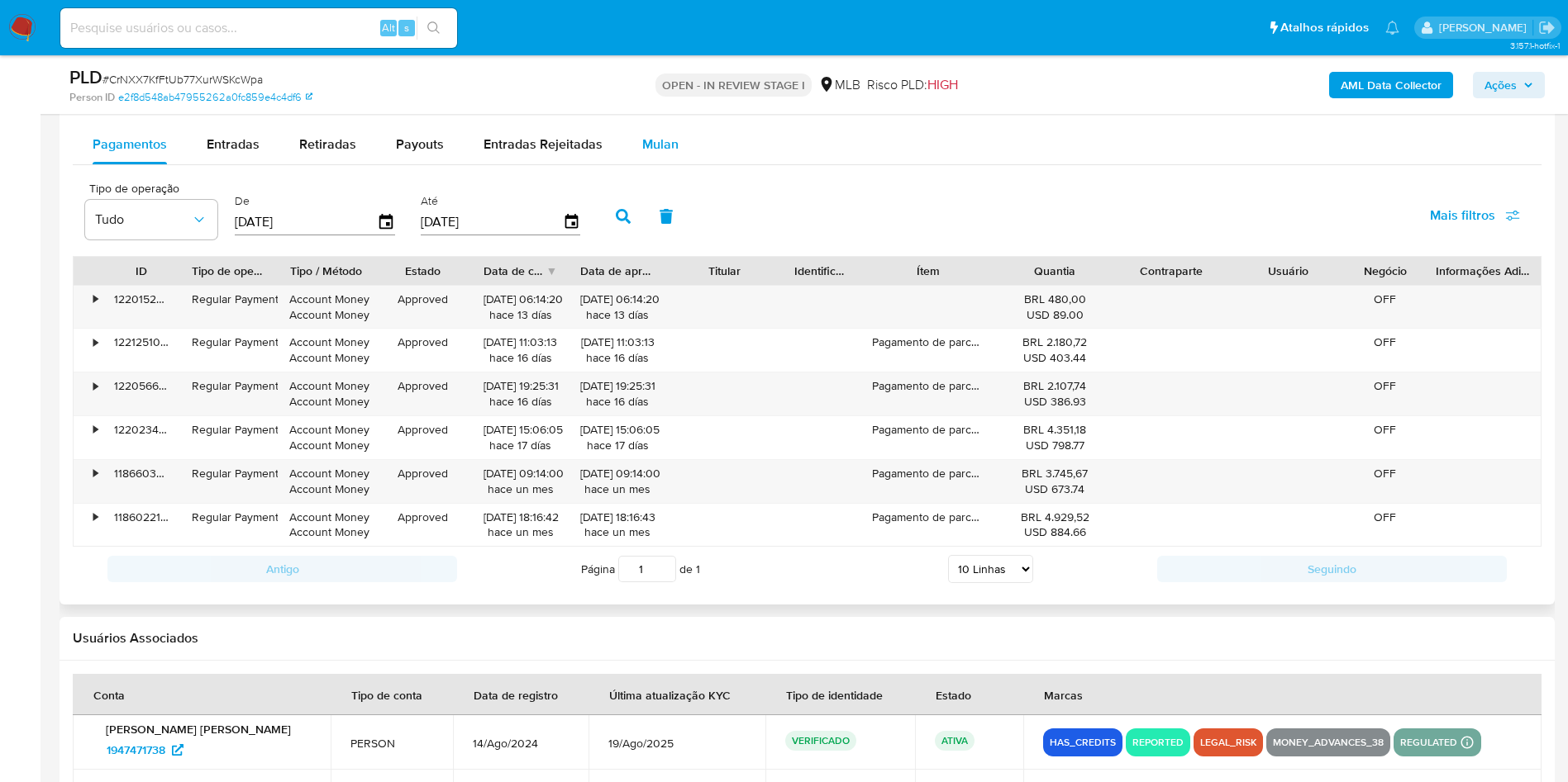
click at [643, 137] on span "Mulan" at bounding box center [661, 144] width 37 height 19
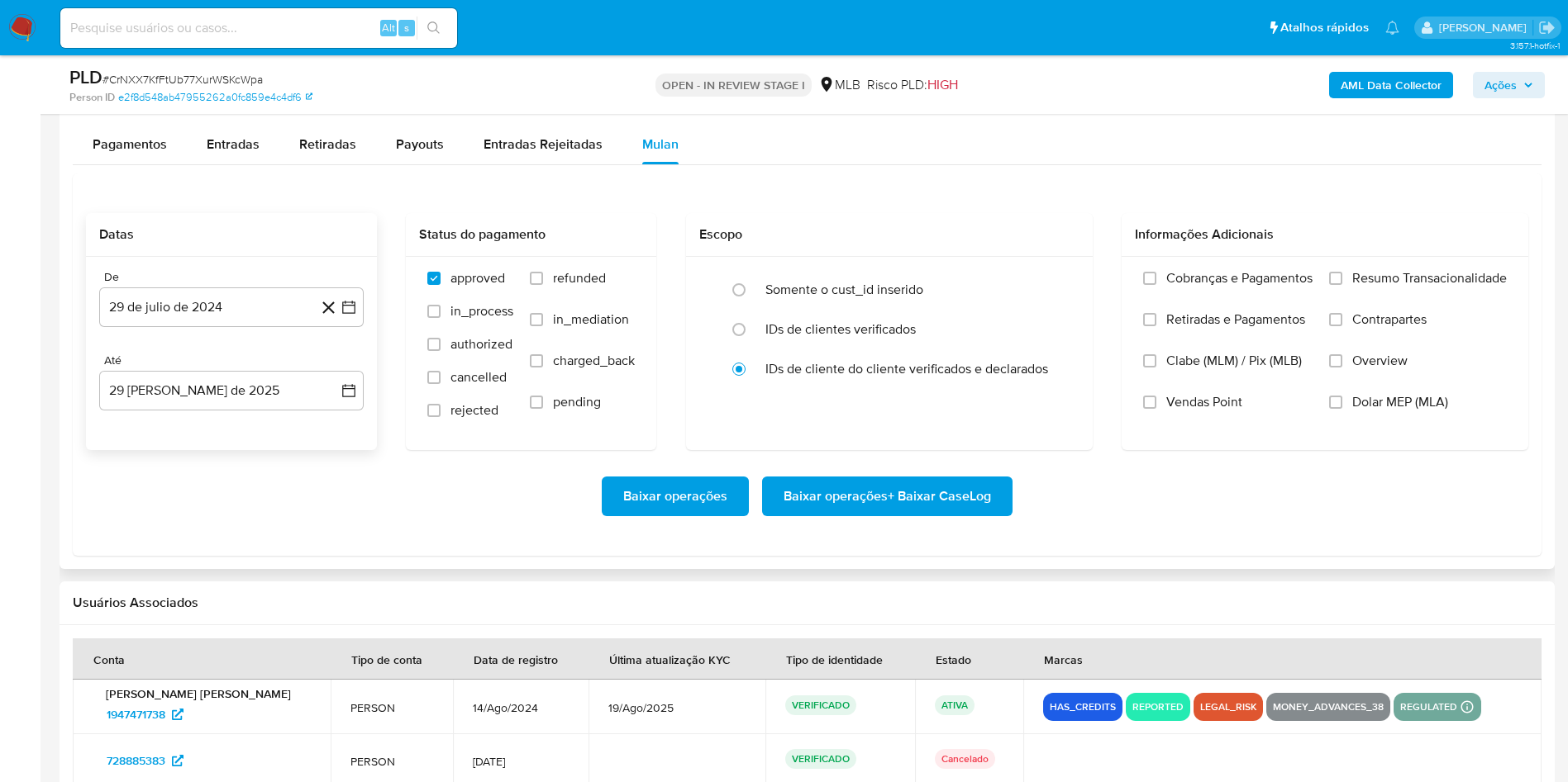
click at [210, 342] on div "De 29 de julio de 2024 29-07-2024 Até 29 de agosto de 2025 29-08-2025" at bounding box center [231, 353] width 291 height 193
click at [214, 304] on button "29 de julio de 2024" at bounding box center [231, 308] width 264 height 40
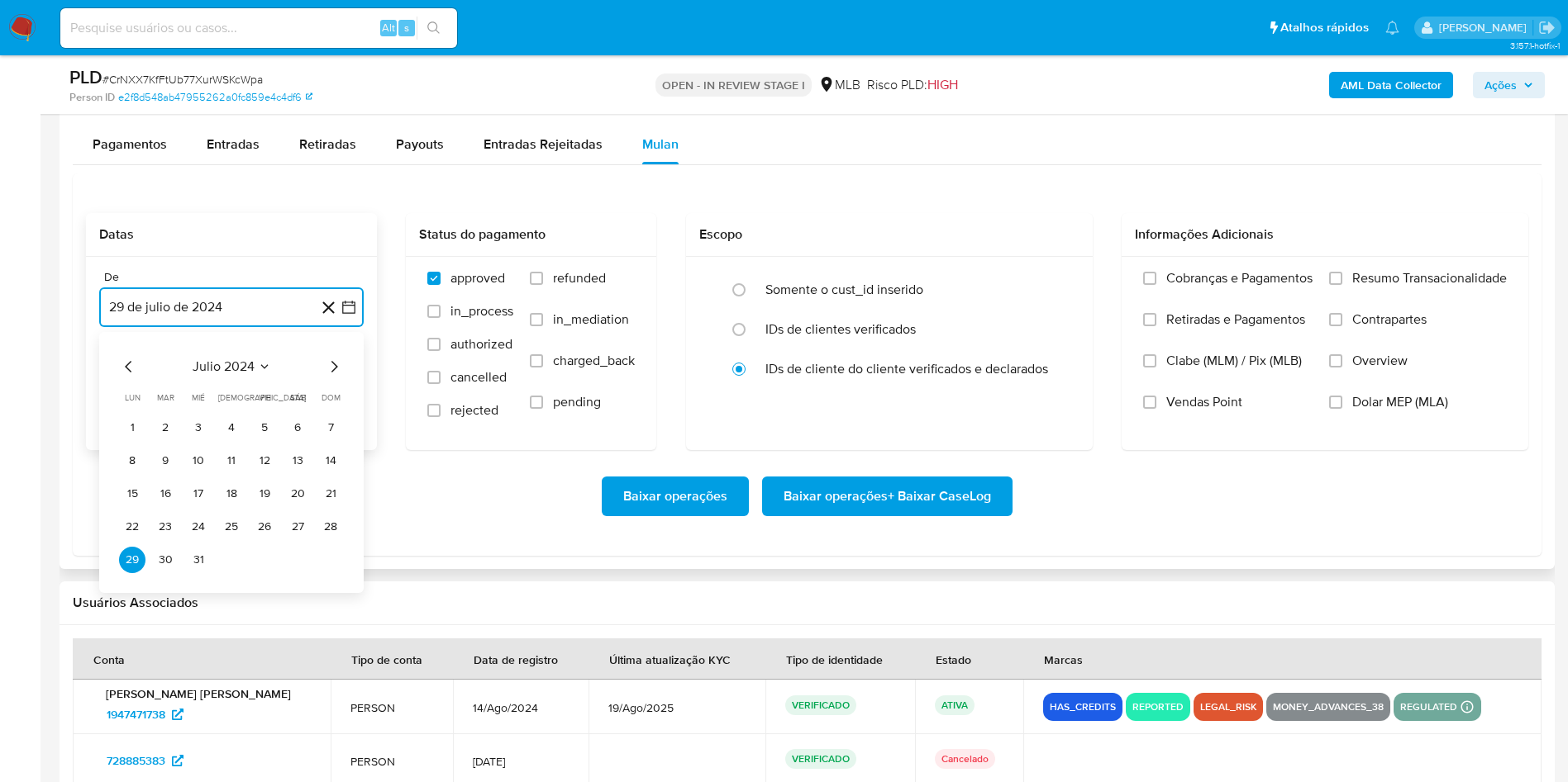
click at [233, 367] on span "julio 2024" at bounding box center [224, 367] width 62 height 17
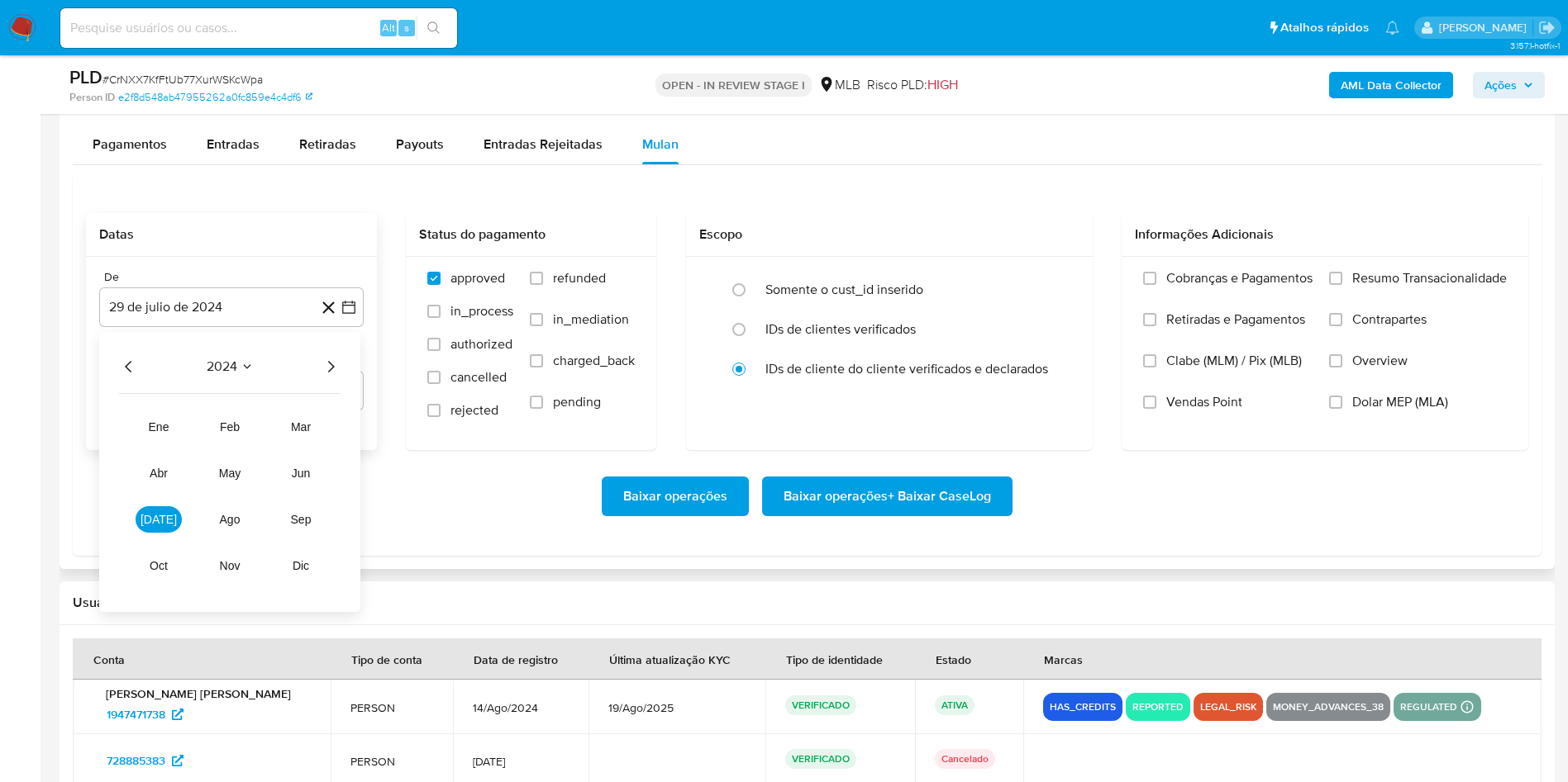
click at [330, 369] on icon "Año siguiente" at bounding box center [331, 367] width 7 height 12
click at [148, 516] on button "[DATE]" at bounding box center [158, 519] width 46 height 27
click at [168, 420] on button "1" at bounding box center [165, 428] width 27 height 27
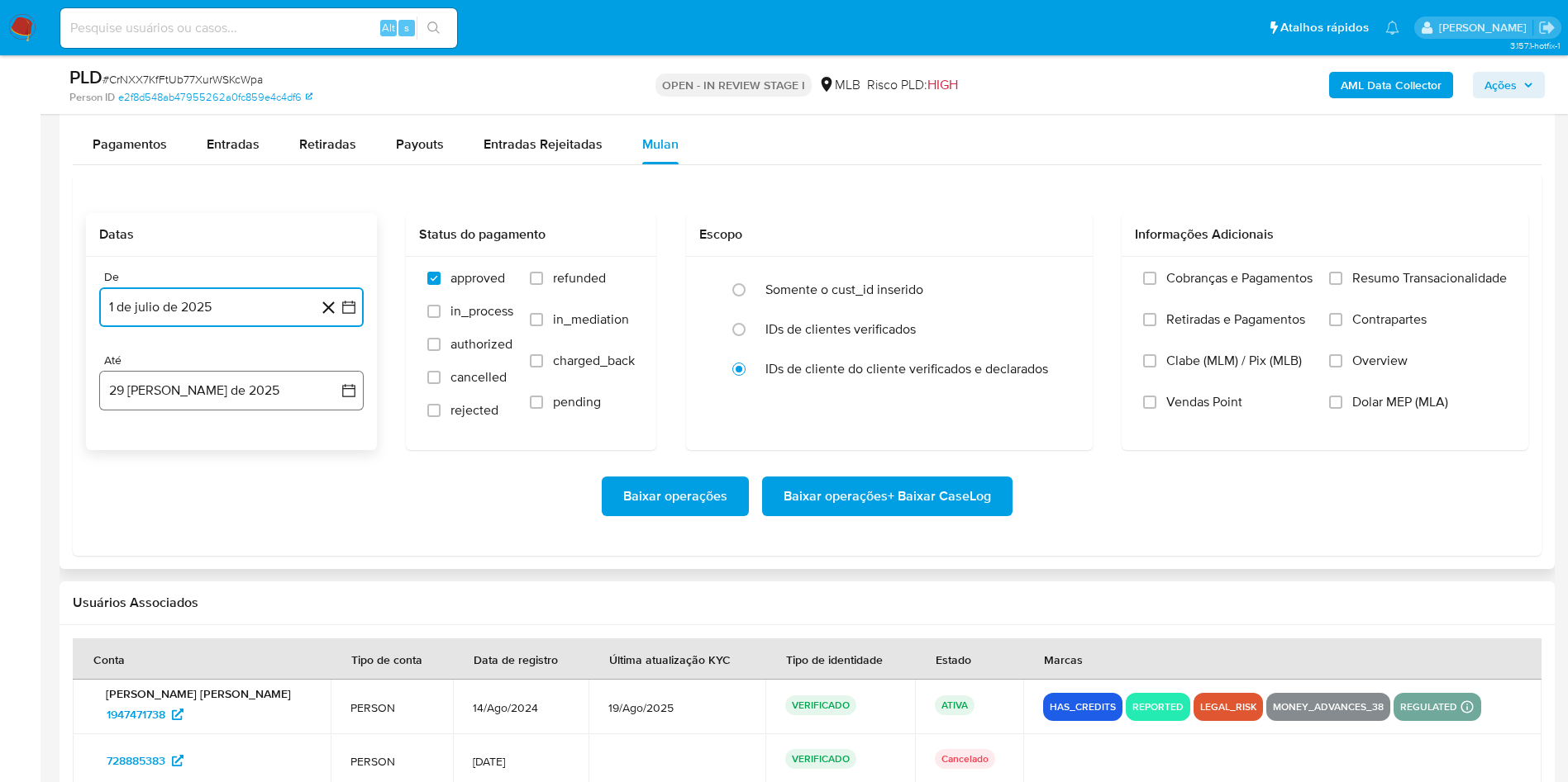
click at [144, 374] on button "29 [PERSON_NAME] de 2025" at bounding box center [231, 391] width 264 height 40
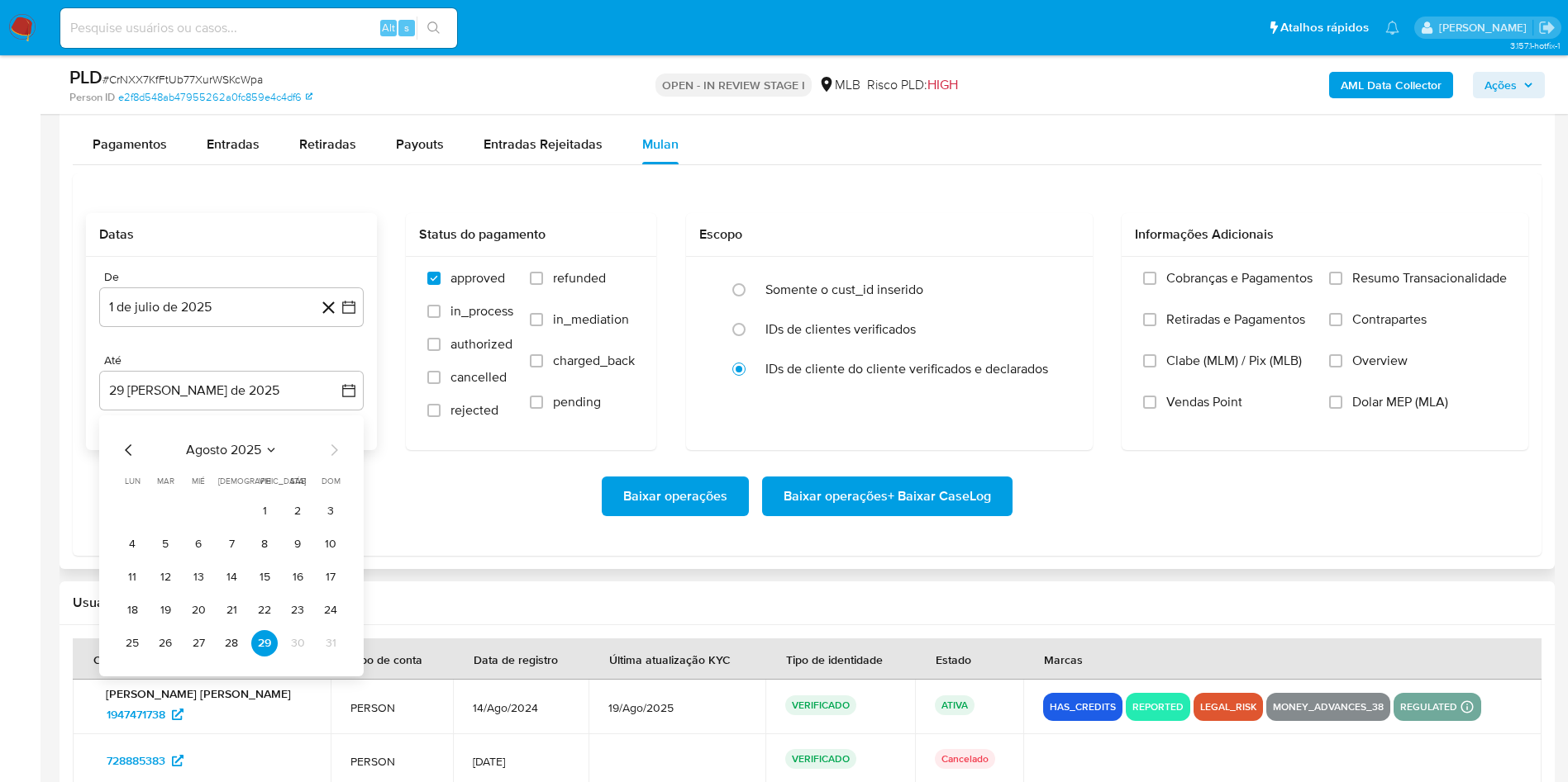
click at [218, 652] on tr "25 26 27 28 29 30 31" at bounding box center [232, 644] width 225 height 27
click at [229, 643] on button "28" at bounding box center [232, 644] width 27 height 27
click at [1345, 288] on label "Resumo Transacionalidade" at bounding box center [1417, 291] width 178 height 42
click at [1342, 285] on input "Resumo Transacionalidade" at bounding box center [1335, 278] width 13 height 13
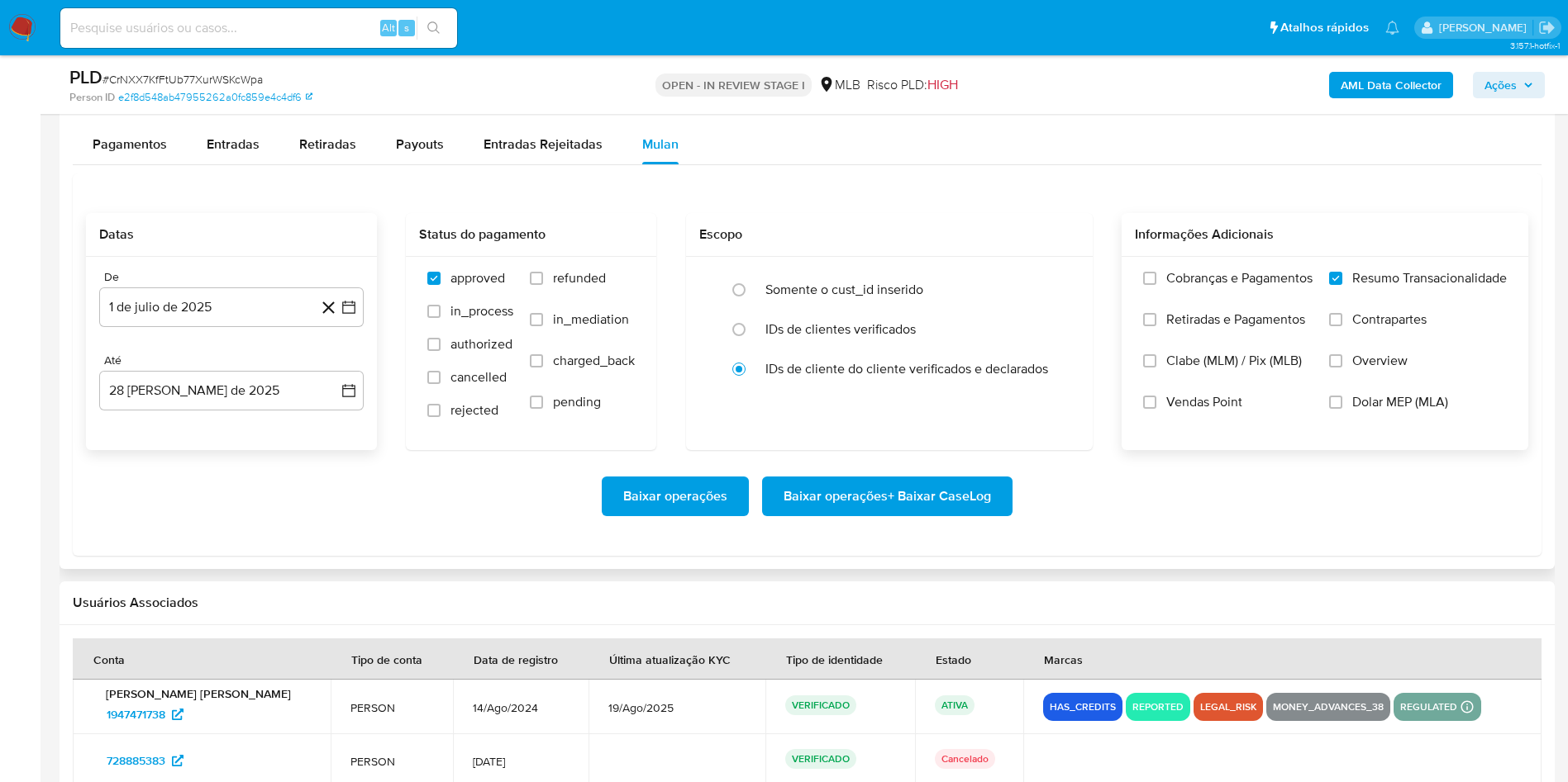
click at [942, 479] on span "Baixar operações + Baixar CaseLog" at bounding box center [887, 497] width 208 height 37
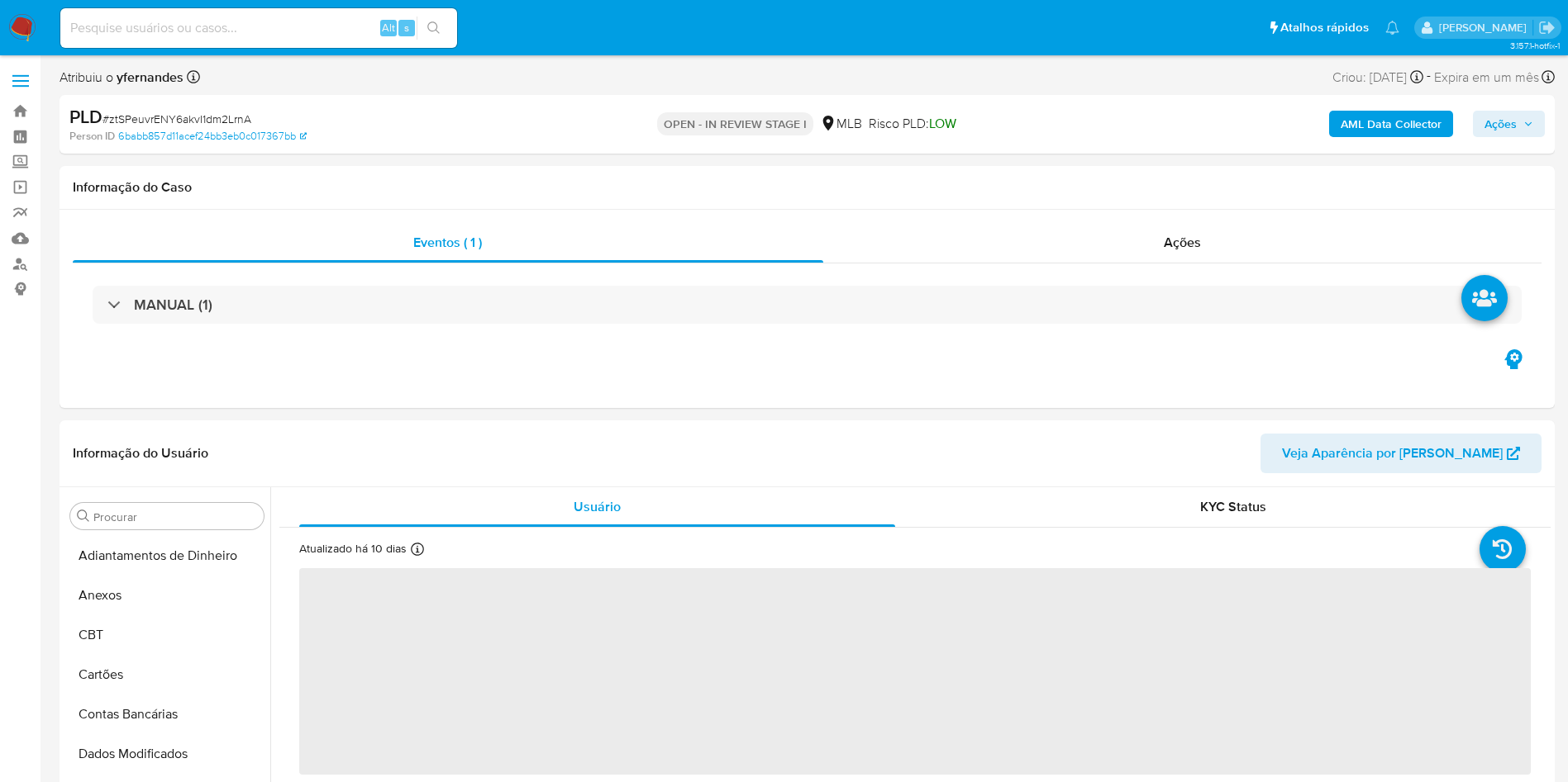
select select "10"
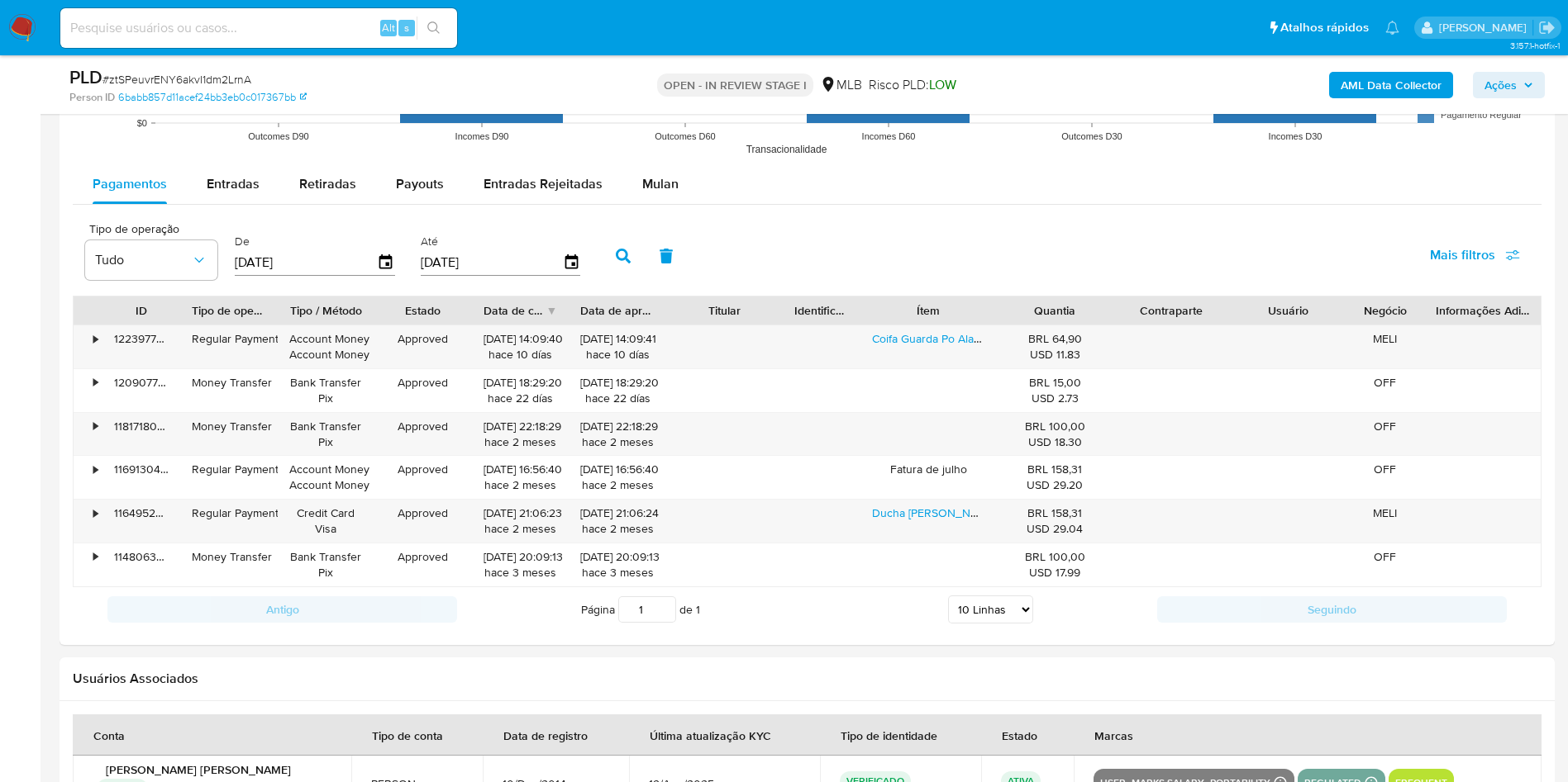
scroll to position [1673, 0]
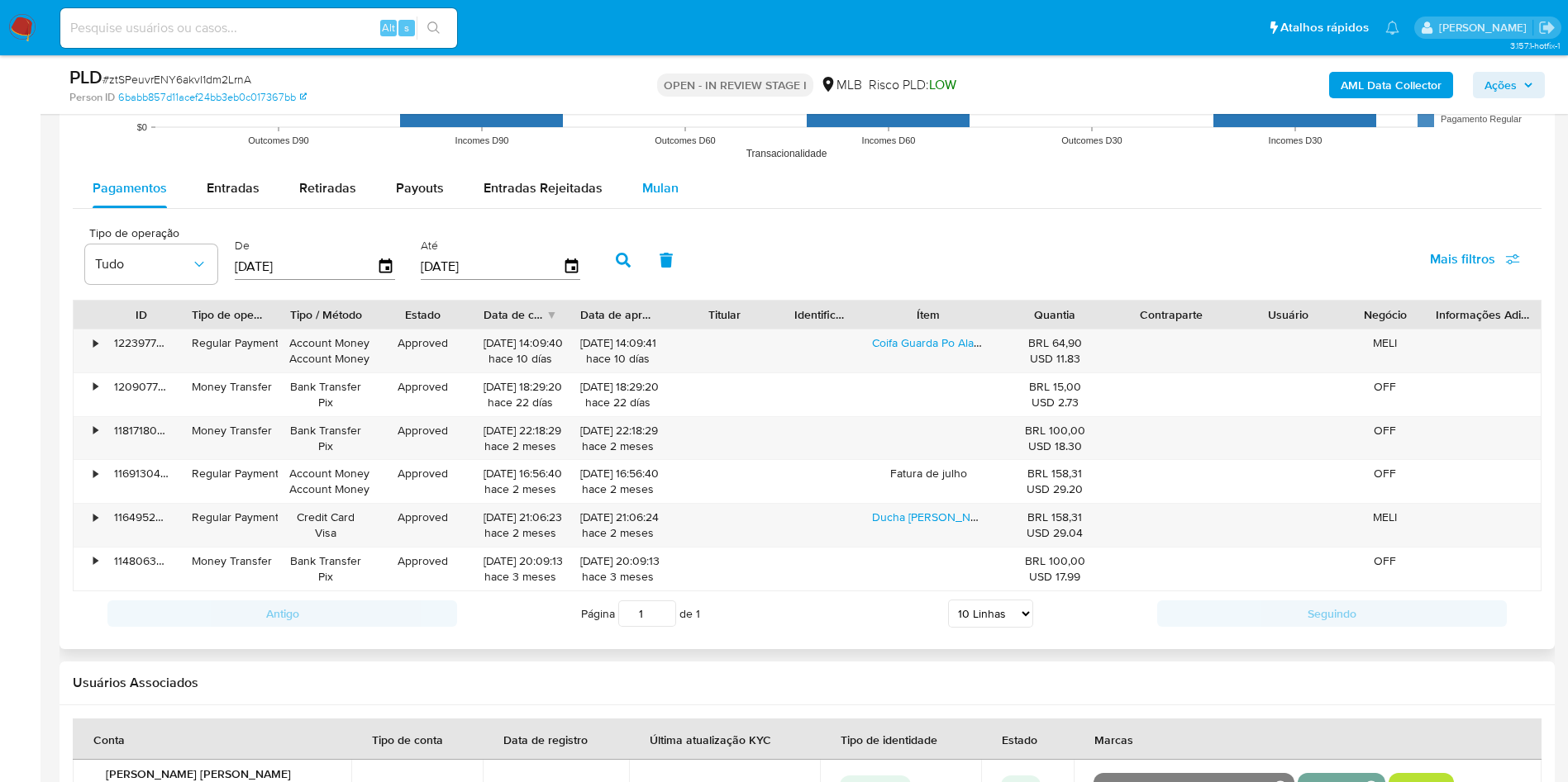
click at [676, 196] on button "Mulan" at bounding box center [660, 188] width 76 height 40
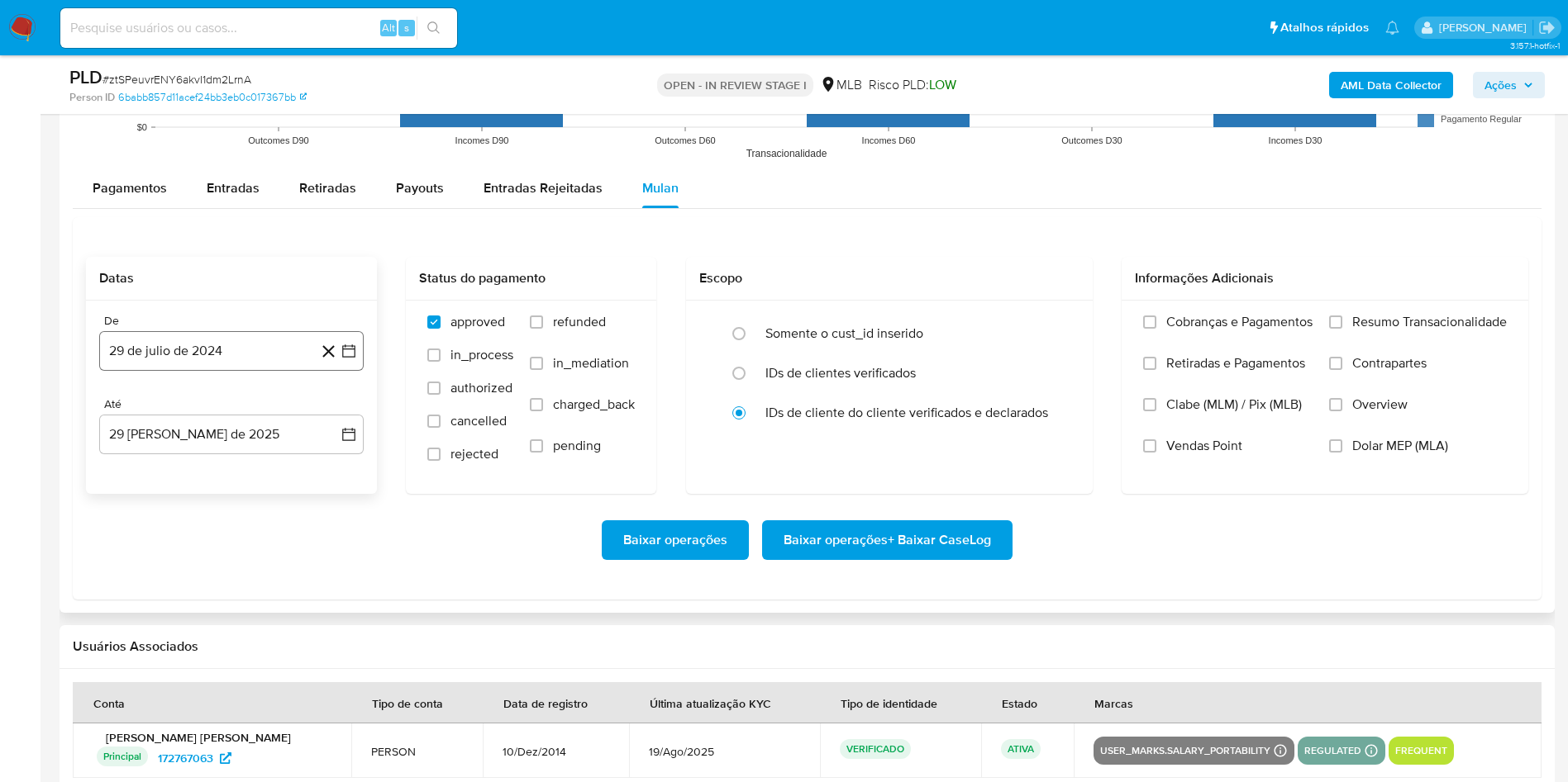
click at [210, 337] on button "29 de julio de 2024" at bounding box center [231, 351] width 264 height 40
click at [214, 405] on span "julio 2024" at bounding box center [224, 411] width 62 height 17
click at [341, 421] on div "2024 2024 ene feb mar abr may jun jul ago sep oct nov dic" at bounding box center [229, 516] width 261 height 280
click at [323, 404] on icon "Año siguiente" at bounding box center [330, 411] width 20 height 20
click at [162, 558] on span "[DATE]" at bounding box center [158, 564] width 37 height 13
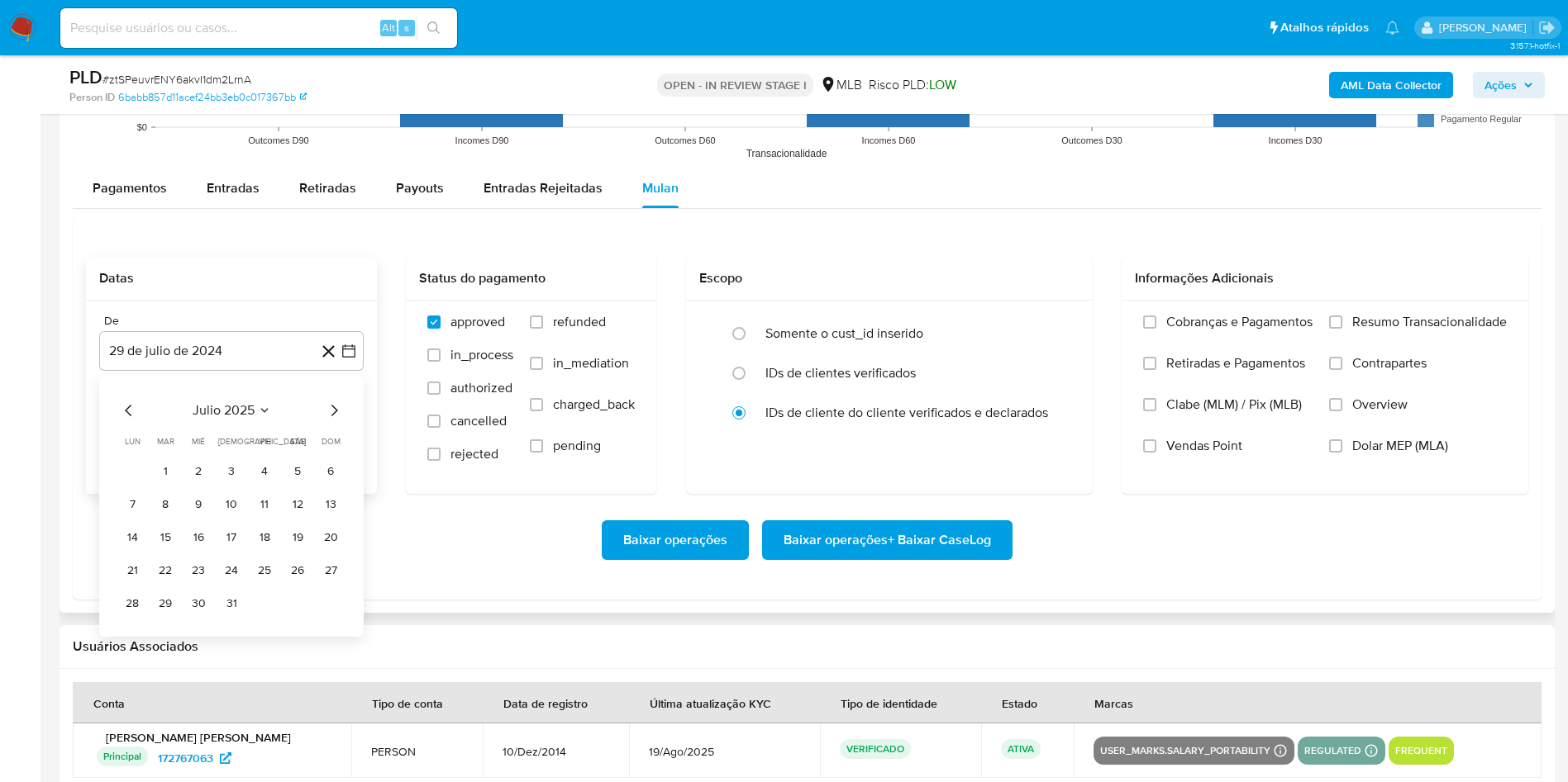
click at [167, 485] on tbody "1 2 3 4 5 6 7 8 9 10 11 12 13 14 15 16 17 18 19 20 21 22 23 24 25 26 27 28 29 3…" at bounding box center [232, 538] width 225 height 158
click at [165, 474] on button "1" at bounding box center [165, 472] width 27 height 27
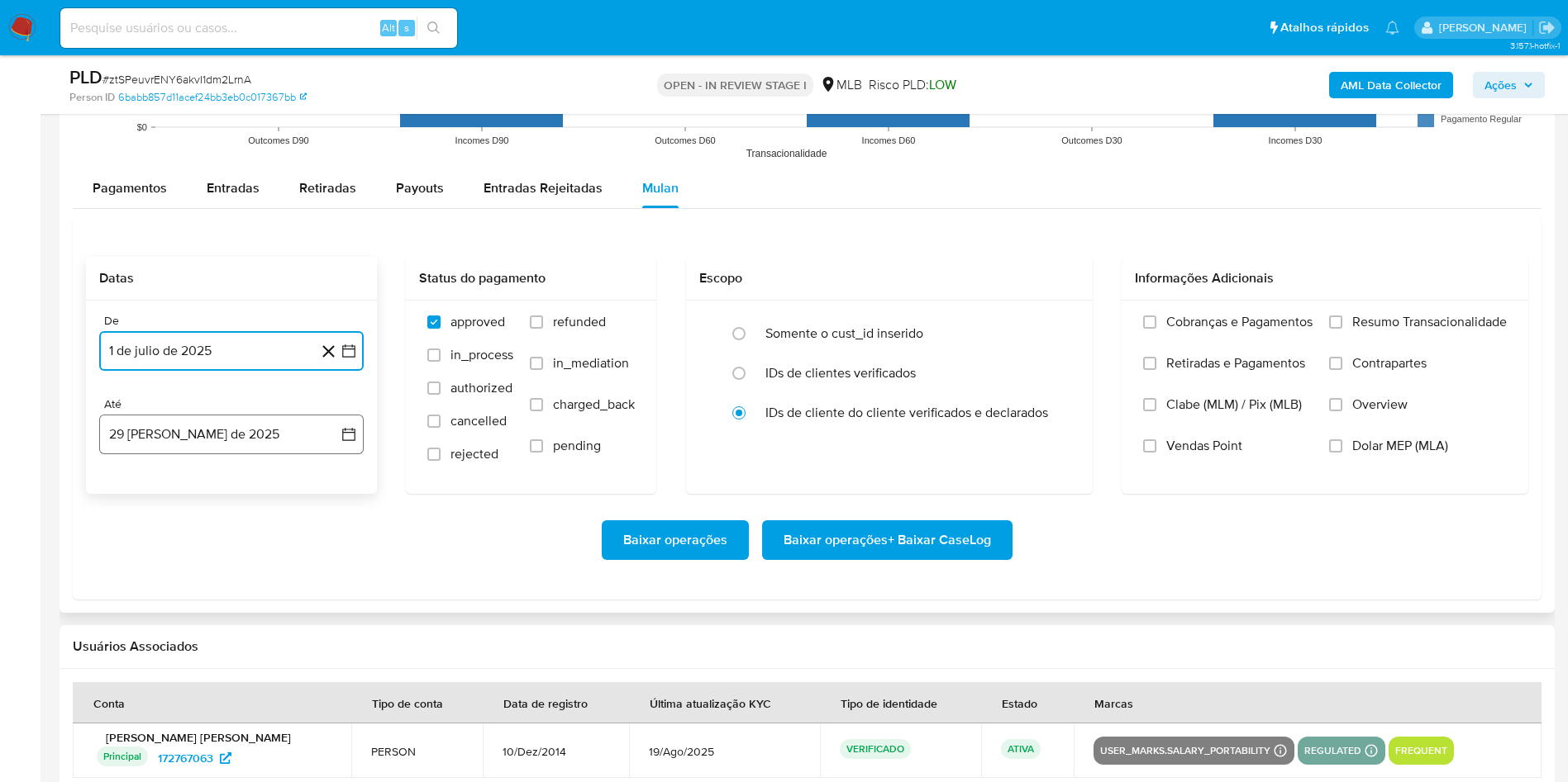
click at [148, 441] on button "29 [PERSON_NAME] de 2025" at bounding box center [231, 434] width 264 height 40
click at [233, 679] on button "28" at bounding box center [232, 688] width 27 height 27
click at [1435, 342] on label "Resumo Transacionalidade" at bounding box center [1417, 335] width 178 height 42
click at [1342, 328] on input "Resumo Transacionalidade" at bounding box center [1335, 323] width 13 height 13
click at [1000, 539] on button "Baixar operações + Baixar CaseLog" at bounding box center [887, 540] width 250 height 40
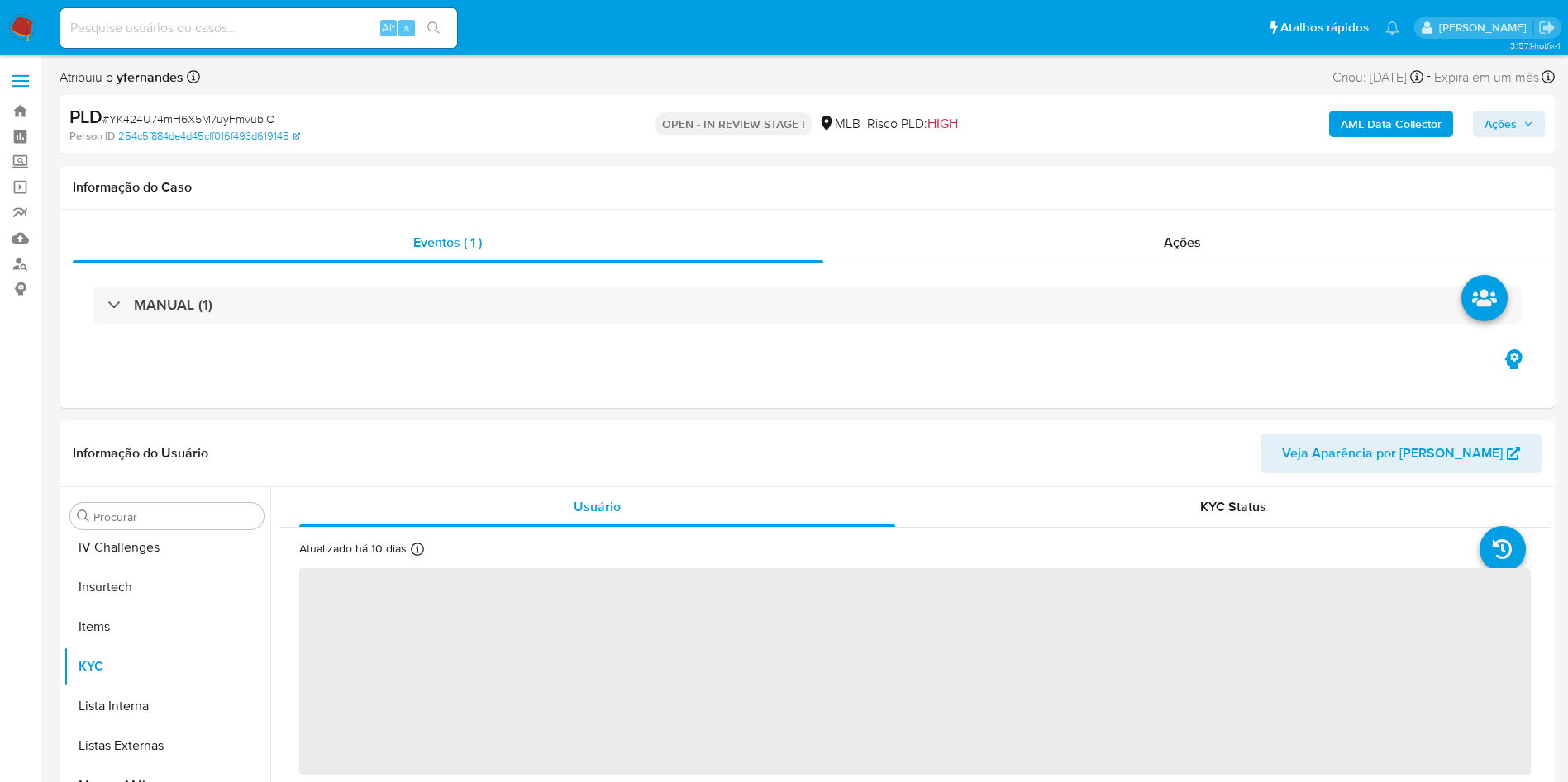
scroll to position [738, 0]
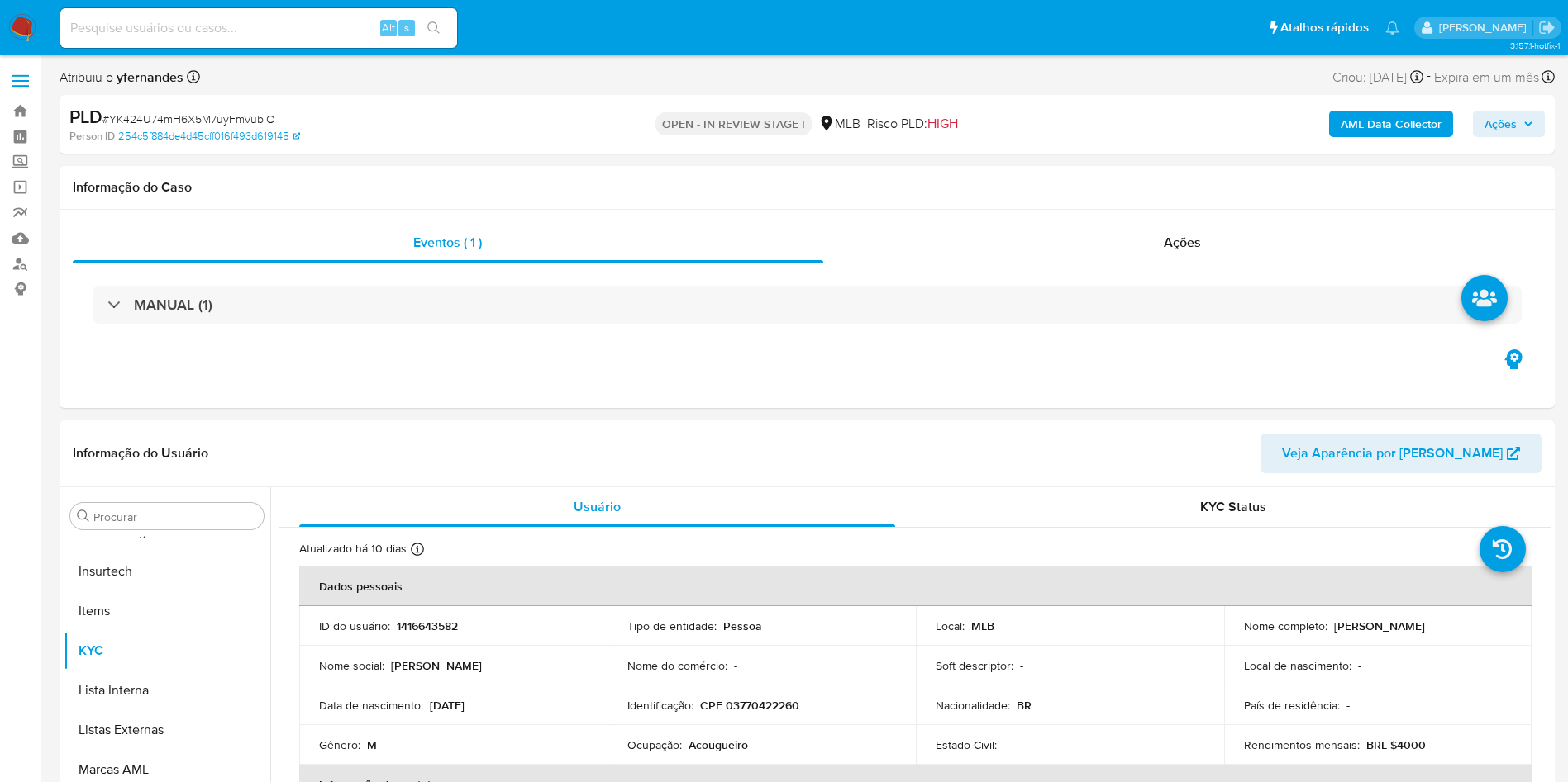
select select "10"
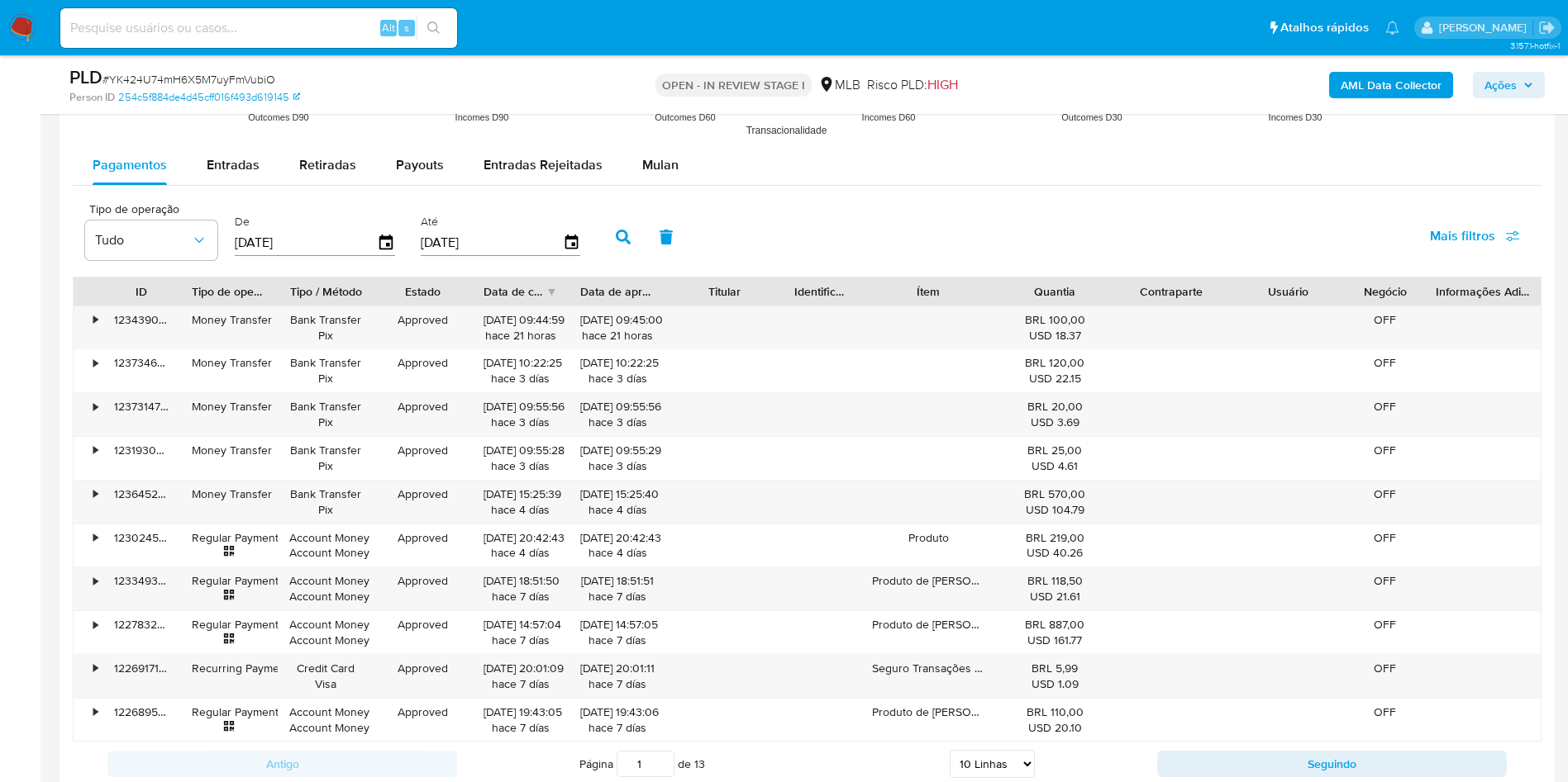
scroll to position [1809, 0]
click at [666, 180] on div "Mulan" at bounding box center [661, 164] width 37 height 40
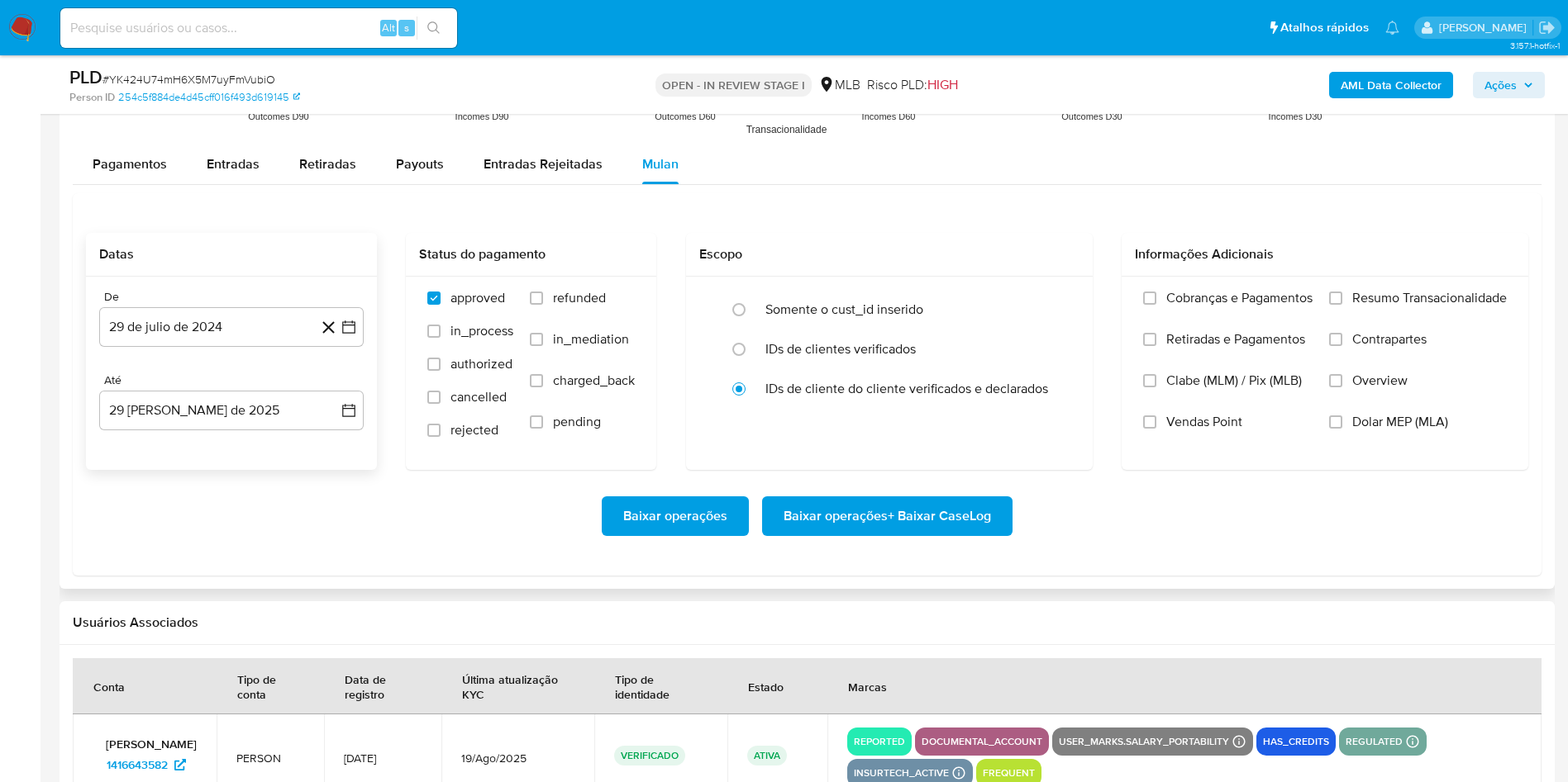
click at [254, 298] on div "De" at bounding box center [231, 298] width 264 height 15
click at [255, 321] on button "29 de julio de 2024" at bounding box center [231, 328] width 264 height 40
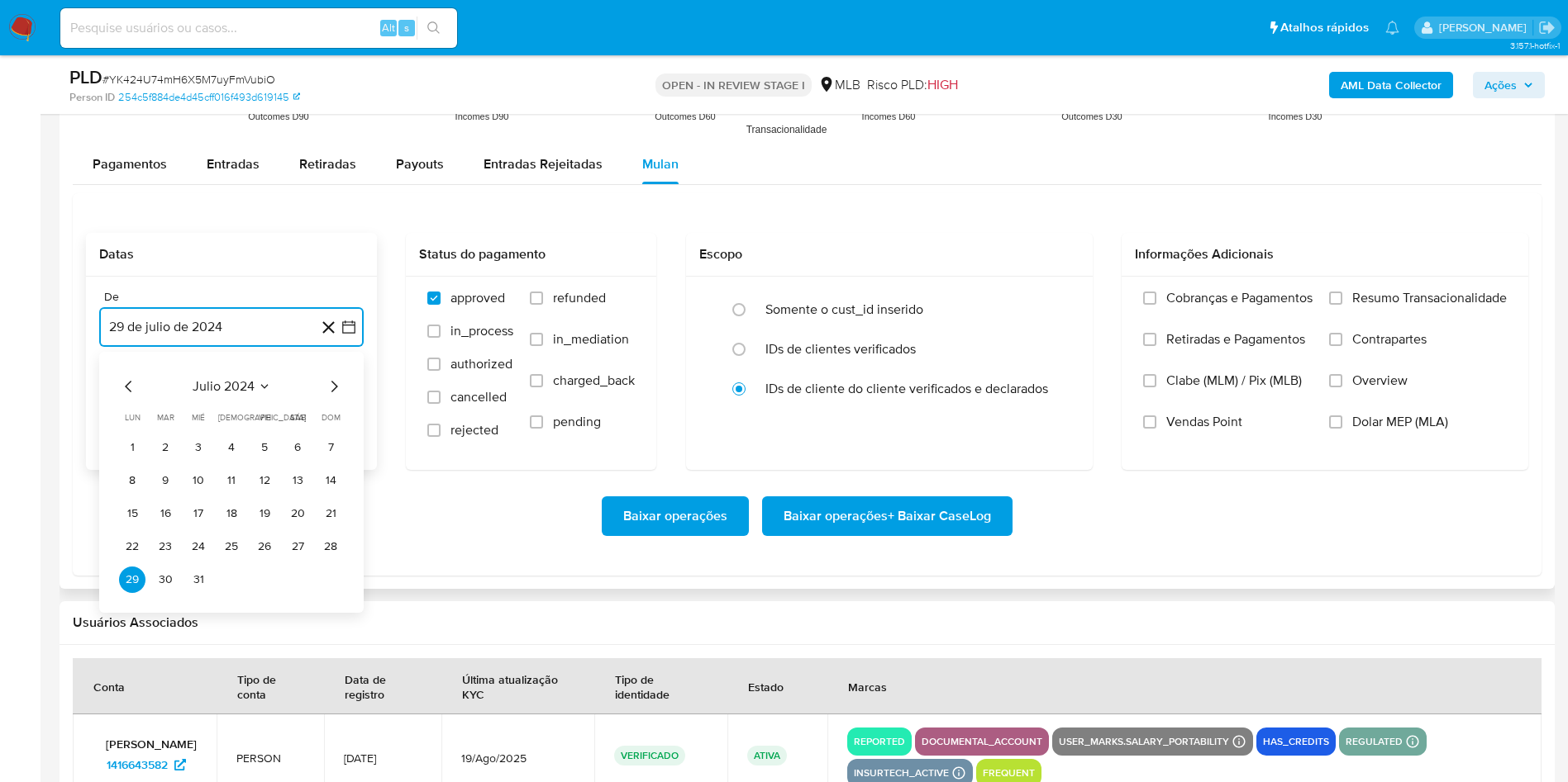
click at [225, 386] on span "julio 2024" at bounding box center [224, 387] width 62 height 17
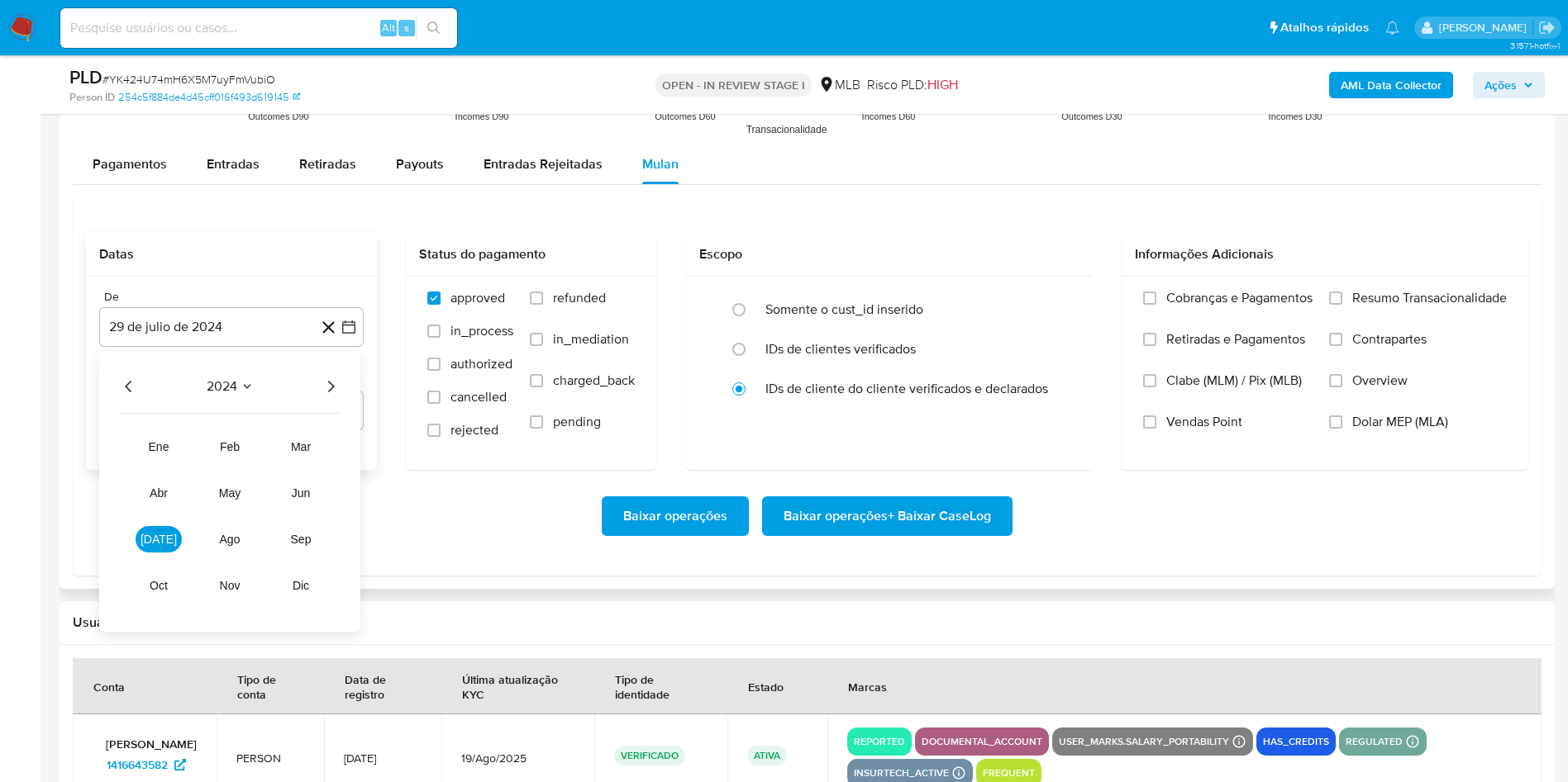
click at [325, 388] on icon "Año siguiente" at bounding box center [330, 387] width 20 height 20
click at [159, 541] on span "[DATE]" at bounding box center [158, 539] width 37 height 13
click at [154, 452] on button "1" at bounding box center [165, 448] width 27 height 27
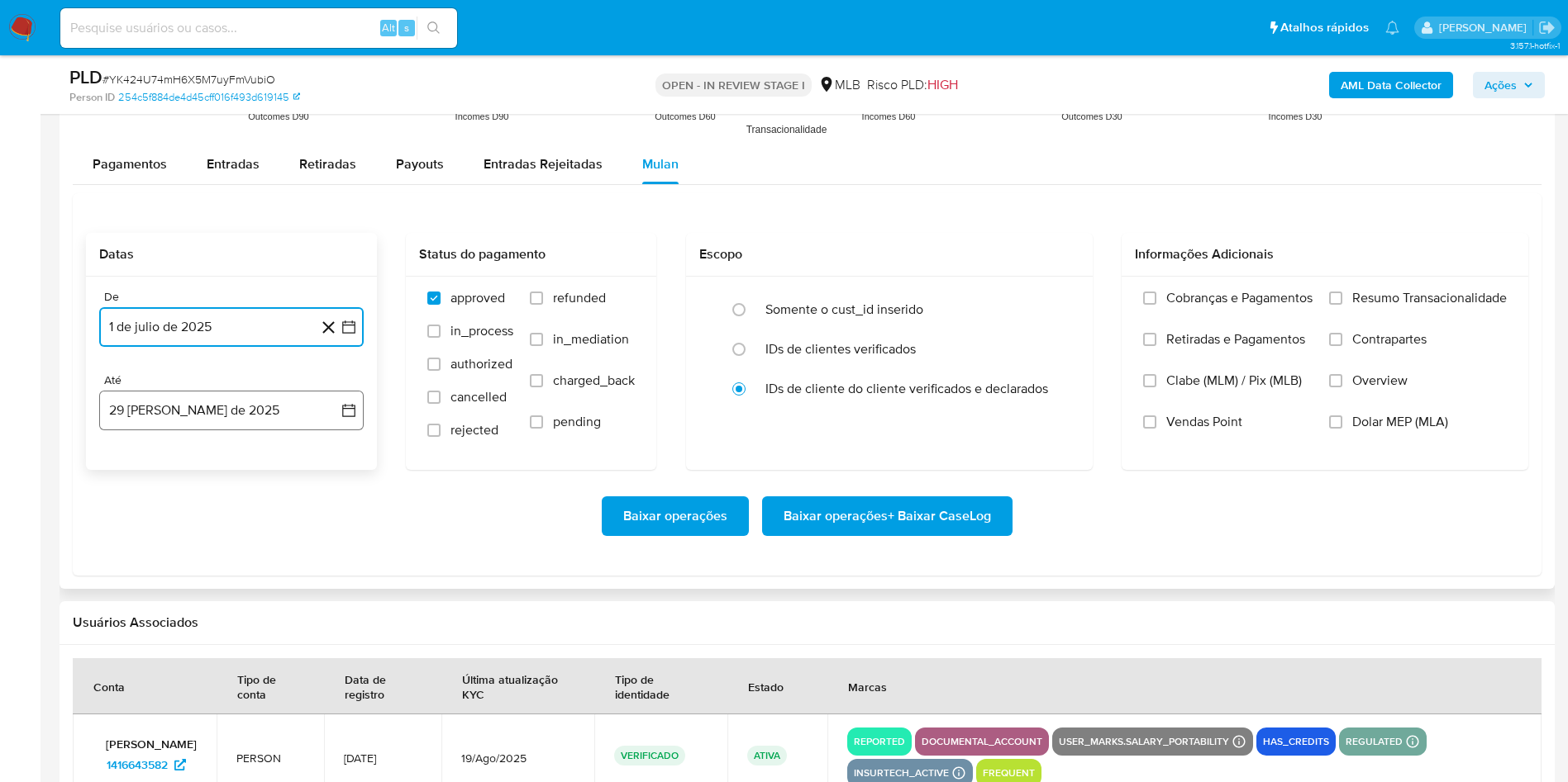
click at [117, 404] on button "29 [PERSON_NAME] de 2025" at bounding box center [231, 411] width 264 height 40
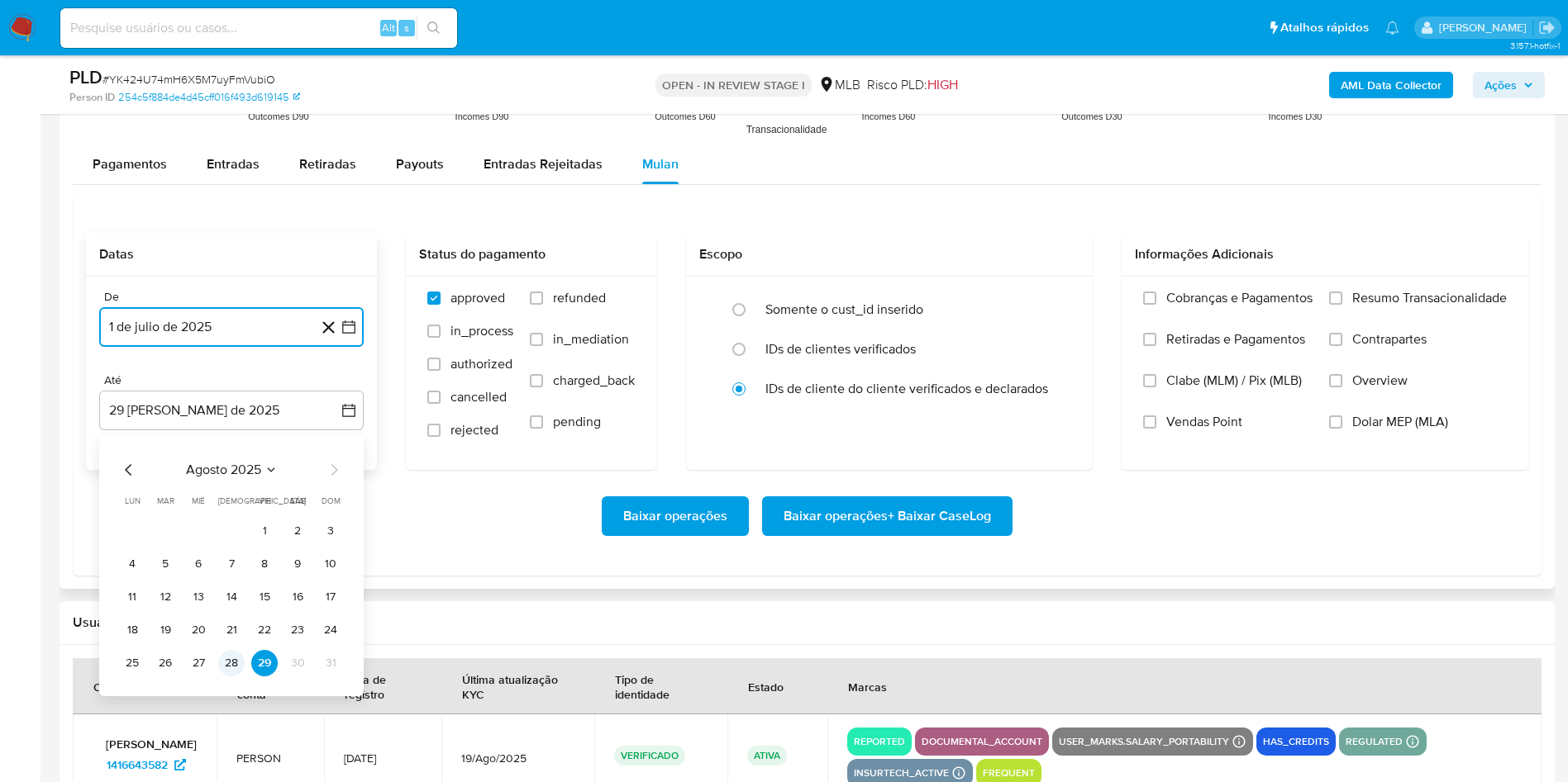
click at [227, 664] on button "28" at bounding box center [232, 664] width 27 height 27
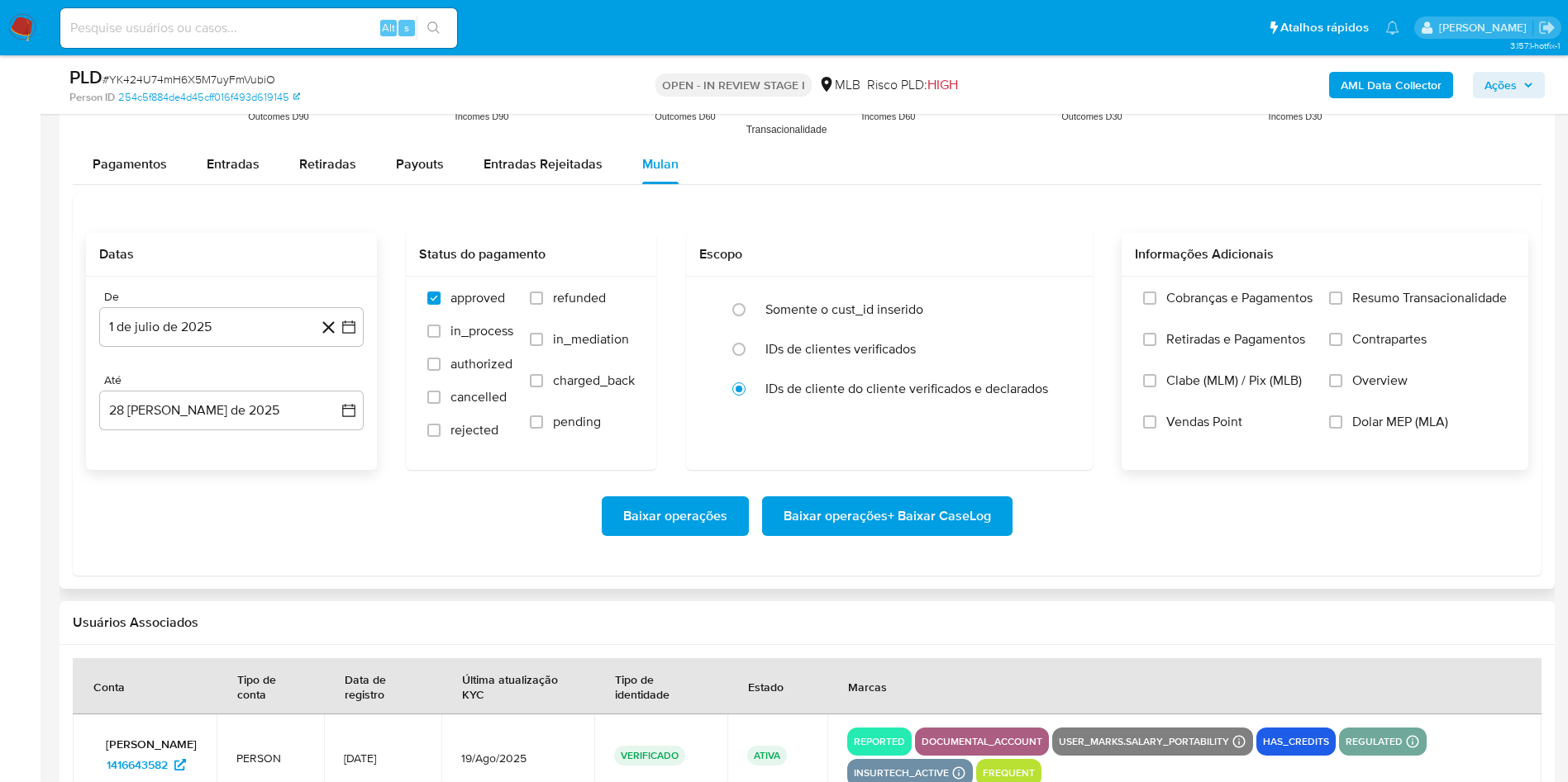
click at [1411, 285] on div "Cobranças e Pagamentos Retiradas e Pagamentos [PERSON_NAME] (MLM) / Pix (MLB) V…" at bounding box center [1325, 373] width 407 height 192
click at [1411, 287] on div "Cobranças e Pagamentos Retiradas e Pagamentos [PERSON_NAME] (MLM) / Pix (MLB) V…" at bounding box center [1325, 373] width 407 height 192
click at [1375, 295] on span "Resumo Transacionalidade" at bounding box center [1429, 298] width 154 height 17
click at [1342, 295] on input "Resumo Transacionalidade" at bounding box center [1335, 298] width 13 height 13
click at [981, 516] on span "Baixar operações + Baixar CaseLog" at bounding box center [887, 517] width 208 height 37
